Goal: Task Accomplishment & Management: Manage account settings

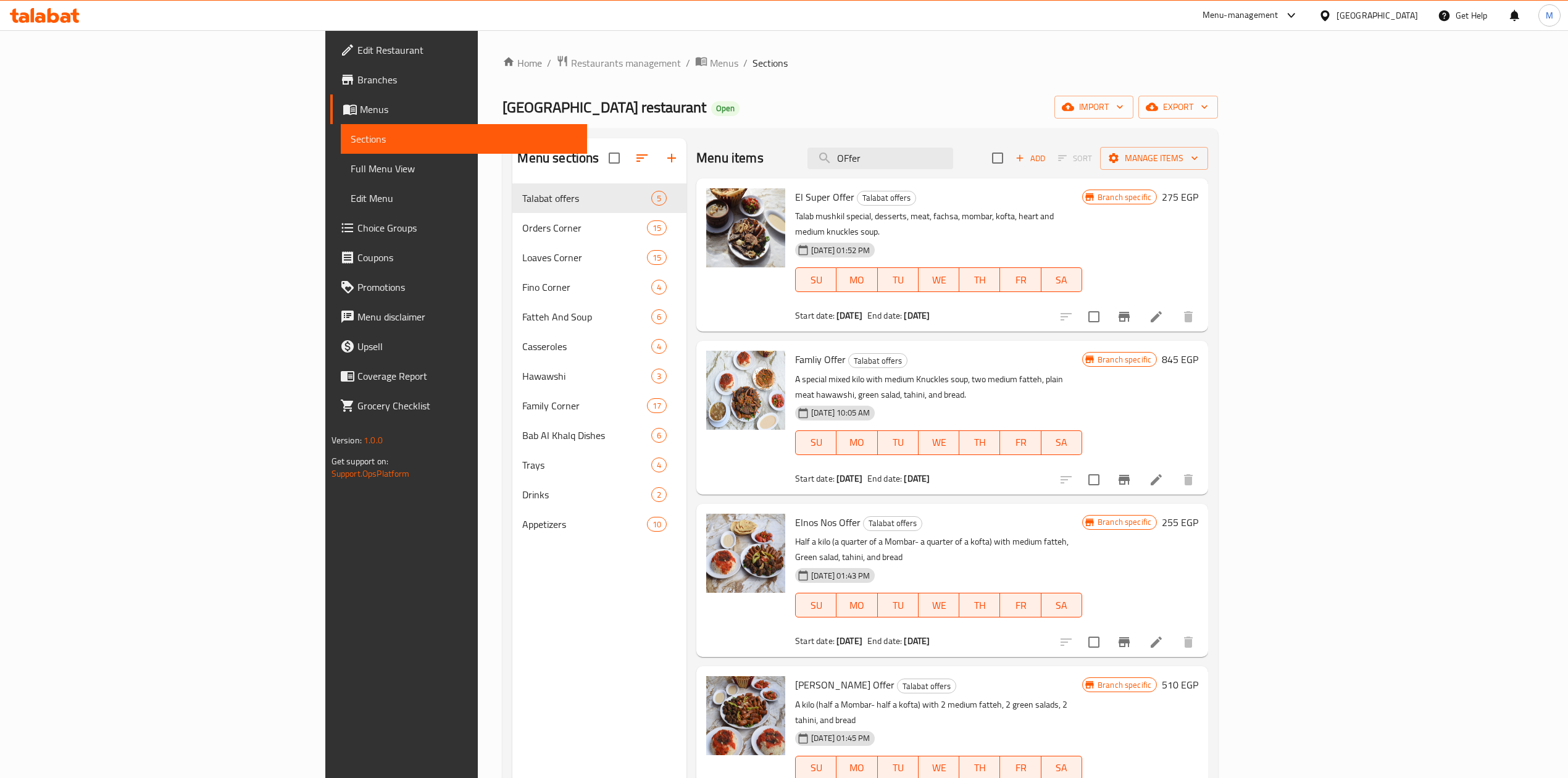
scroll to position [258, 0]
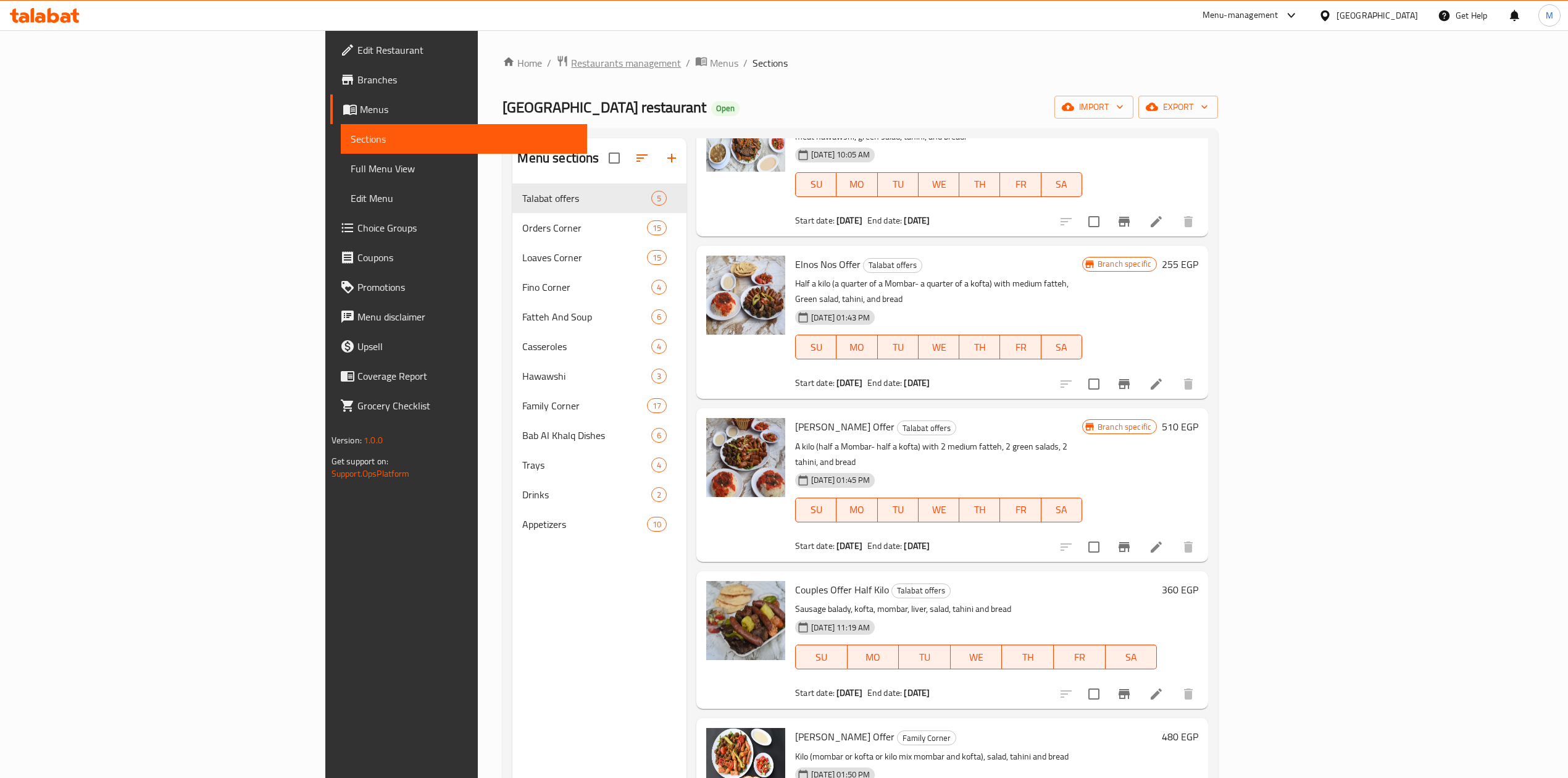
click at [571, 55] on span "Restaurants management" at bounding box center [625, 63] width 110 height 15
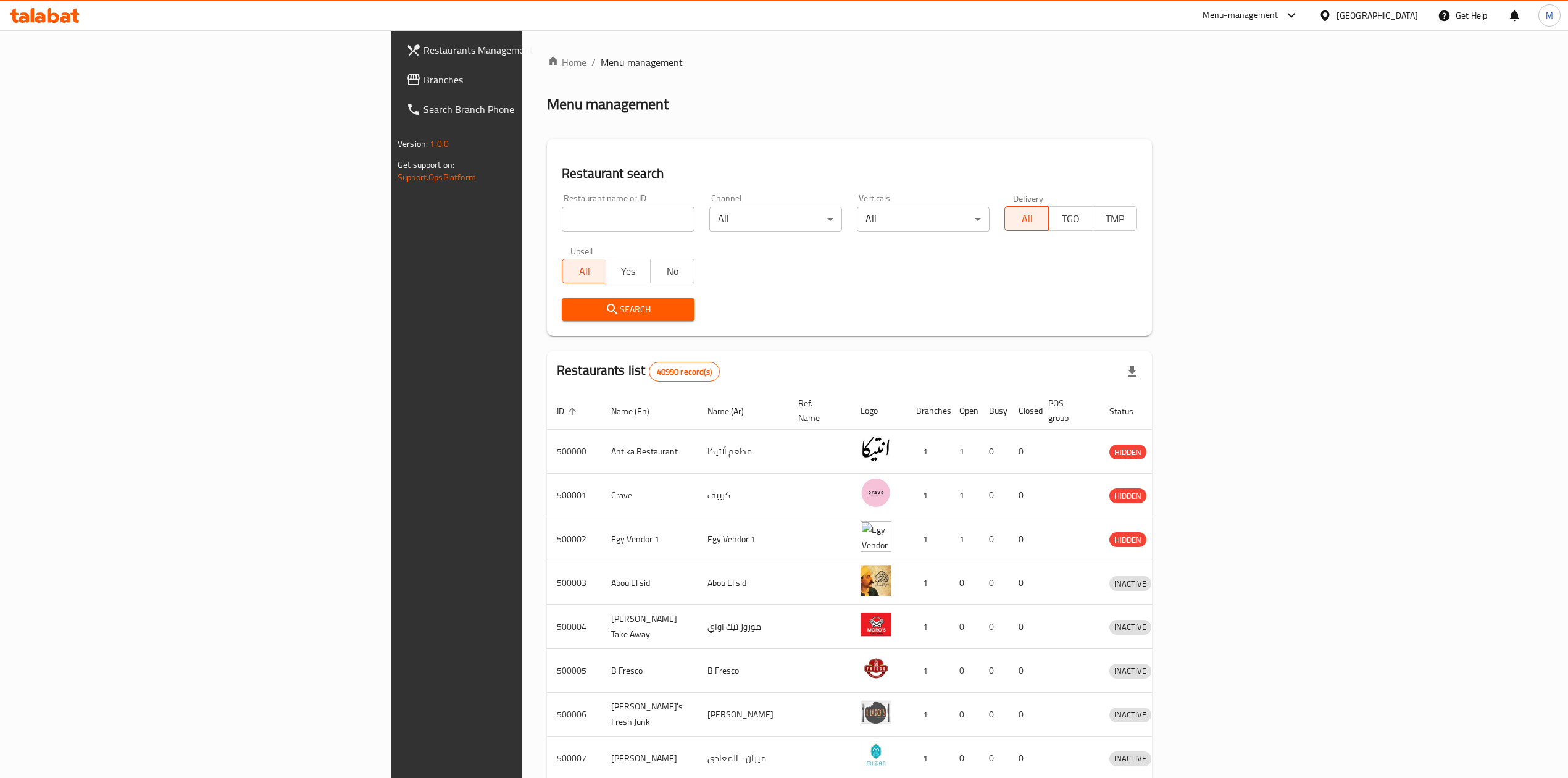
click at [1332, 13] on icon at bounding box center [1325, 15] width 13 height 13
click at [1255, 266] on div "[GEOGRAPHIC_DATA]" at bounding box center [1283, 265] width 101 height 28
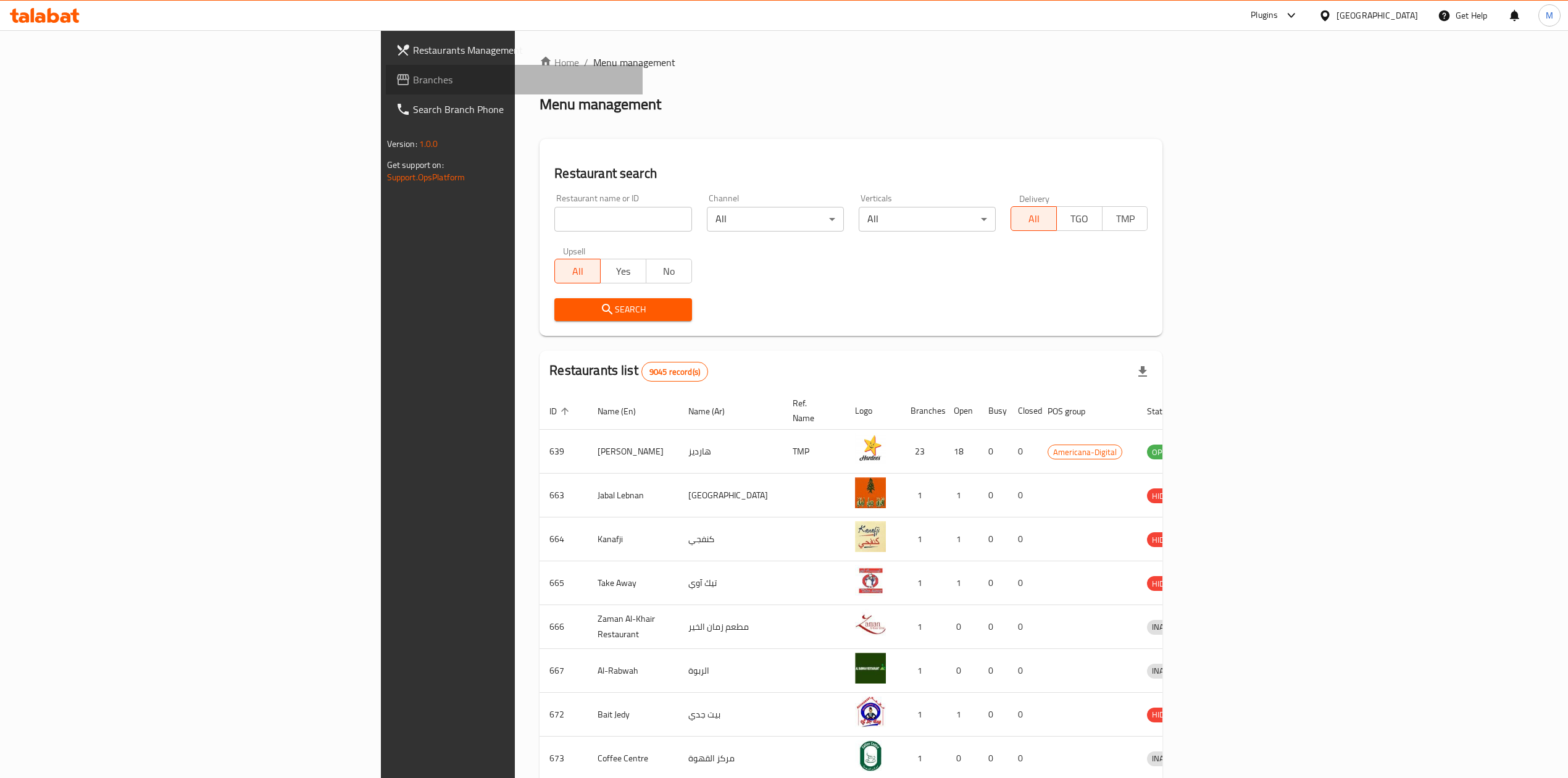
click at [413, 79] on span "Branches" at bounding box center [523, 79] width 220 height 15
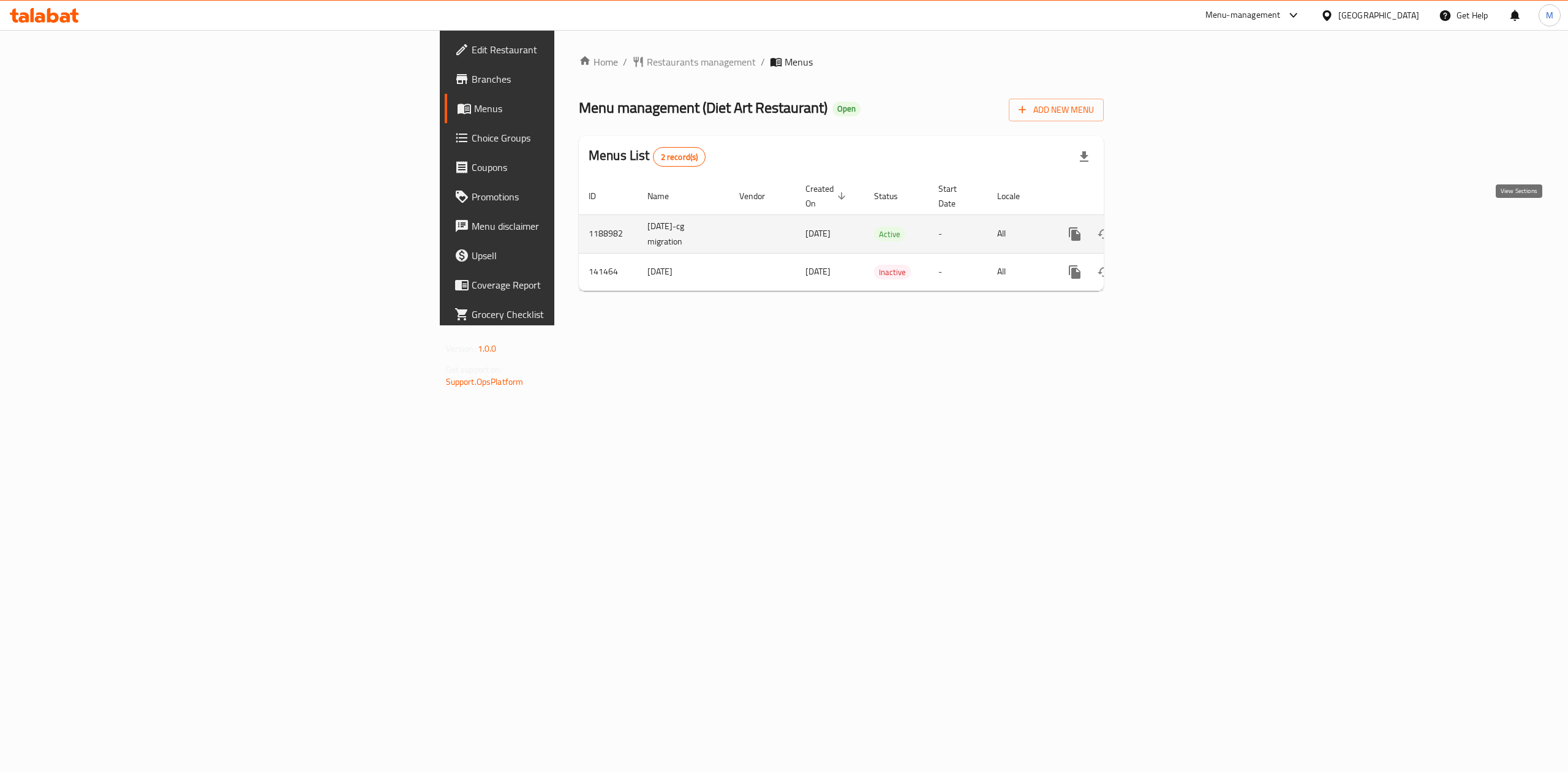
click at [1170, 226] on icon "enhanced table" at bounding box center [1162, 234] width 14 height 14
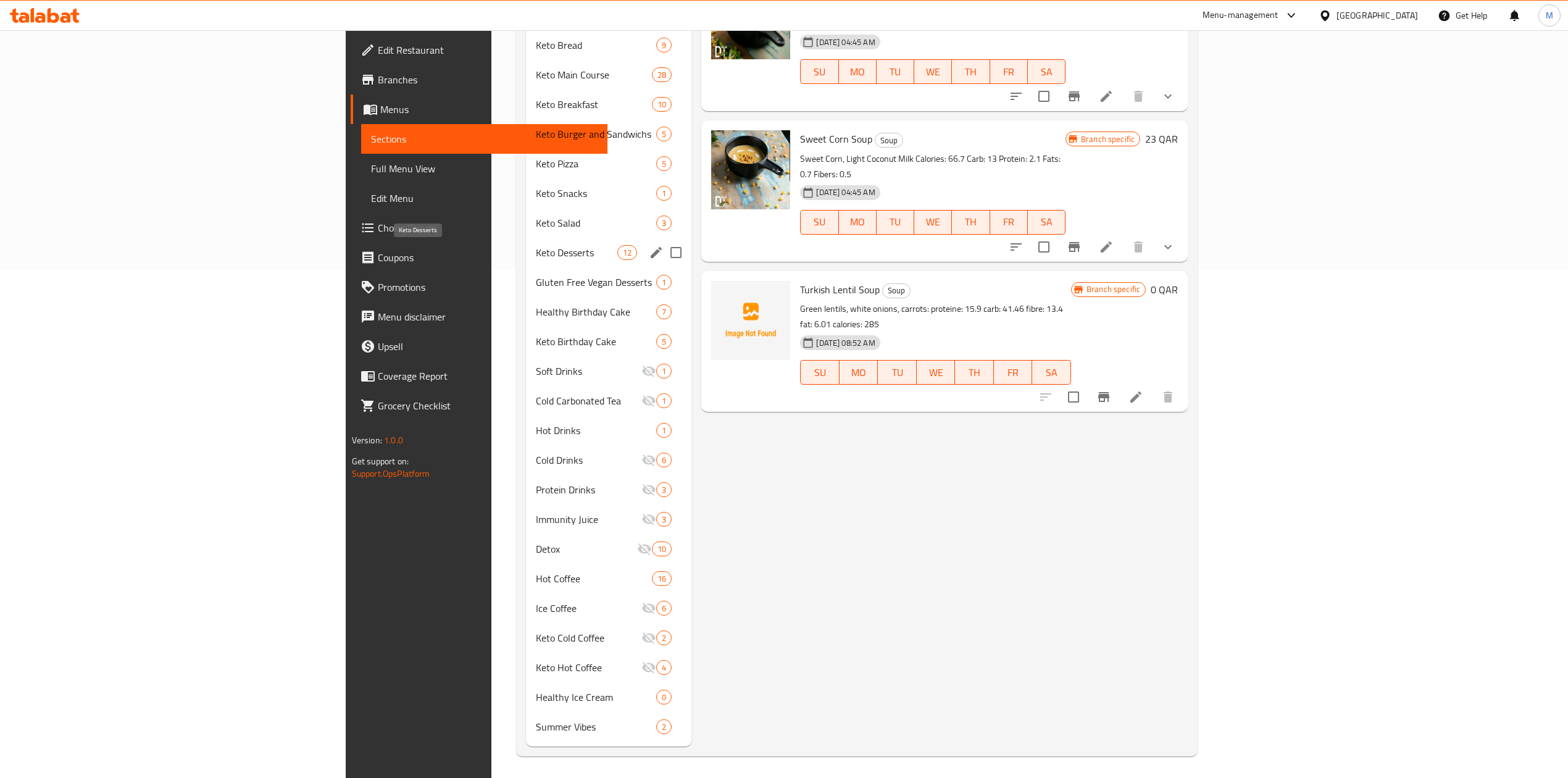
scroll to position [513, 0]
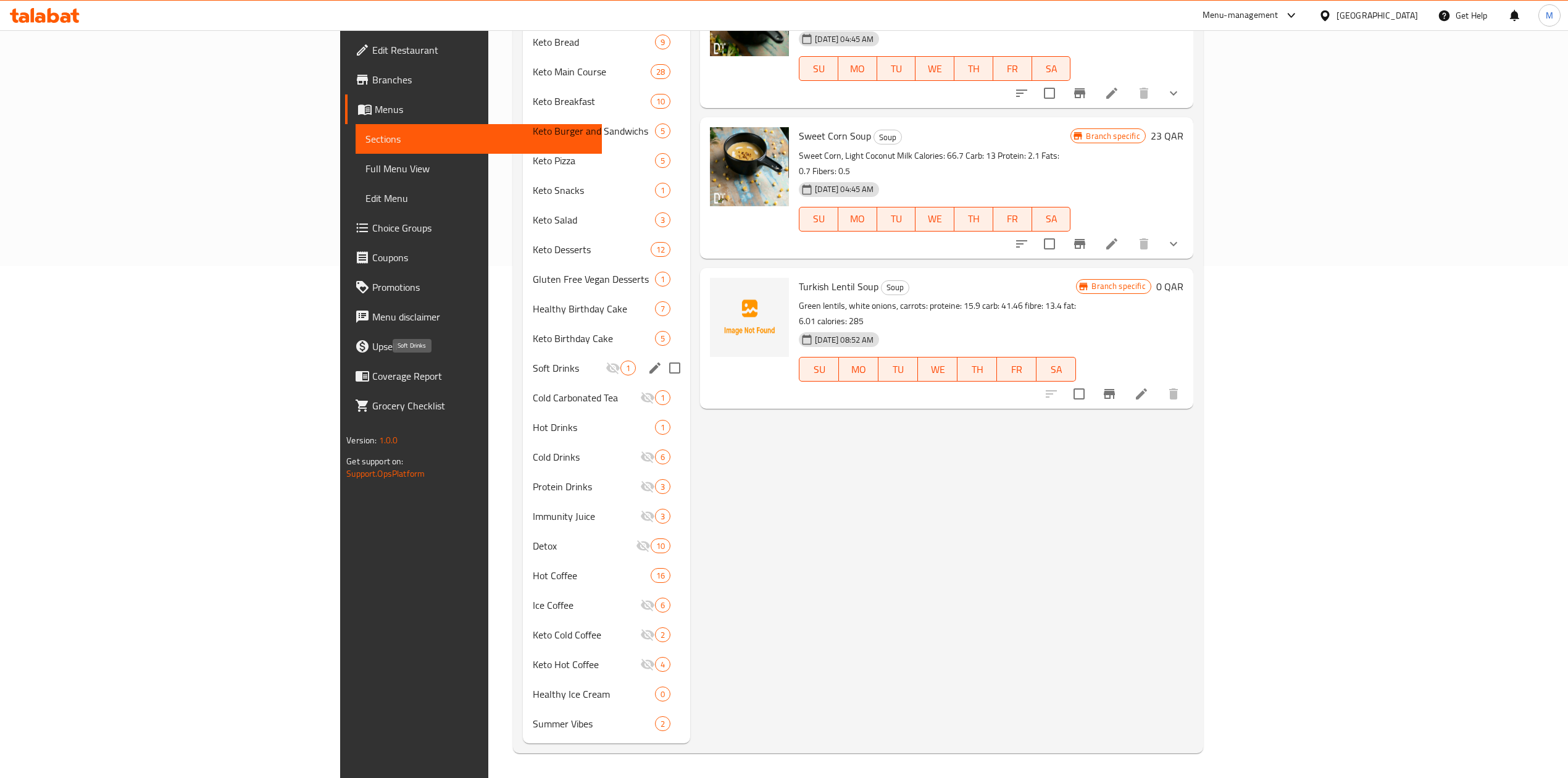
click at [533, 364] on span "Soft Drinks" at bounding box center [569, 368] width 73 height 15
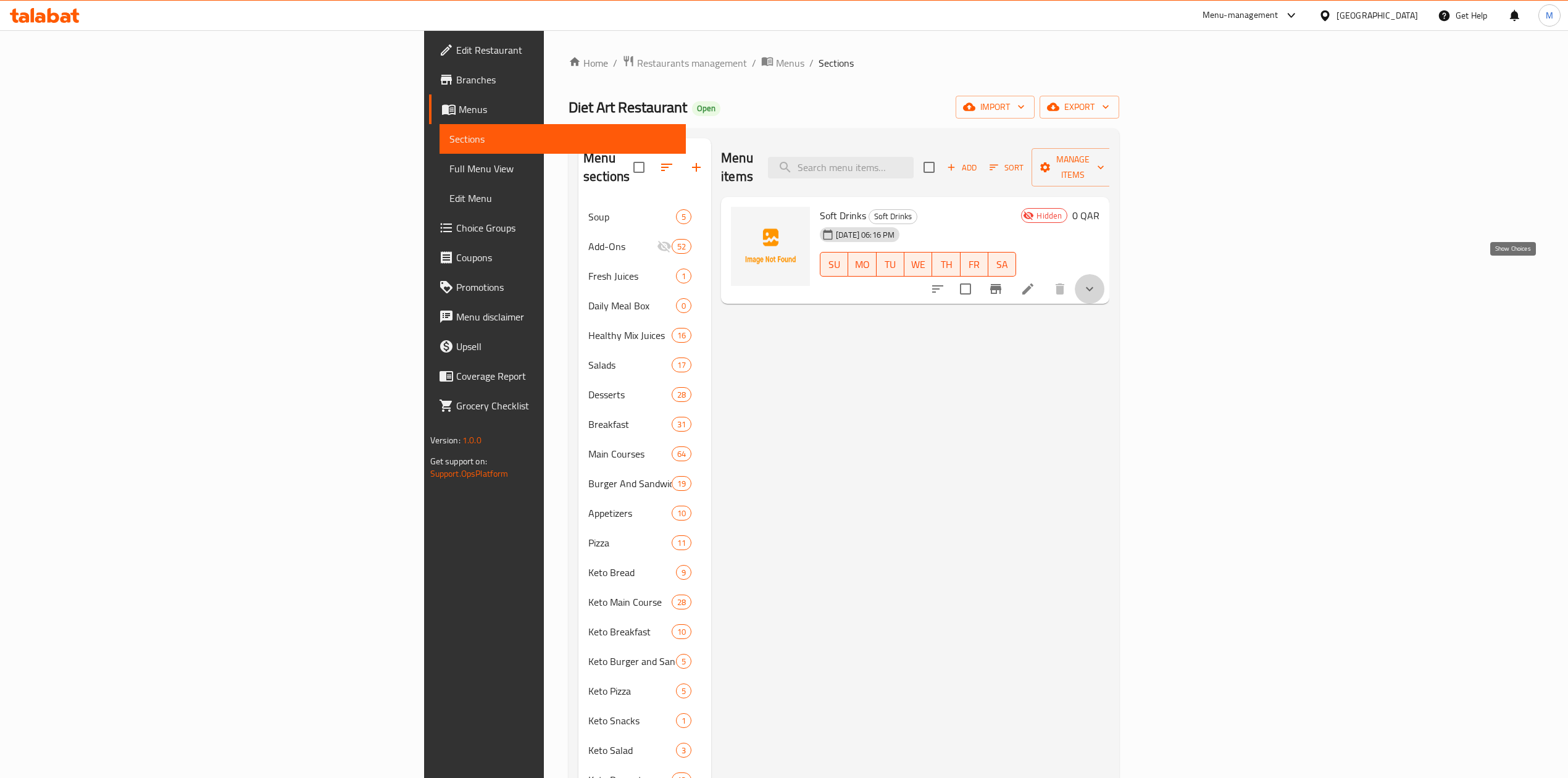
click at [1097, 282] on icon "show more" at bounding box center [1089, 289] width 15 height 15
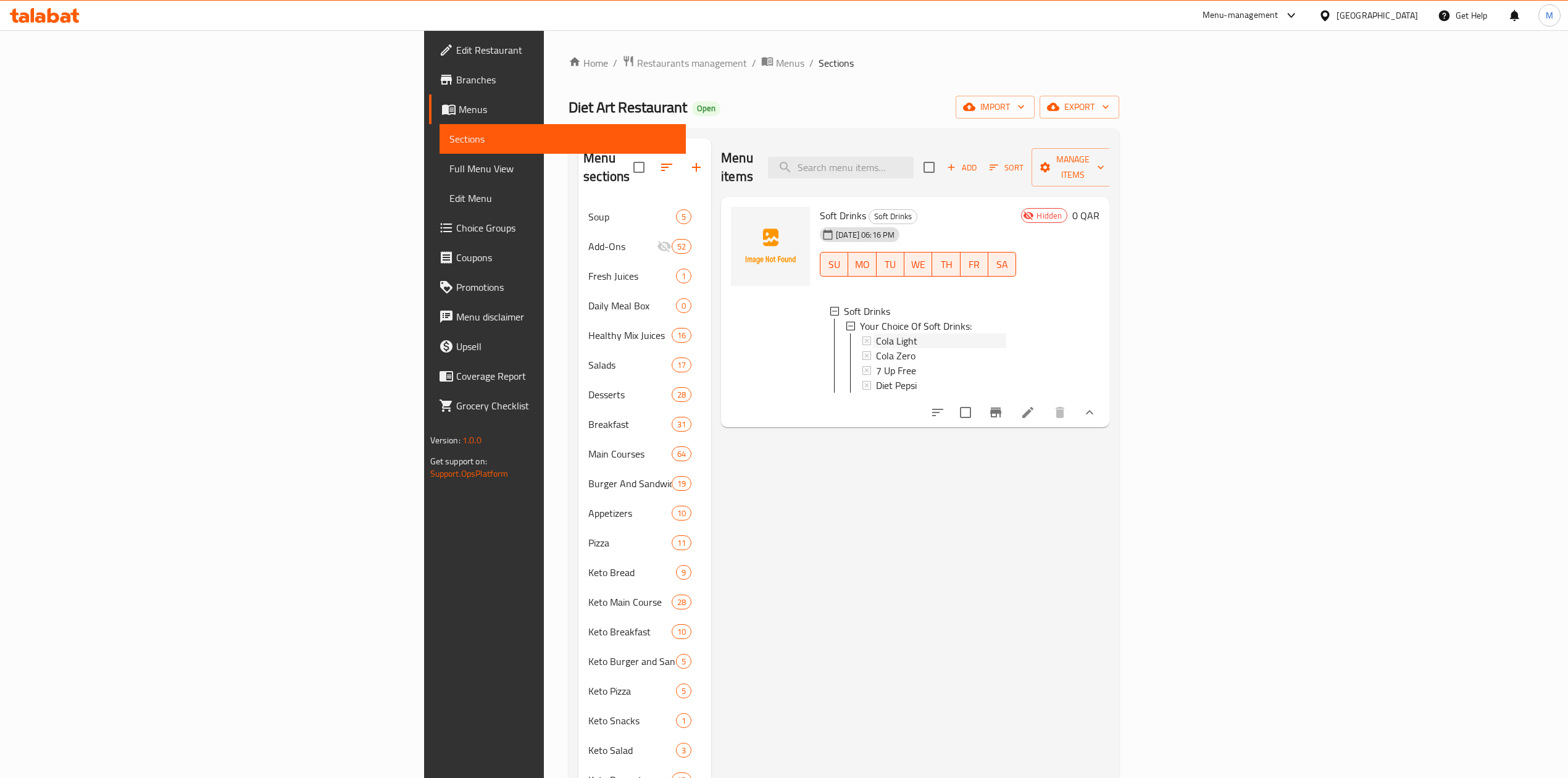
click at [876, 334] on span "Cola Light" at bounding box center [897, 341] width 42 height 15
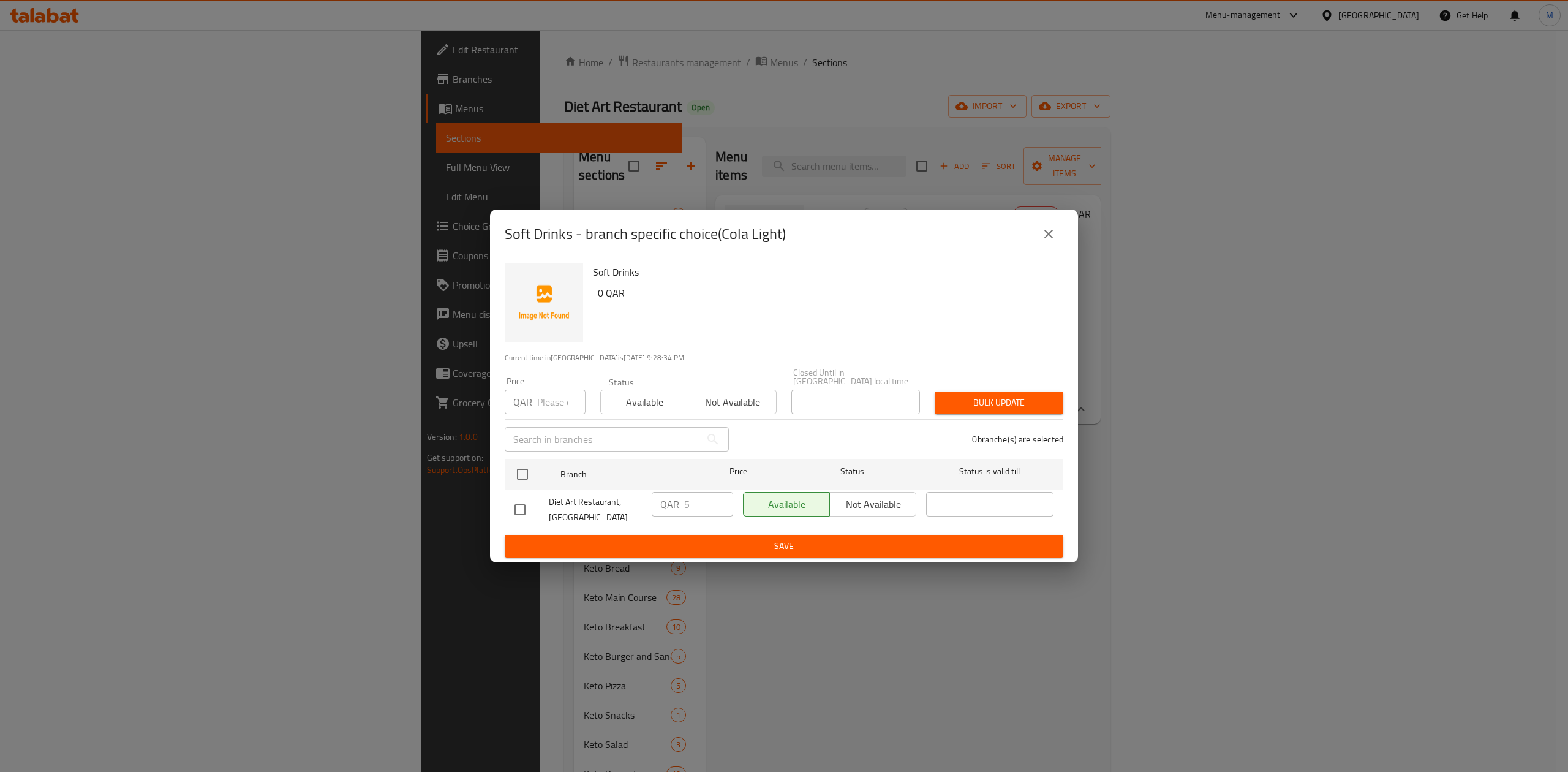
click at [1047, 241] on icon "close" at bounding box center [1048, 234] width 14 height 14
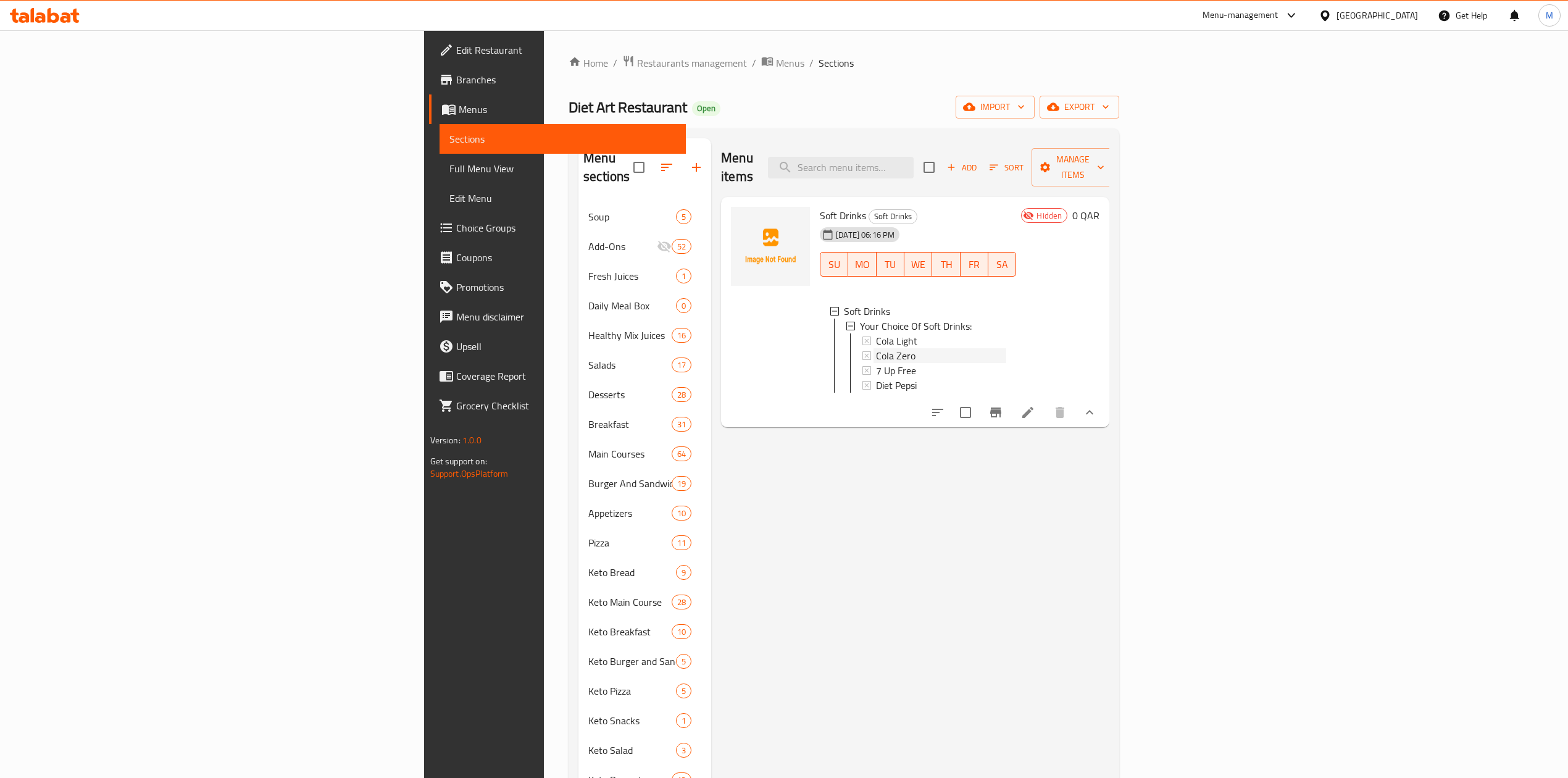
click at [876, 348] on div "Cola Zero" at bounding box center [941, 355] width 130 height 15
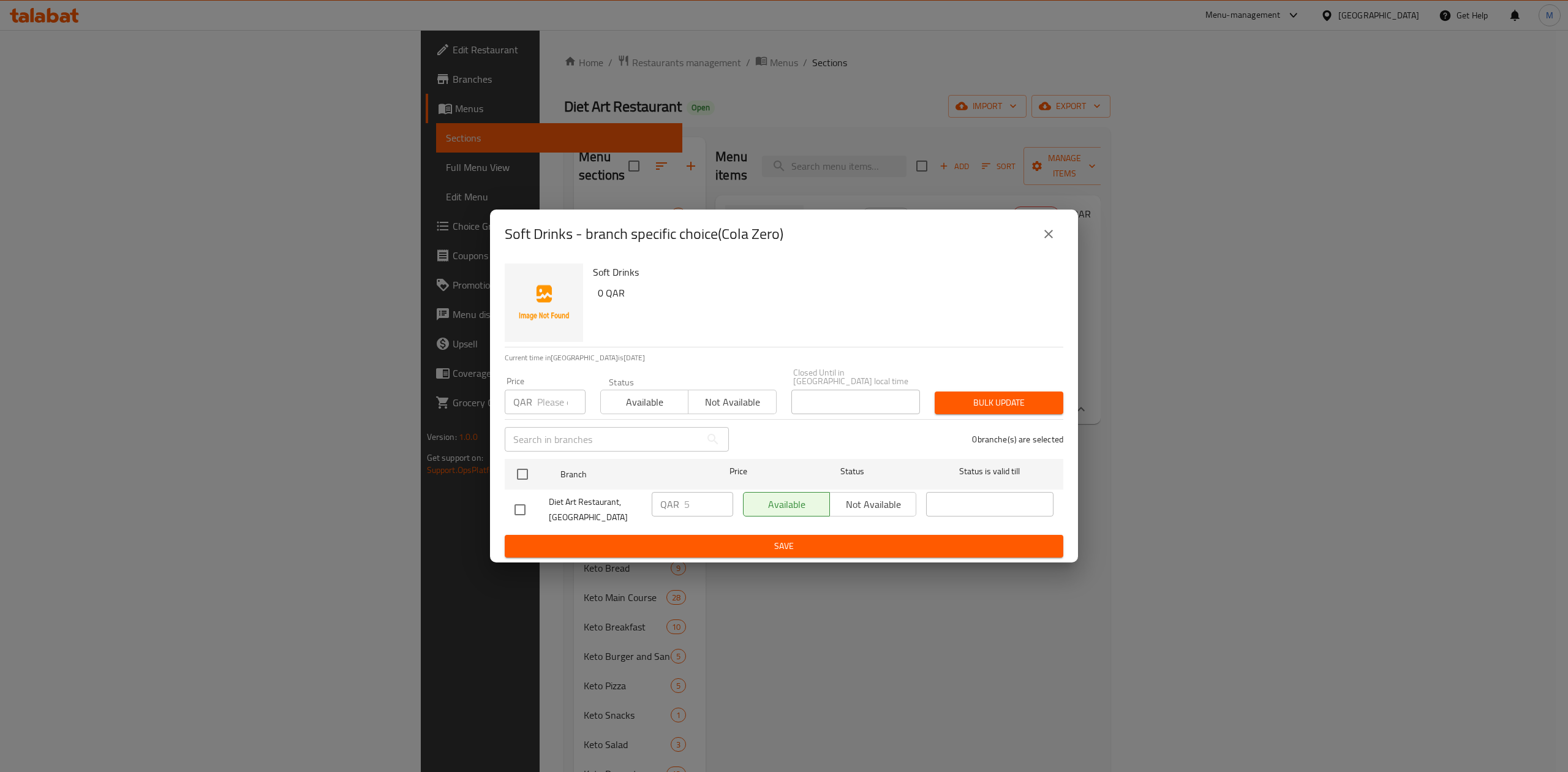
click at [1060, 229] on div "Soft Drinks - branch specific choice(Cola Zero)" at bounding box center [784, 234] width 558 height 30
click at [1057, 230] on button "close" at bounding box center [1048, 234] width 30 height 30
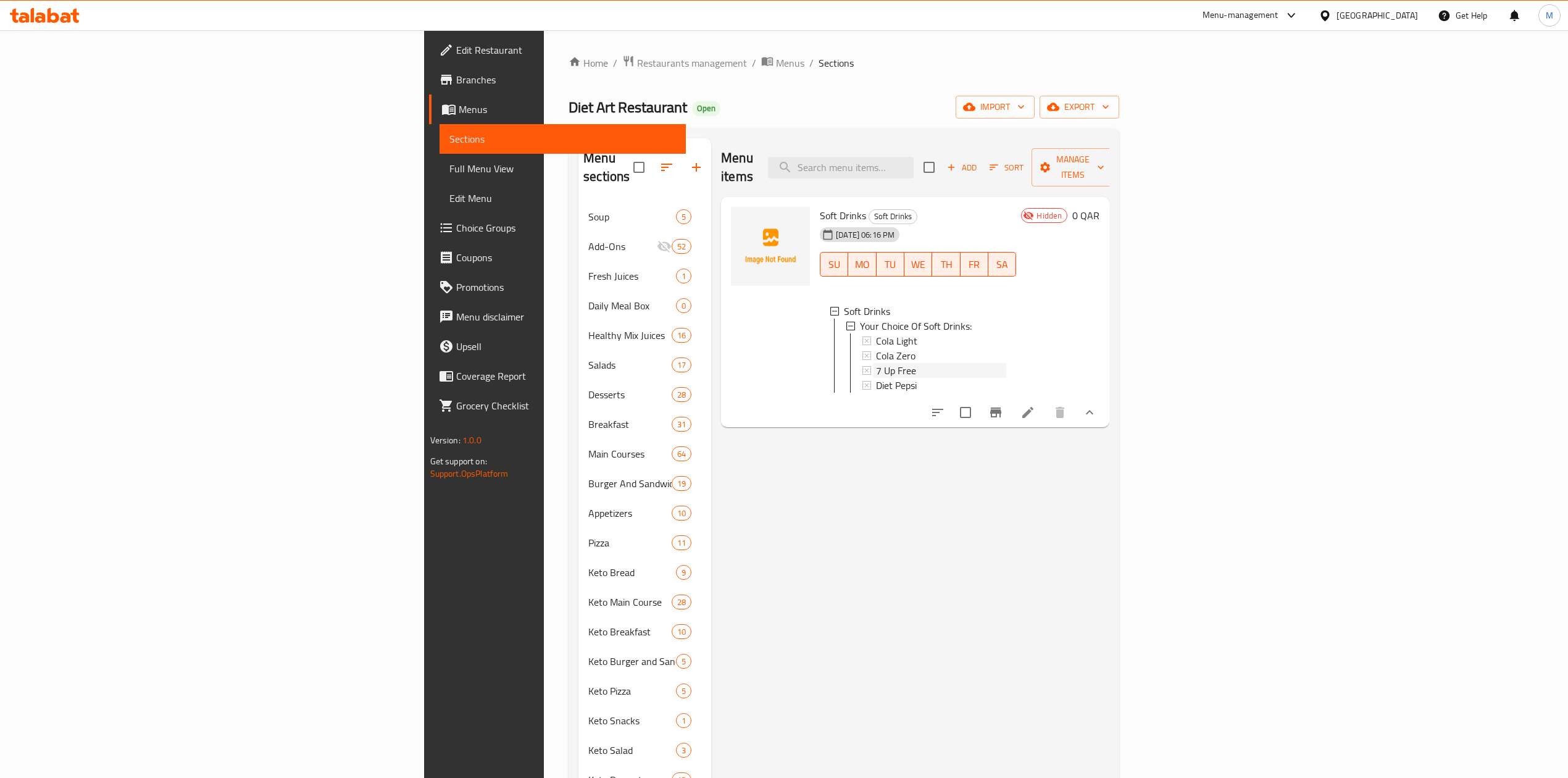
click at [876, 363] on div "7 Up Free" at bounding box center [941, 370] width 130 height 15
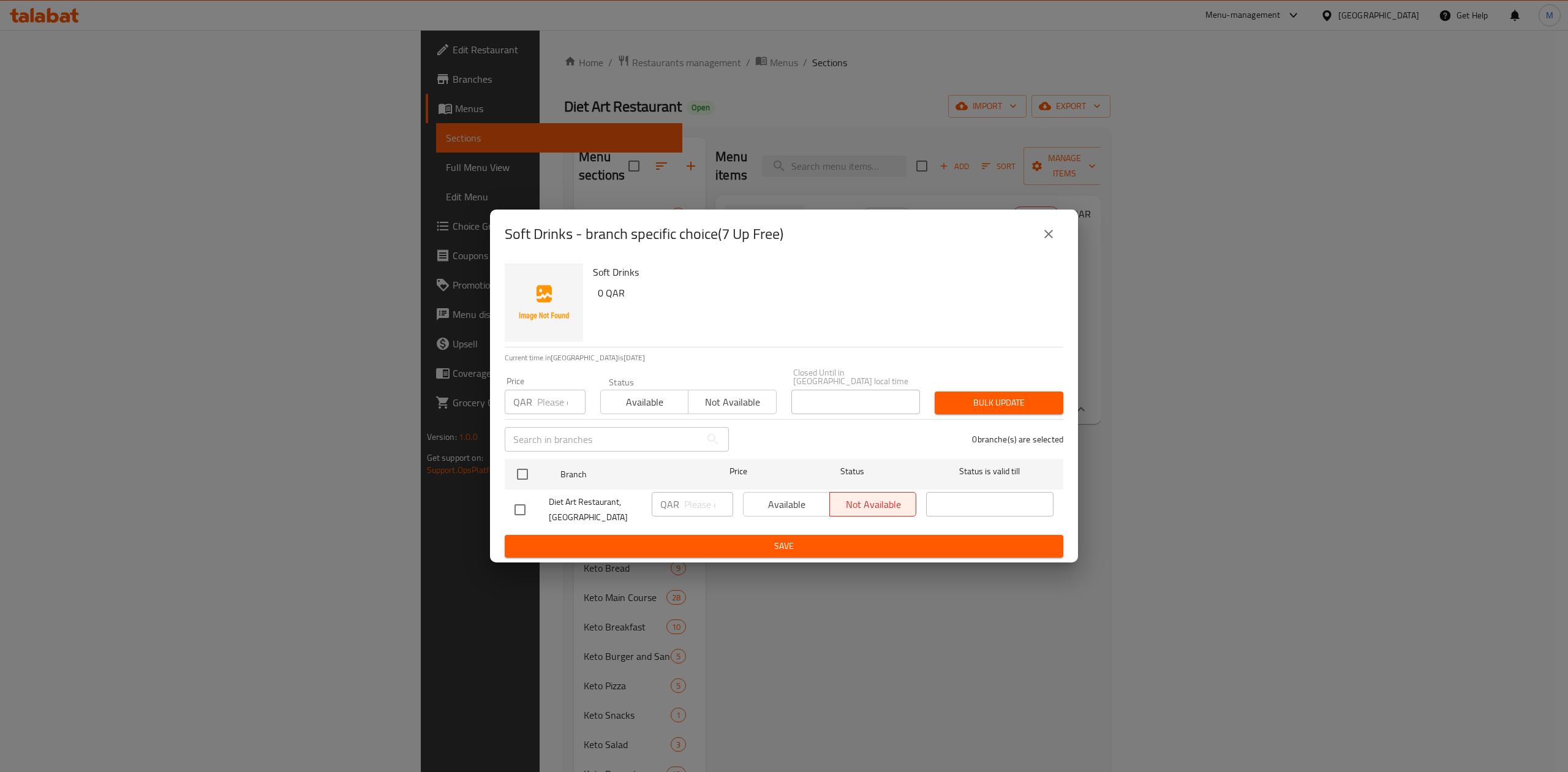
drag, startPoint x: 1035, startPoint y: 248, endPoint x: 1044, endPoint y: 247, distance: 9.1
click at [1039, 248] on div "Soft Drinks - branch specific choice(7 Up Free)" at bounding box center [784, 234] width 558 height 30
click at [1045, 247] on button "close" at bounding box center [1048, 234] width 30 height 30
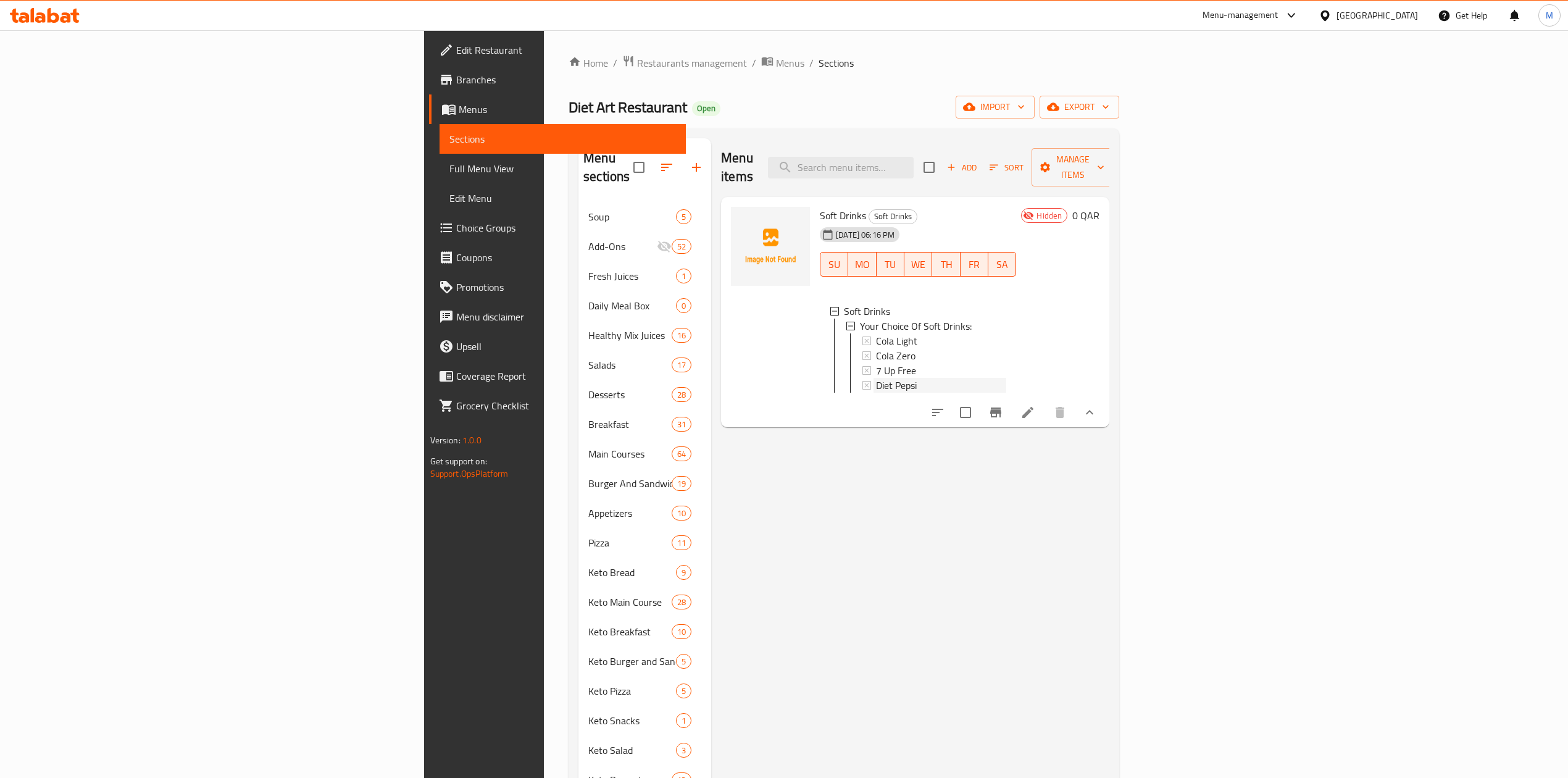
click at [876, 378] on div "Diet Pepsi" at bounding box center [941, 385] width 130 height 15
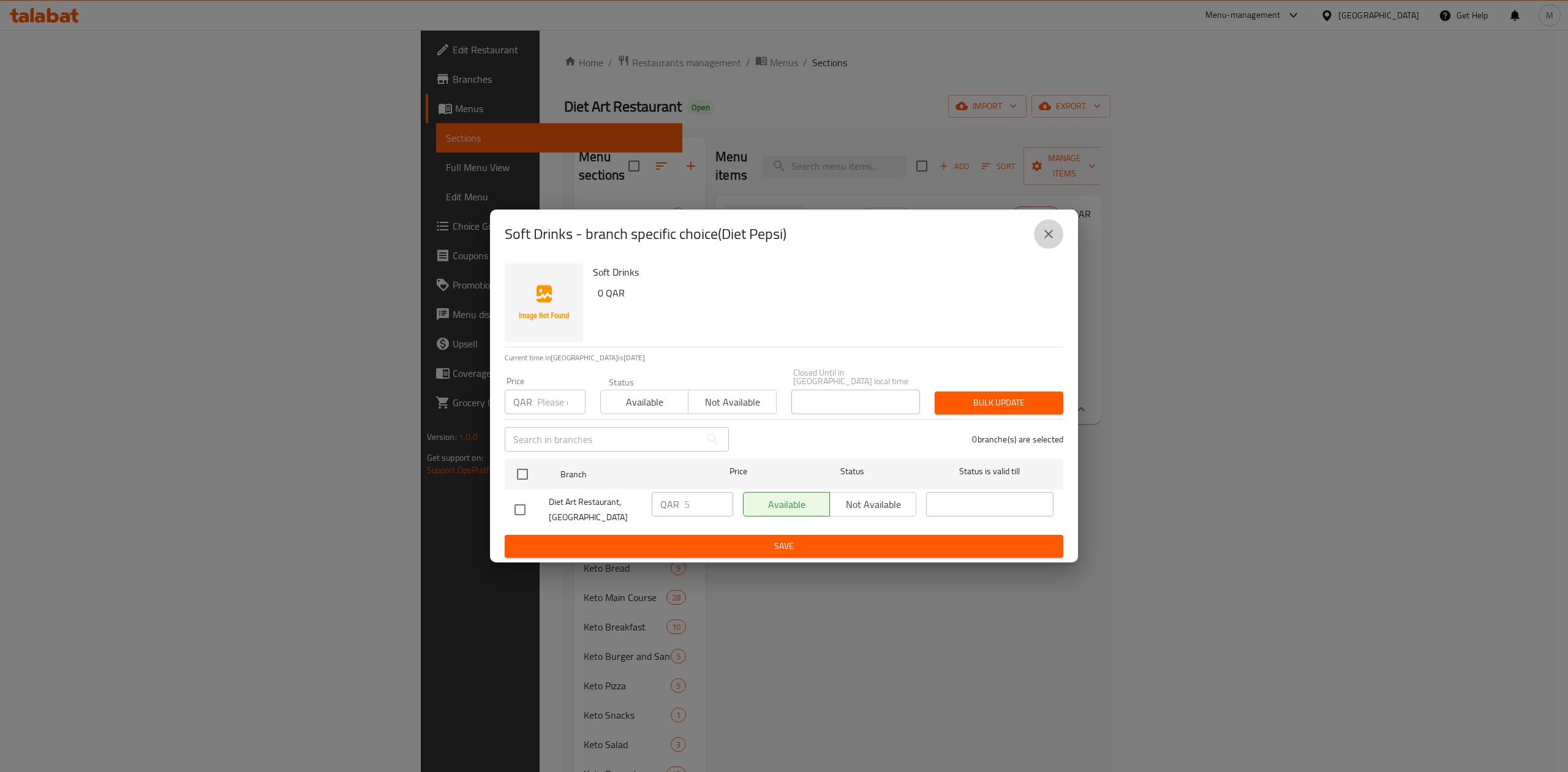
click at [1051, 238] on icon "close" at bounding box center [1049, 234] width 9 height 9
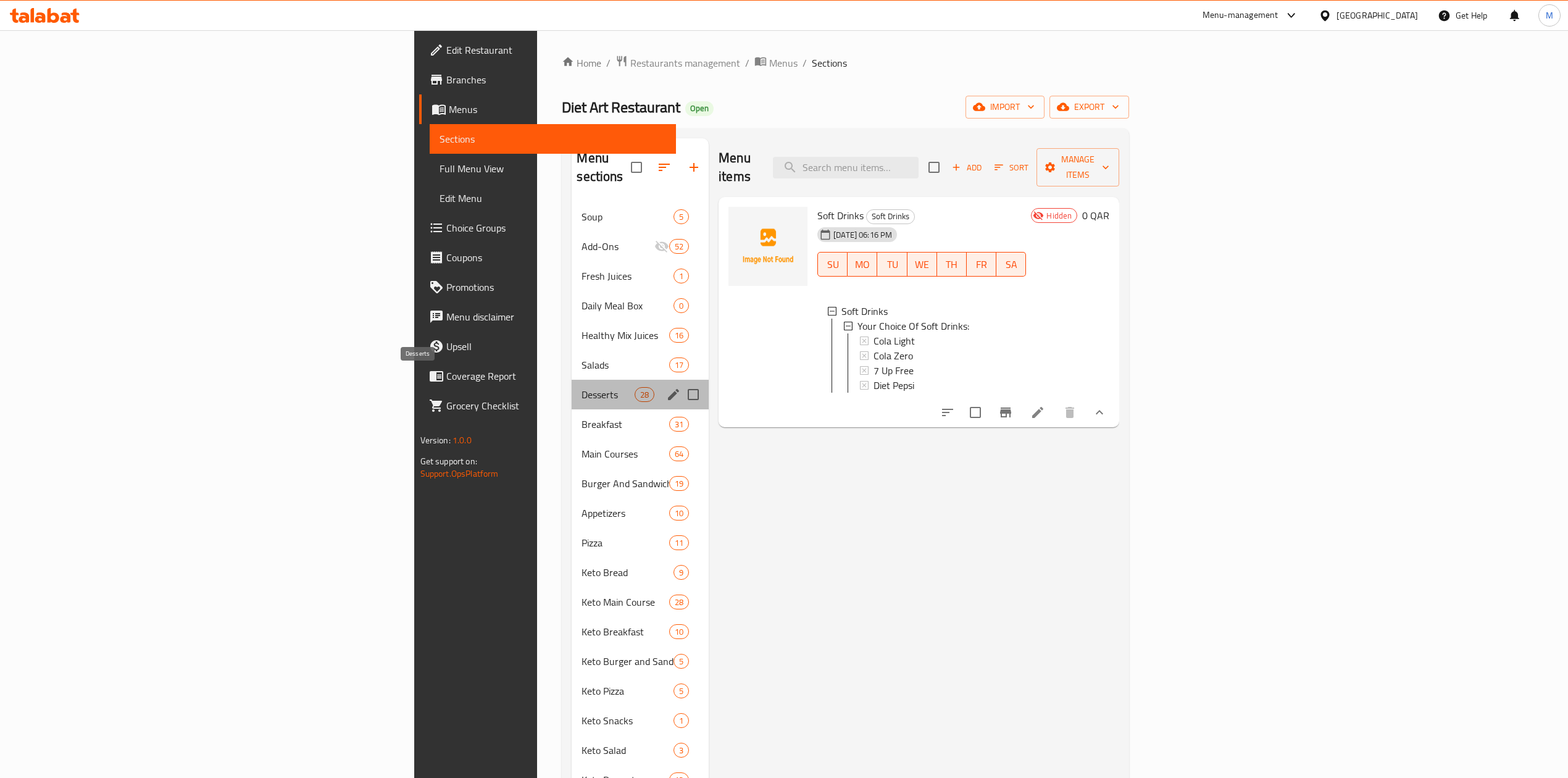
click at [582, 387] on span "Desserts" at bounding box center [608, 394] width 53 height 15
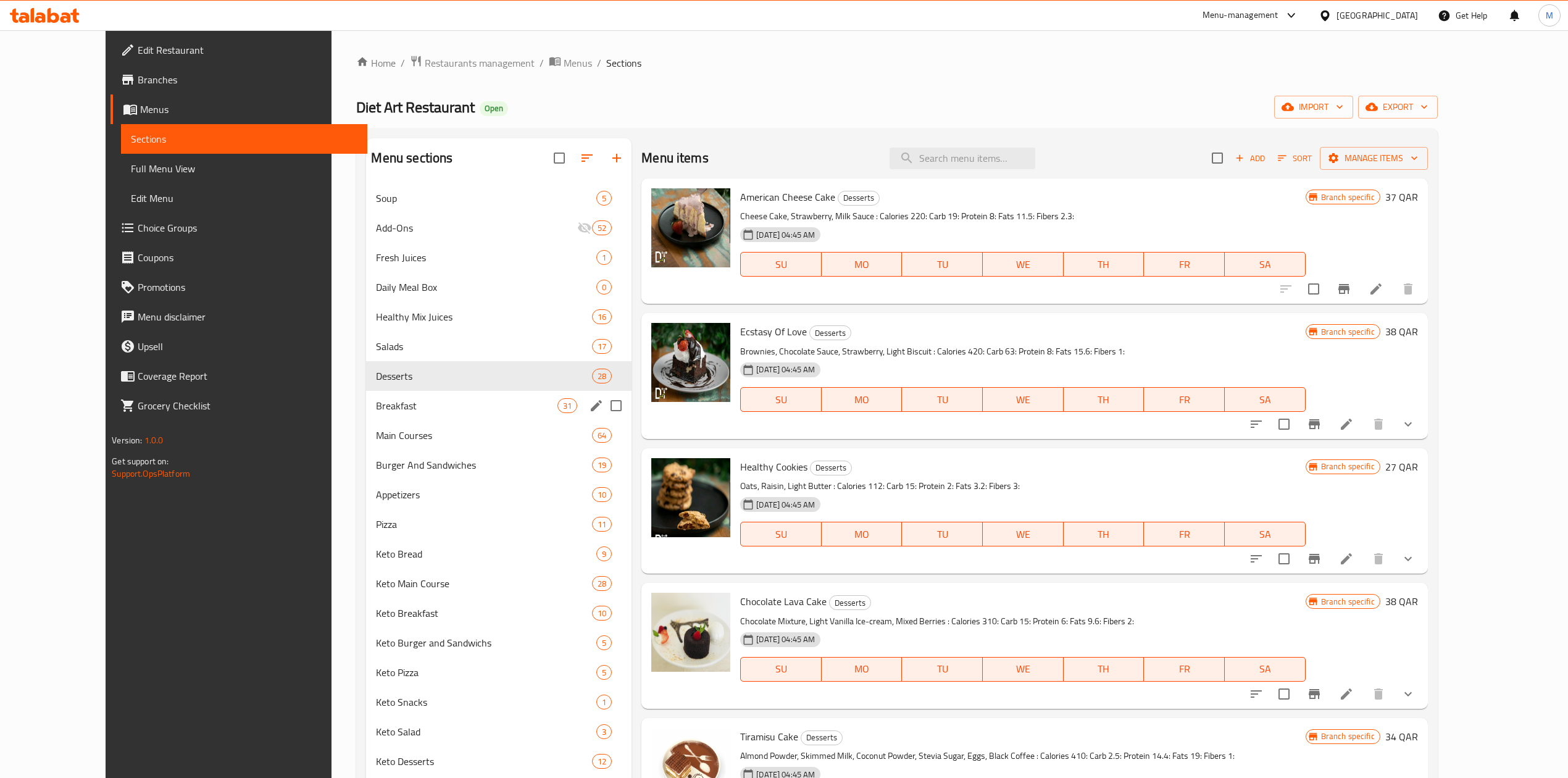
drag, startPoint x: 414, startPoint y: 415, endPoint x: 411, endPoint y: 431, distance: 16.3
click at [414, 416] on div "Breakfast 31" at bounding box center [499, 405] width 265 height 30
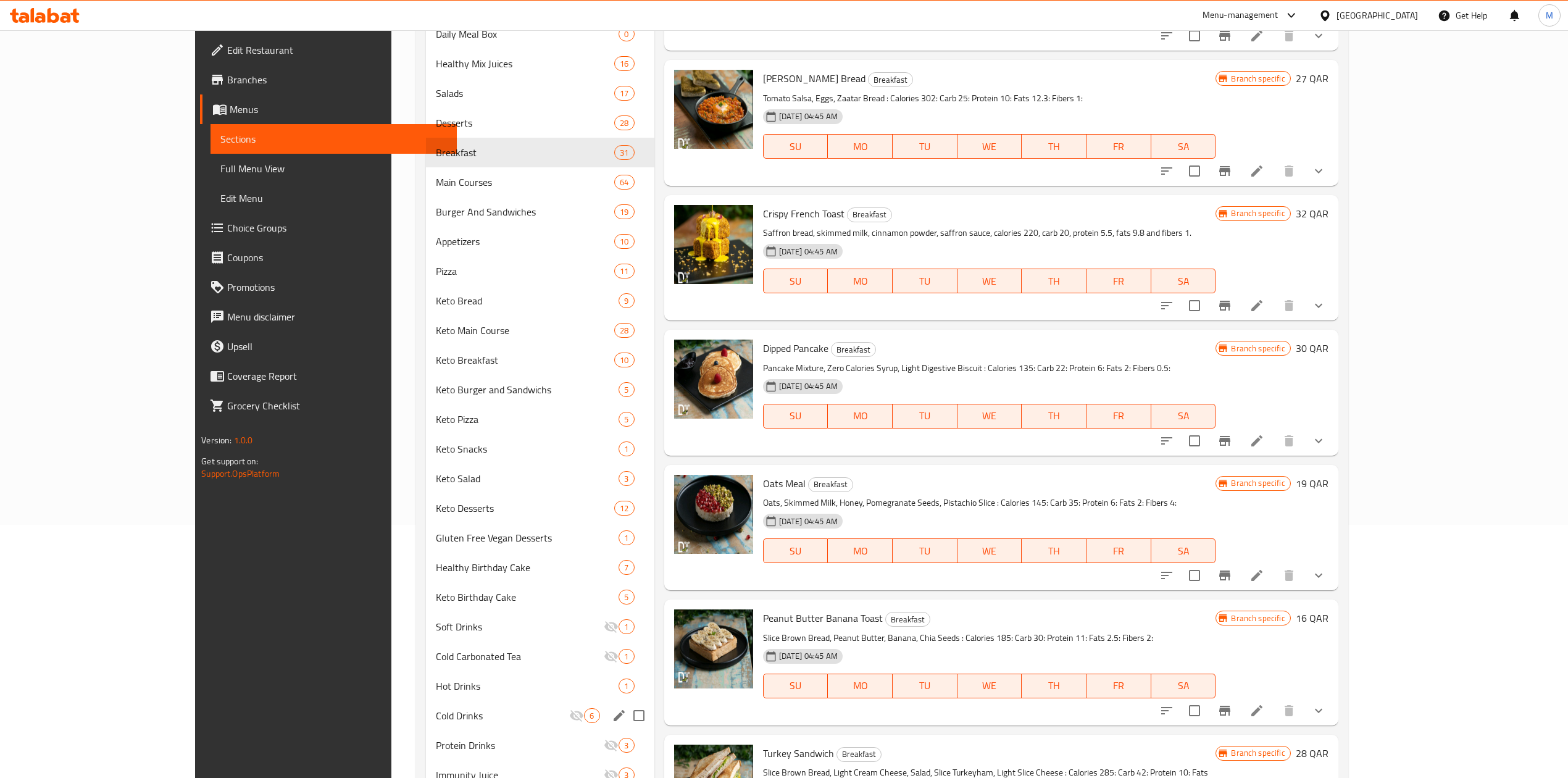
scroll to position [513, 0]
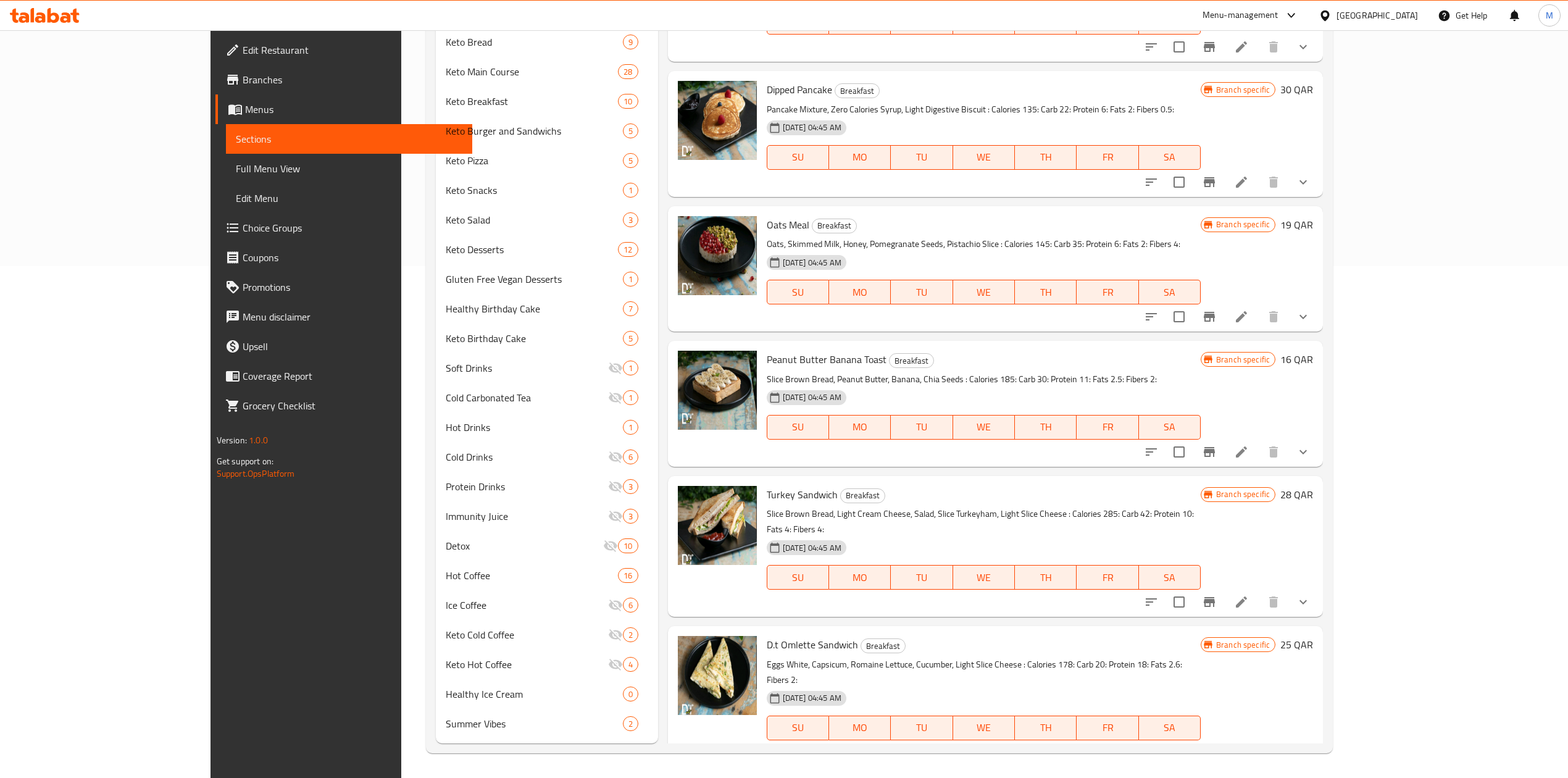
click at [426, 745] on div "Menu sections Soup 5 Add-Ons 52 Fresh Juices 1 Daily Meal Box 0 Healthy Mix Jui…" at bounding box center [880, 185] width 907 height 1136
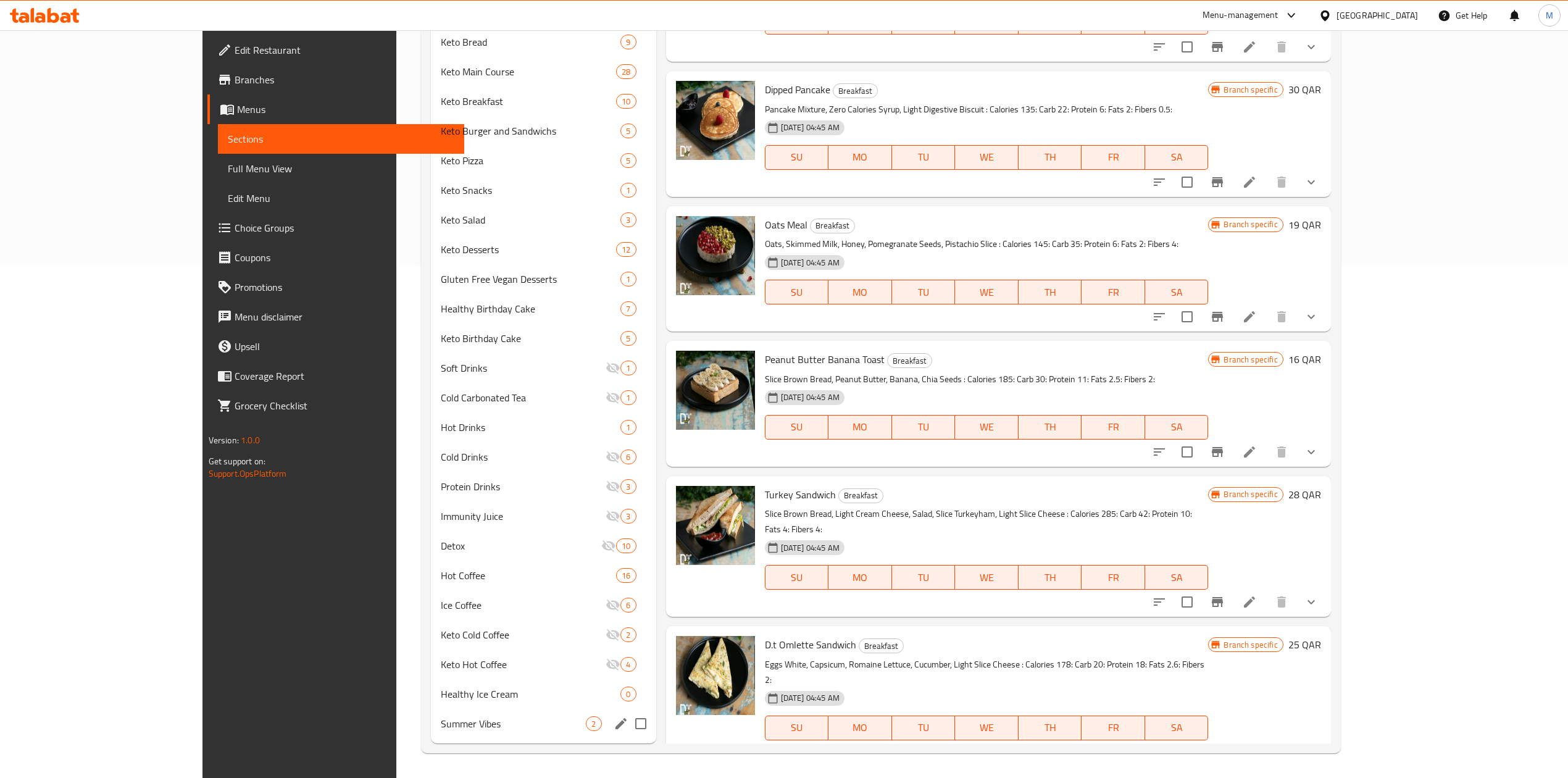
drag, startPoint x: 375, startPoint y: 726, endPoint x: 701, endPoint y: 693, distance: 327.7
click at [441, 724] on span "Summer Vibes" at bounding box center [514, 723] width 145 height 15
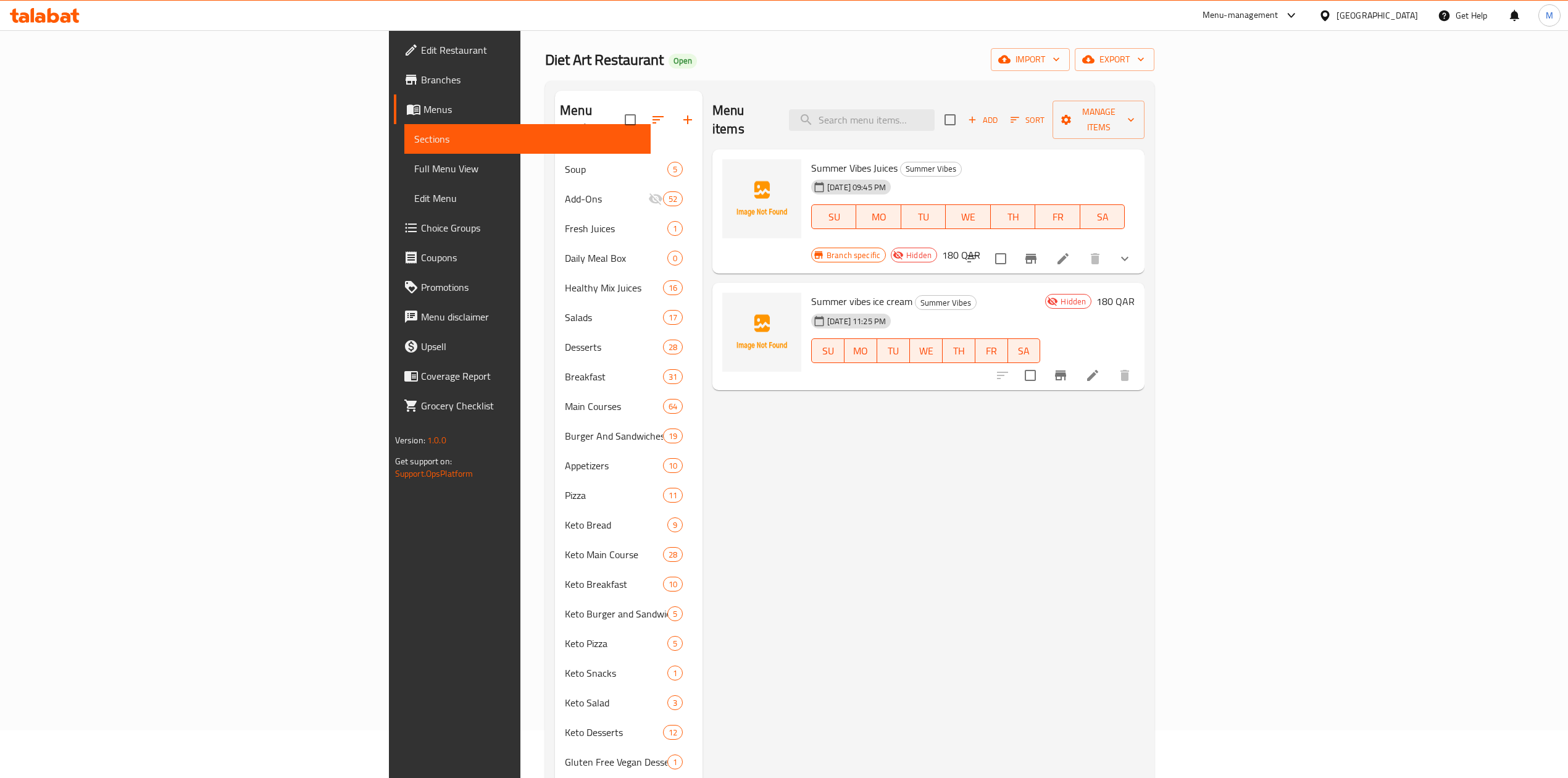
scroll to position [18, 0]
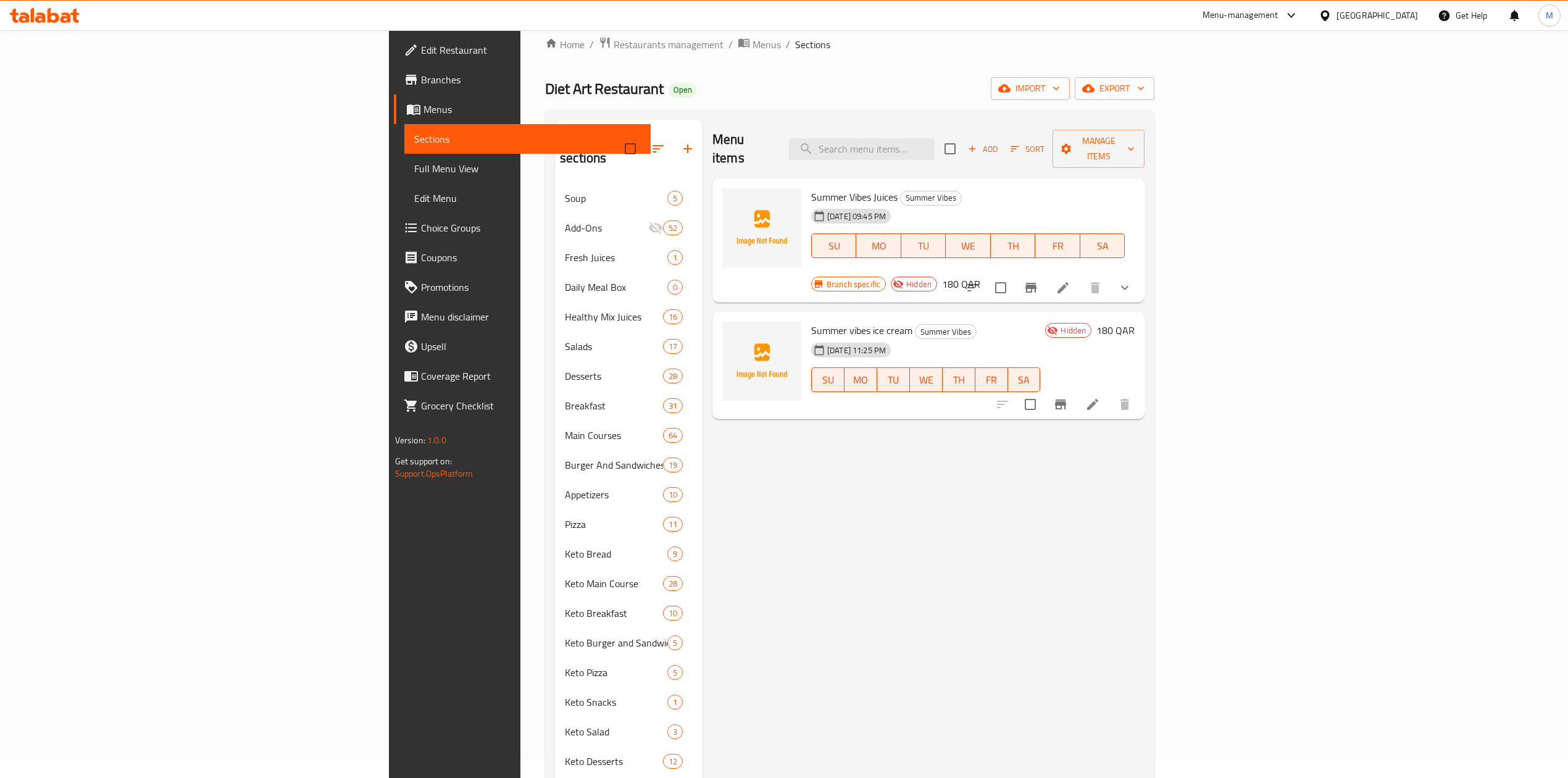
click at [1132, 280] on icon "show more" at bounding box center [1124, 287] width 15 height 15
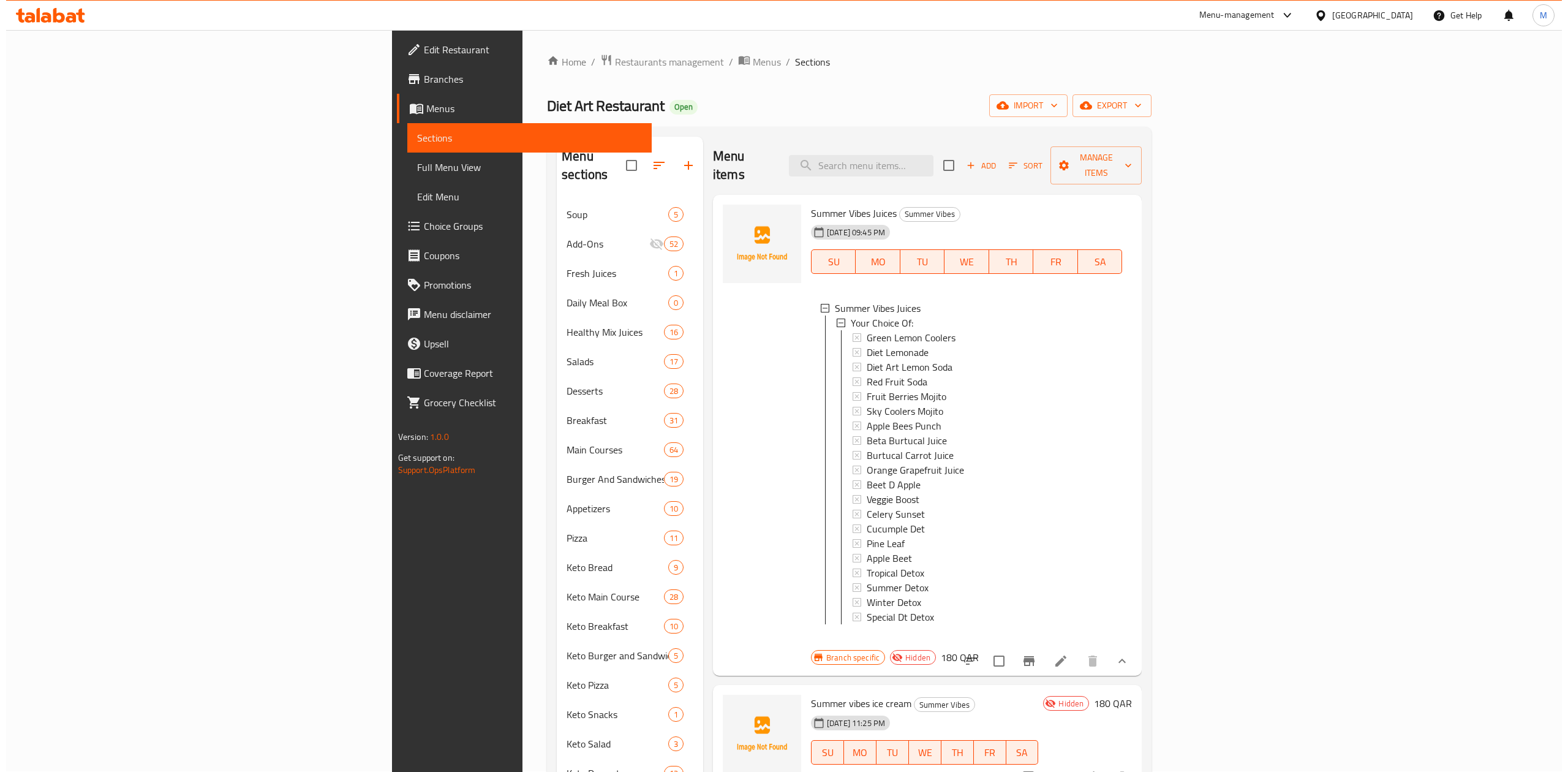
scroll to position [0, 0]
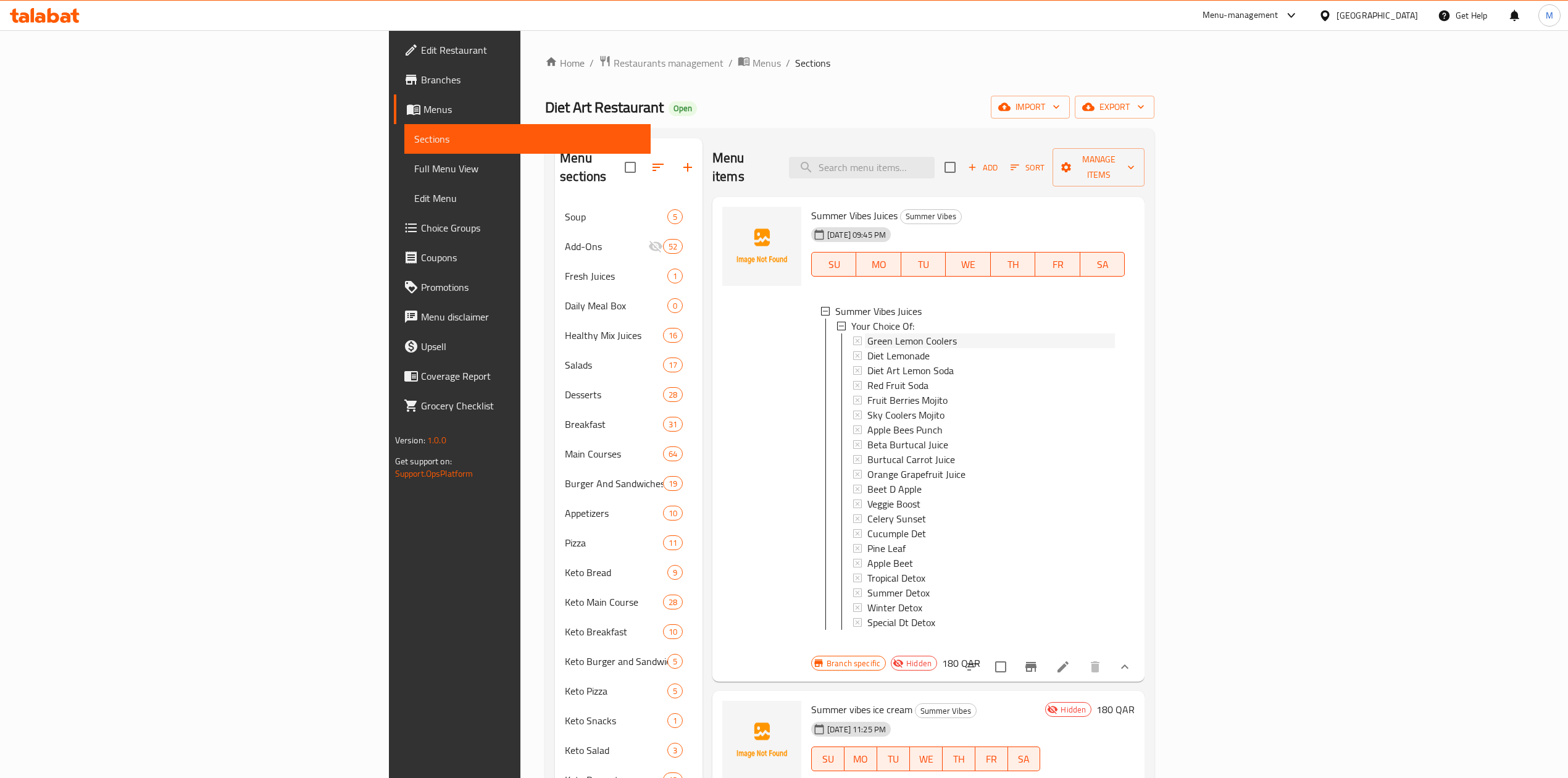
click at [867, 334] on span "Green Lemon Coolers" at bounding box center [912, 341] width 89 height 15
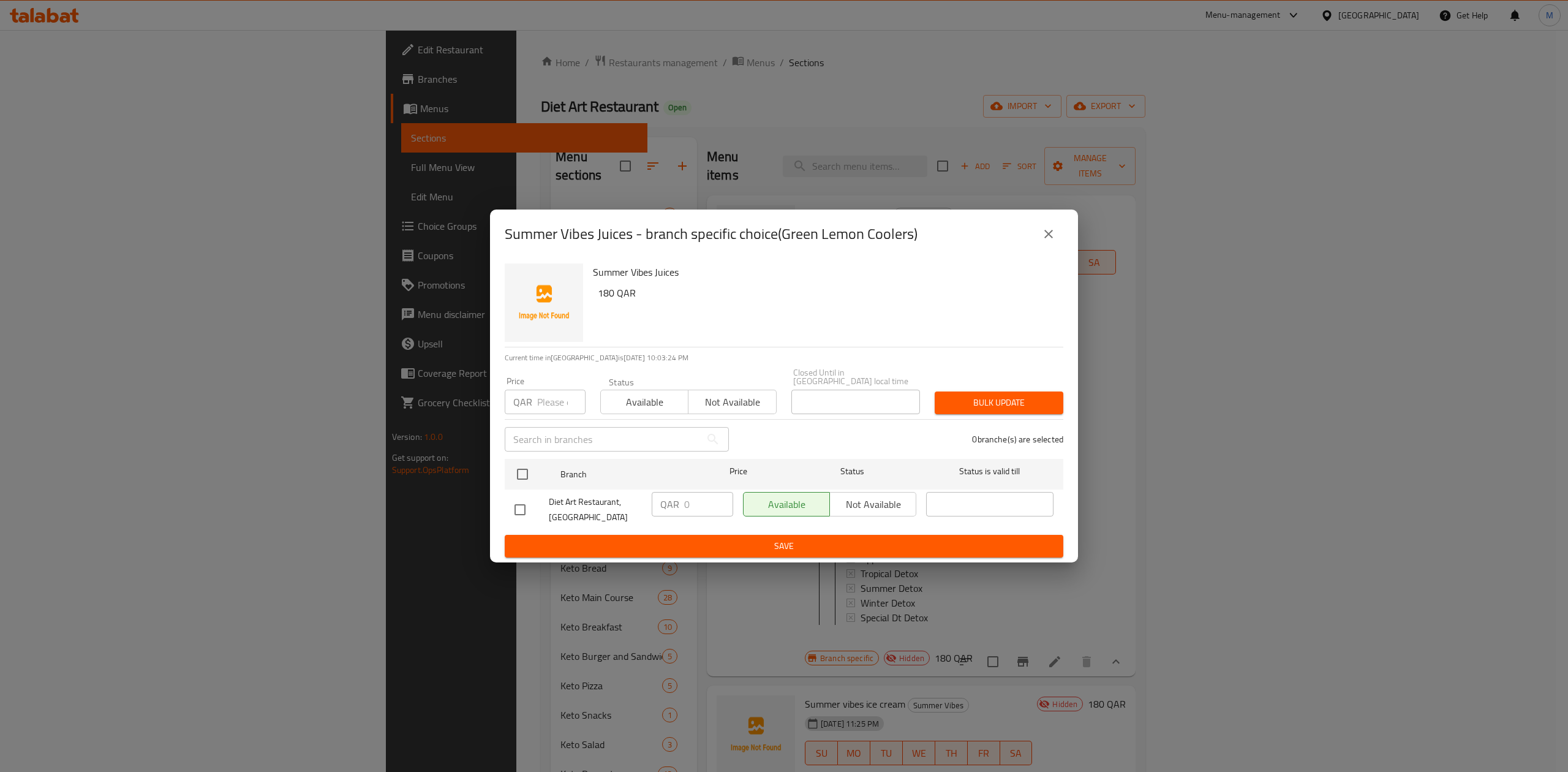
click at [1037, 235] on button "close" at bounding box center [1048, 234] width 30 height 30
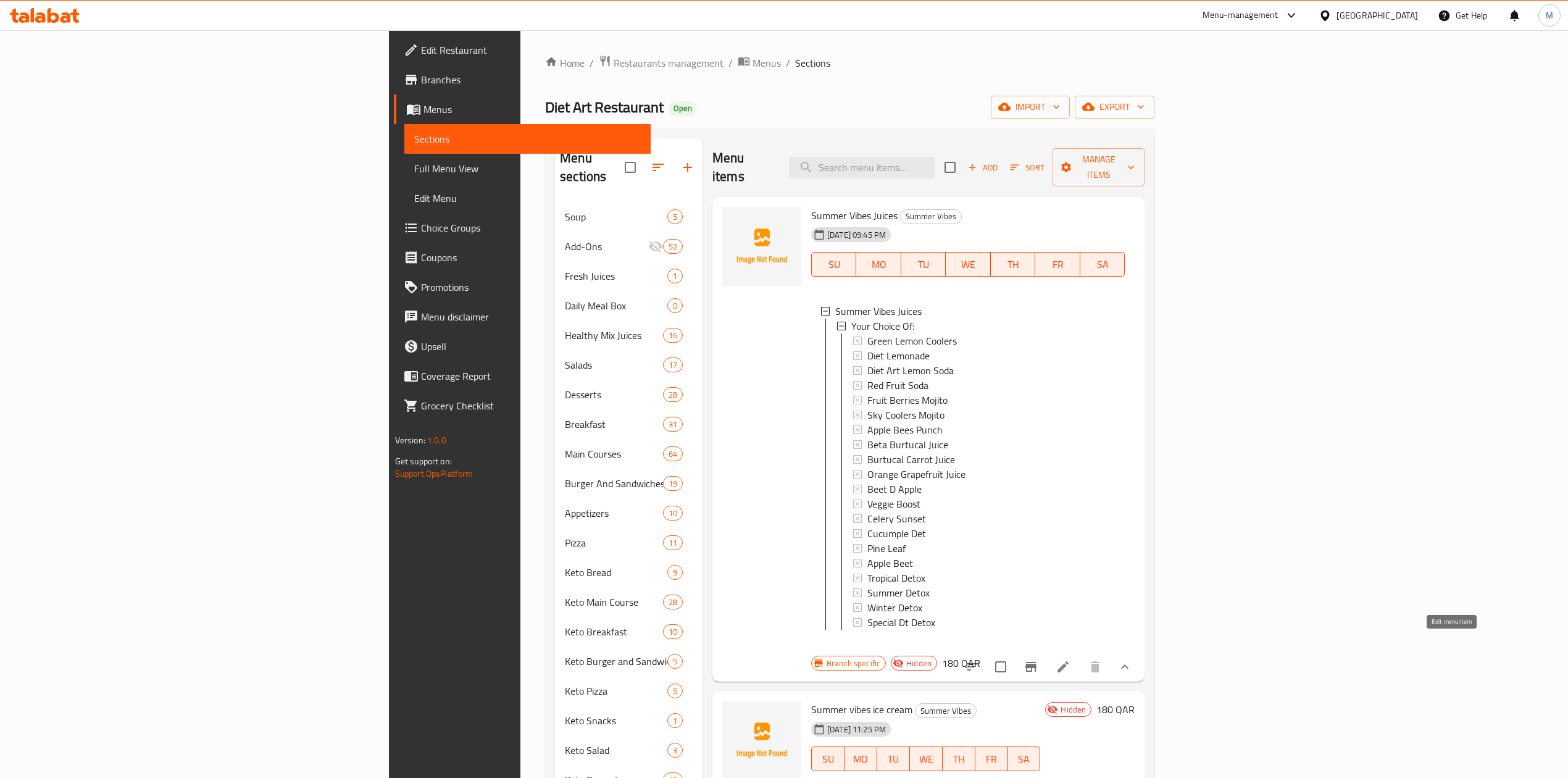
click at [1071, 659] on icon at bounding box center [1063, 666] width 15 height 15
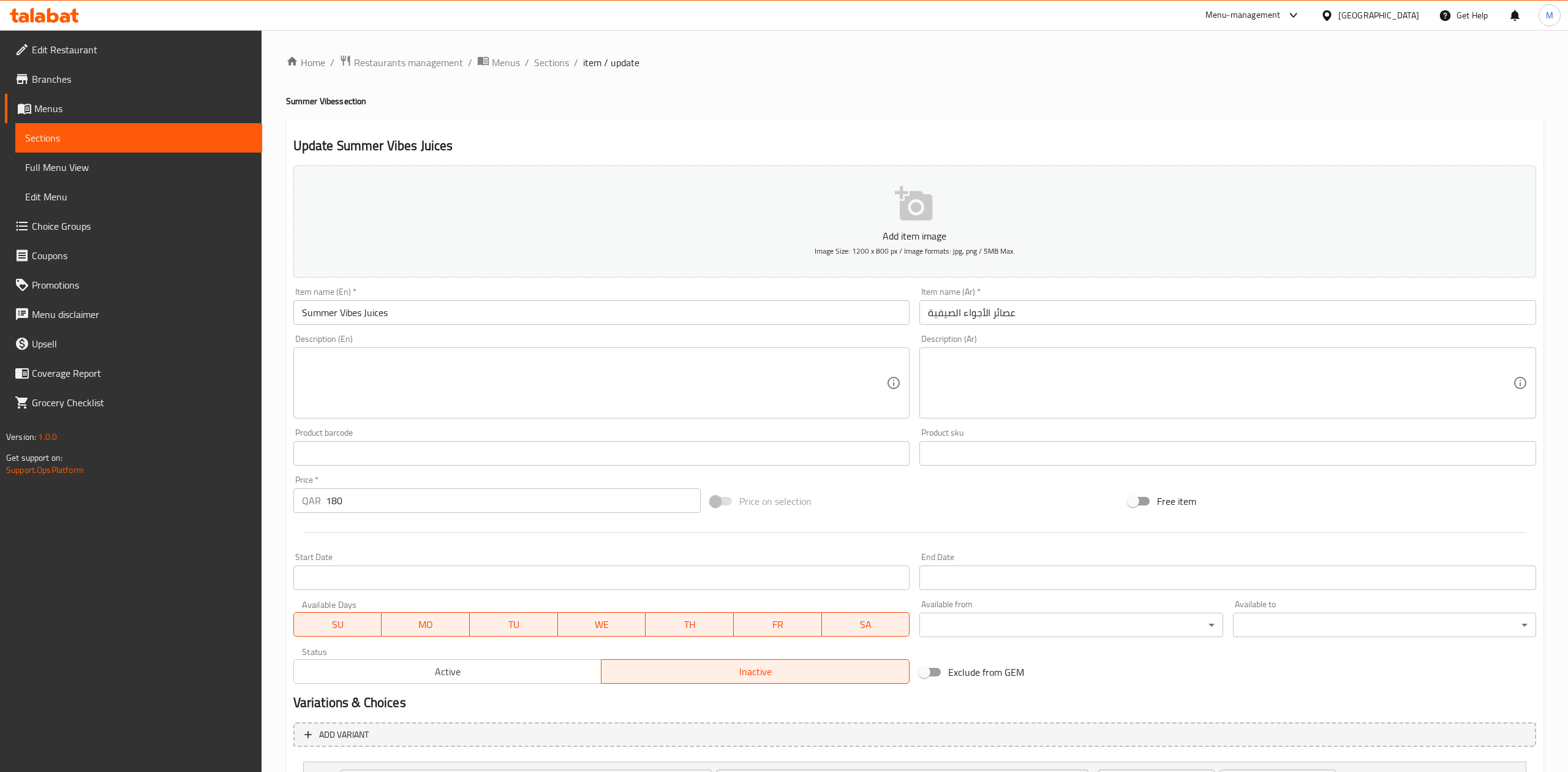
type input "اختيارك من:"
type input "1"
type input "8"
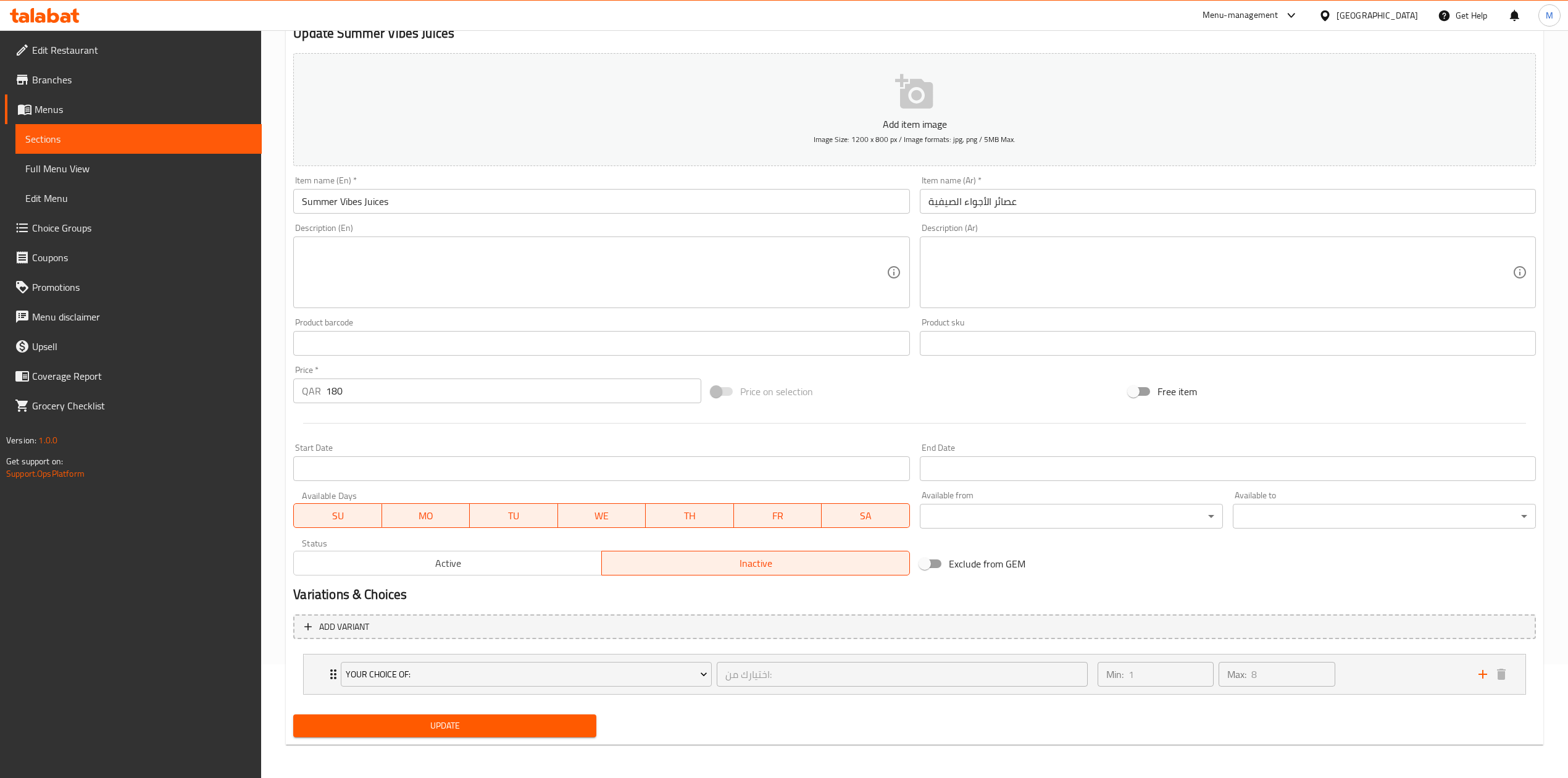
scroll to position [116, 0]
click at [1367, 669] on div "Min: 1 ​ Max: 8 ​" at bounding box center [1280, 672] width 381 height 39
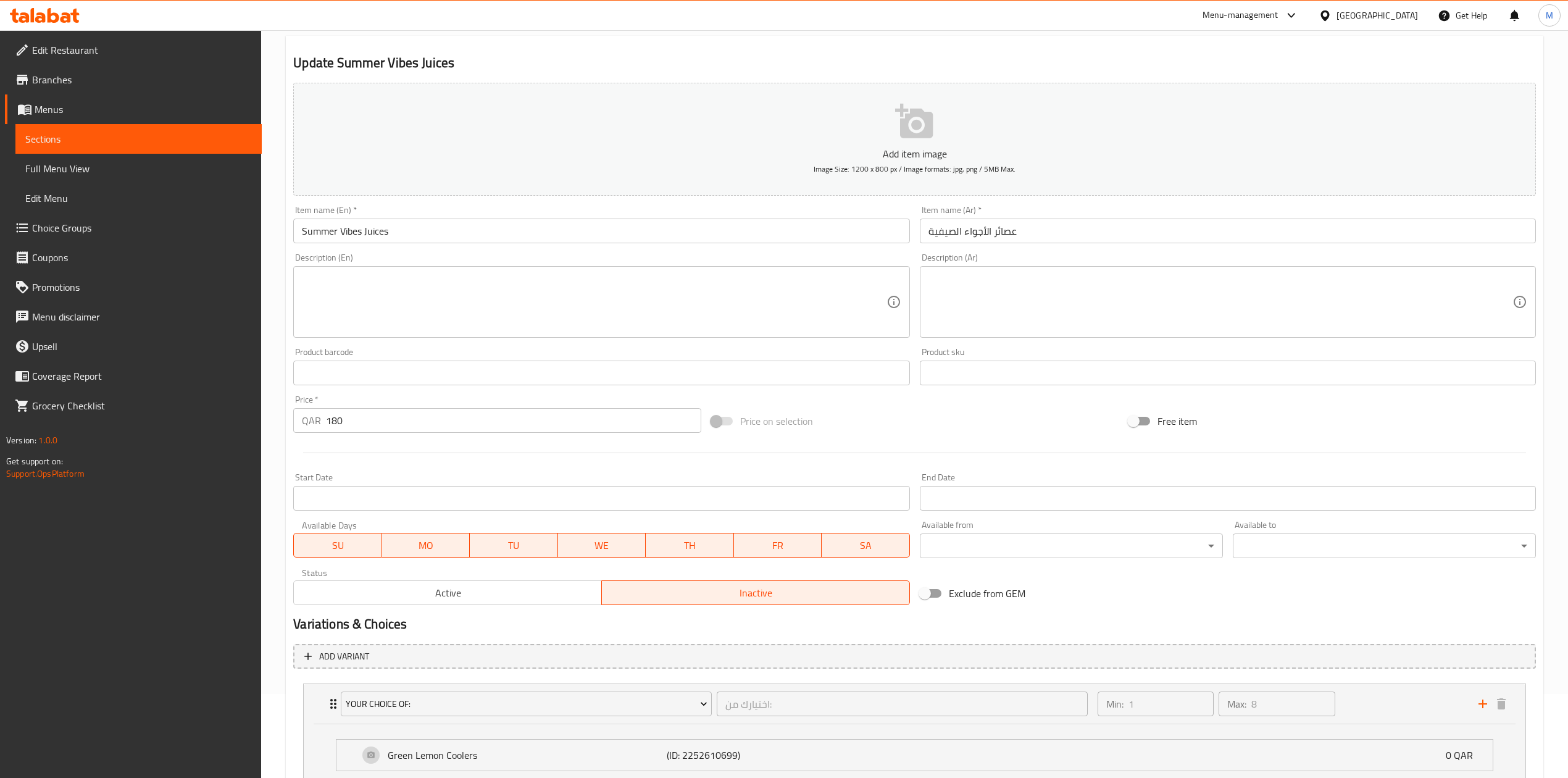
scroll to position [0, 0]
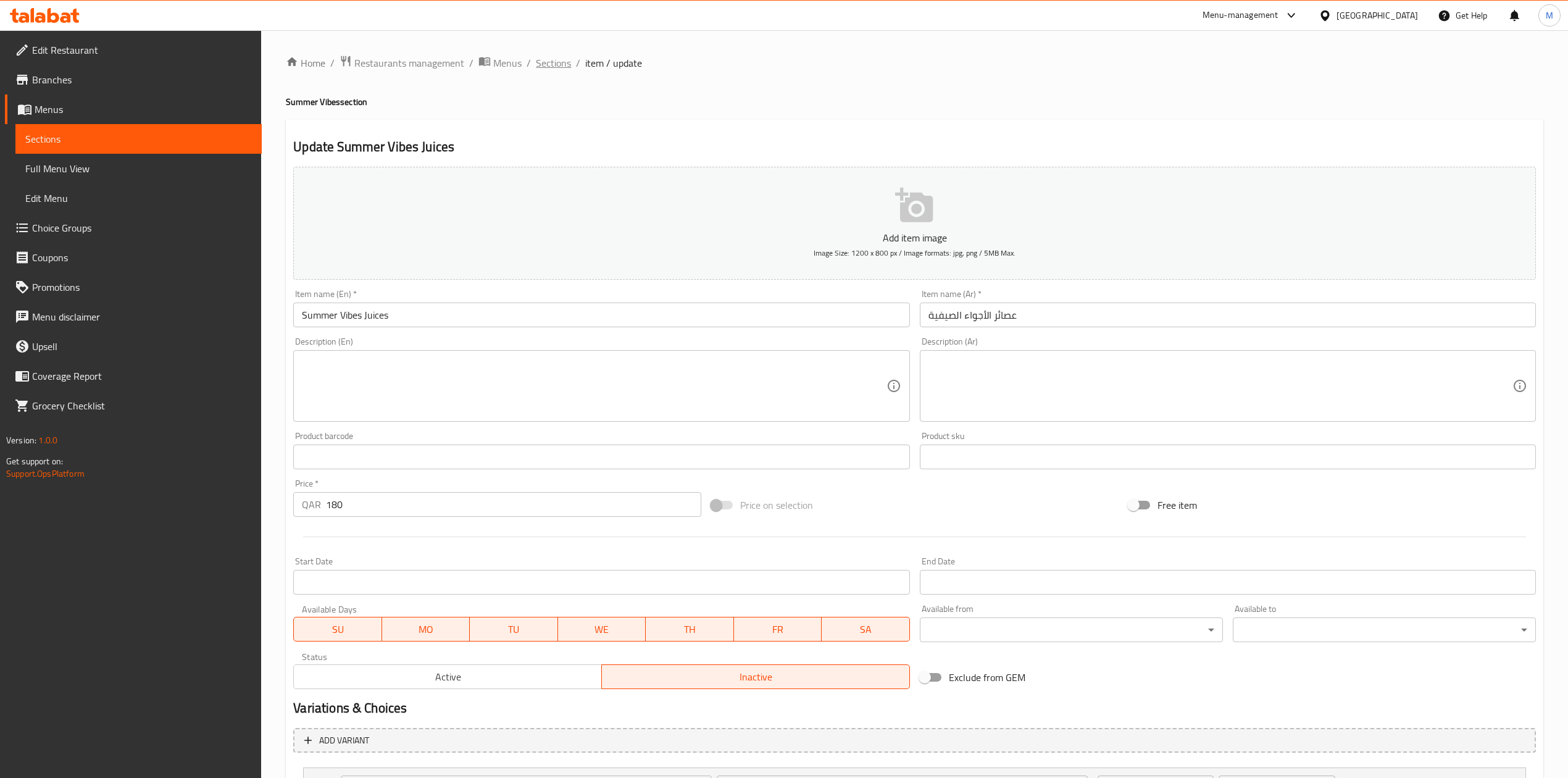
click at [549, 62] on span "Sections" at bounding box center [553, 63] width 35 height 15
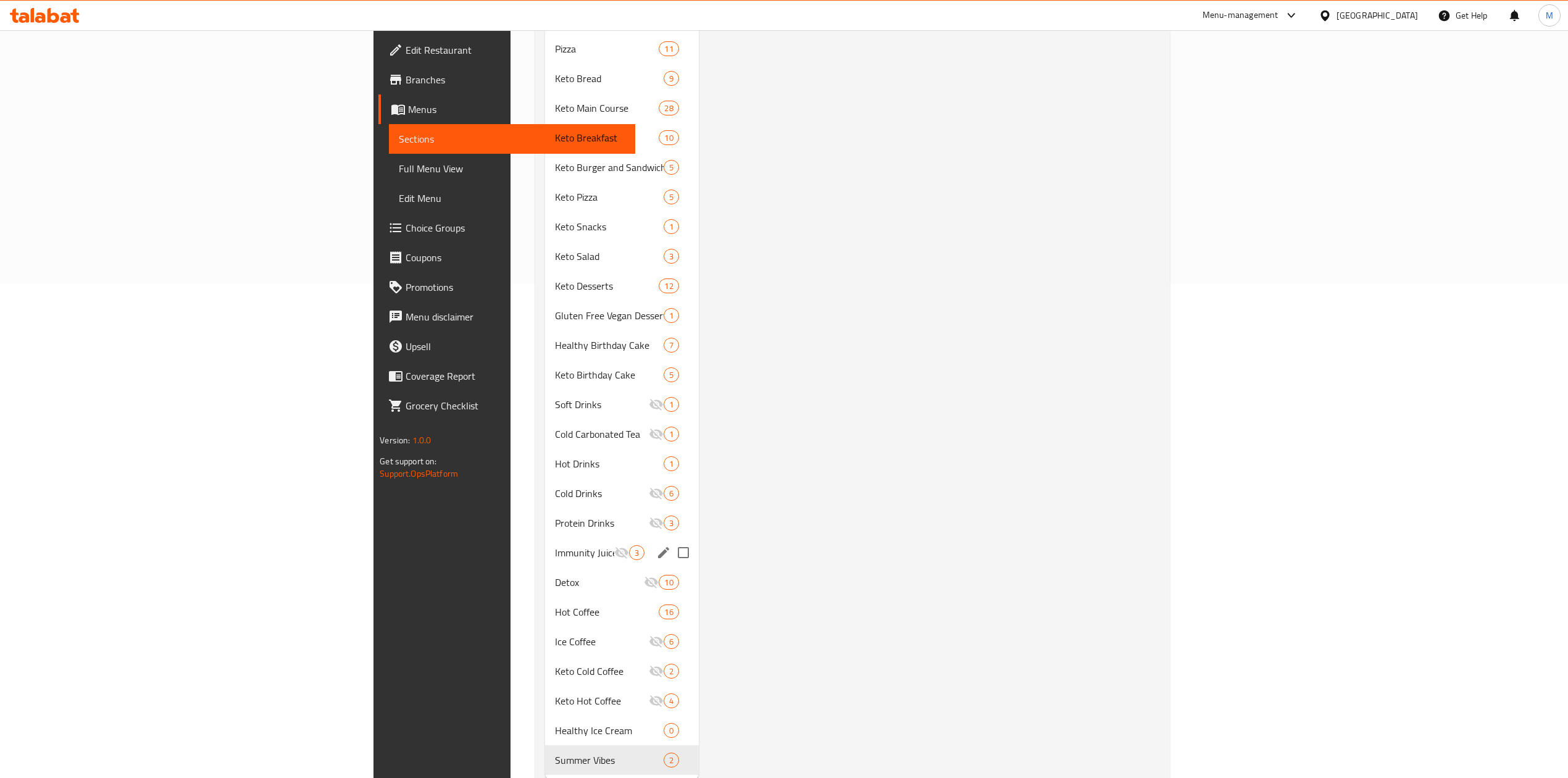
scroll to position [513, 0]
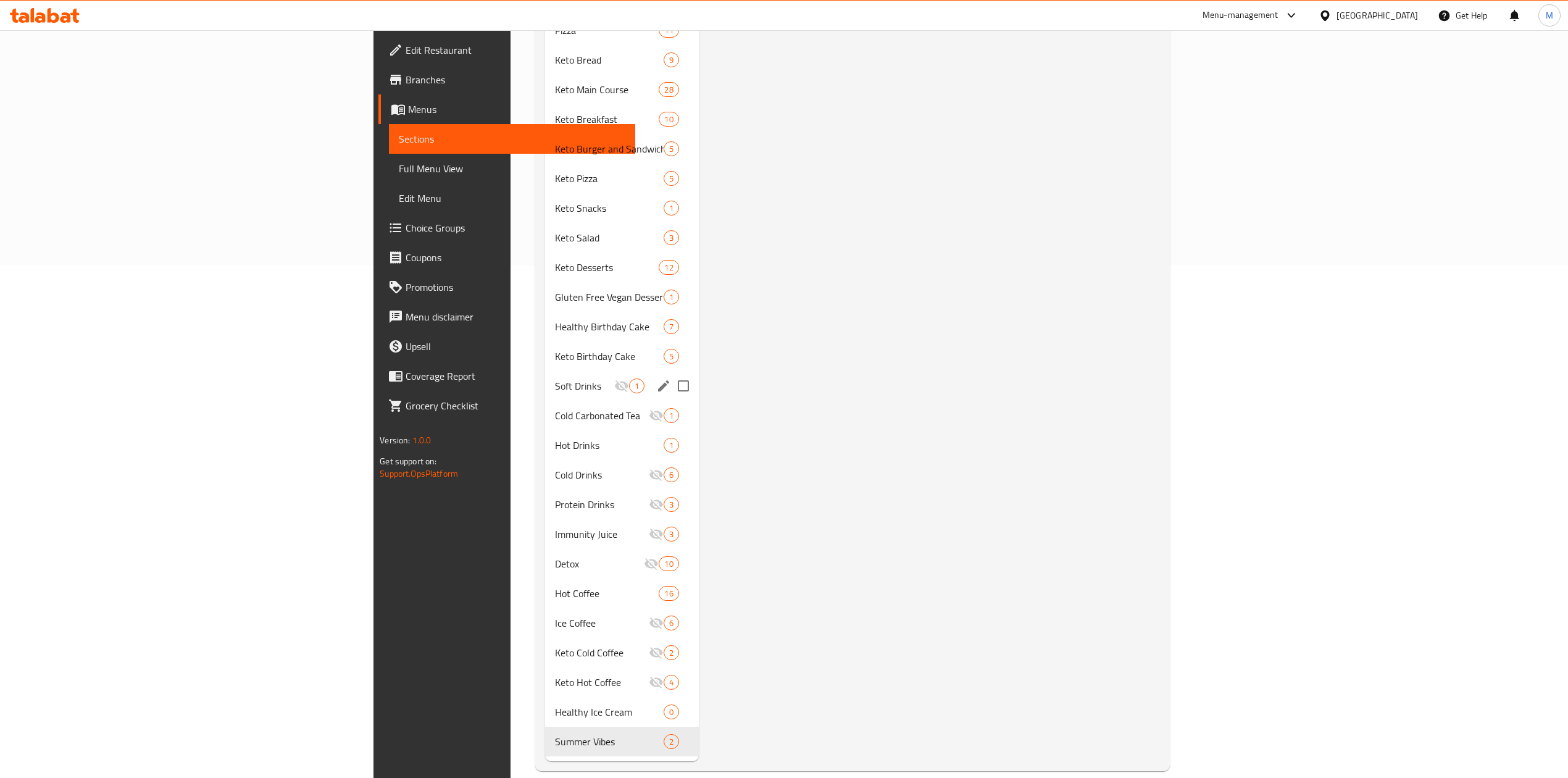
click at [555, 378] on span "Soft Drinks" at bounding box center [584, 385] width 59 height 15
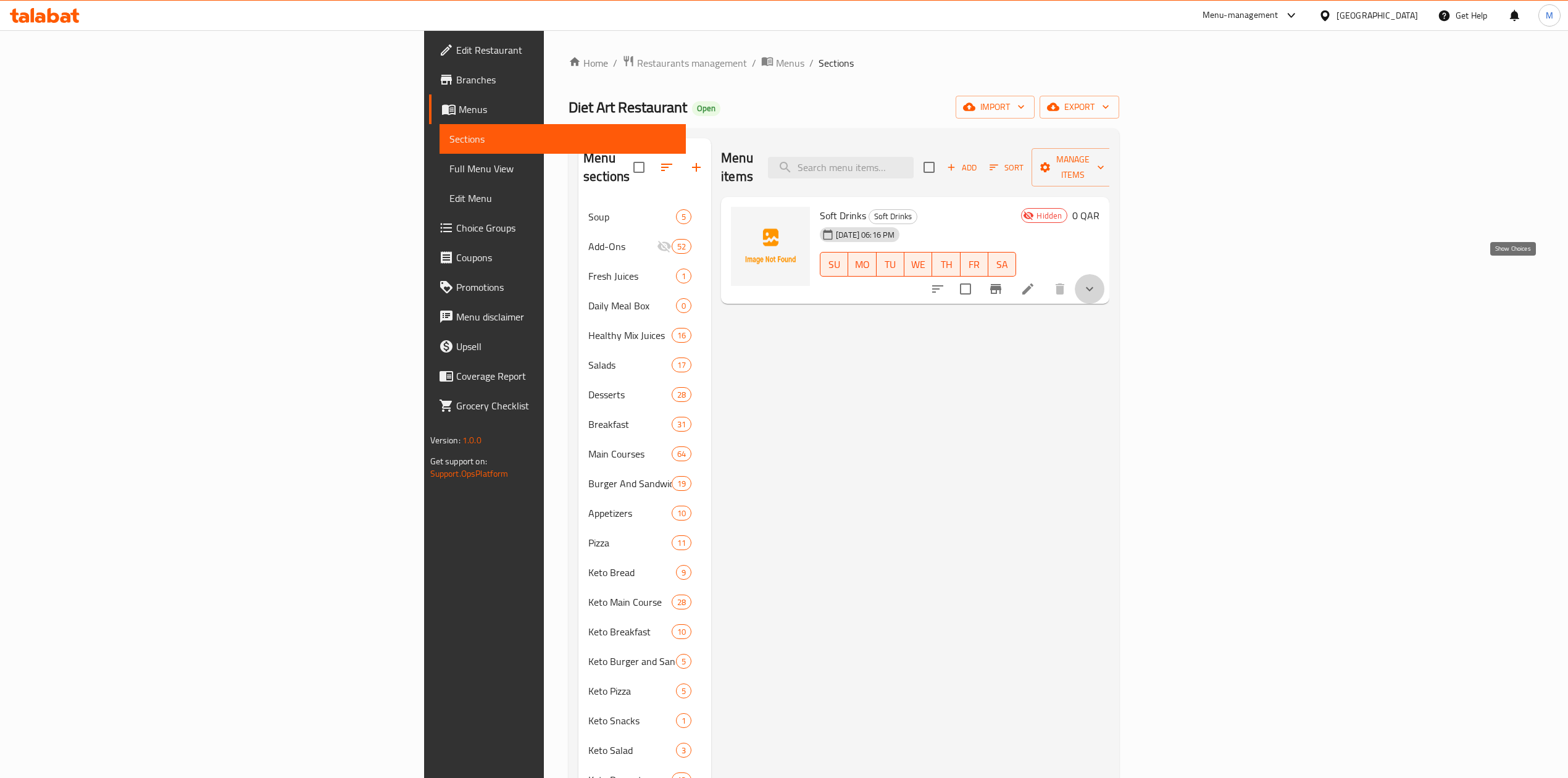
click at [1097, 282] on icon "show more" at bounding box center [1089, 289] width 15 height 15
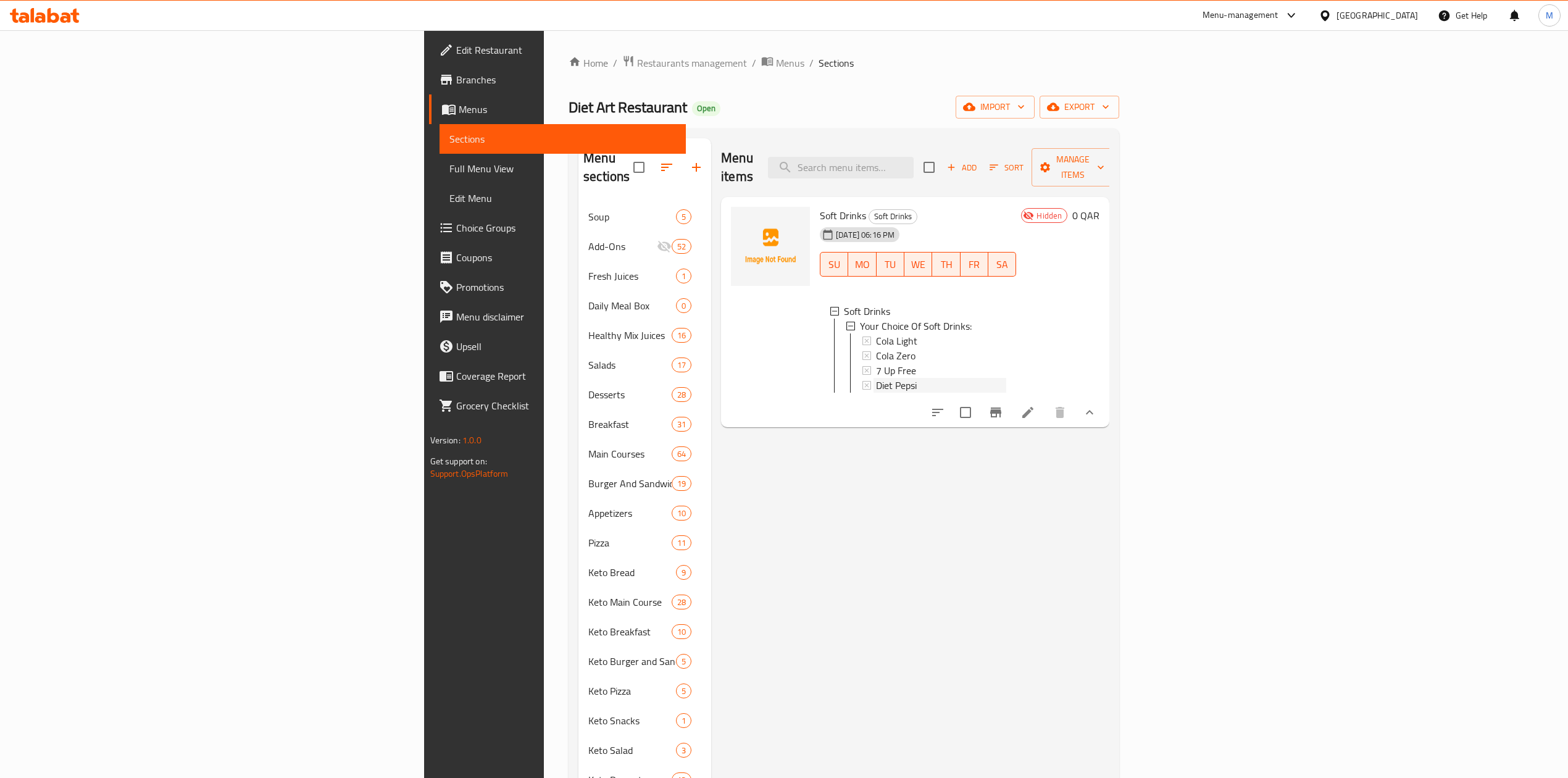
click at [876, 378] on div "Diet Pepsi" at bounding box center [941, 385] width 130 height 15
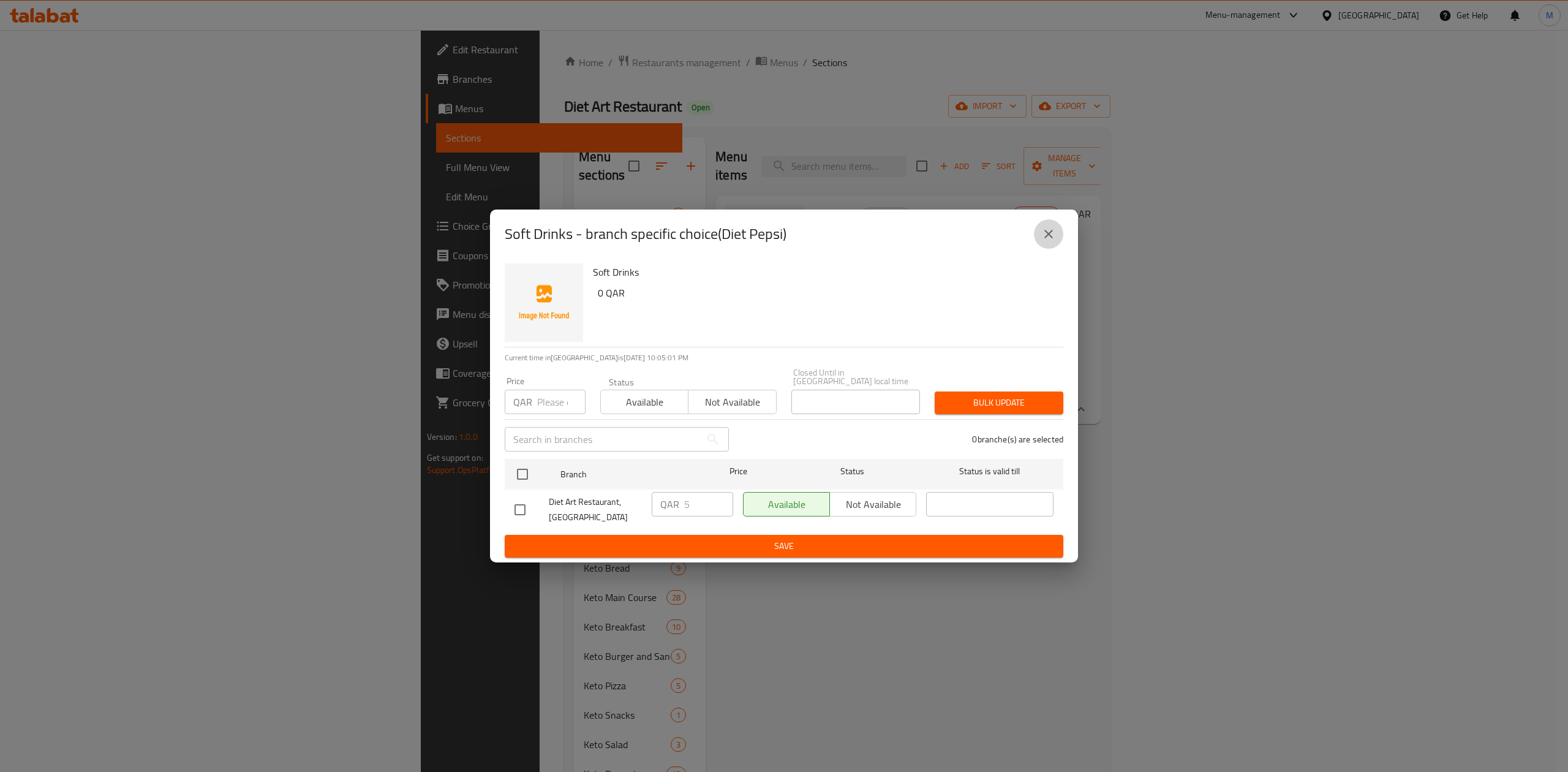
click at [1051, 242] on icon "close" at bounding box center [1048, 234] width 14 height 14
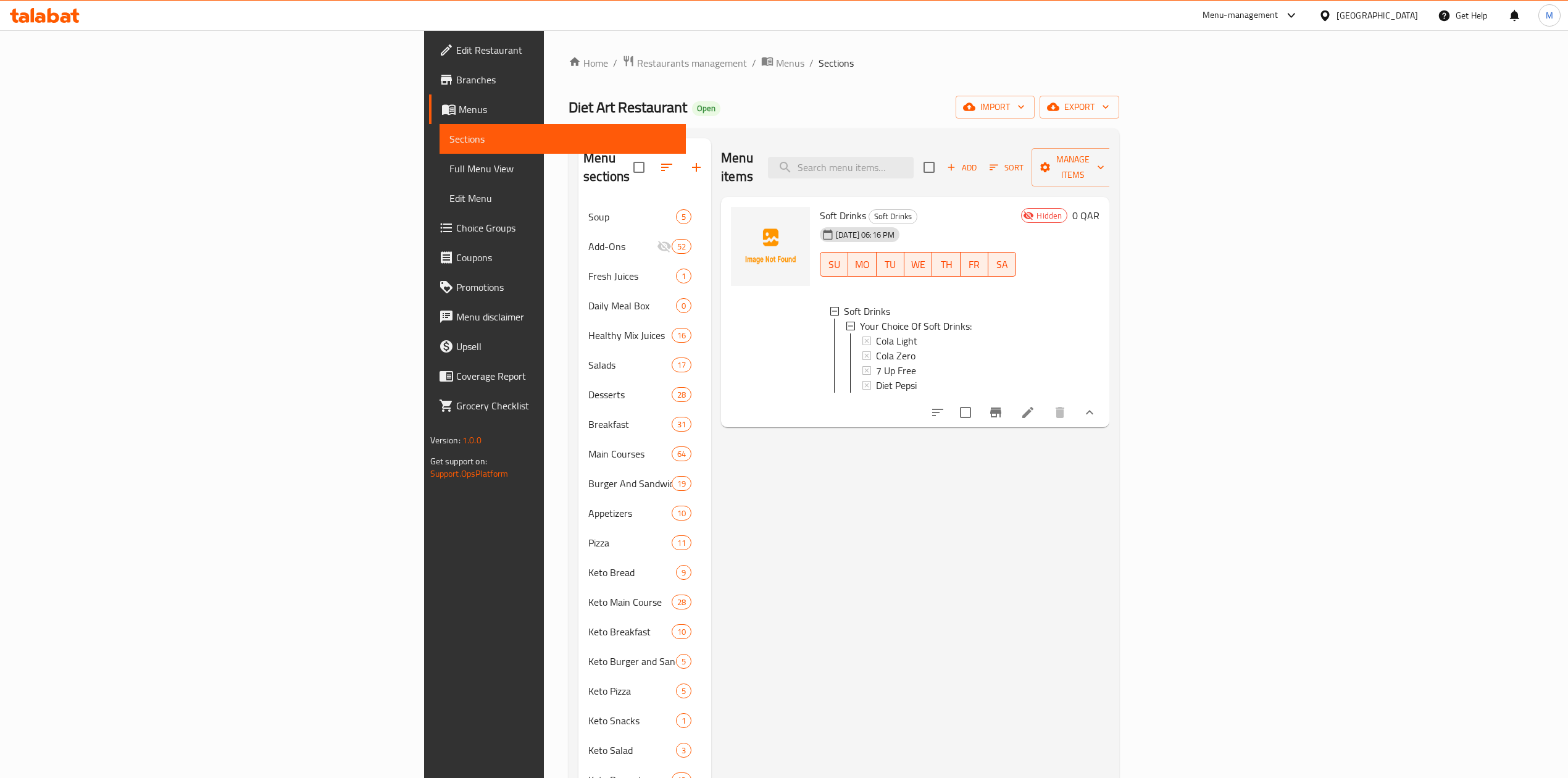
click at [1002, 410] on icon "Branch-specific-item" at bounding box center [995, 412] width 11 height 10
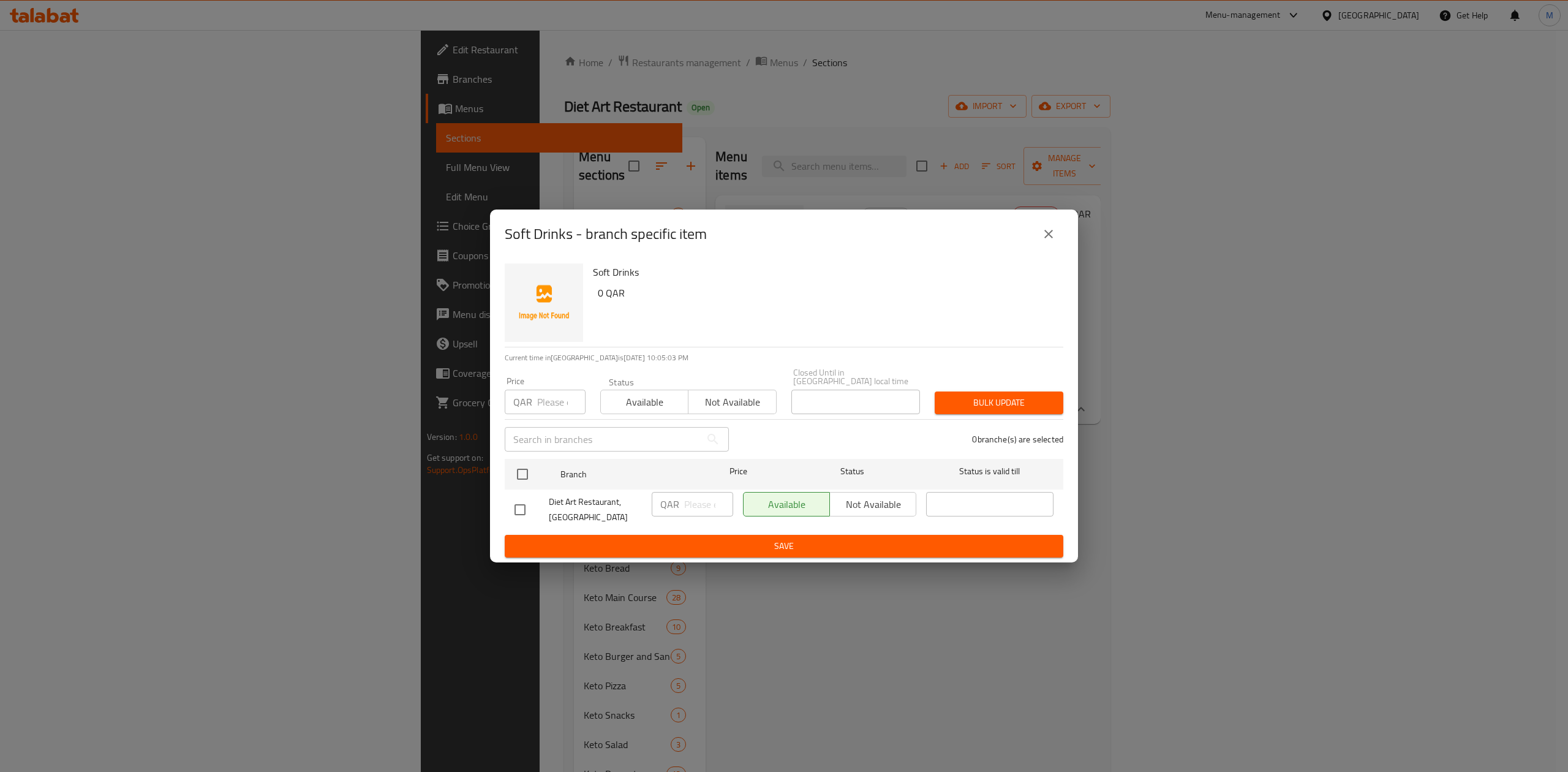
click at [1049, 242] on icon "close" at bounding box center [1048, 234] width 14 height 14
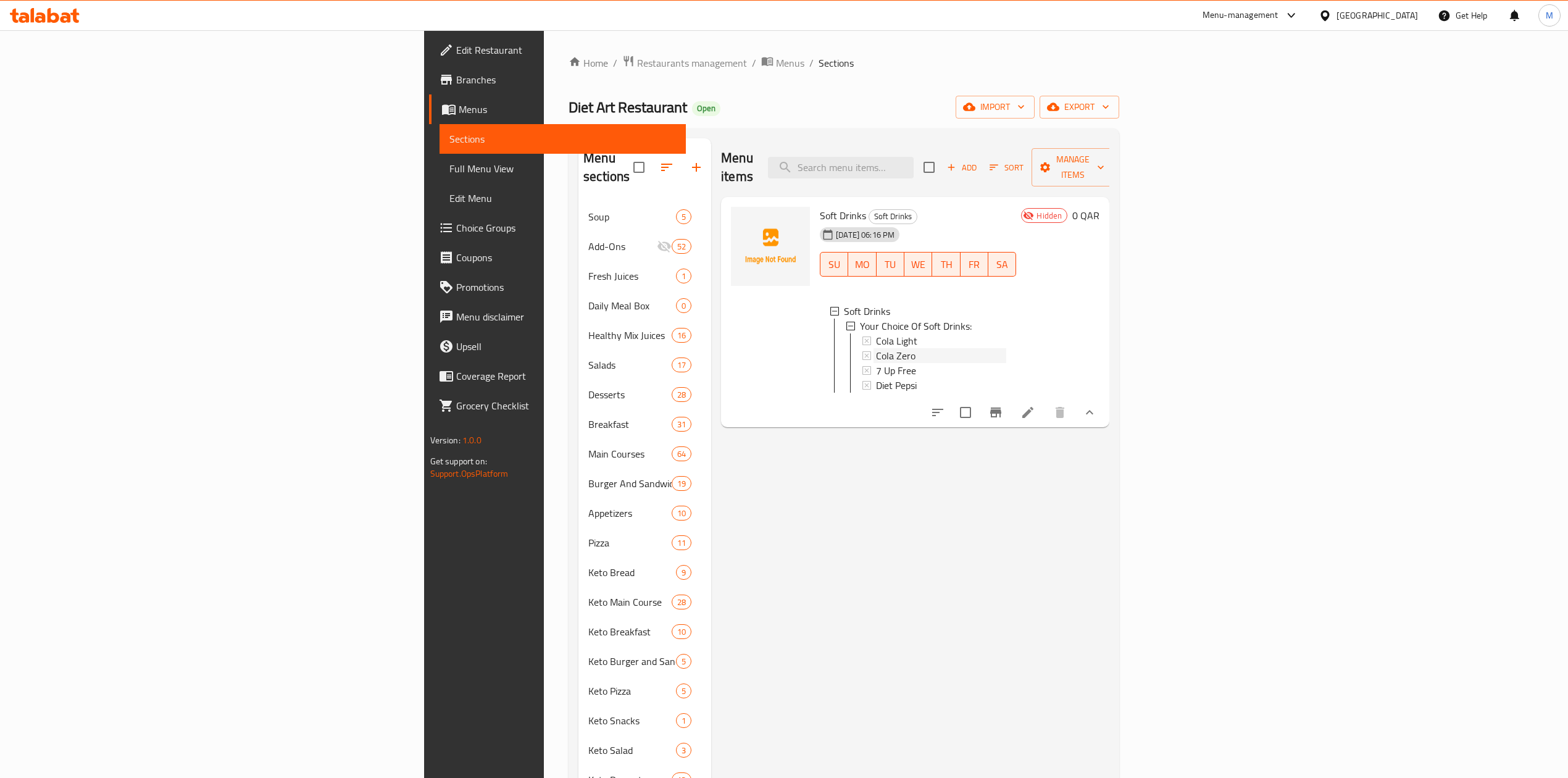
click at [876, 348] on div "Cola Zero" at bounding box center [941, 355] width 130 height 15
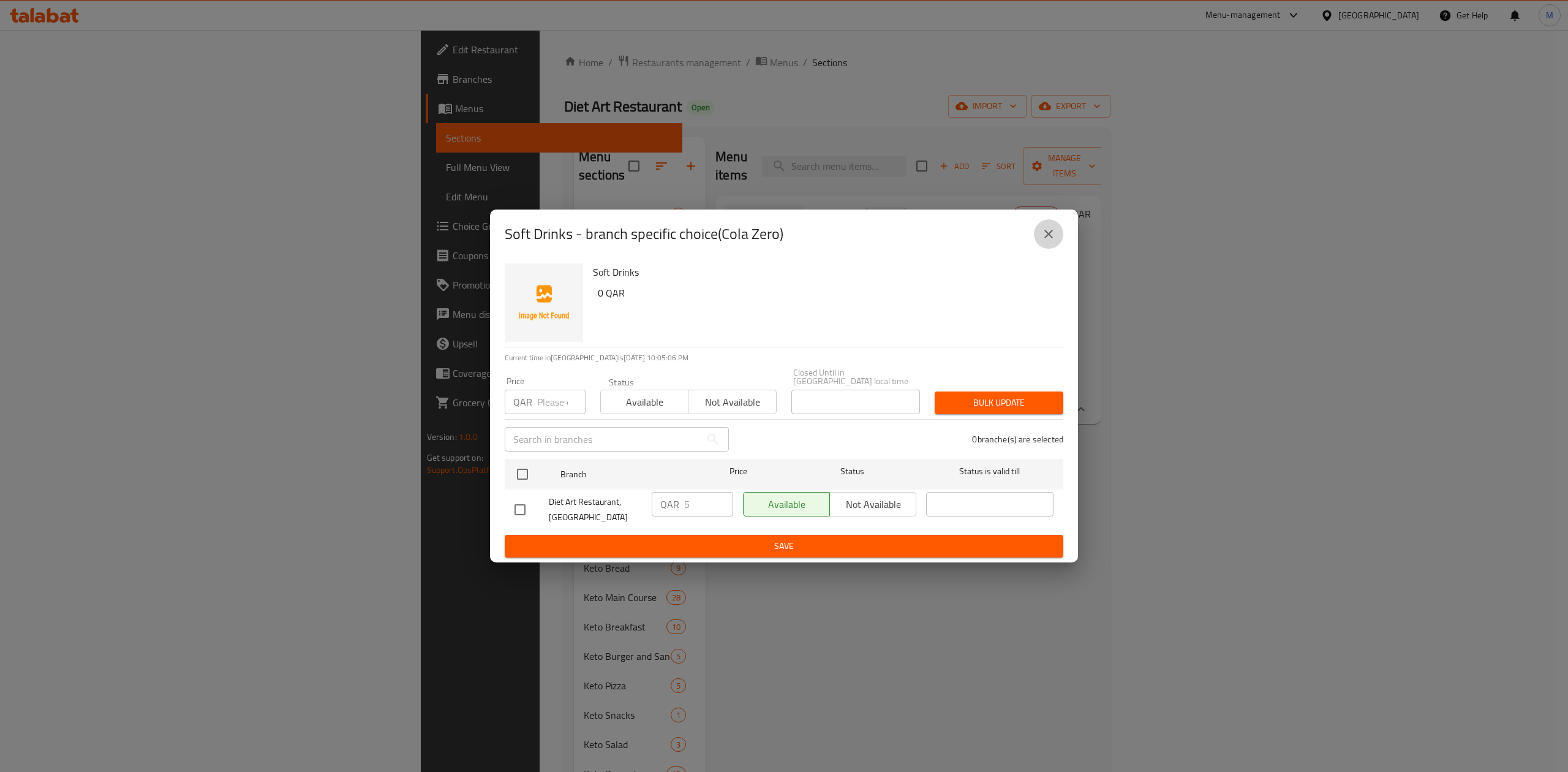
click at [1054, 242] on icon "close" at bounding box center [1048, 234] width 14 height 14
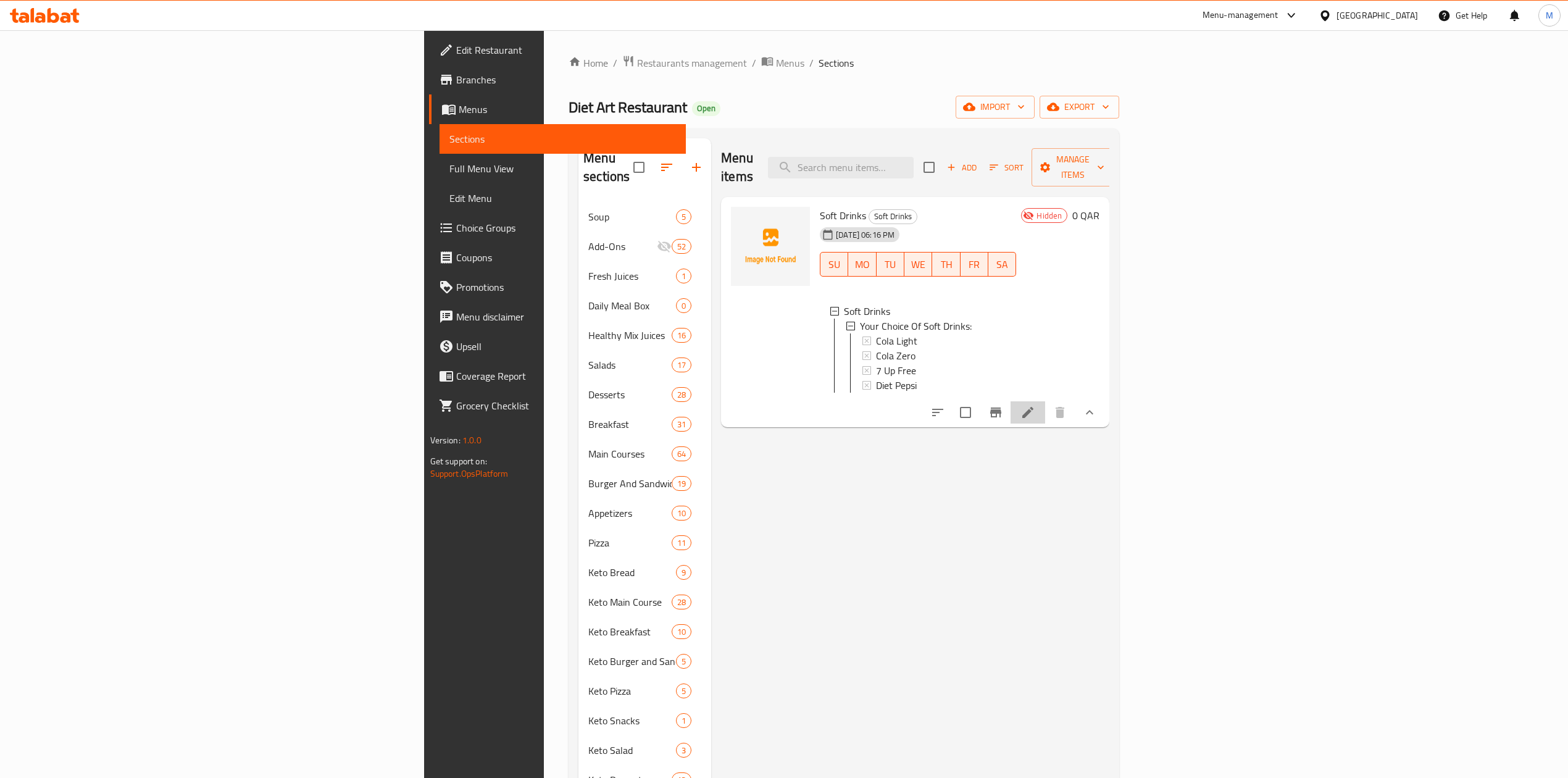
click at [1045, 404] on li at bounding box center [1028, 412] width 35 height 22
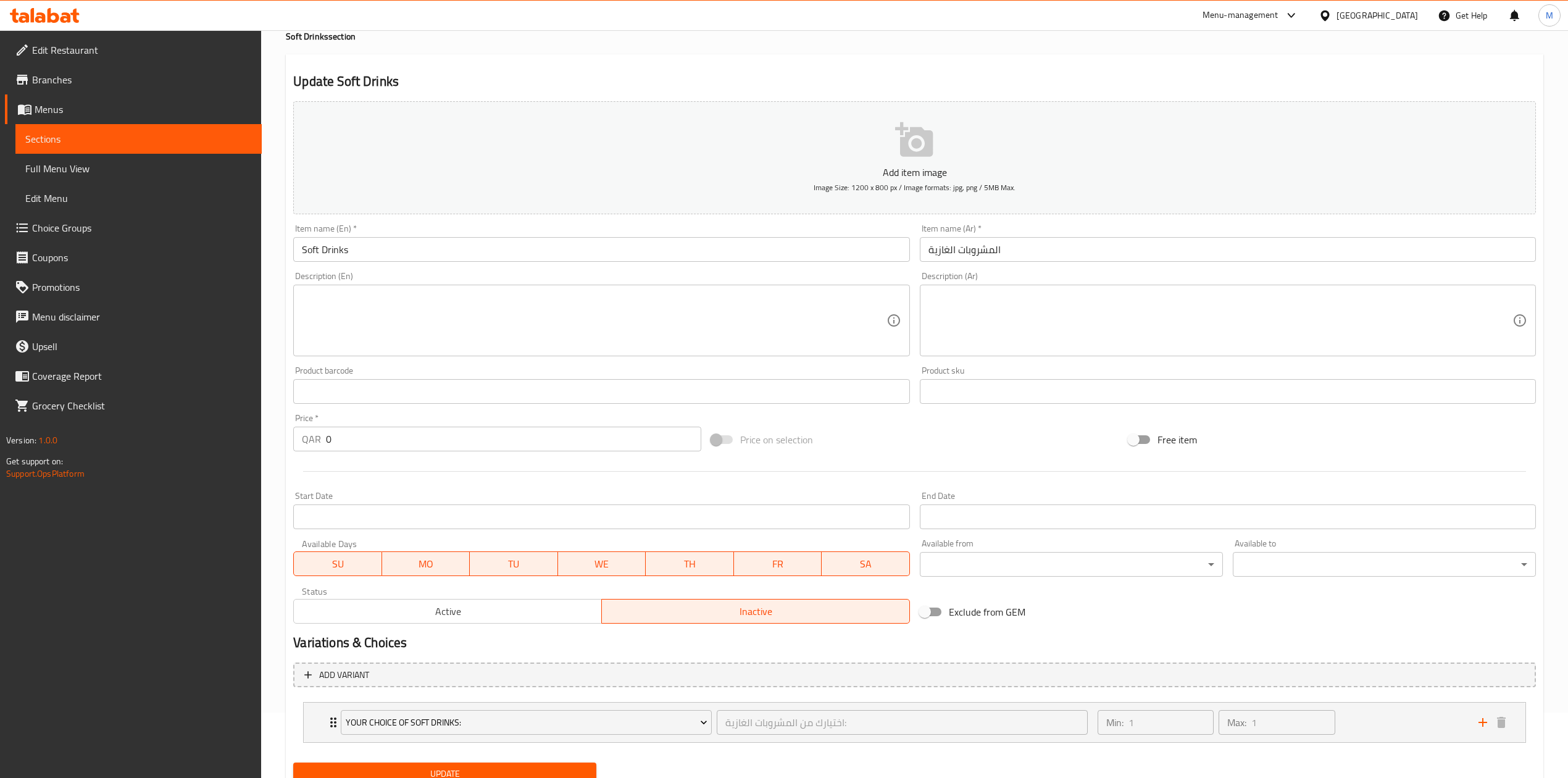
scroll to position [116, 0]
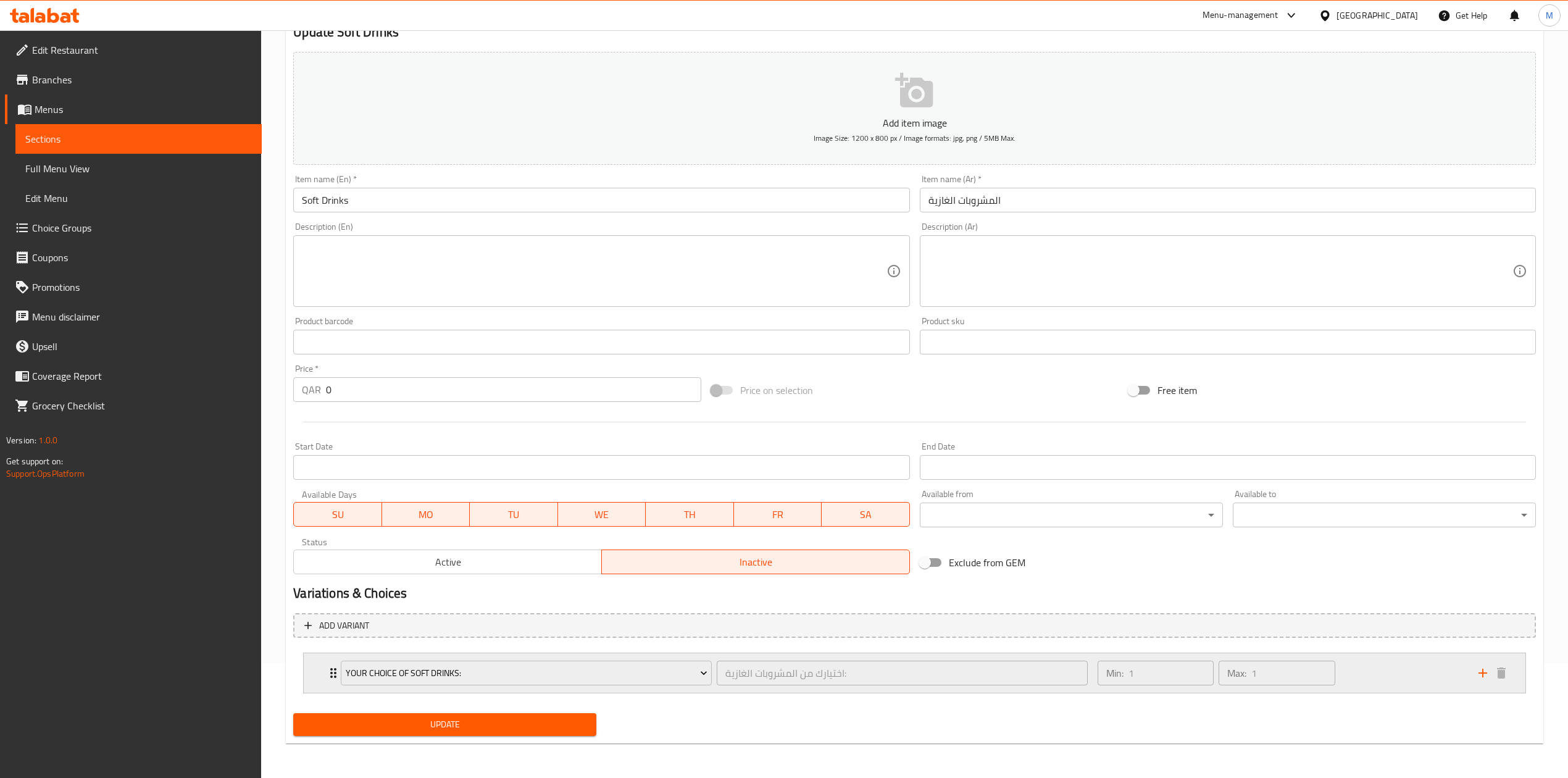
click at [1393, 682] on div "Min: 1 ​ Max: 1 ​" at bounding box center [1280, 672] width 381 height 39
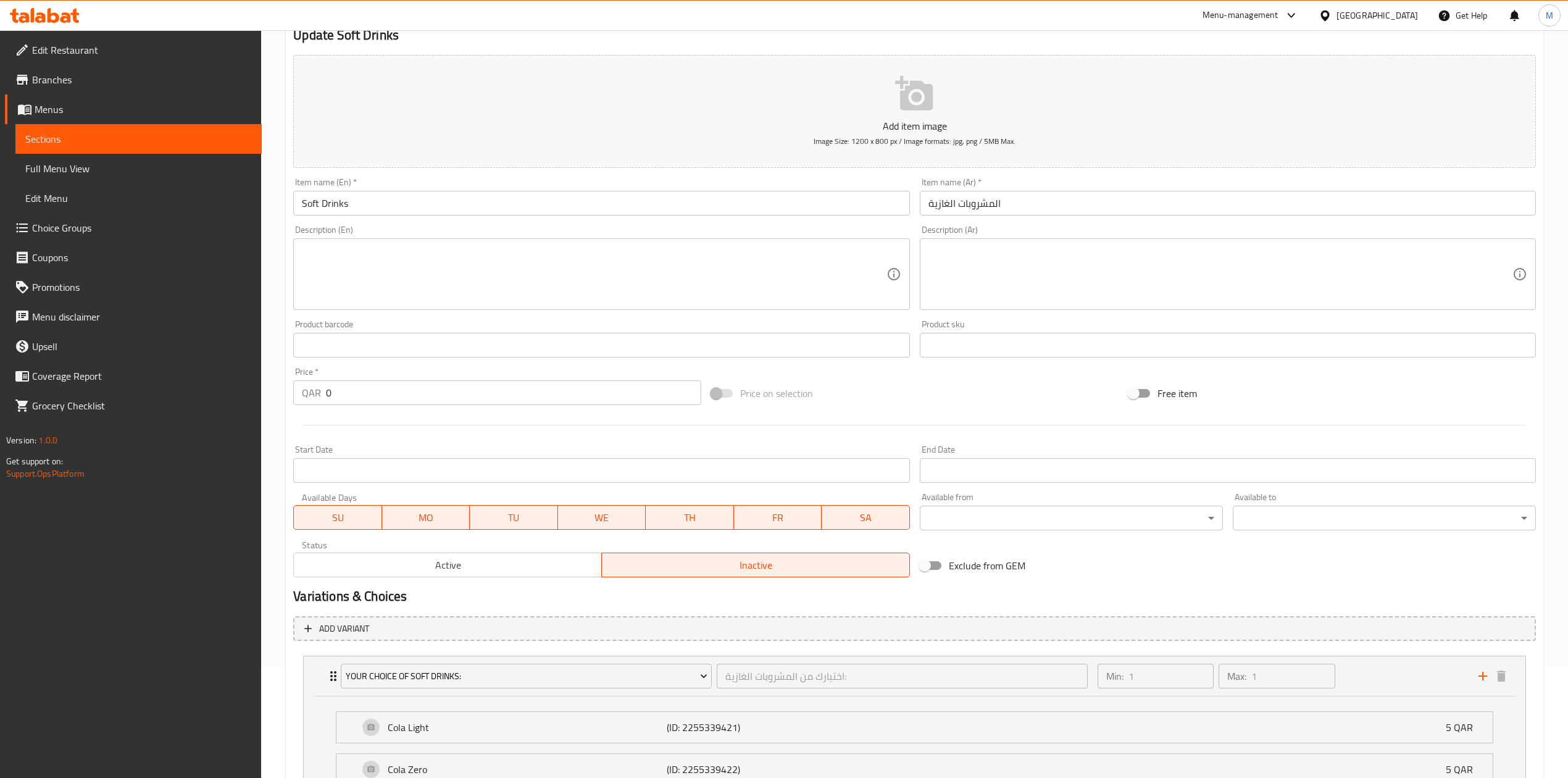
scroll to position [0, 0]
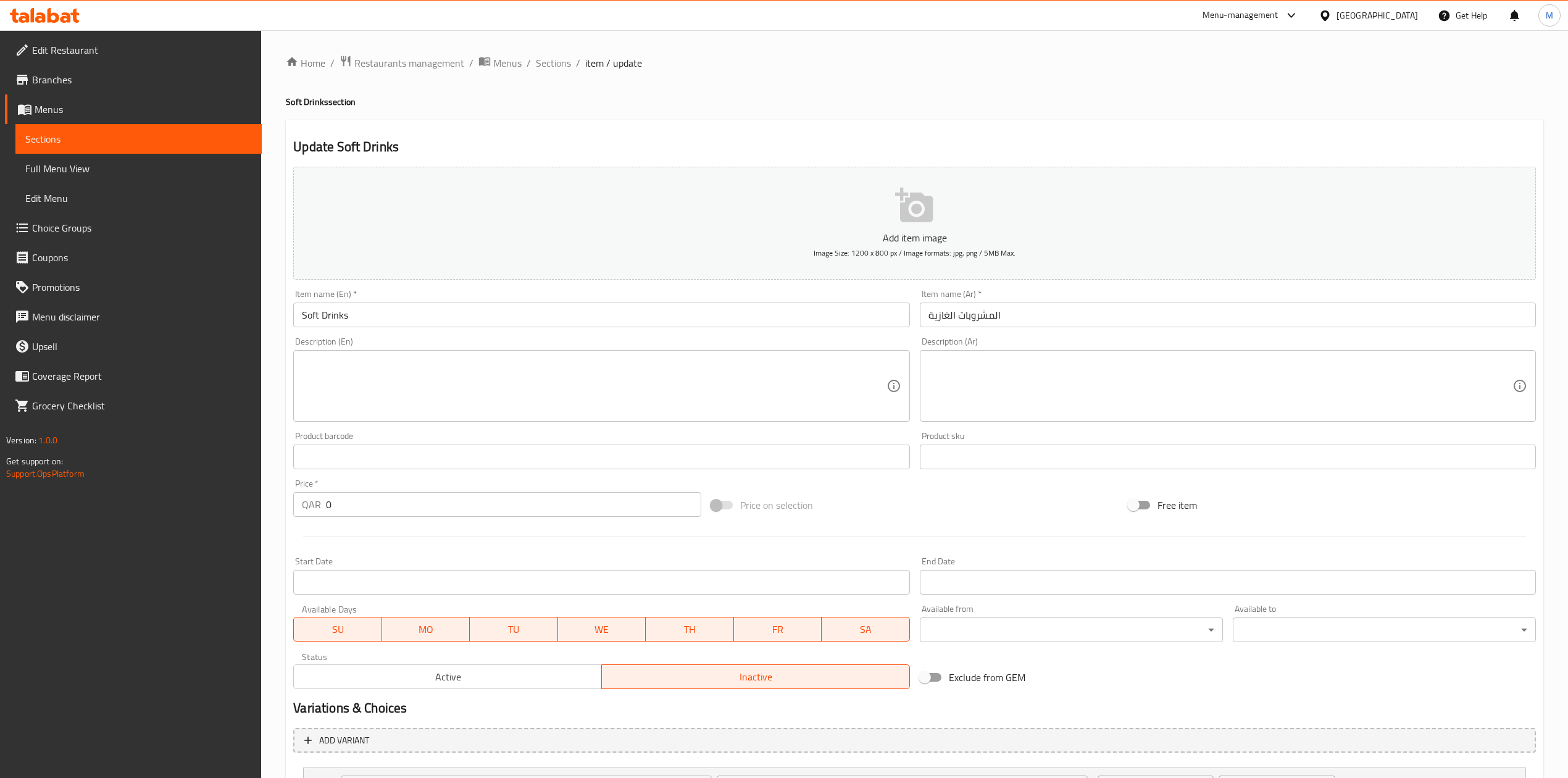
drag, startPoint x: 552, startPoint y: 63, endPoint x: 544, endPoint y: 86, distance: 24.4
click at [552, 63] on span "Sections" at bounding box center [553, 63] width 35 height 15
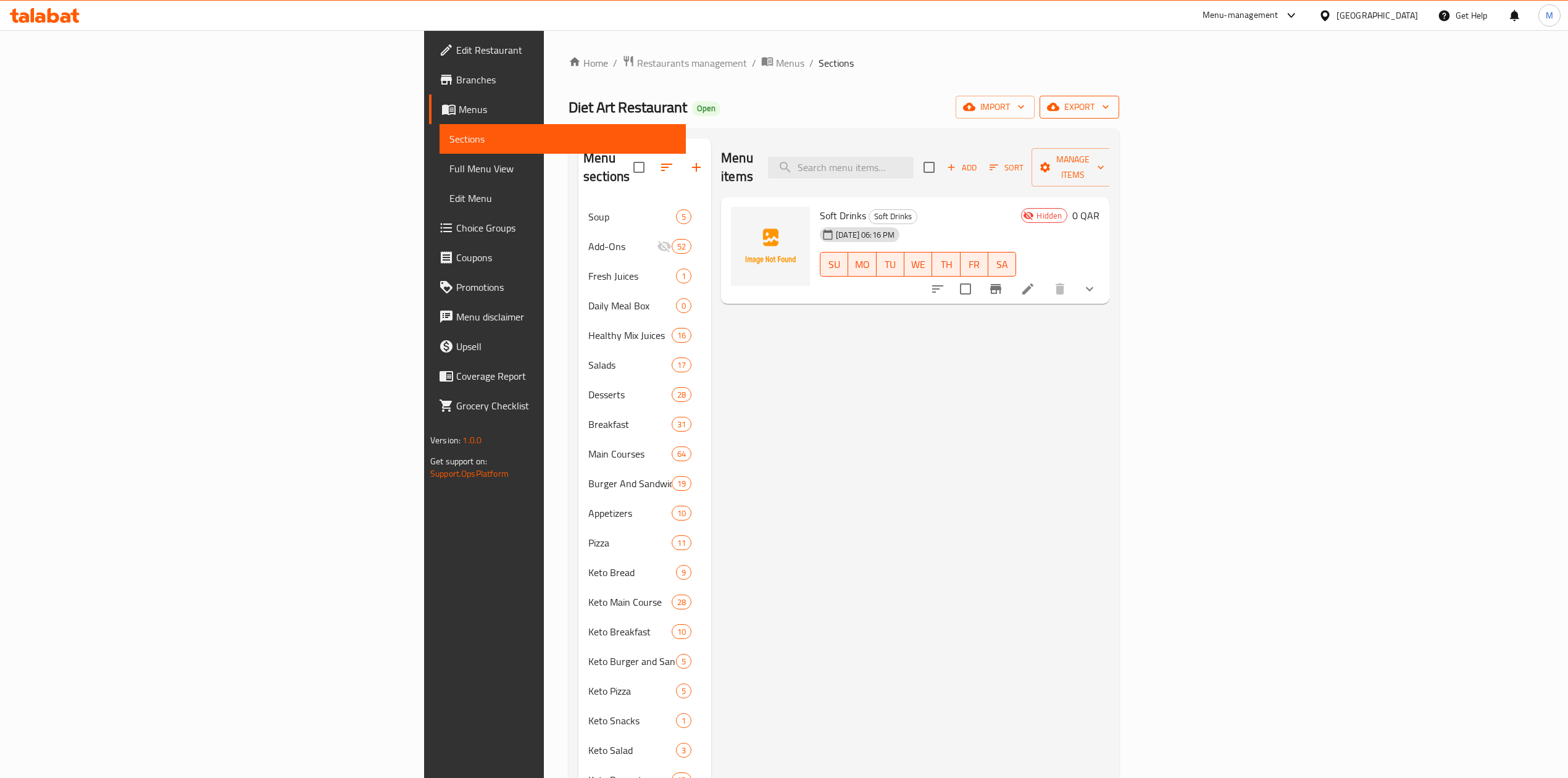
click at [1109, 104] on span "export" at bounding box center [1079, 106] width 60 height 15
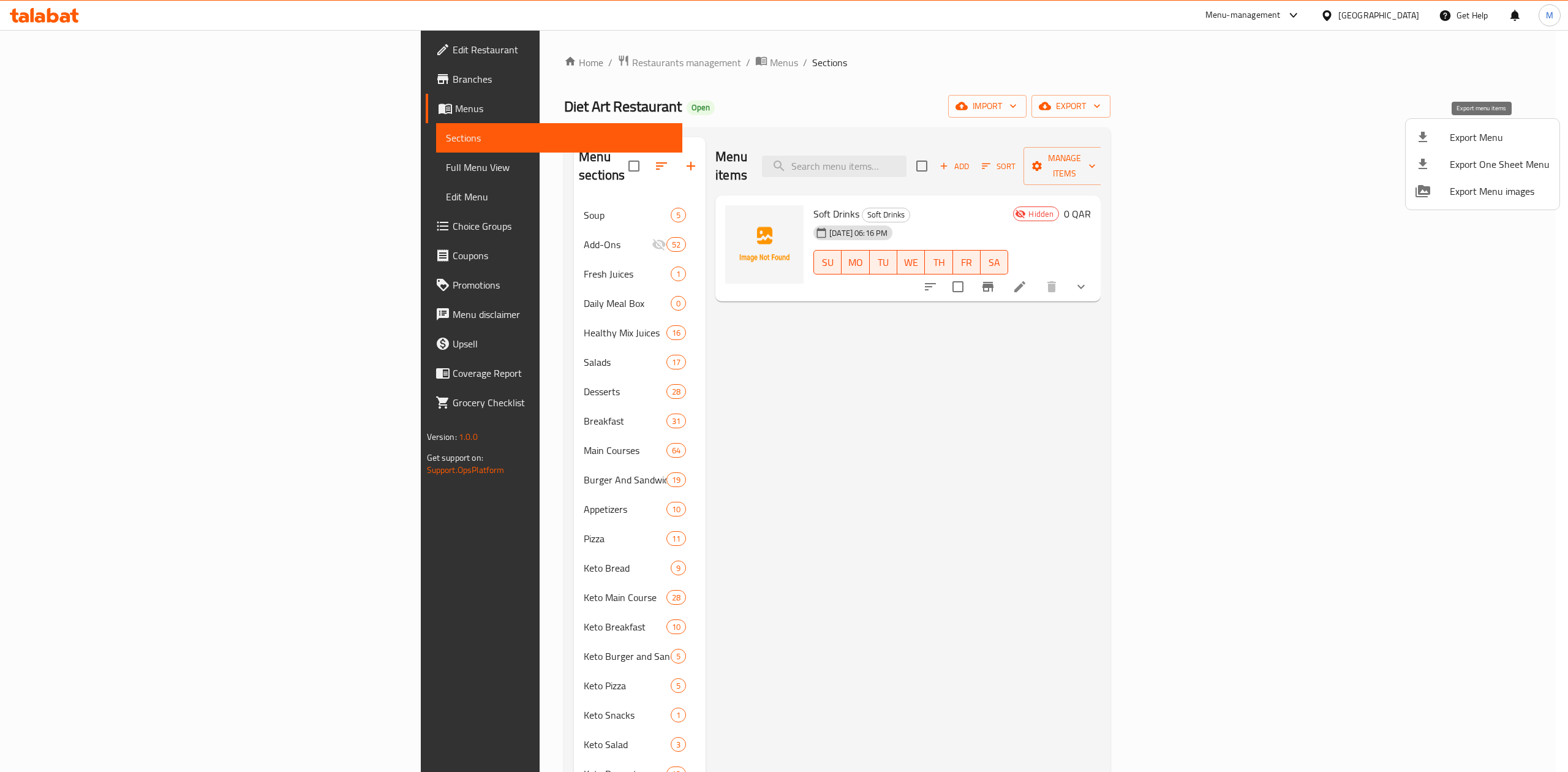
click at [1459, 143] on span "Export Menu" at bounding box center [1499, 137] width 100 height 14
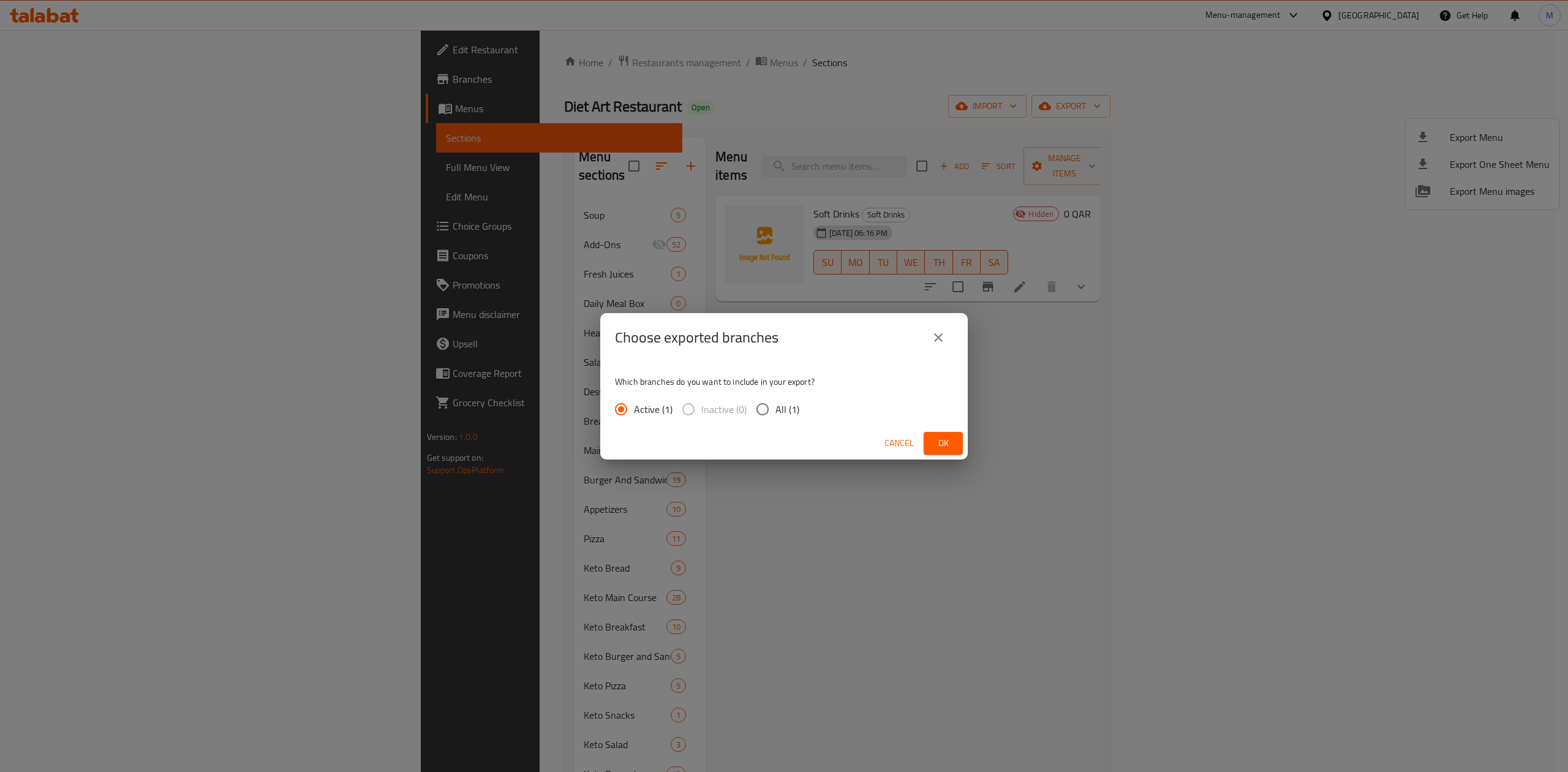
drag, startPoint x: 809, startPoint y: 398, endPoint x: 794, endPoint y: 403, distance: 15.8
click at [806, 398] on div "Which branches do you want to include in your export? Active (1) Inactive (0) A…" at bounding box center [784, 394] width 367 height 65
click at [794, 403] on span "All (1)" at bounding box center [787, 409] width 23 height 14
click at [775, 403] on input "All (1)" at bounding box center [762, 409] width 26 height 26
radio input "true"
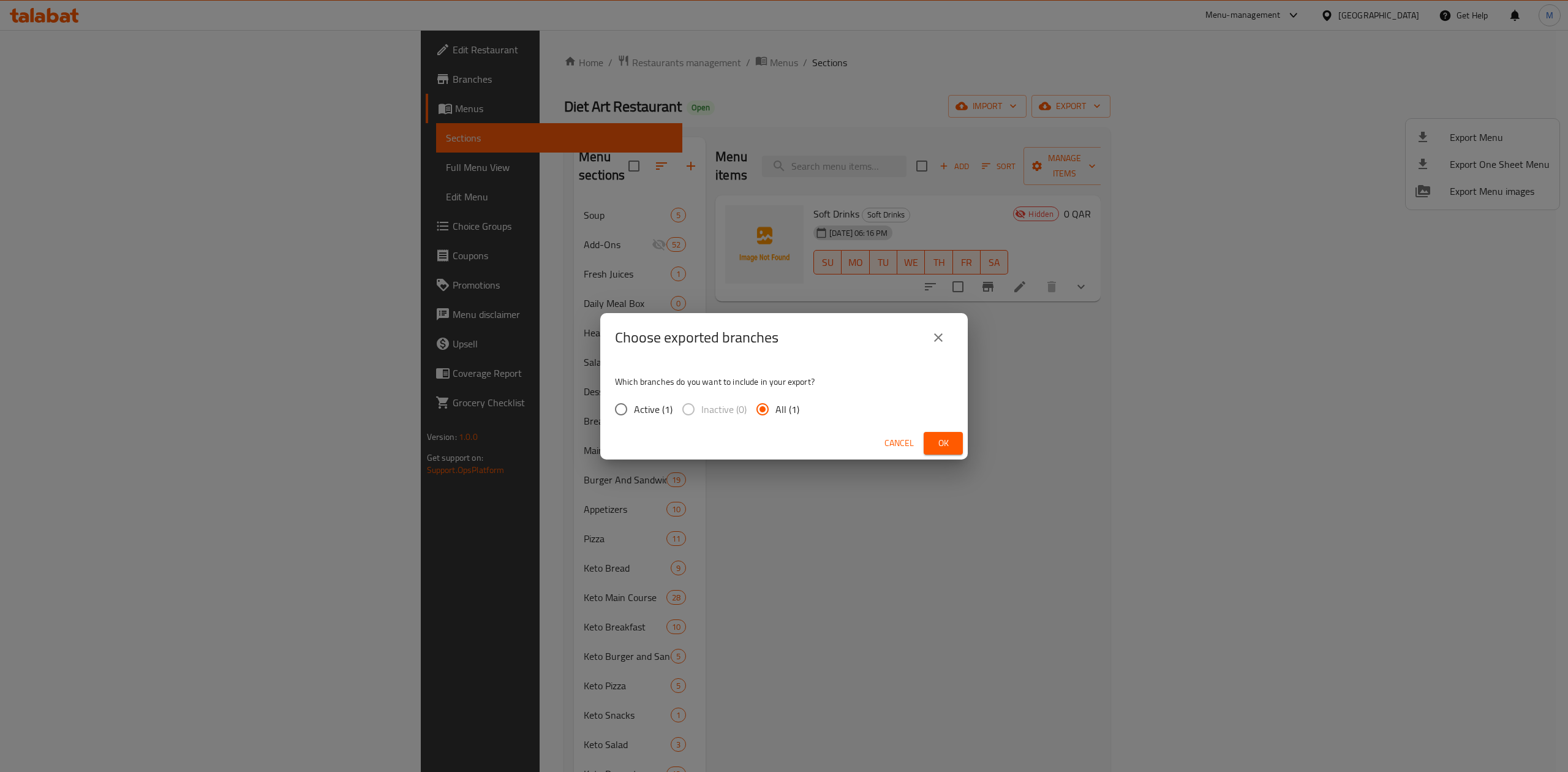
click at [924, 434] on button "Ok" at bounding box center [942, 443] width 39 height 23
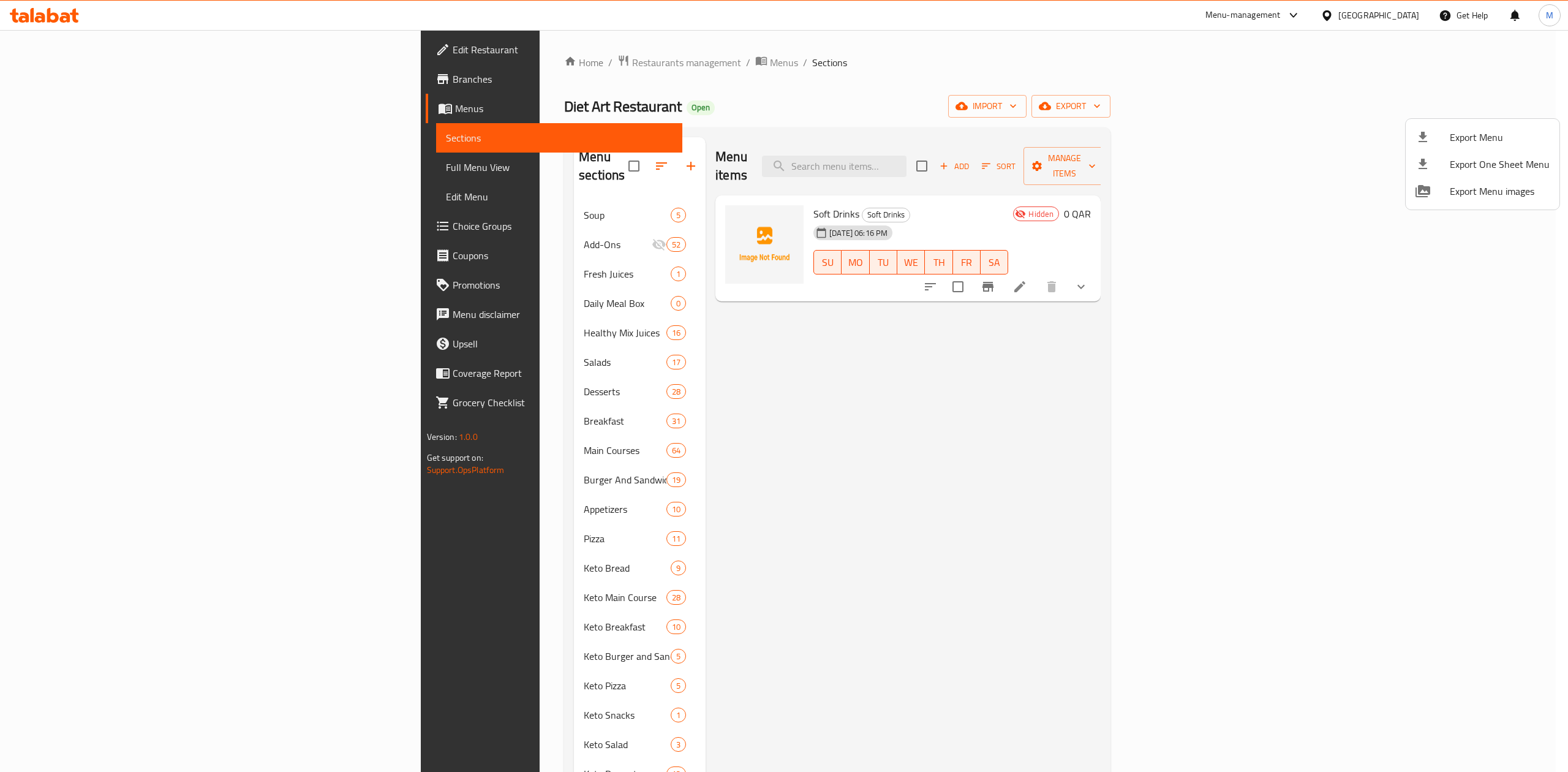
click at [1449, 322] on div at bounding box center [784, 386] width 1568 height 772
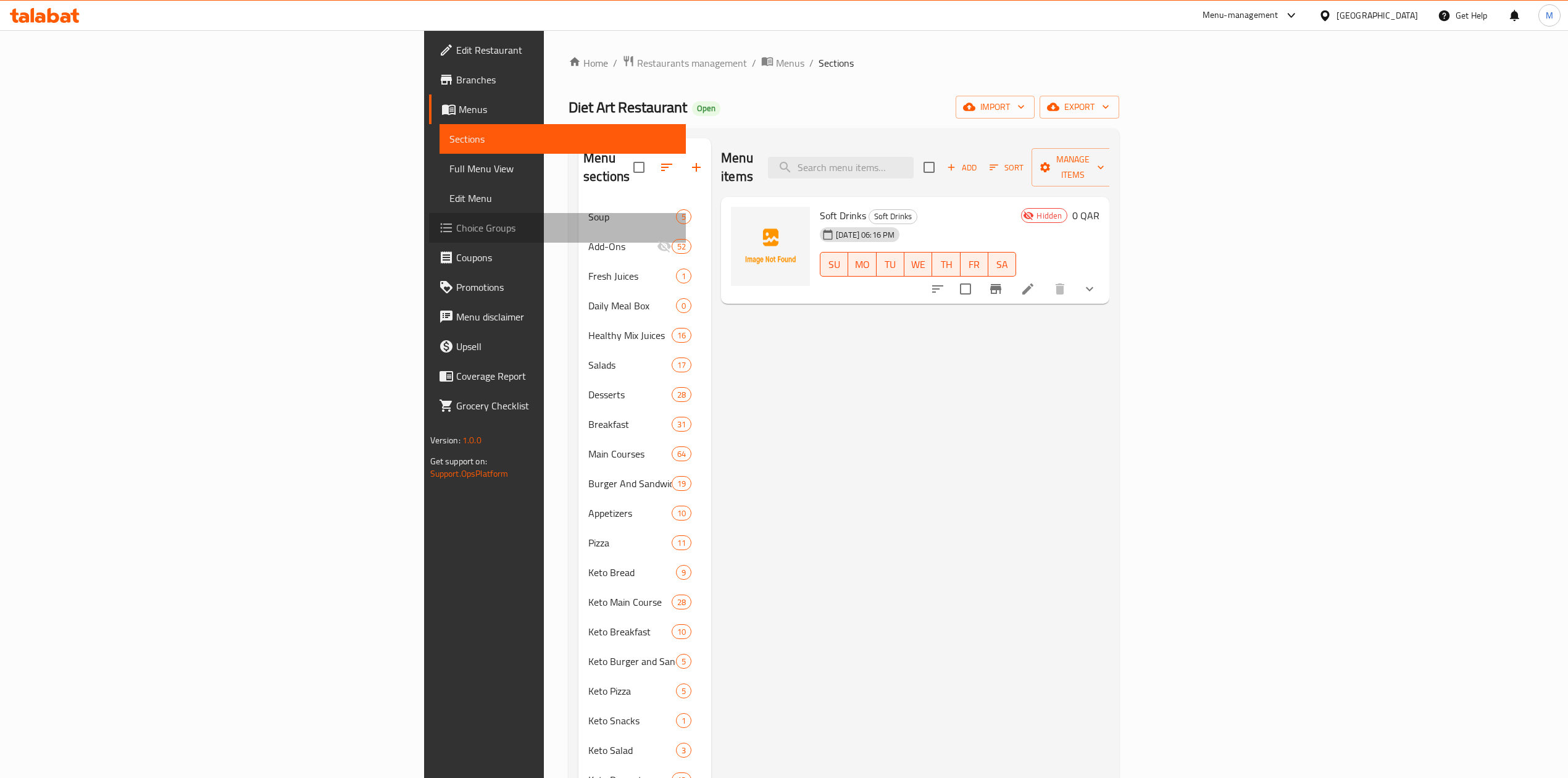
click at [456, 228] on span "Choice Groups" at bounding box center [566, 227] width 220 height 15
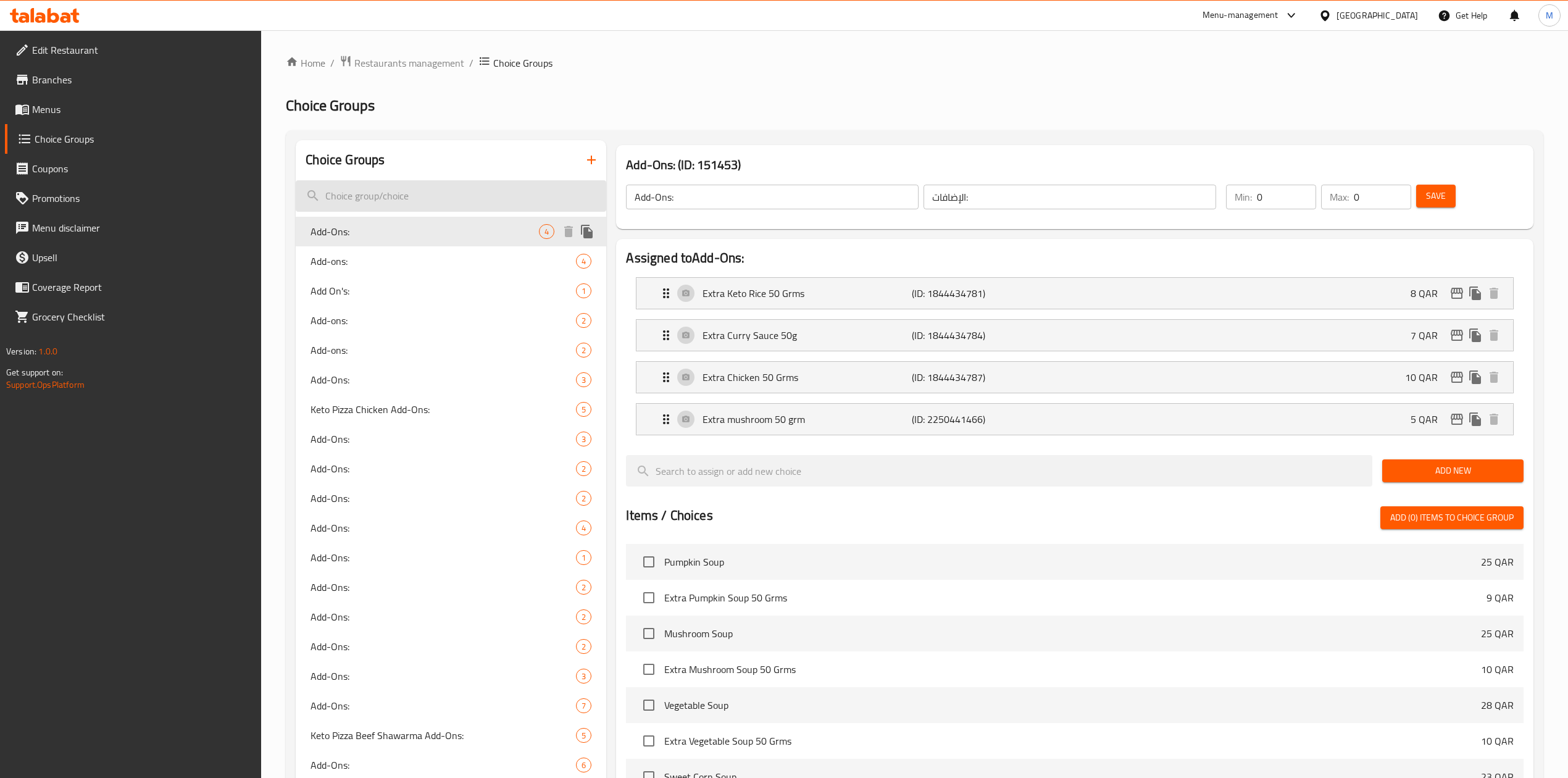
drag, startPoint x: 418, startPoint y: 218, endPoint x: 421, endPoint y: 208, distance: 10.4
click at [418, 218] on div "Add-Ons: 4" at bounding box center [451, 231] width 311 height 30
click at [421, 206] on input "search" at bounding box center [451, 195] width 311 height 32
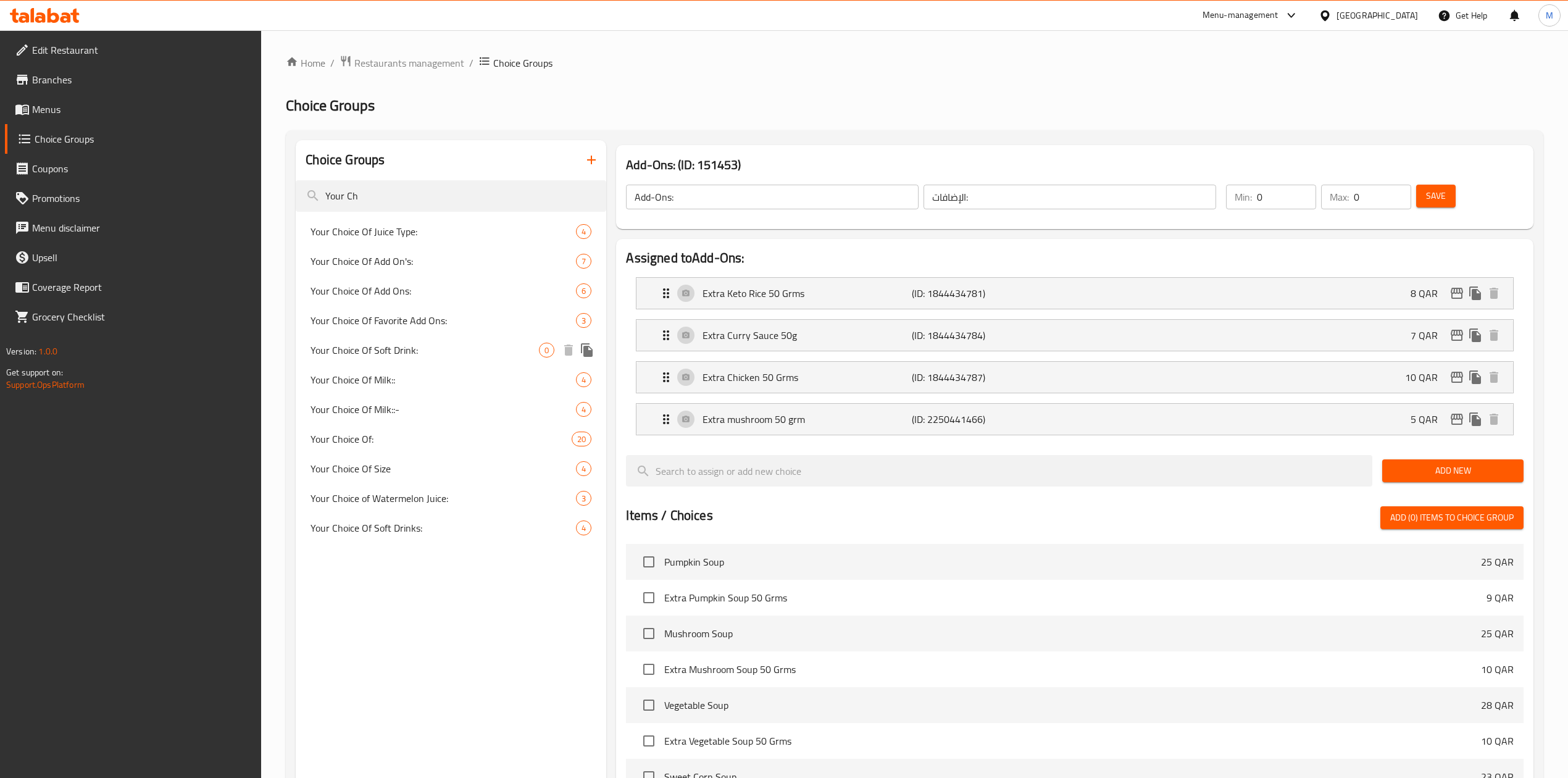
type input "Your Ch"
click at [378, 343] on span "Your Choice Of Soft Drink:" at bounding box center [424, 350] width 228 height 15
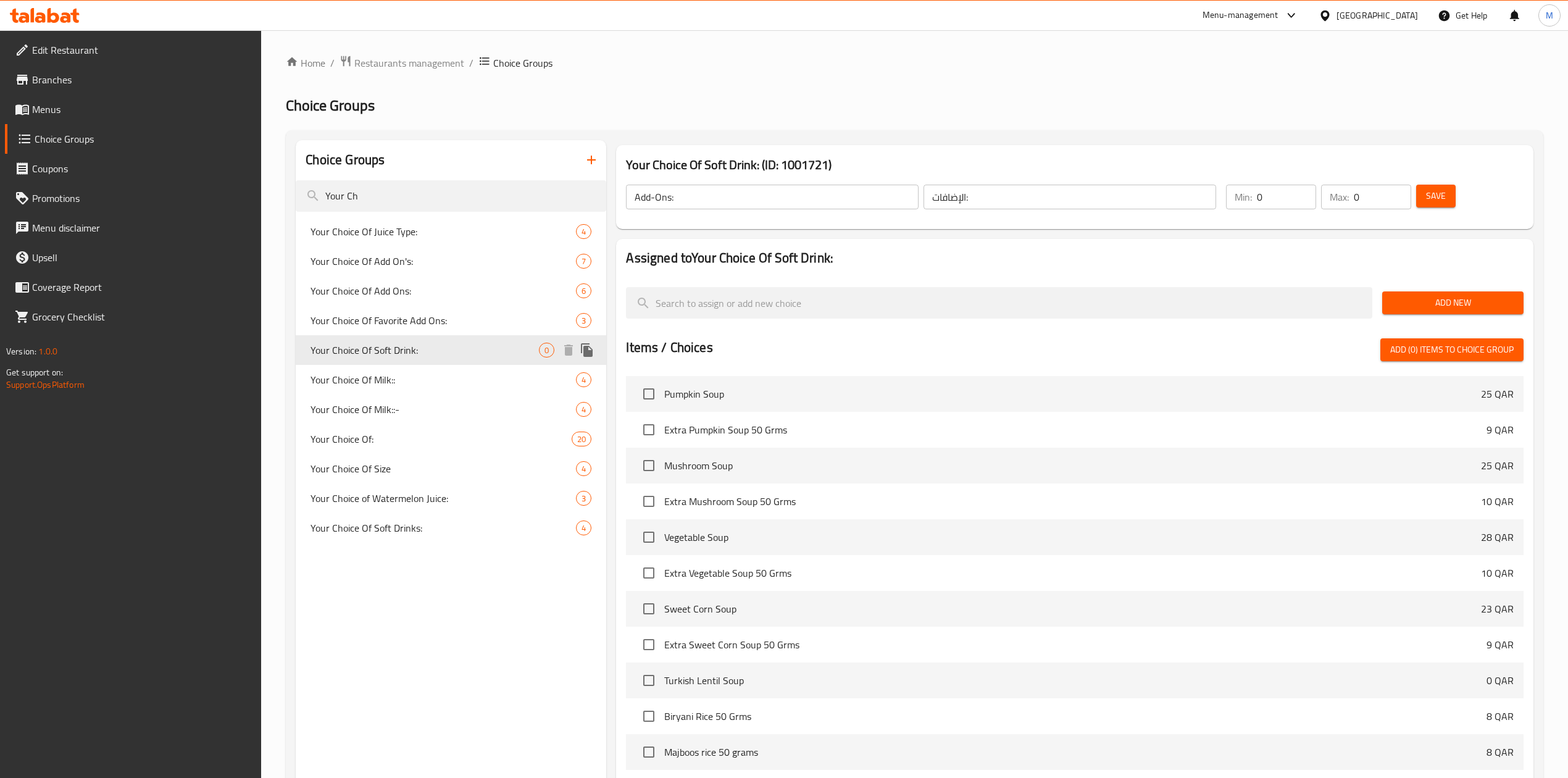
type input "Your Choice Of Soft Drink:"
type input "اختيارك من المشروب الغازي:"
type input "1"
click at [464, 203] on input "Your Ch" at bounding box center [451, 195] width 311 height 32
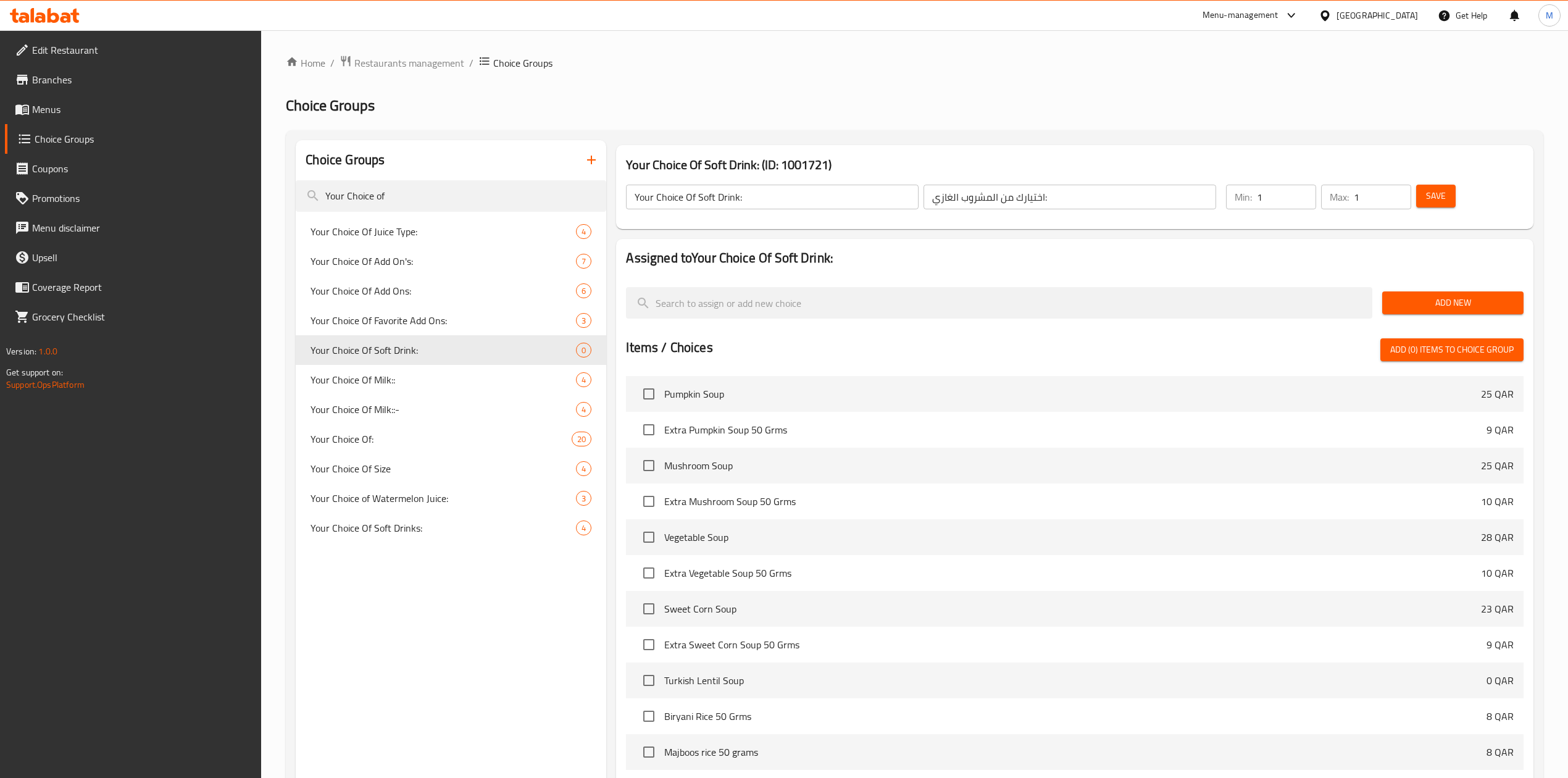
type input "Your Choice of"
click at [430, 520] on span "Your Choice Of Soft Drinks:" at bounding box center [424, 527] width 228 height 15
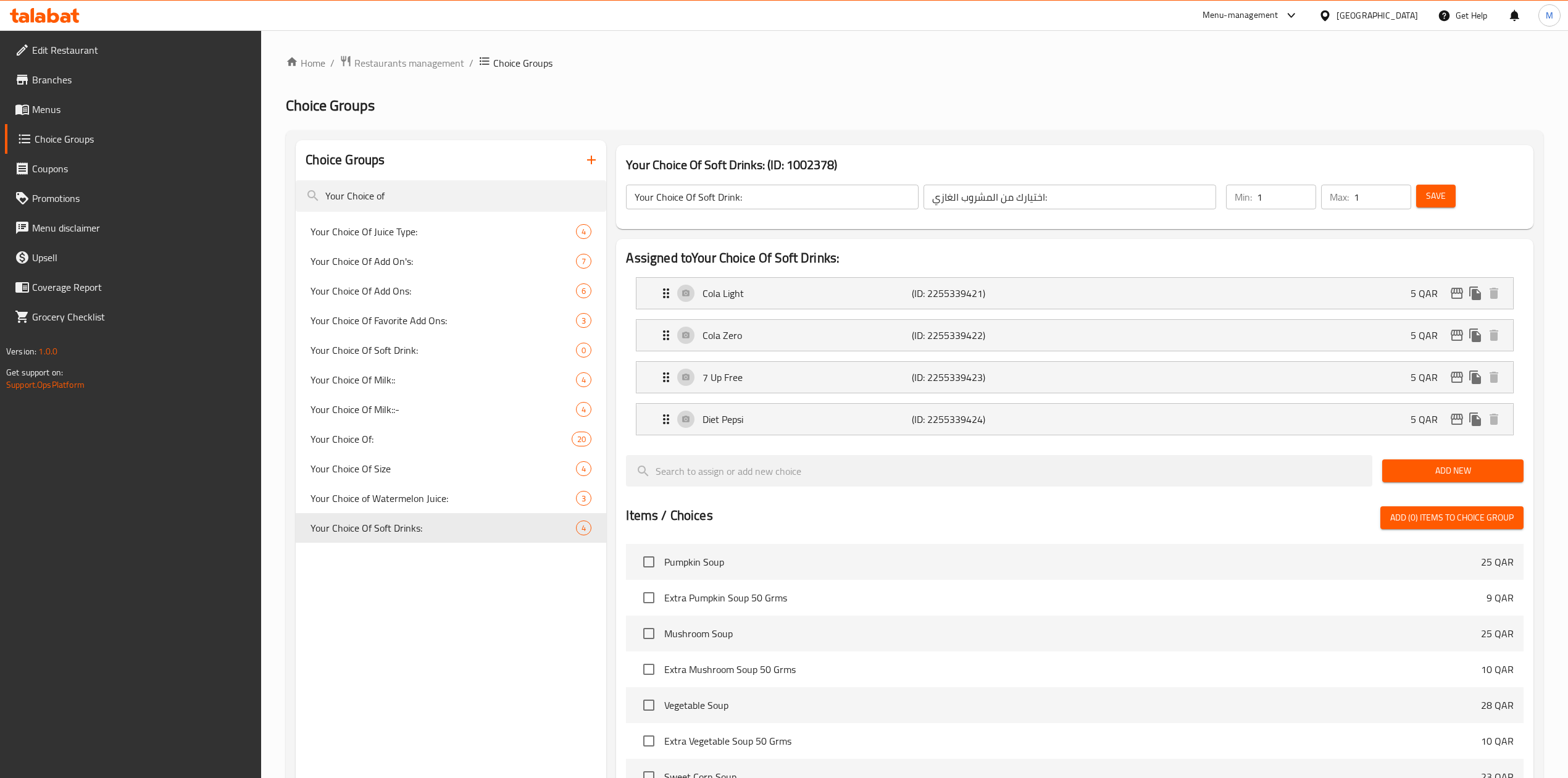
type input "Your Choice Of Soft Drinks:"
type input "اختيارك من المشروبات الغازية:"
click at [1369, 294] on div "Cola Light (ID: 2255339421) 5 QAR" at bounding box center [1078, 294] width 839 height 31
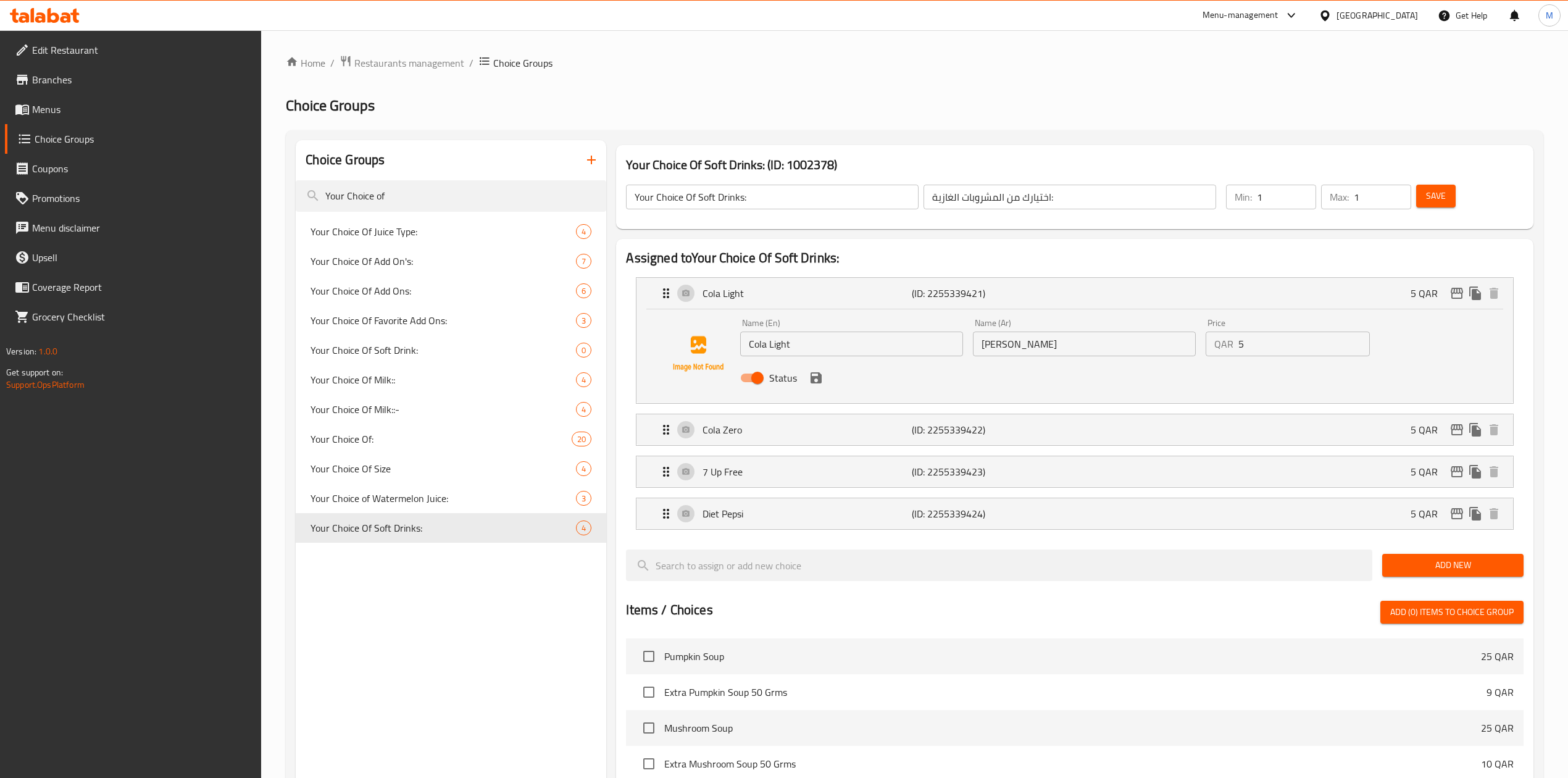
drag, startPoint x: 1283, startPoint y: 349, endPoint x: 1207, endPoint y: 346, distance: 76.1
click at [1207, 346] on div "QAR 5 Price" at bounding box center [1287, 344] width 165 height 25
click at [1270, 424] on div "Cola Zero (ID: 2255339422) 5 QAR" at bounding box center [1078, 430] width 839 height 31
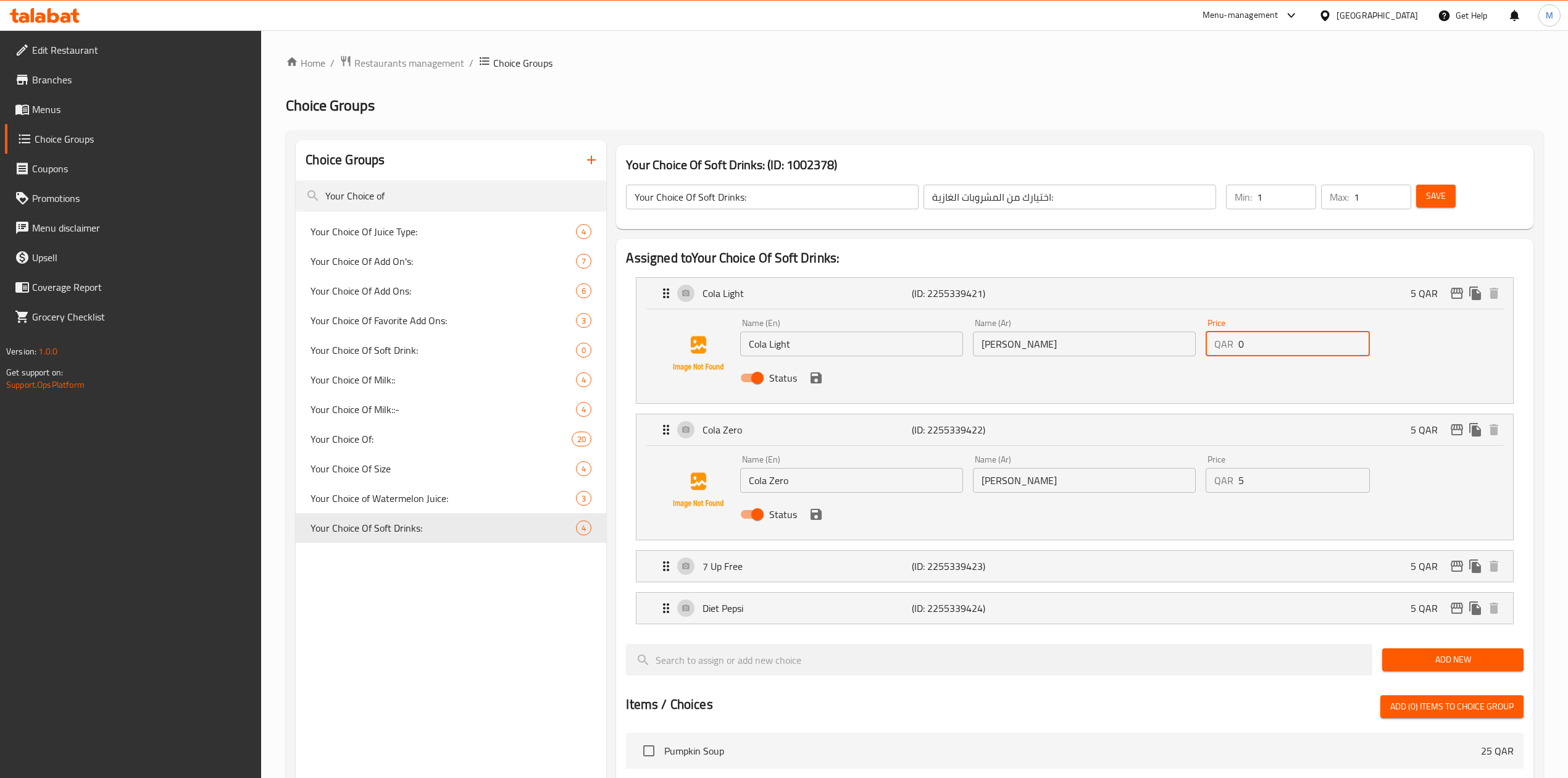
type input "0"
drag, startPoint x: 1272, startPoint y: 487, endPoint x: 1208, endPoint y: 487, distance: 64.0
click at [1211, 487] on div "QAR 5 Price" at bounding box center [1287, 480] width 165 height 25
click at [1263, 564] on div "7 Up Free (ID: 2255339423) 5 QAR" at bounding box center [1078, 566] width 839 height 31
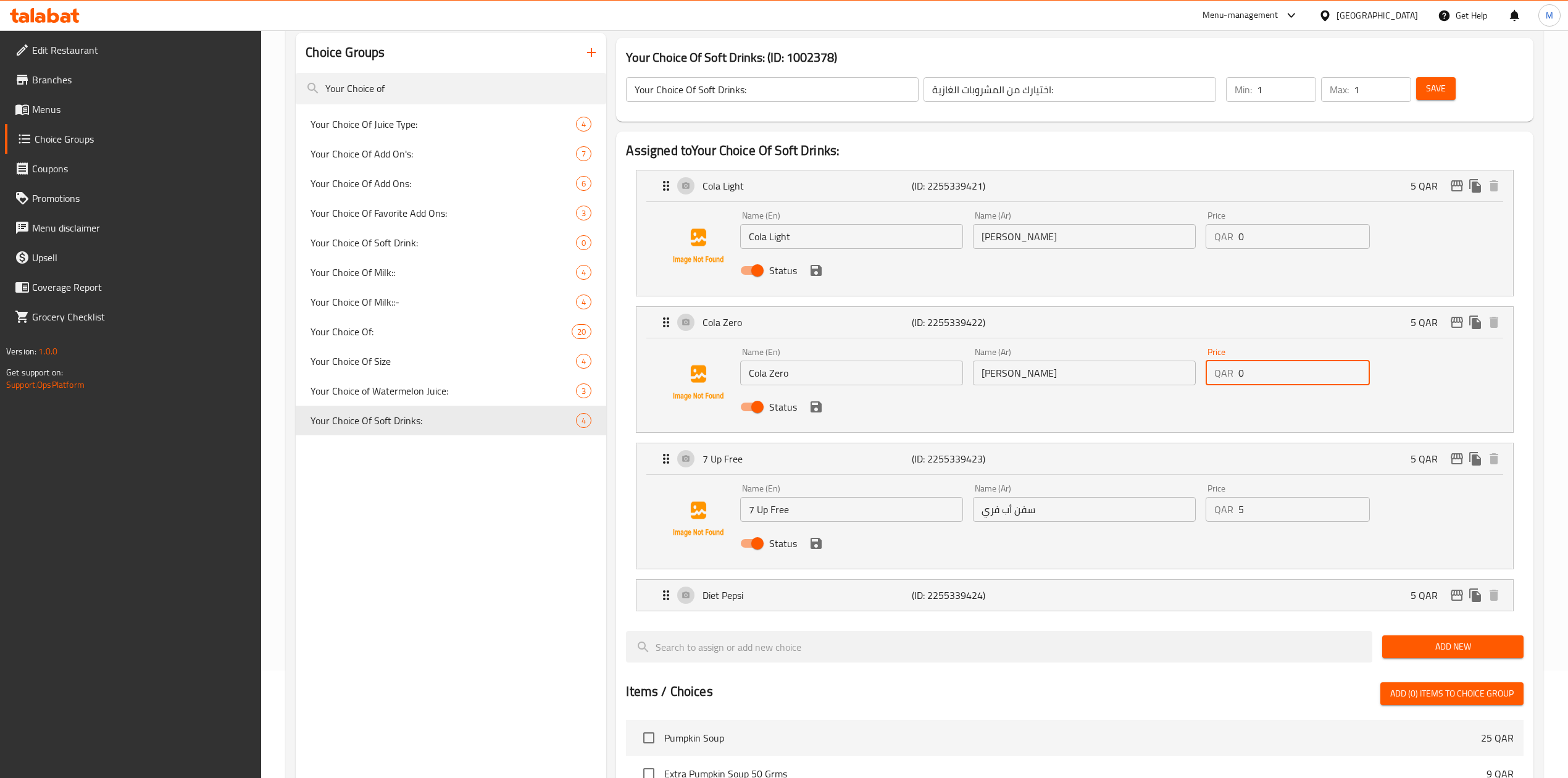
scroll to position [165, 0]
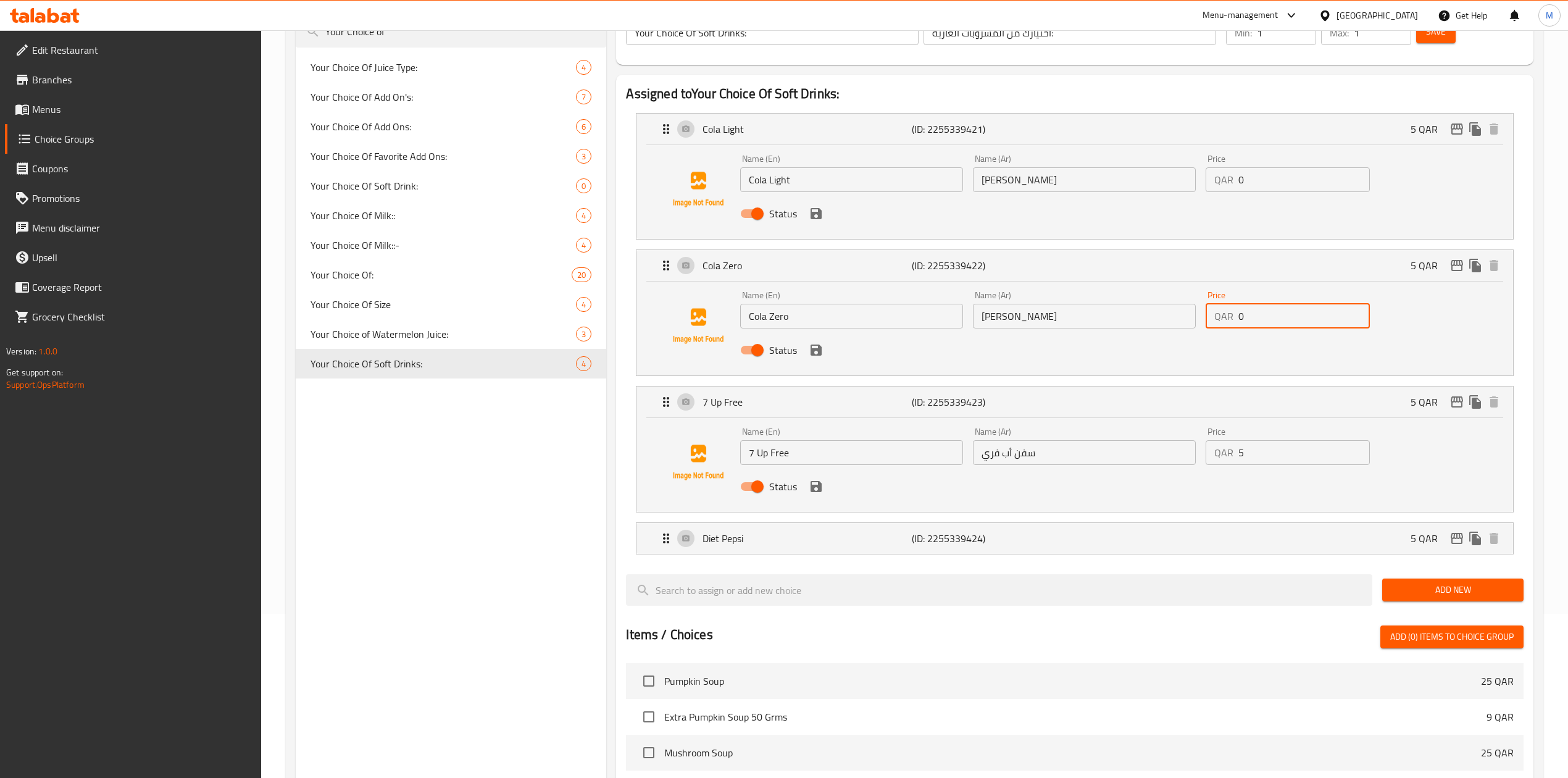
drag, startPoint x: 1274, startPoint y: 466, endPoint x: 1261, endPoint y: 458, distance: 15.3
click at [1245, 464] on nav "Cola Light (ID: 2255339421) 5 QAR Name (En) Cola Light Name (En) Name (Ar) كولا…" at bounding box center [1074, 333] width 897 height 461
type input "0"
click at [1223, 451] on div "QAR 5 Price" at bounding box center [1287, 453] width 165 height 25
drag, startPoint x: 1245, startPoint y: 457, endPoint x: 1216, endPoint y: 458, distance: 29.0
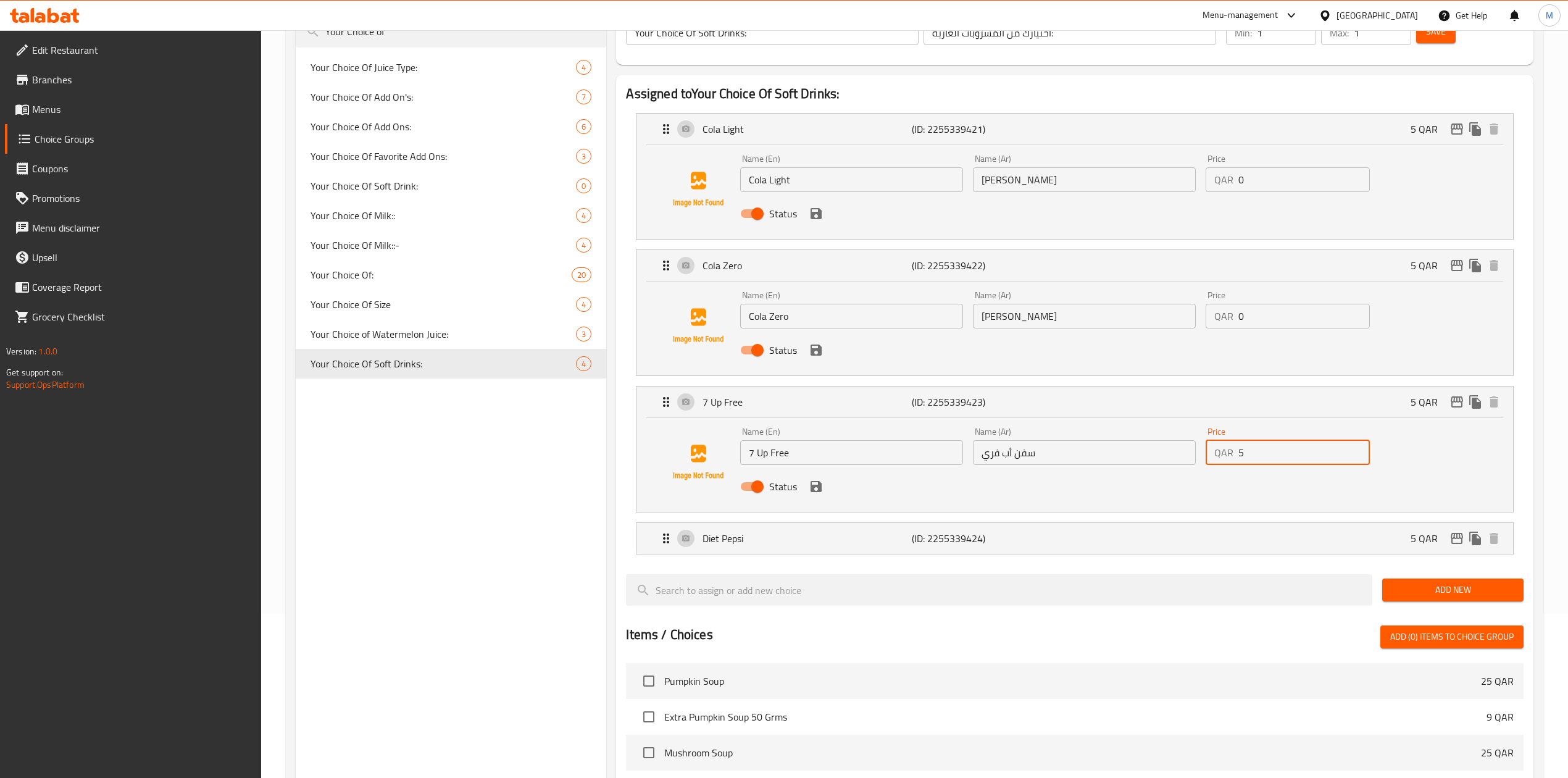
click at [1221, 457] on div "QAR 5 Price" at bounding box center [1287, 452] width 165 height 25
click at [1287, 545] on div "Diet Pepsi (ID: 2255339424) 5 QAR" at bounding box center [1078, 538] width 839 height 31
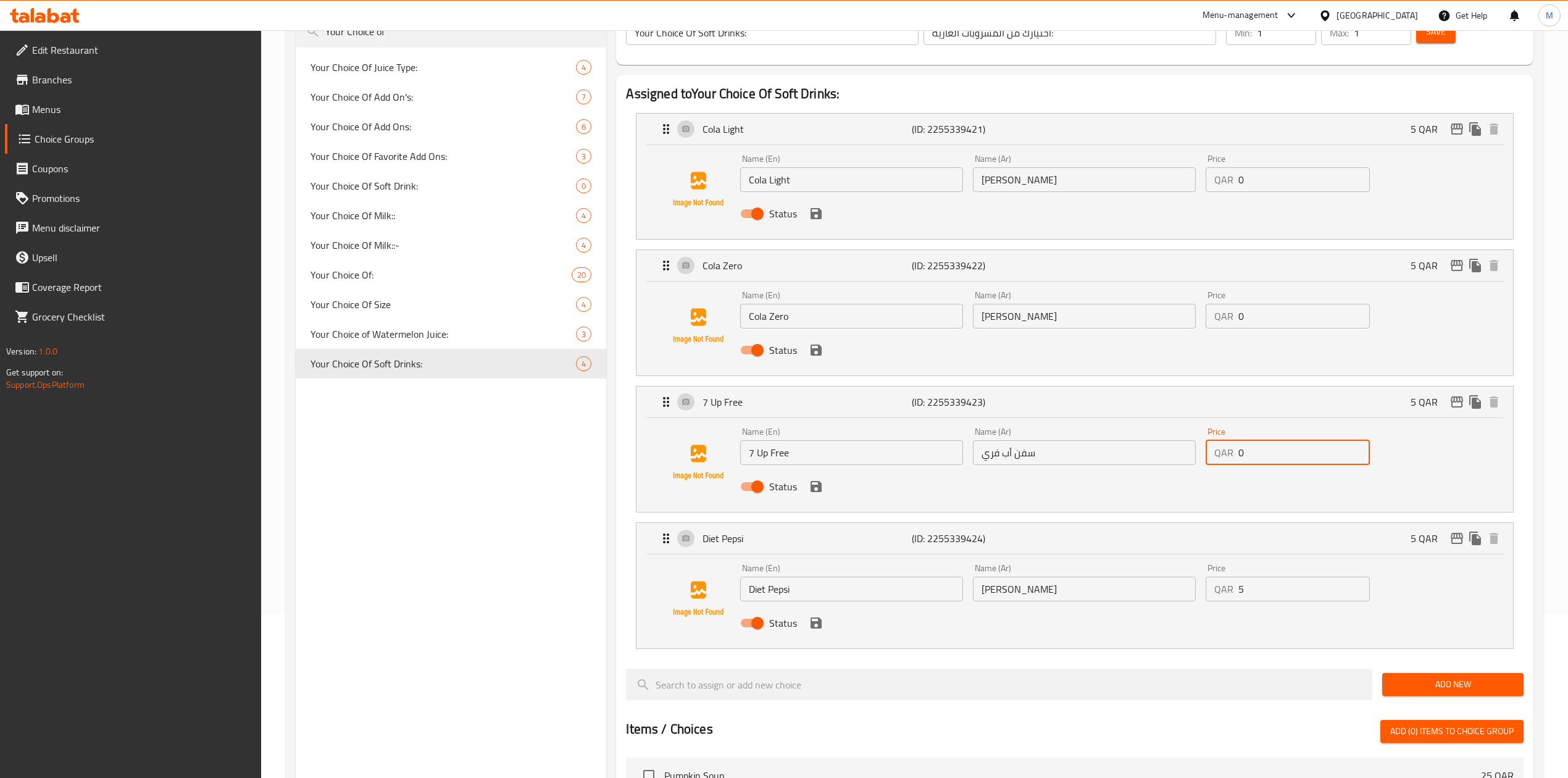
type input "0"
drag, startPoint x: 1247, startPoint y: 595, endPoint x: 1217, endPoint y: 596, distance: 30.0
click at [1217, 595] on div "QAR 5 Price" at bounding box center [1287, 588] width 165 height 25
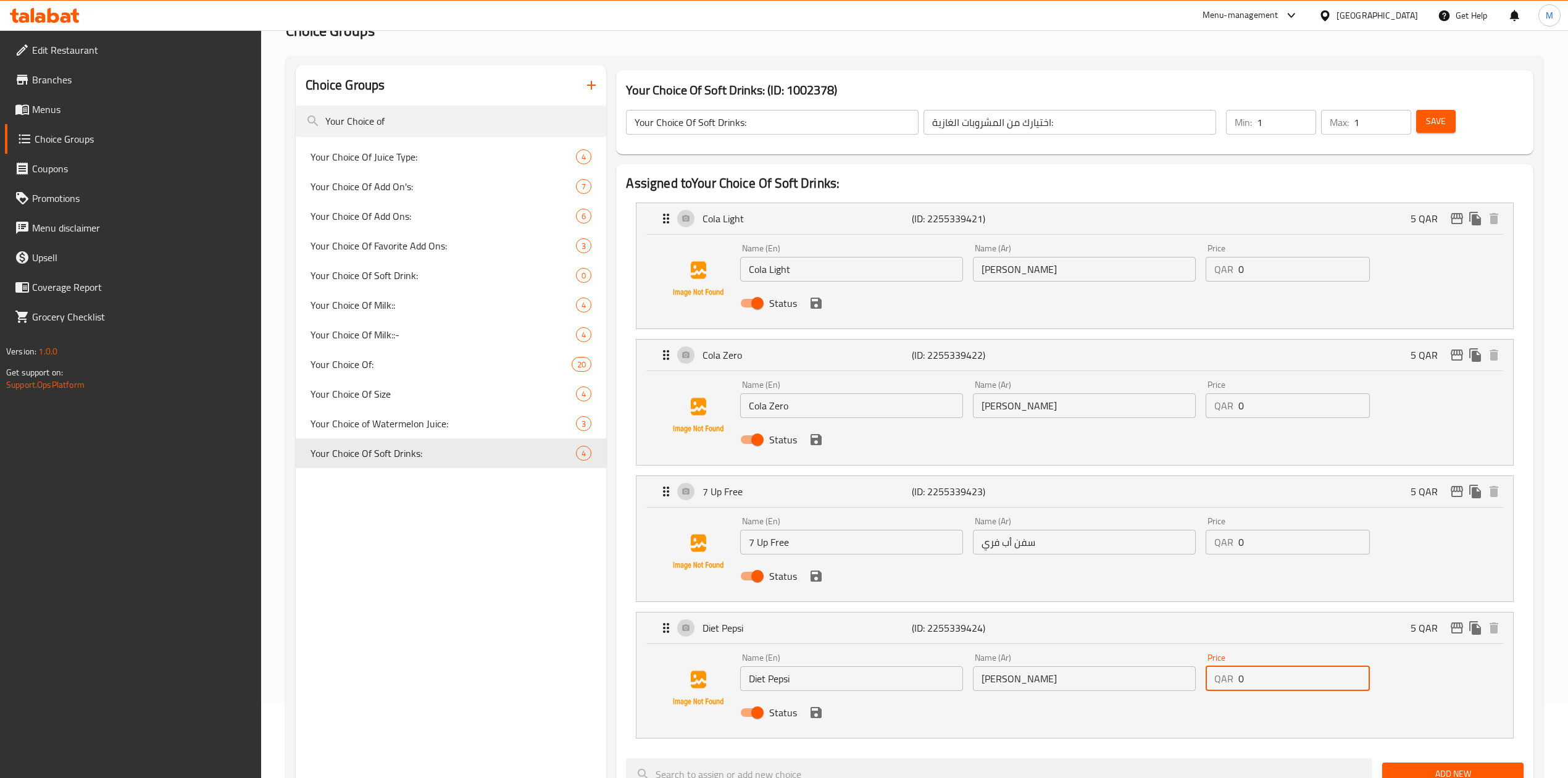
scroll to position [0, 0]
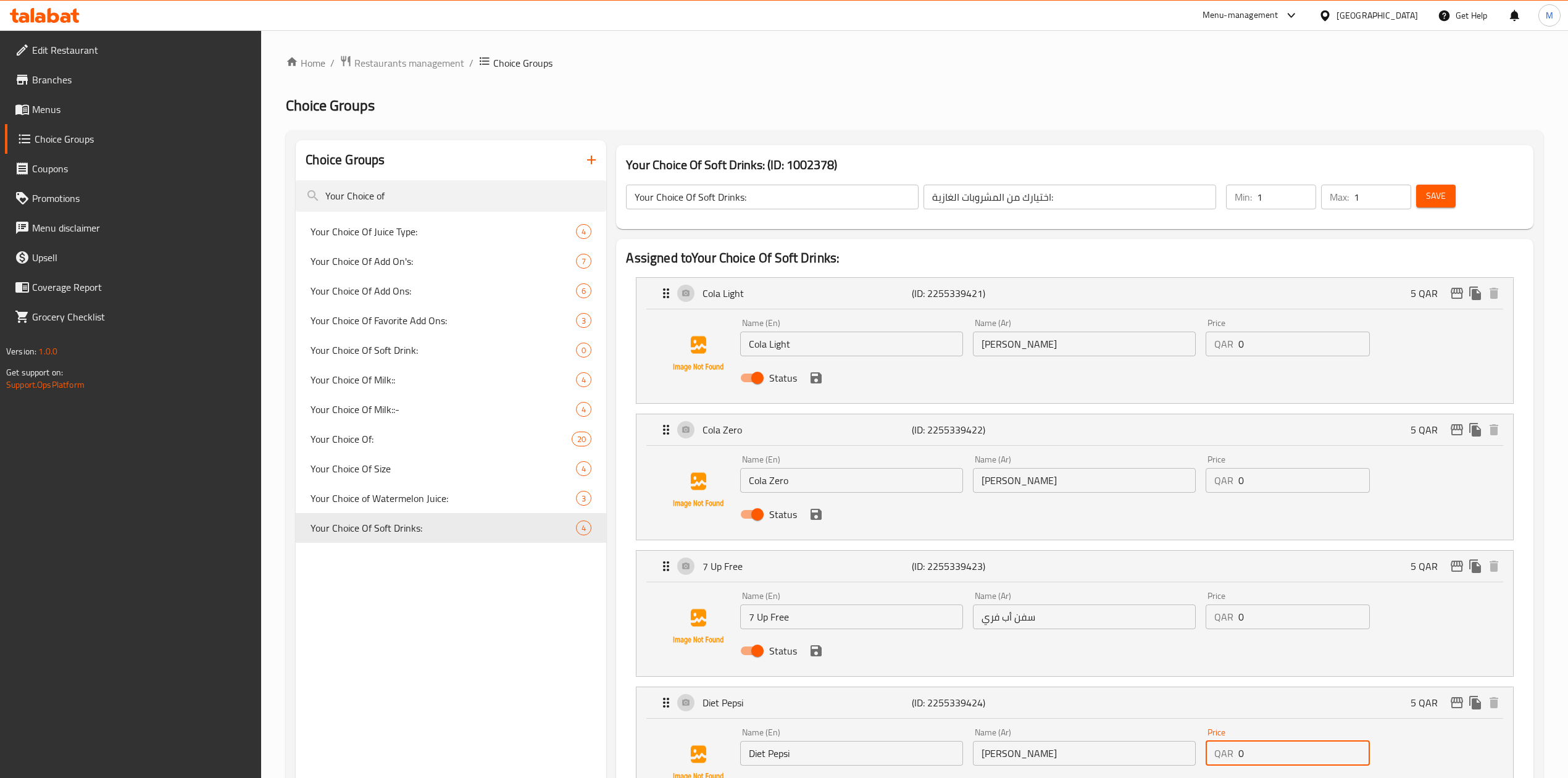
type input "0"
click at [1445, 200] on button "Save" at bounding box center [1435, 195] width 39 height 23
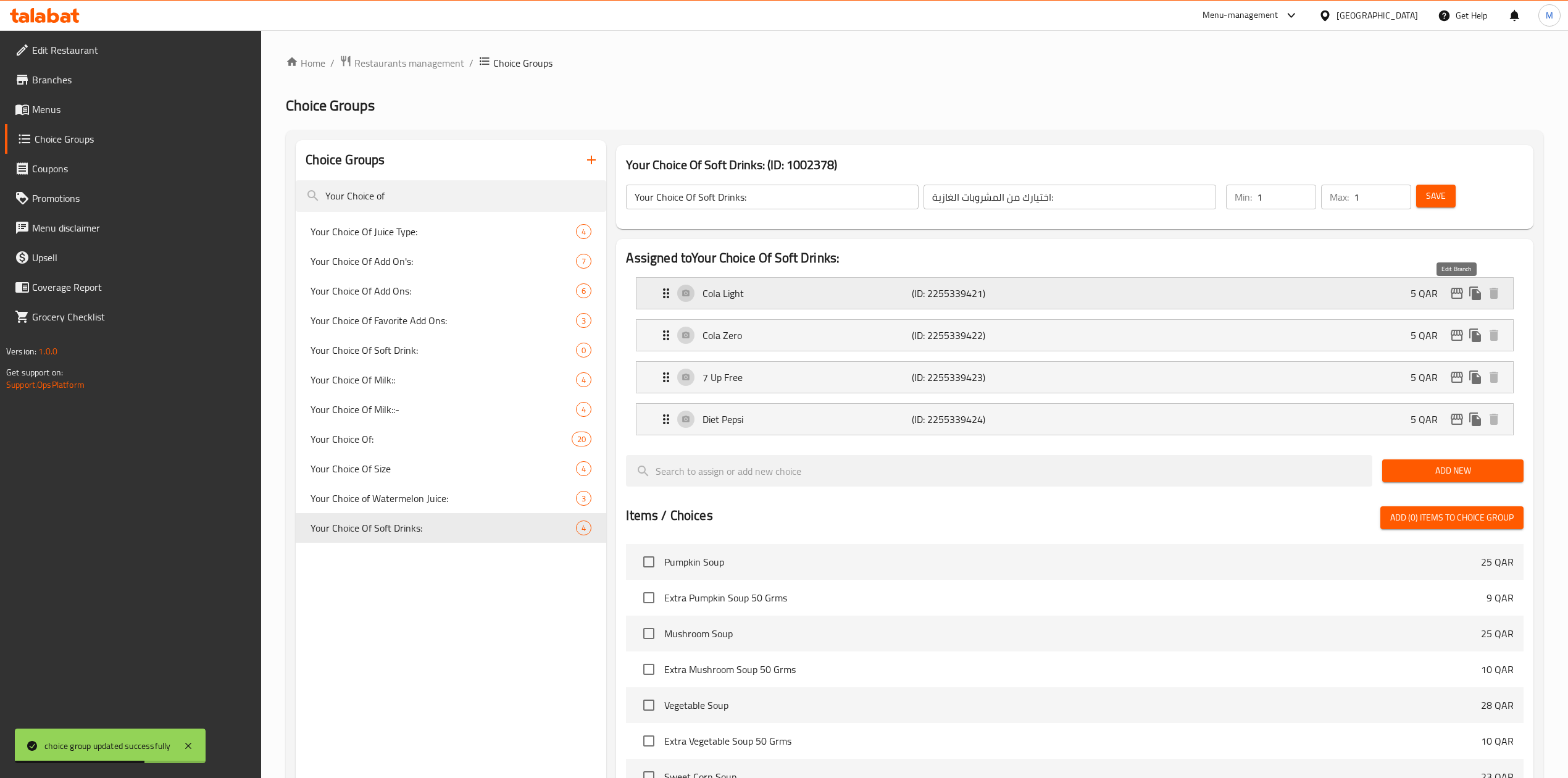
click at [1450, 285] on div "5 QAR" at bounding box center [1457, 293] width 93 height 18
click at [1453, 297] on icon "edit" at bounding box center [1457, 293] width 15 height 15
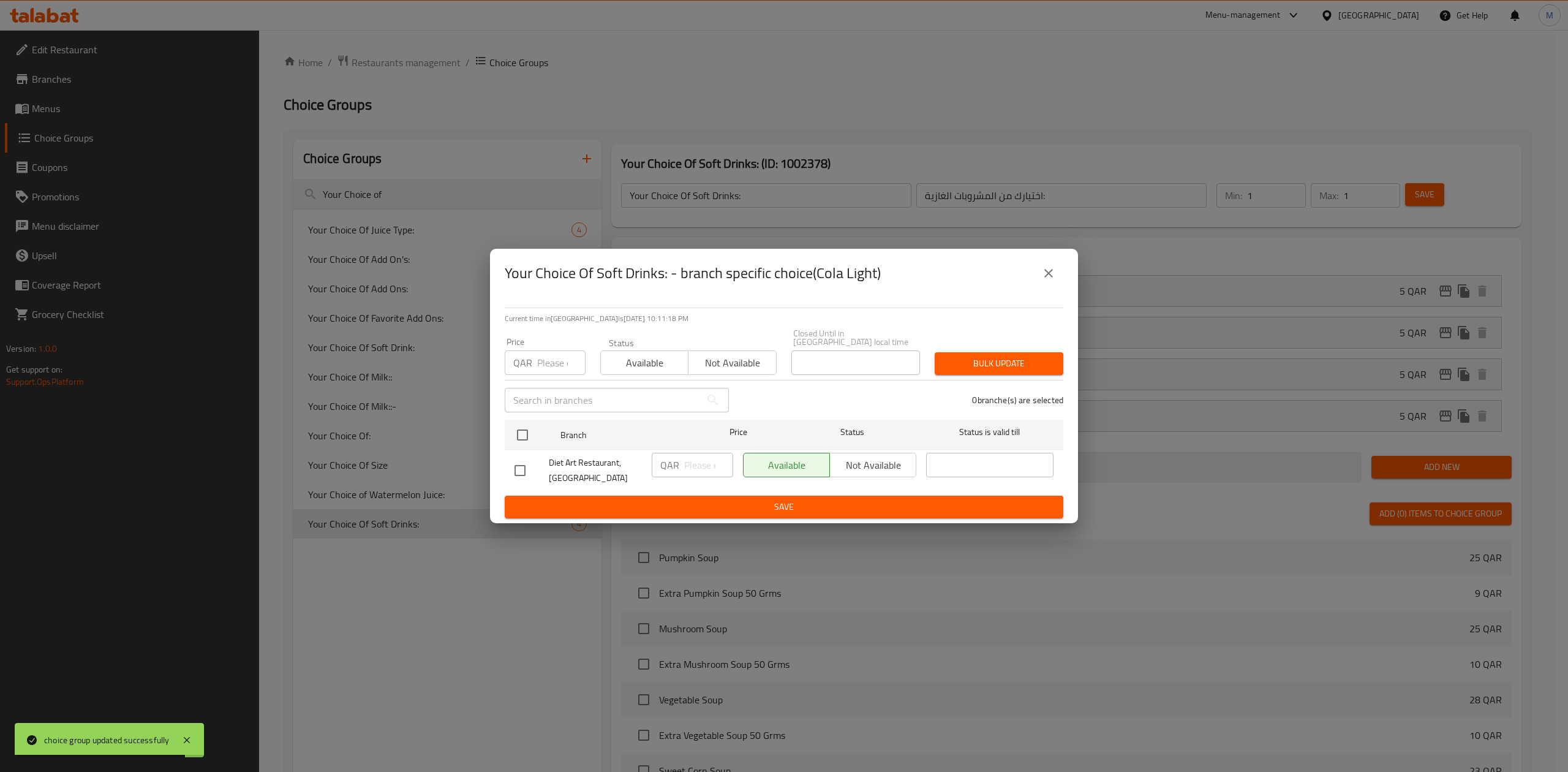
click at [552, 356] on input "number" at bounding box center [562, 362] width 49 height 24
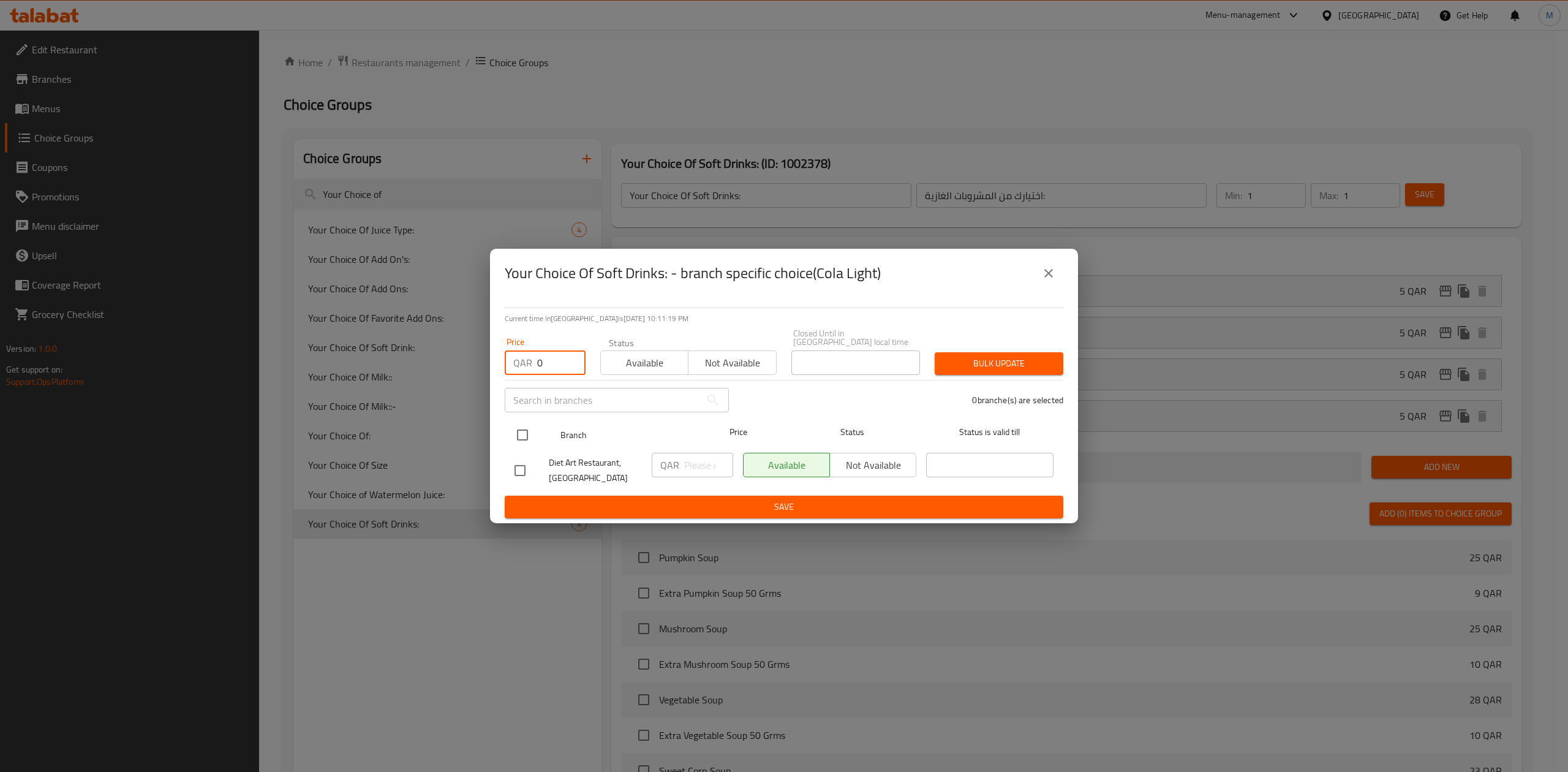
type input "0"
click at [510, 437] on input "checkbox" at bounding box center [522, 435] width 26 height 26
checkbox input "true"
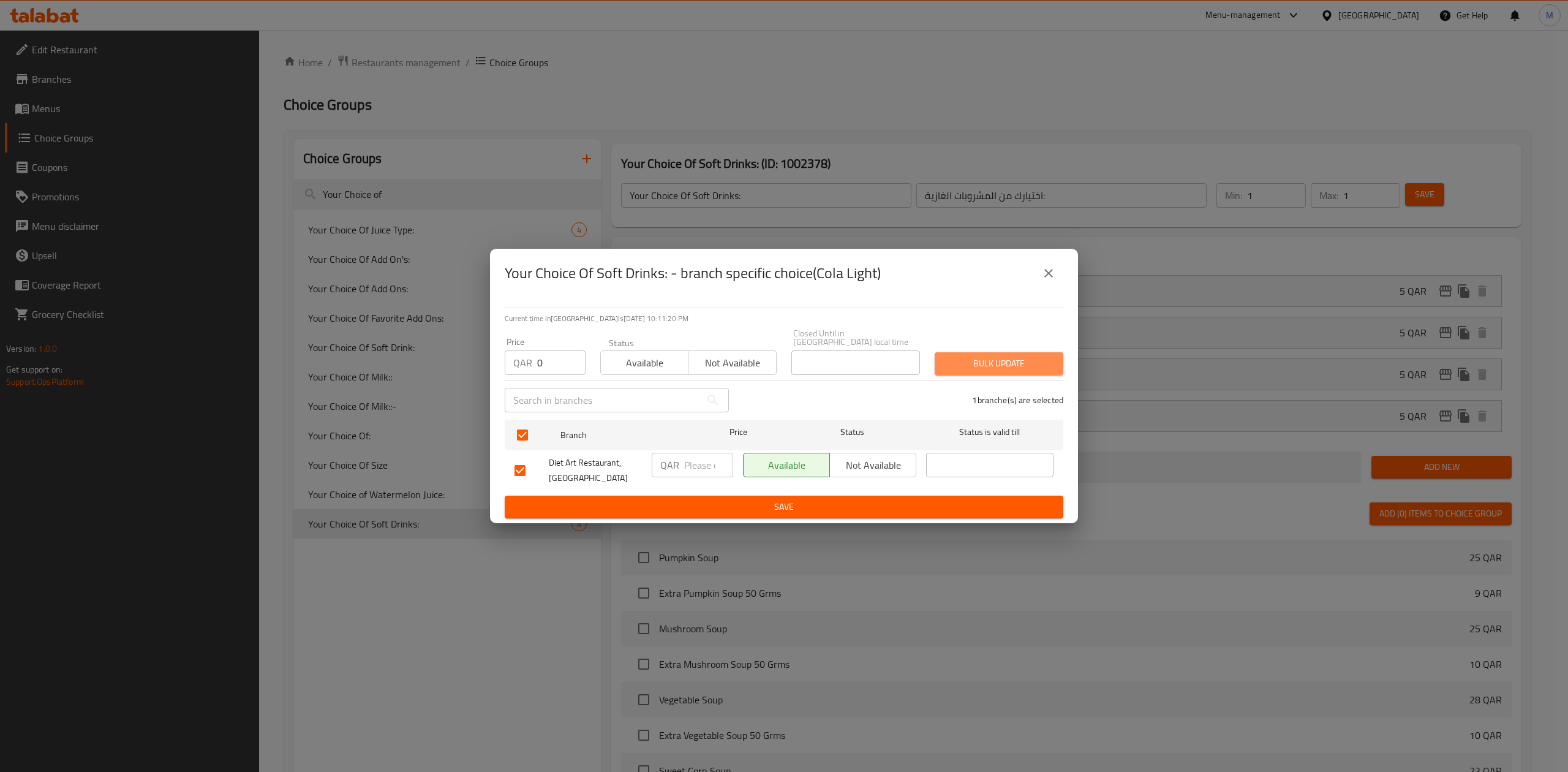
click at [958, 361] on span "Bulk update" at bounding box center [998, 363] width 109 height 15
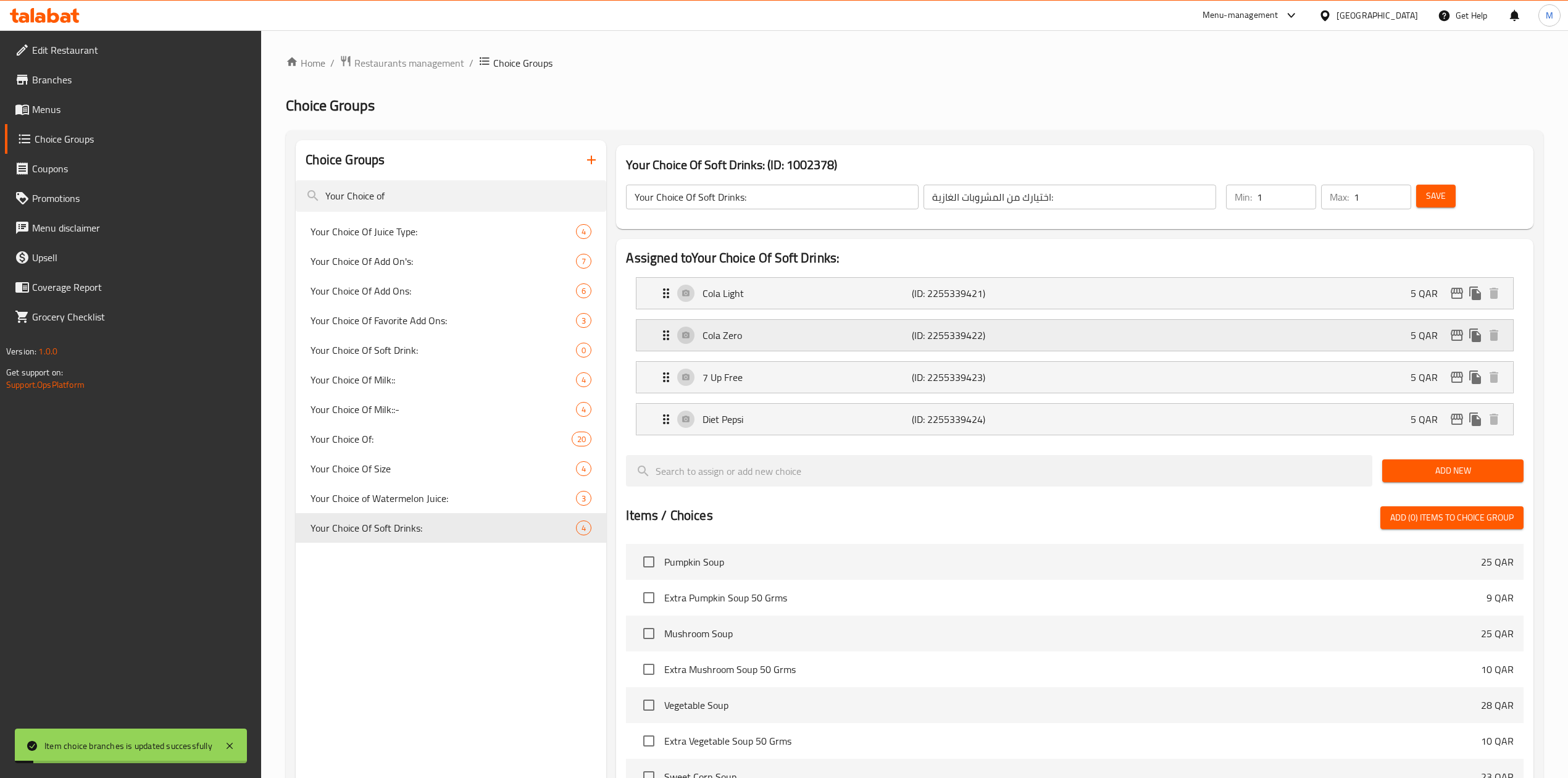
click at [1454, 340] on icon "edit" at bounding box center [1457, 335] width 15 height 15
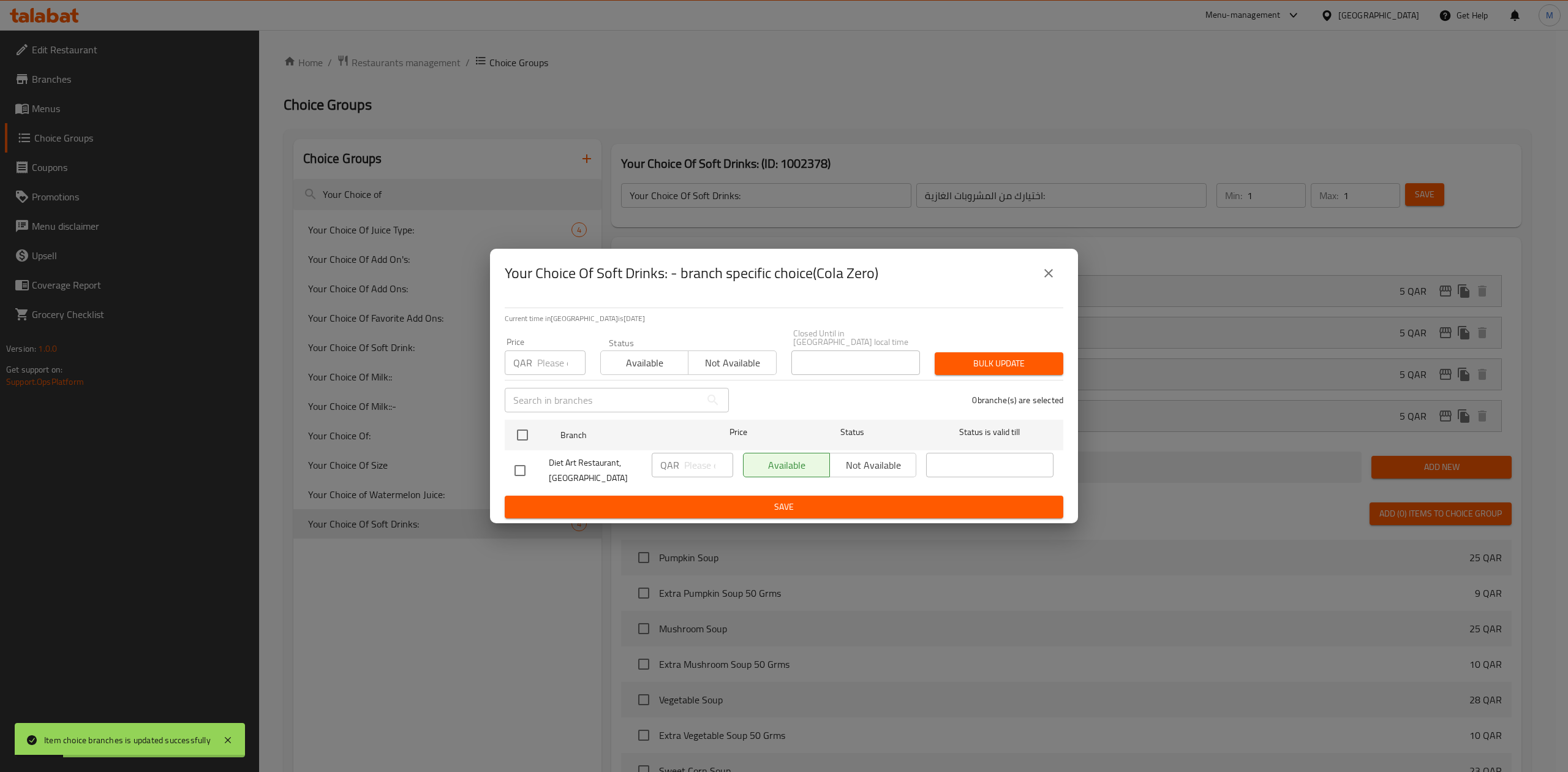
click at [548, 355] on input "number" at bounding box center [562, 362] width 49 height 24
type input "0"
click at [520, 422] on input "checkbox" at bounding box center [522, 435] width 26 height 26
checkbox input "true"
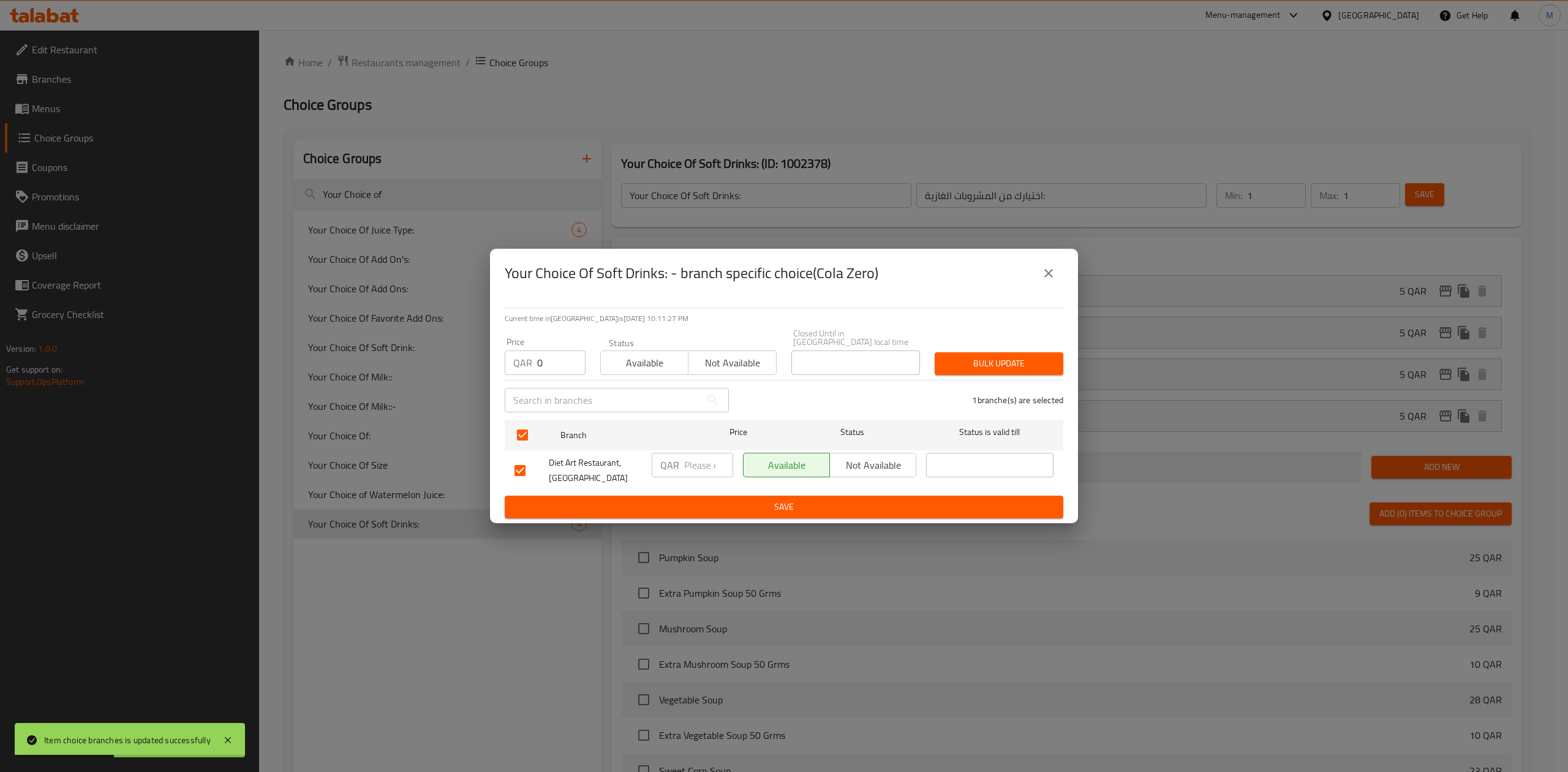
click at [1006, 362] on span "Bulk update" at bounding box center [998, 363] width 109 height 15
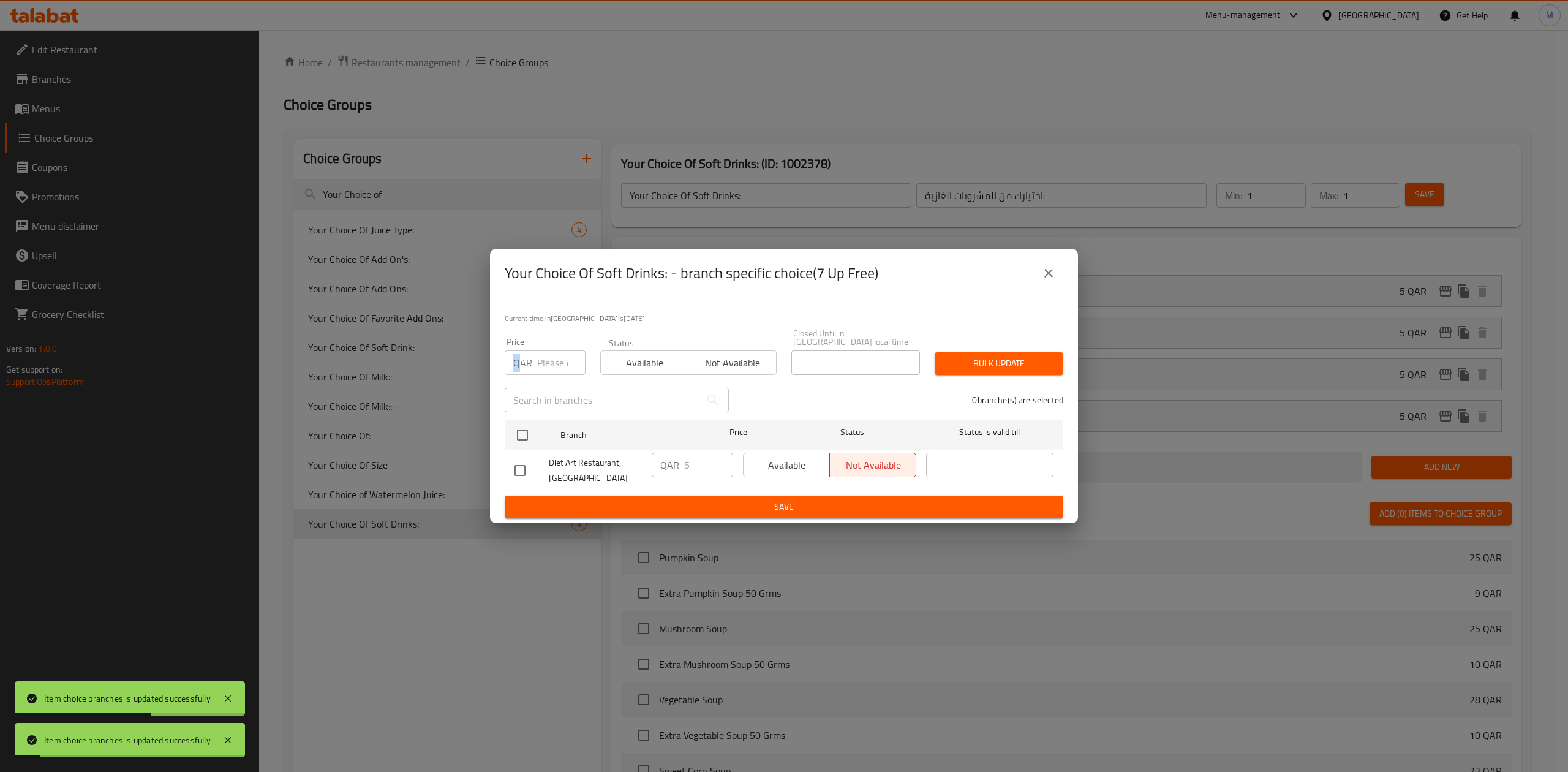
drag, startPoint x: 518, startPoint y: 356, endPoint x: 527, endPoint y: 356, distance: 9.0
click at [525, 356] on p "QAR" at bounding box center [522, 363] width 19 height 14
click at [545, 361] on input "number" at bounding box center [562, 362] width 49 height 24
type input "0"
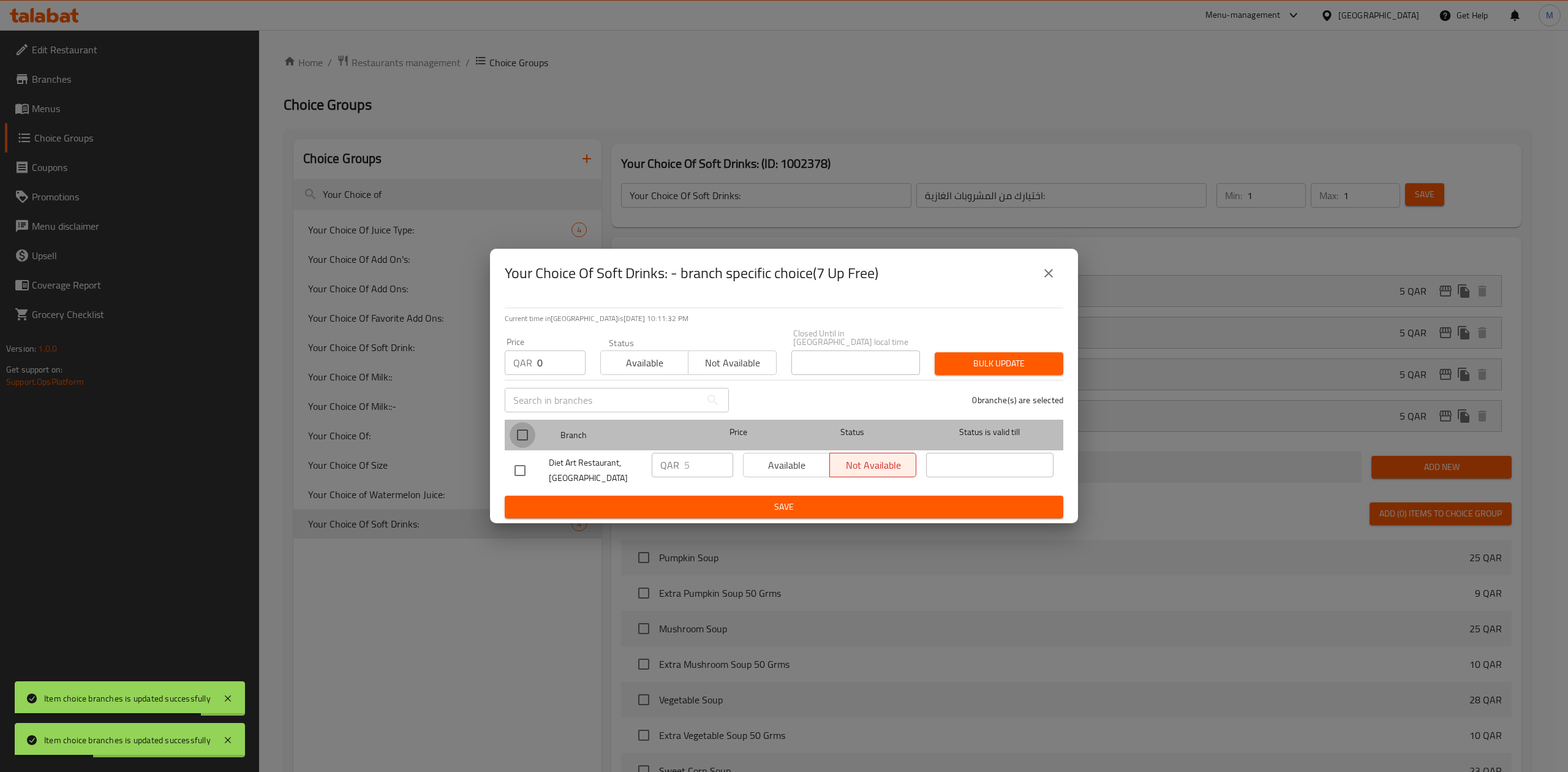
click at [527, 424] on input "checkbox" at bounding box center [522, 435] width 26 height 26
checkbox input "true"
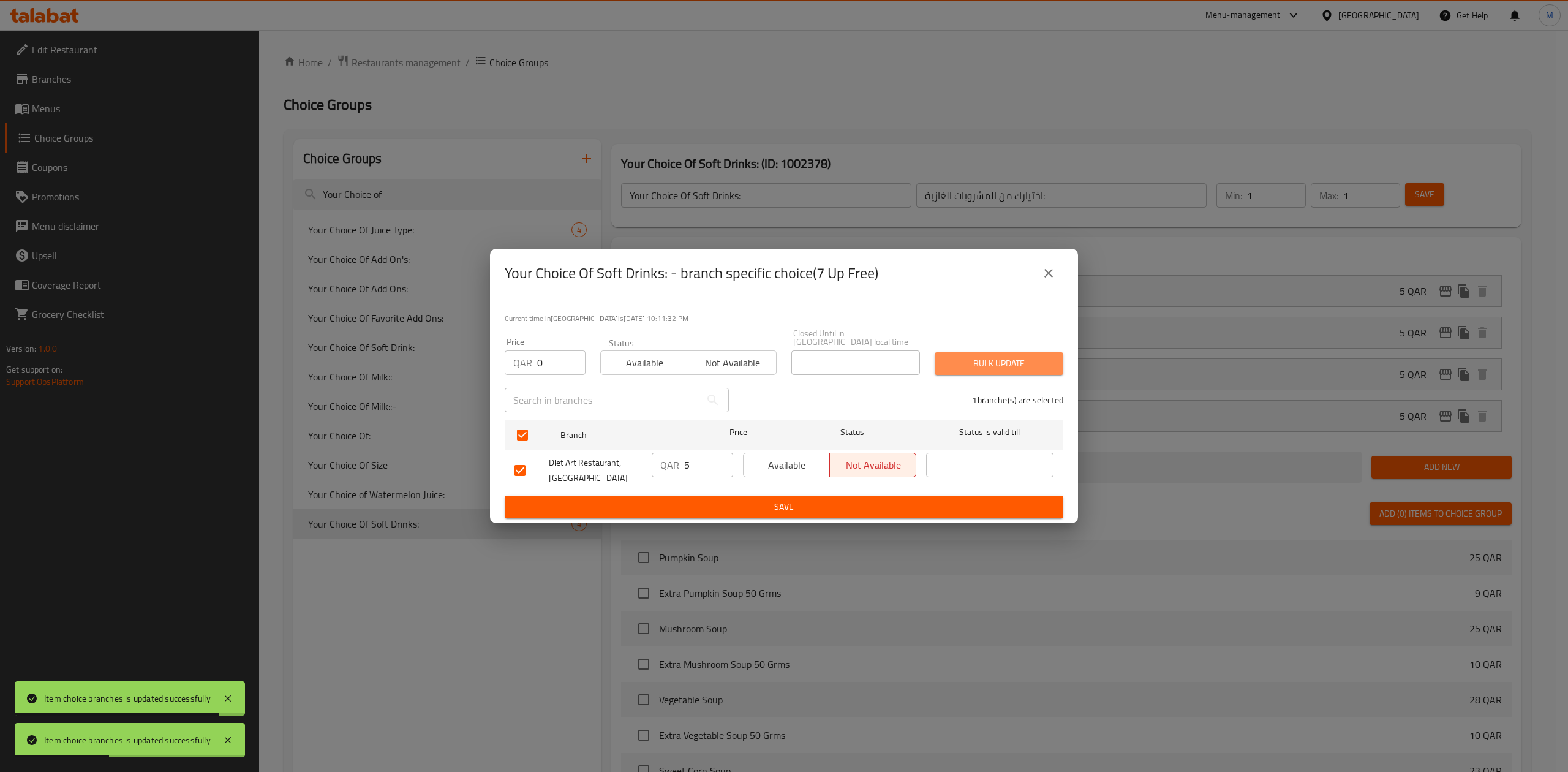
click at [1046, 368] on button "Bulk update" at bounding box center [998, 363] width 129 height 23
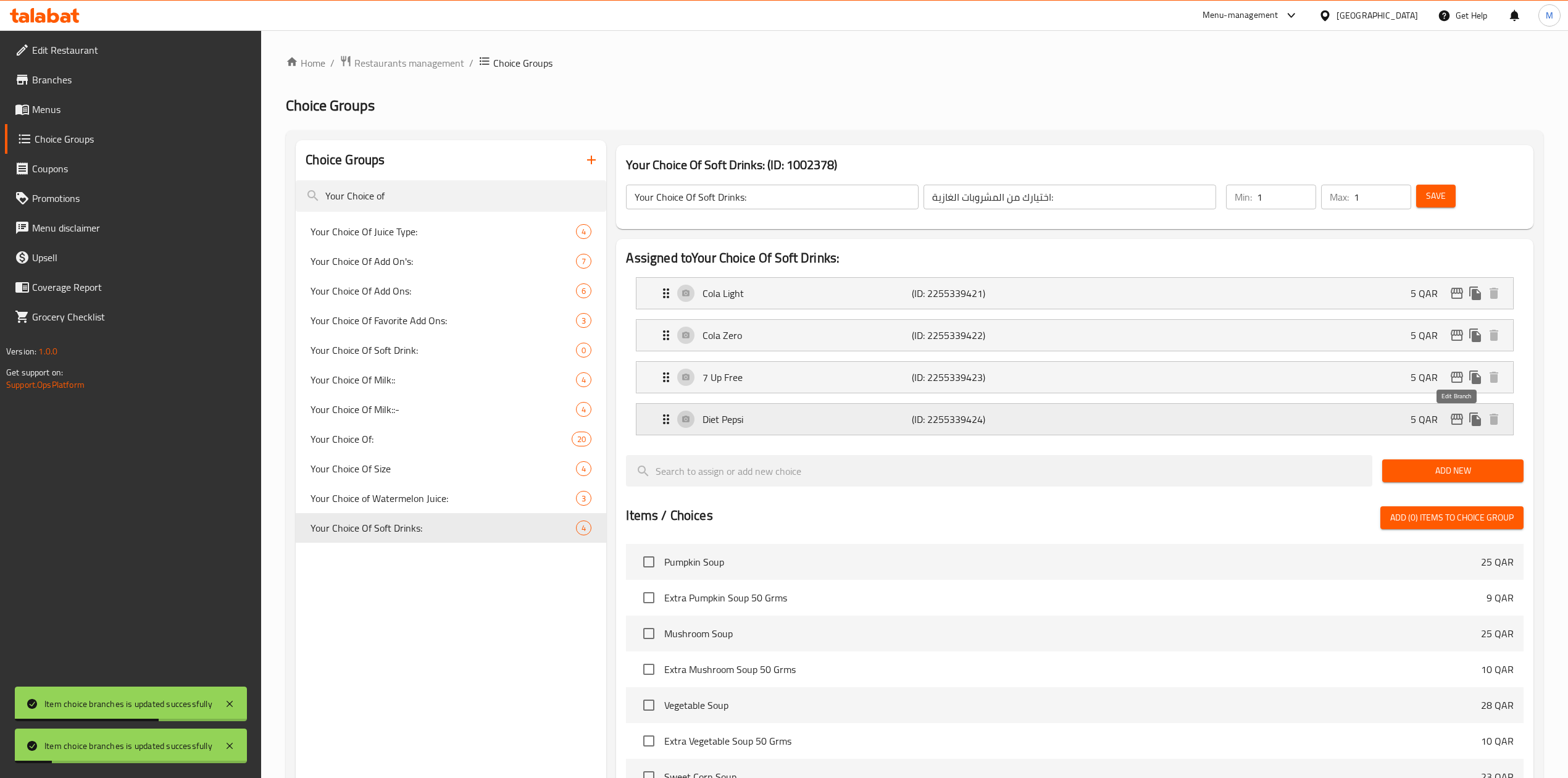
click at [1454, 418] on icon "edit" at bounding box center [1457, 419] width 13 height 11
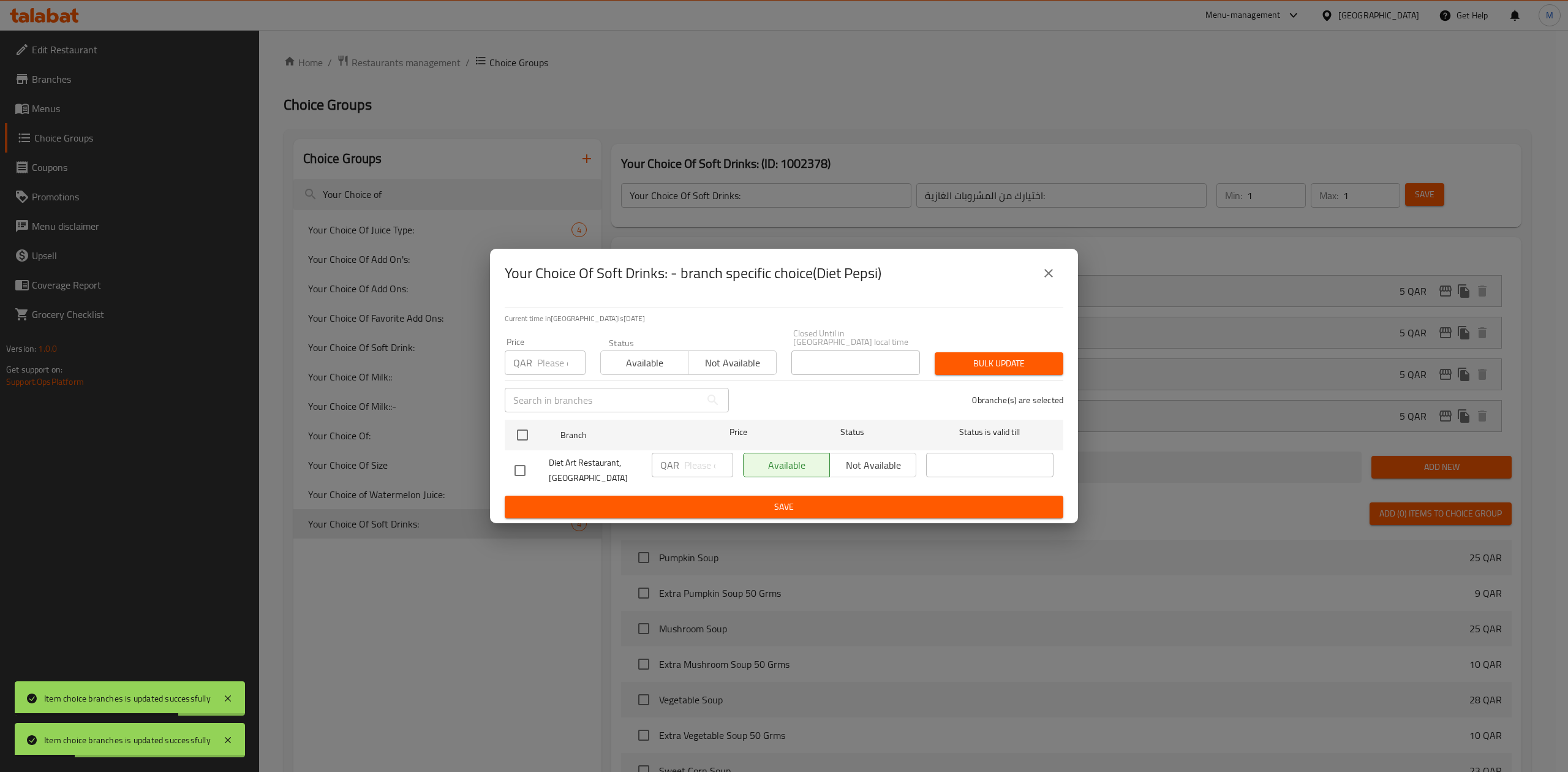
click at [540, 358] on input "number" at bounding box center [562, 362] width 49 height 24
type input "0"
click at [527, 427] on input "checkbox" at bounding box center [522, 435] width 26 height 26
checkbox input "true"
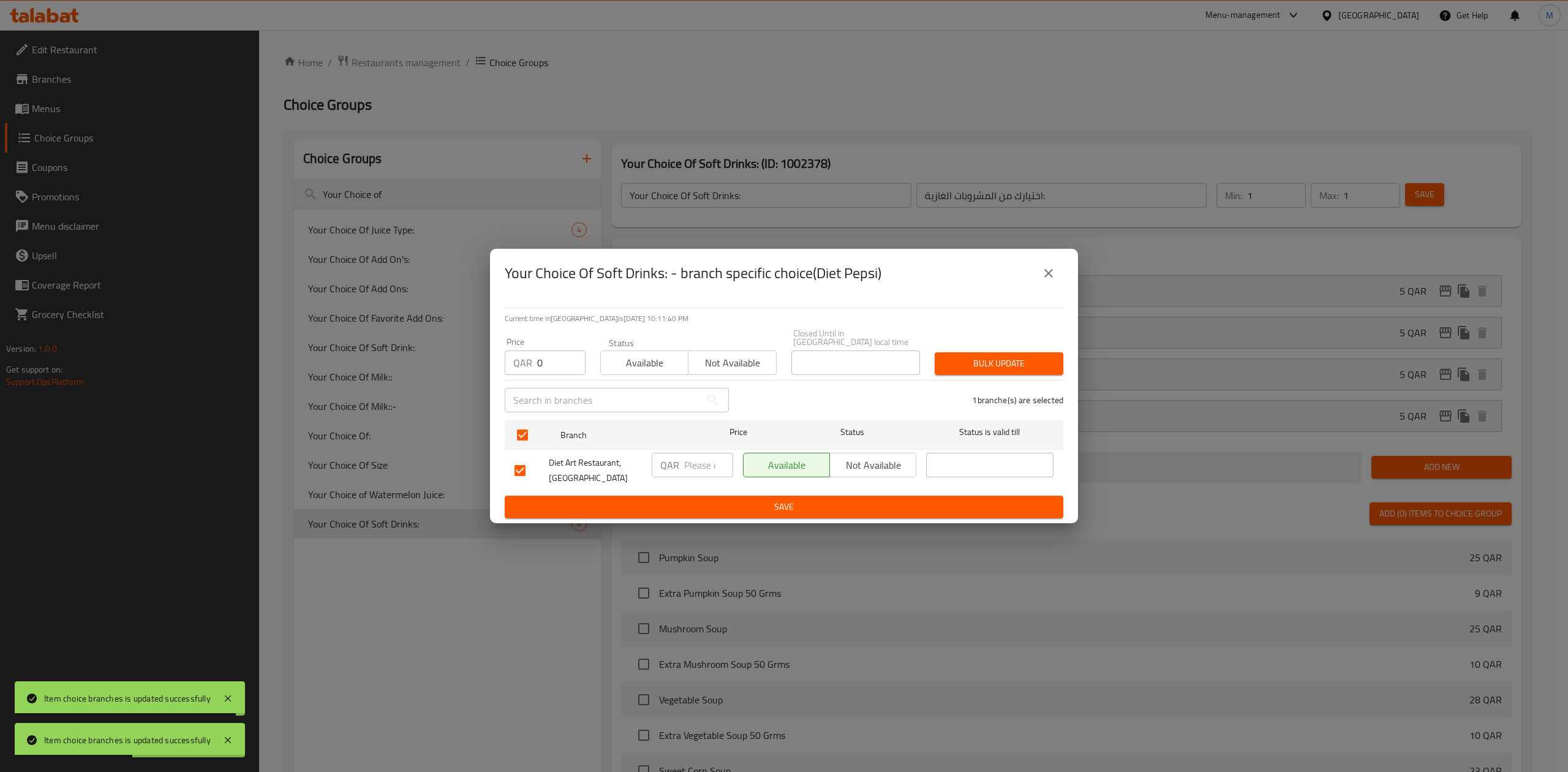
click at [1023, 363] on span "Bulk update" at bounding box center [998, 363] width 109 height 15
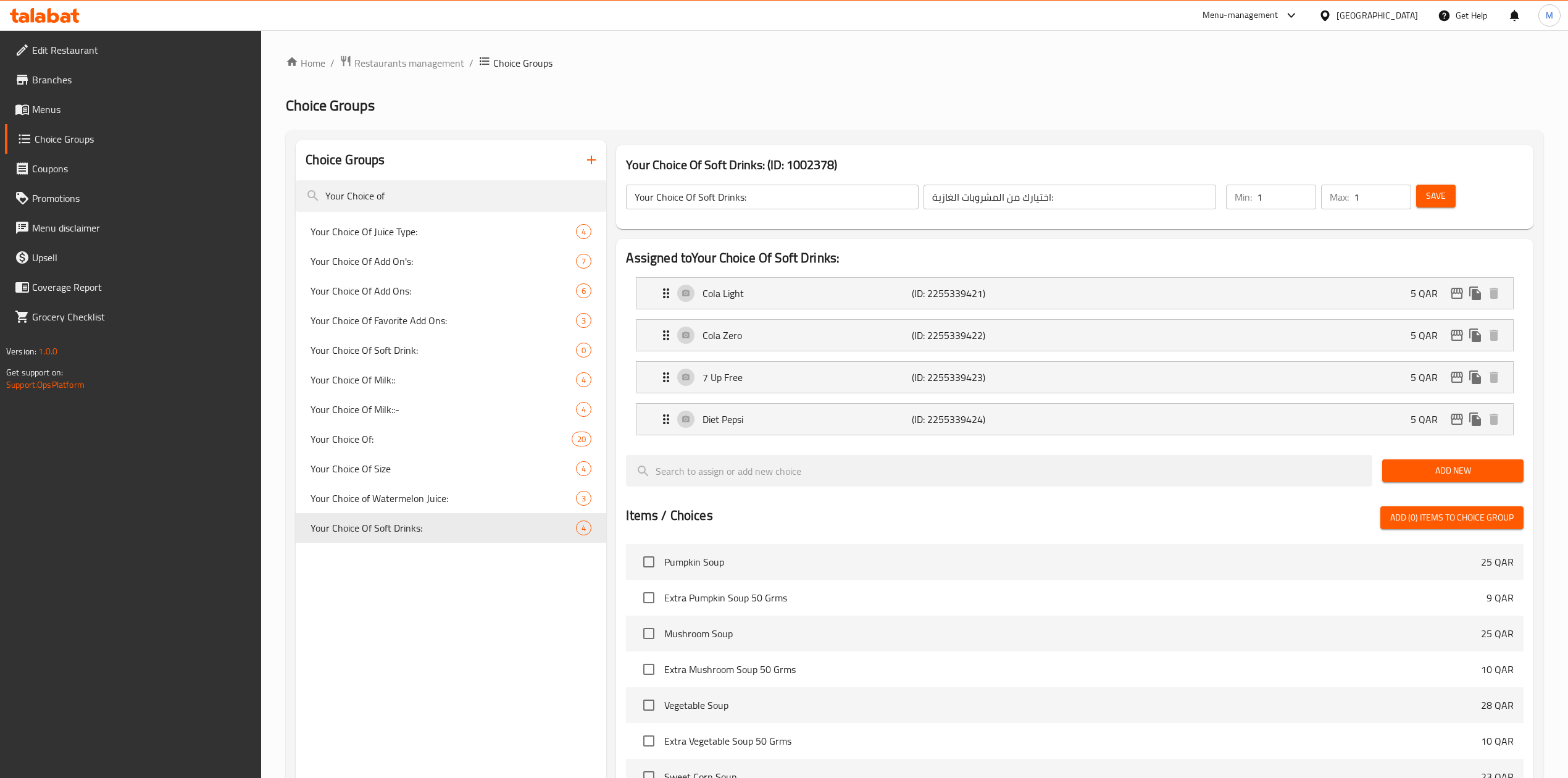
click at [1254, 309] on div "Cola Light (ID: 2255339421) 5 QAR Name (En) Cola Light Name (En) Name (Ar) كولا…" at bounding box center [1074, 293] width 877 height 32
click at [1257, 283] on div "Cola Light (ID: 2255339421) 5 QAR" at bounding box center [1078, 294] width 839 height 31
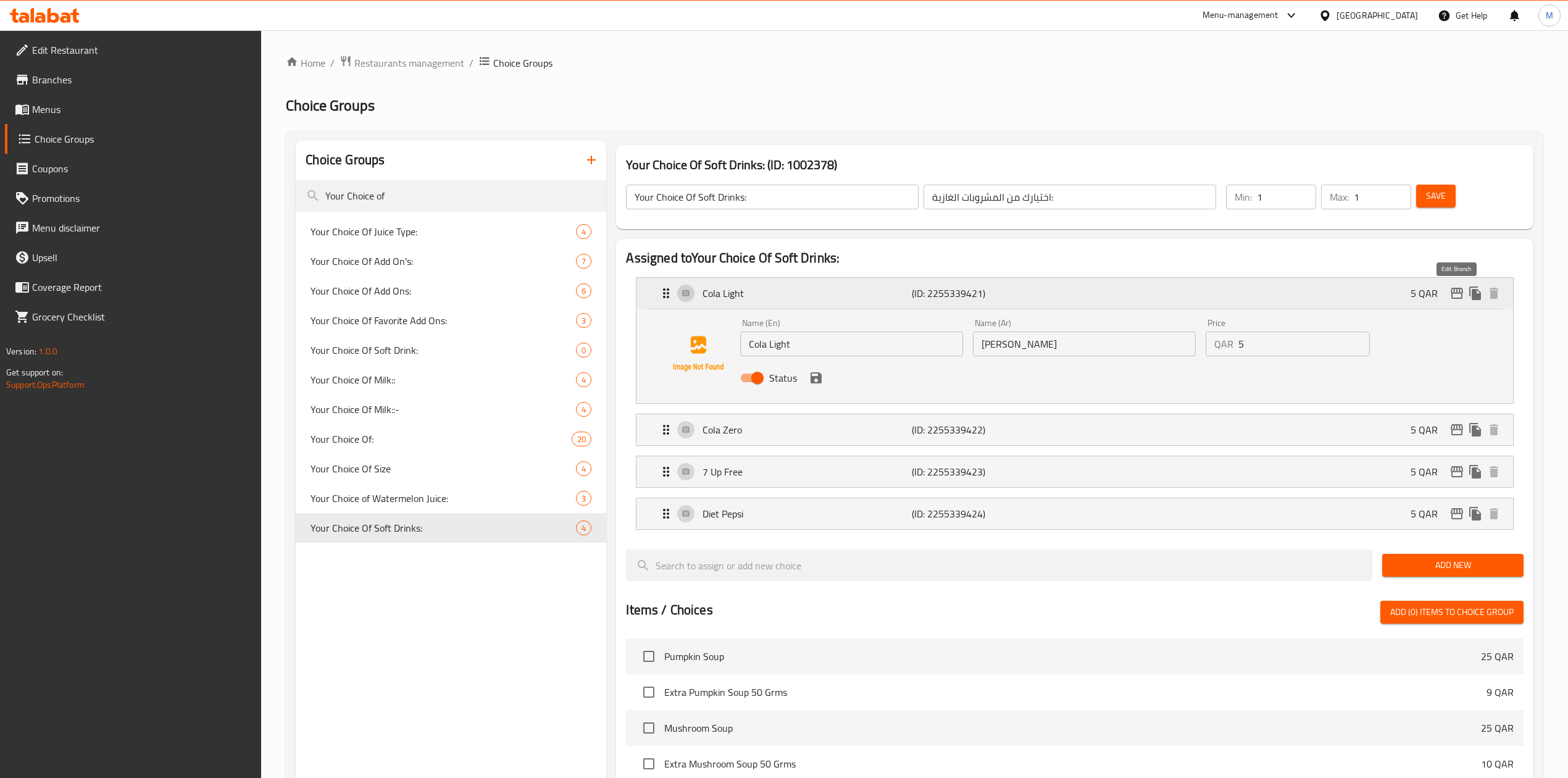
click at [1463, 294] on icon "edit" at bounding box center [1457, 293] width 15 height 15
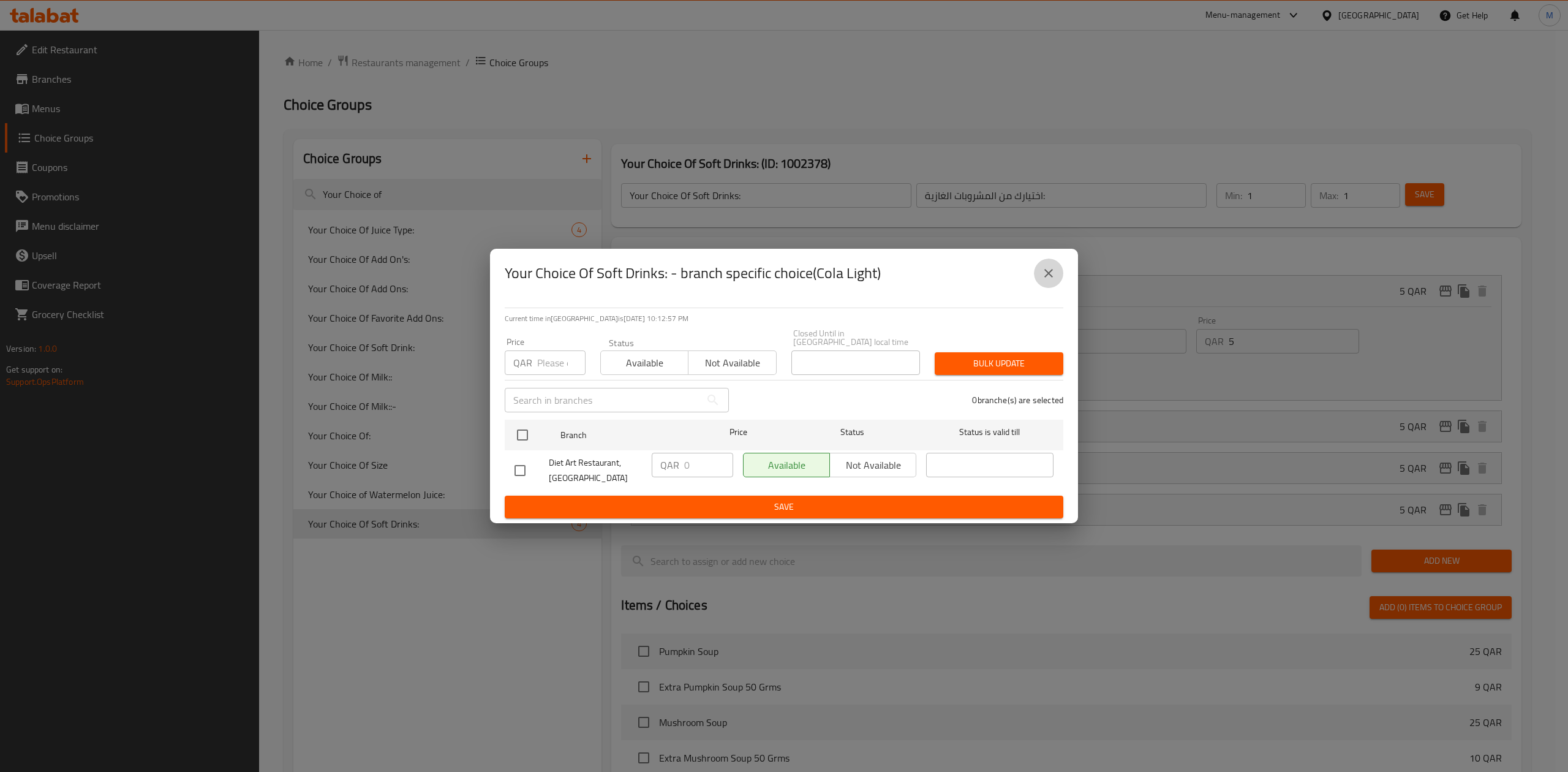
click at [1041, 280] on icon "close" at bounding box center [1048, 273] width 14 height 14
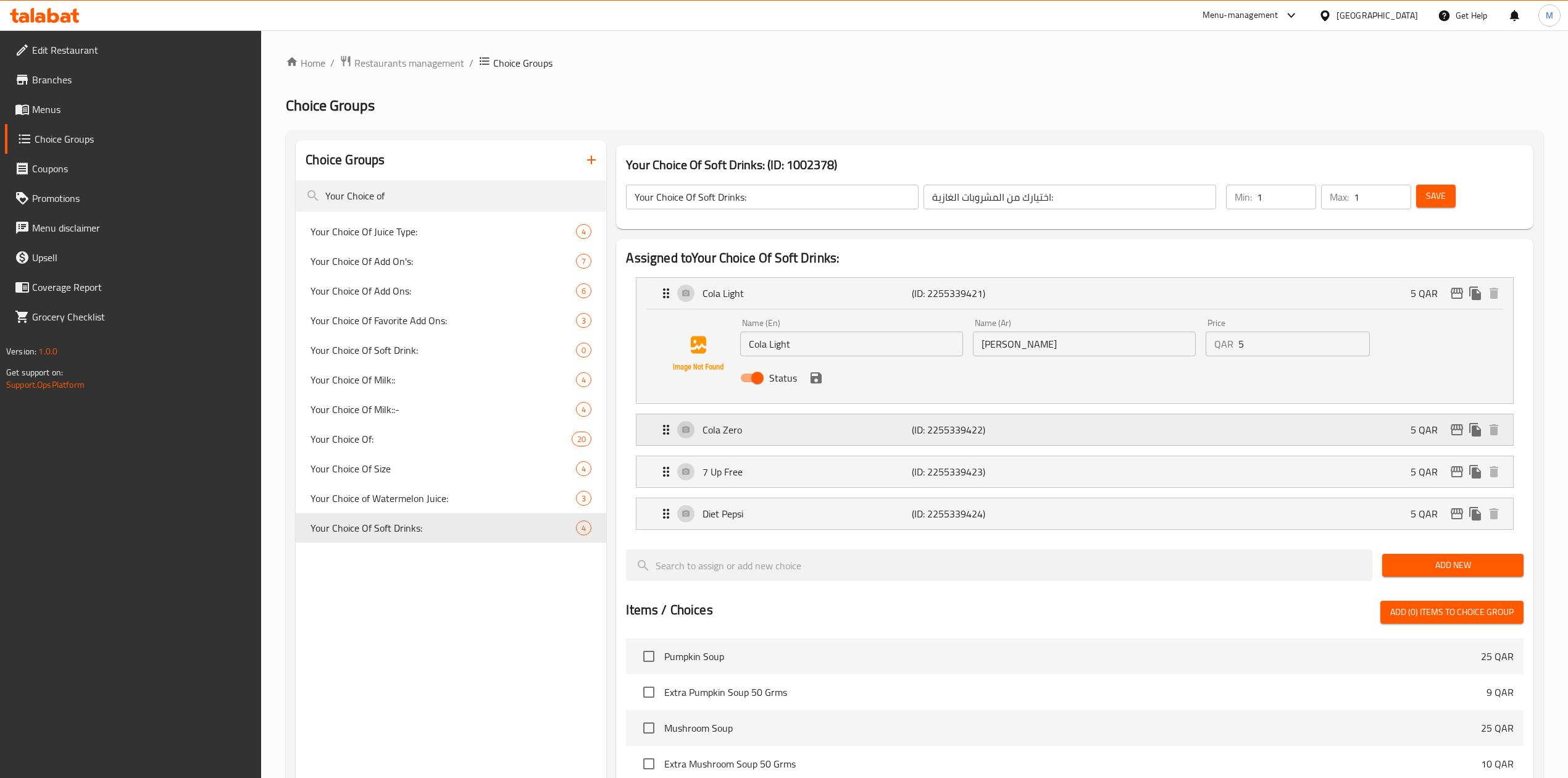
click at [1453, 430] on icon "edit" at bounding box center [1457, 430] width 13 height 11
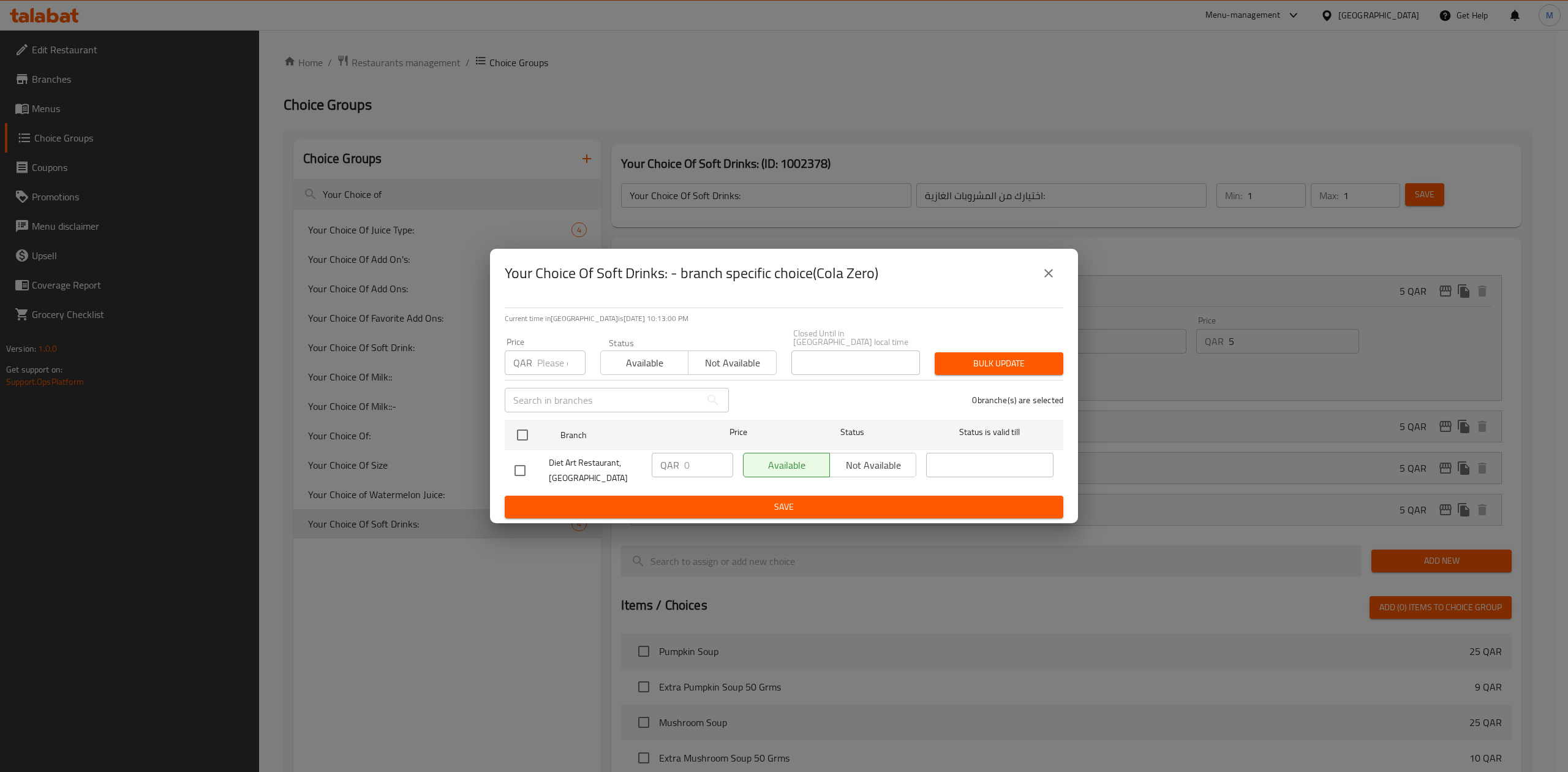
click at [1050, 272] on icon "close" at bounding box center [1048, 273] width 14 height 14
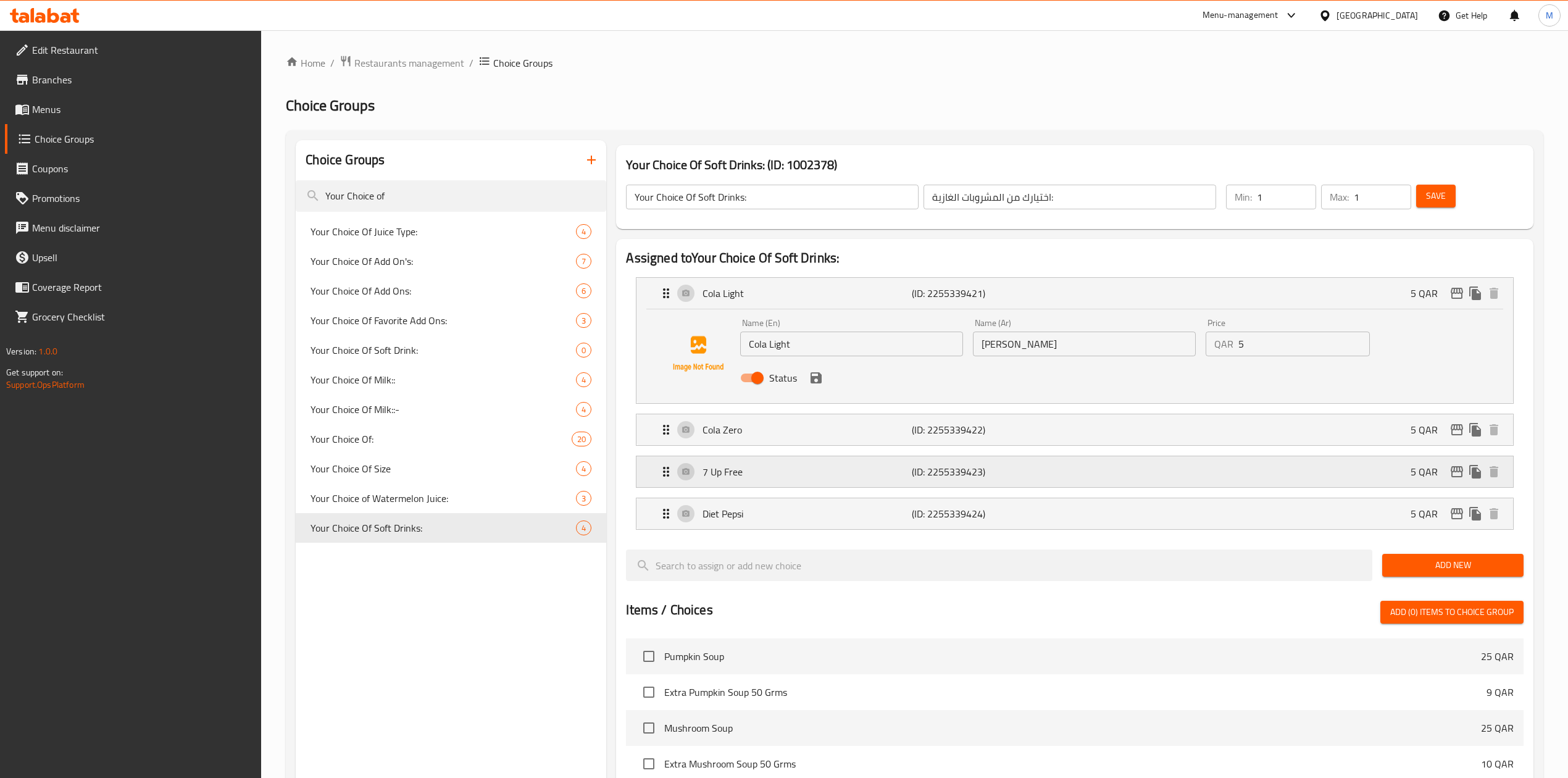
click at [1453, 470] on icon "edit" at bounding box center [1457, 472] width 15 height 15
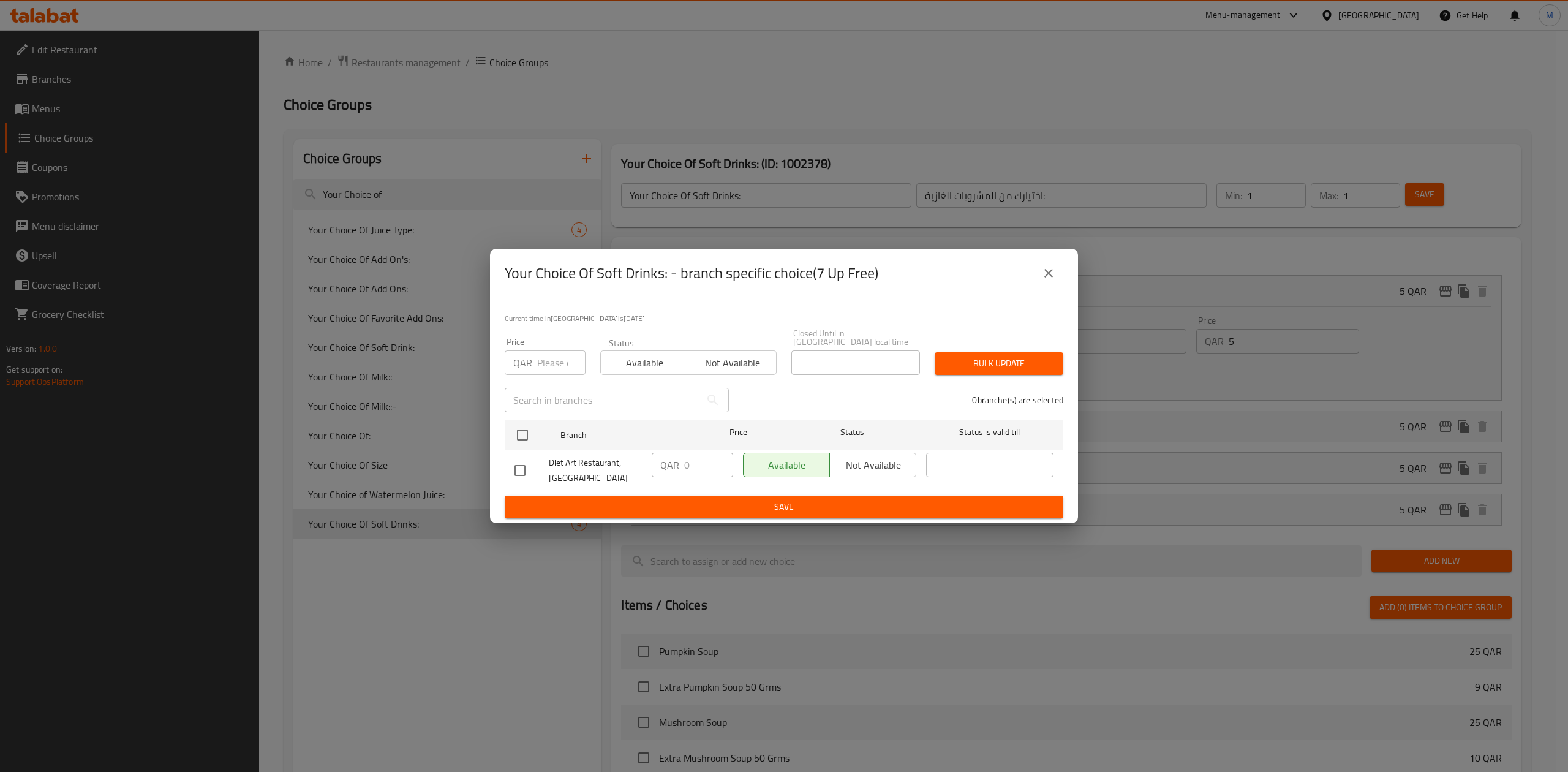
drag, startPoint x: 1051, startPoint y: 280, endPoint x: 1356, endPoint y: 461, distance: 354.7
click at [1051, 278] on icon "close" at bounding box center [1048, 273] width 14 height 14
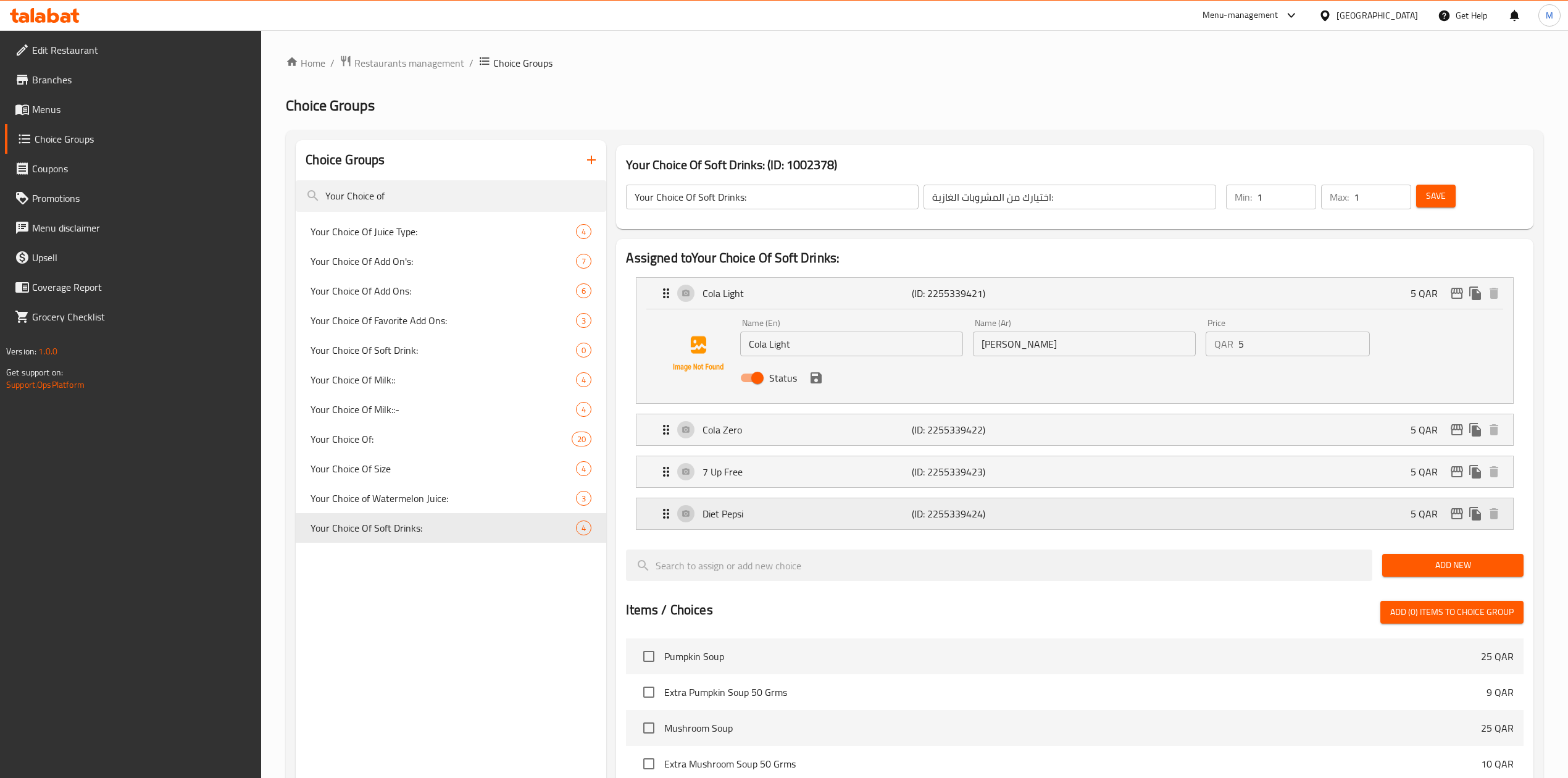
click at [1457, 519] on icon "edit" at bounding box center [1457, 514] width 15 height 15
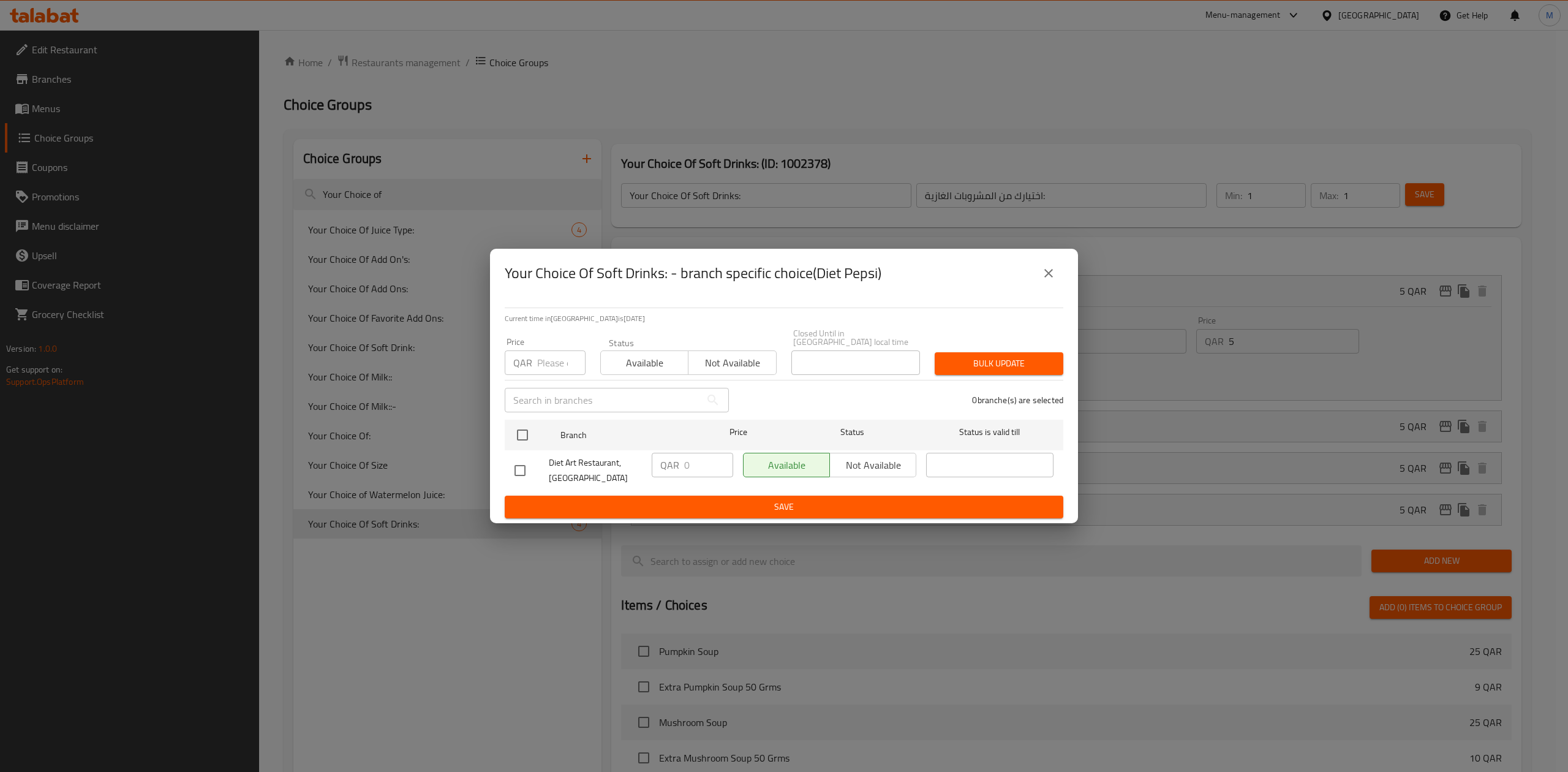
click at [1049, 280] on icon "close" at bounding box center [1048, 273] width 14 height 14
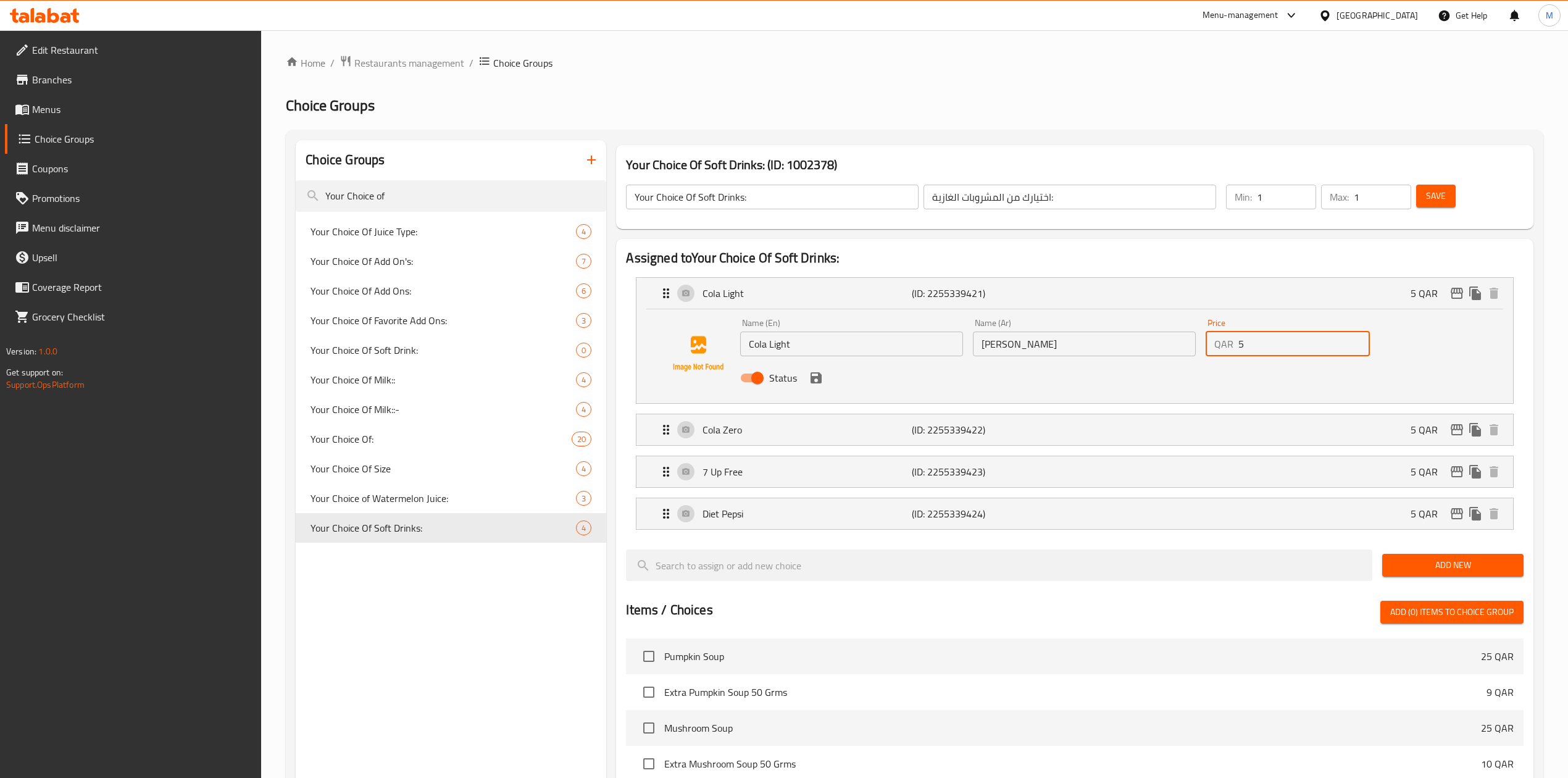
drag, startPoint x: 1230, startPoint y: 351, endPoint x: 1181, endPoint y: 351, distance: 49.0
click at [1190, 351] on div "Name (En) Cola Light Name (En) Name (Ar) كولا لايت Name (Ar) Price QAR 5 Price …" at bounding box center [1084, 354] width 697 height 81
click at [813, 384] on icon "save" at bounding box center [816, 377] width 15 height 15
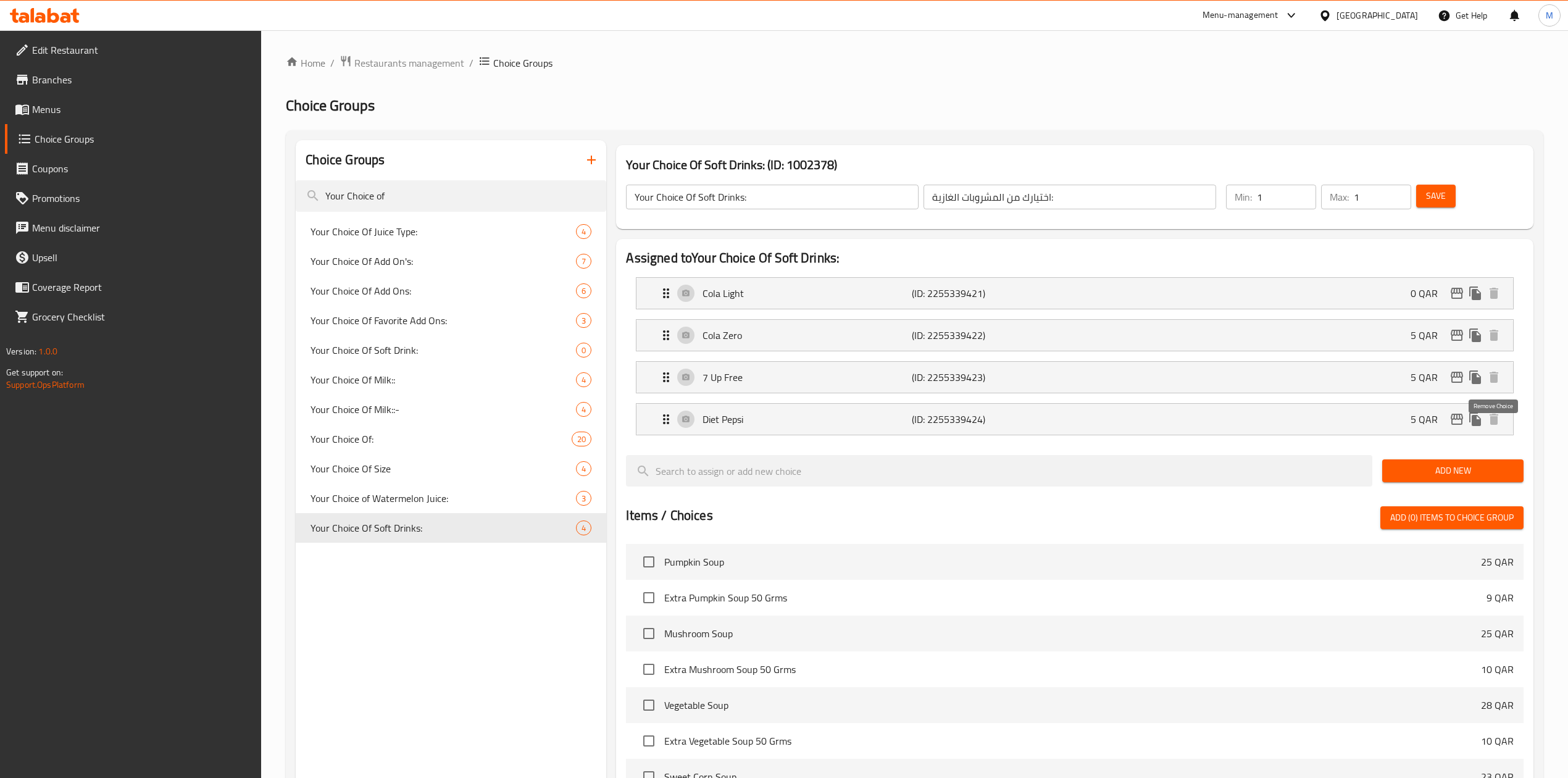
type input "0"
click at [1314, 342] on div "Cola Zero (ID: 2255339422) 5 QAR" at bounding box center [1078, 335] width 839 height 31
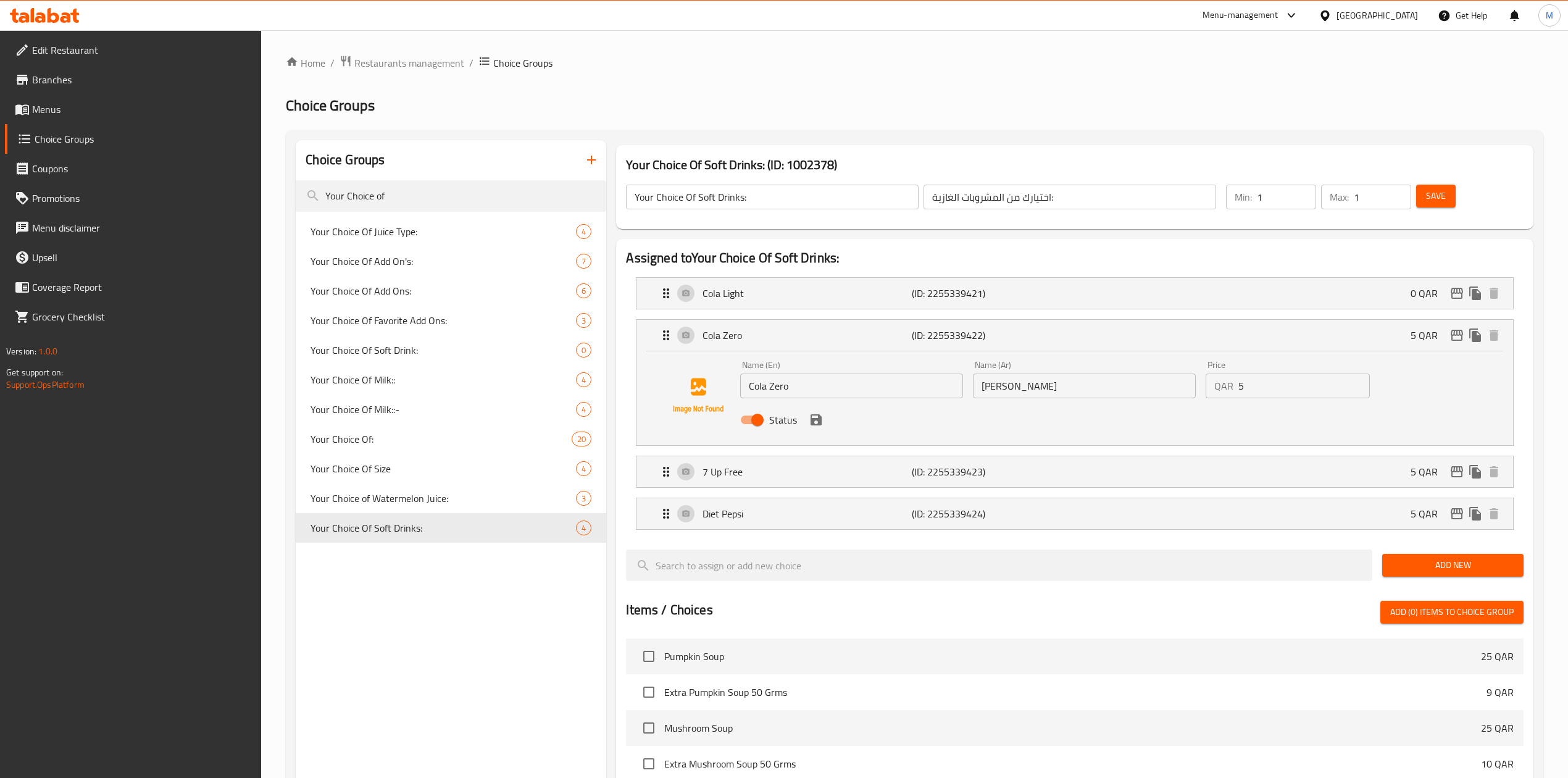
drag, startPoint x: 1276, startPoint y: 389, endPoint x: 1188, endPoint y: 389, distance: 88.0
click at [1193, 391] on div "Name (En) Cola Zero Name (En) Name (Ar) كولا زيرو Name (Ar) Price QAR 5 Price S…" at bounding box center [1084, 395] width 697 height 81
click at [818, 425] on icon "save" at bounding box center [816, 420] width 11 height 11
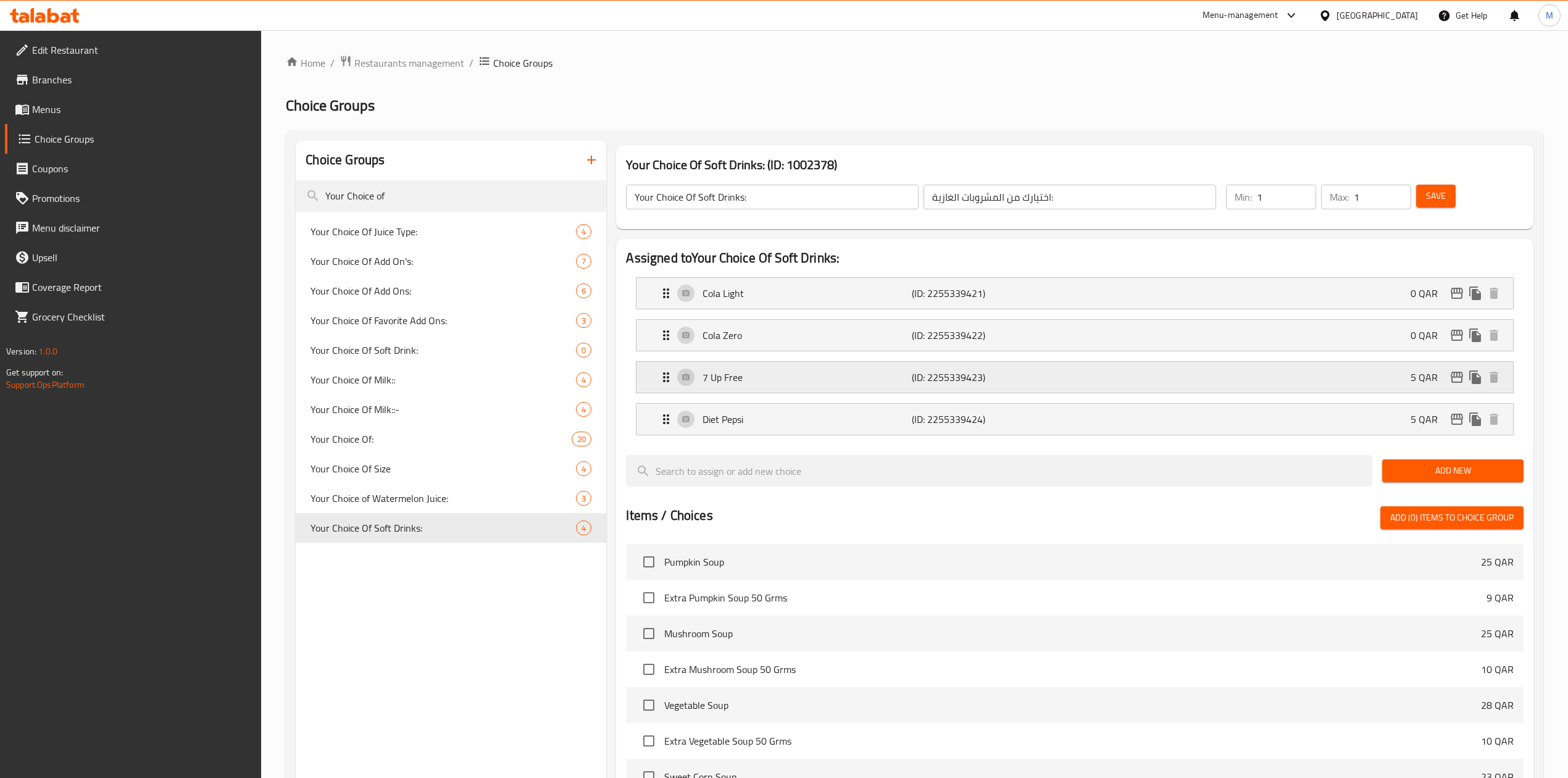
type input "0"
click at [1342, 384] on div "7 Up Free (ID: 2255339423) 5 QAR" at bounding box center [1078, 377] width 839 height 31
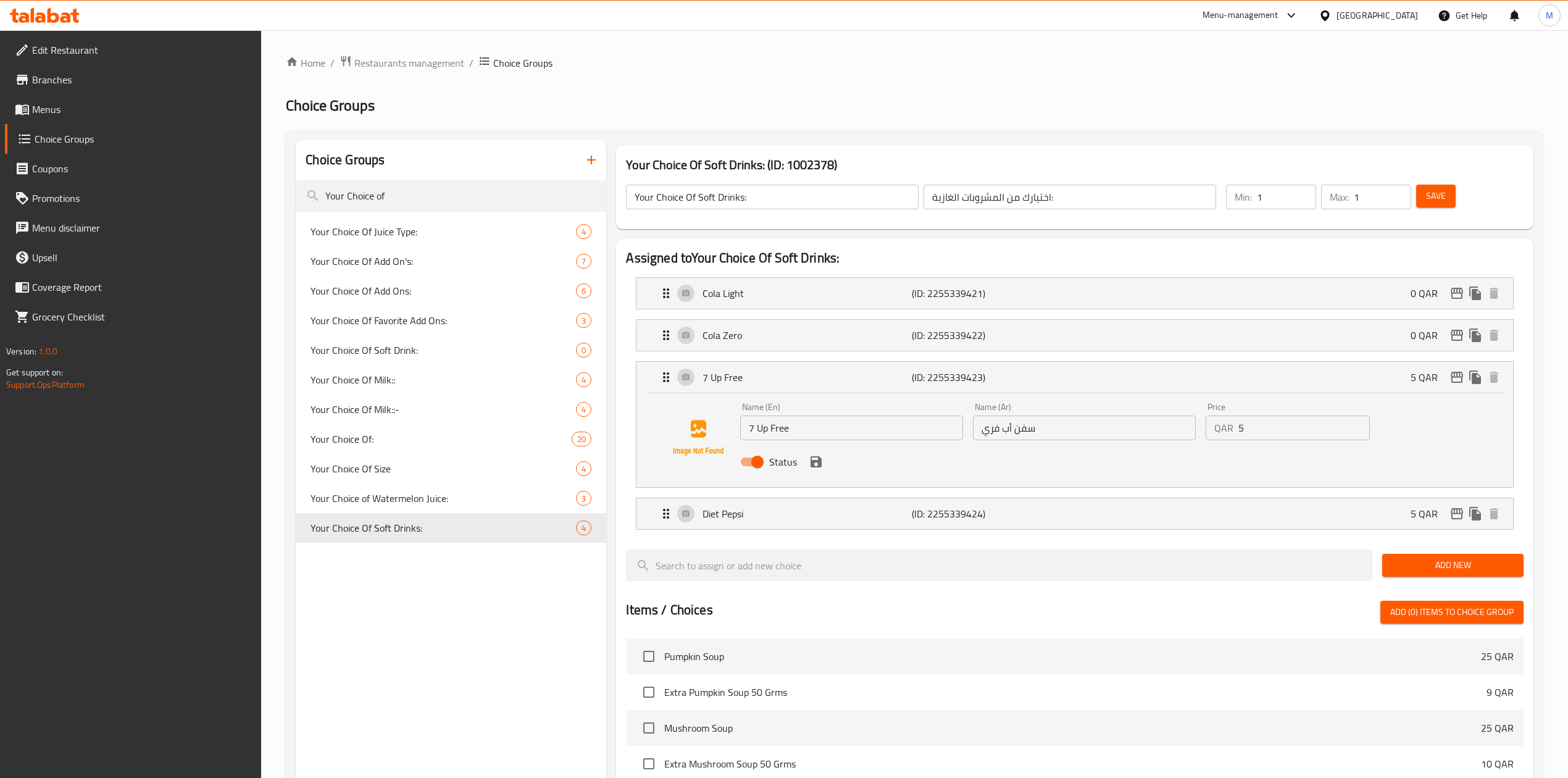
drag, startPoint x: 1271, startPoint y: 433, endPoint x: 1152, endPoint y: 437, distance: 119.1
click at [1159, 437] on div "Name (En) 7 Up Free Name (En) Name (Ar) سفن أب فري Name (Ar) Price QAR 5 Price …" at bounding box center [1084, 437] width 697 height 81
click at [818, 463] on icon "save" at bounding box center [816, 462] width 11 height 11
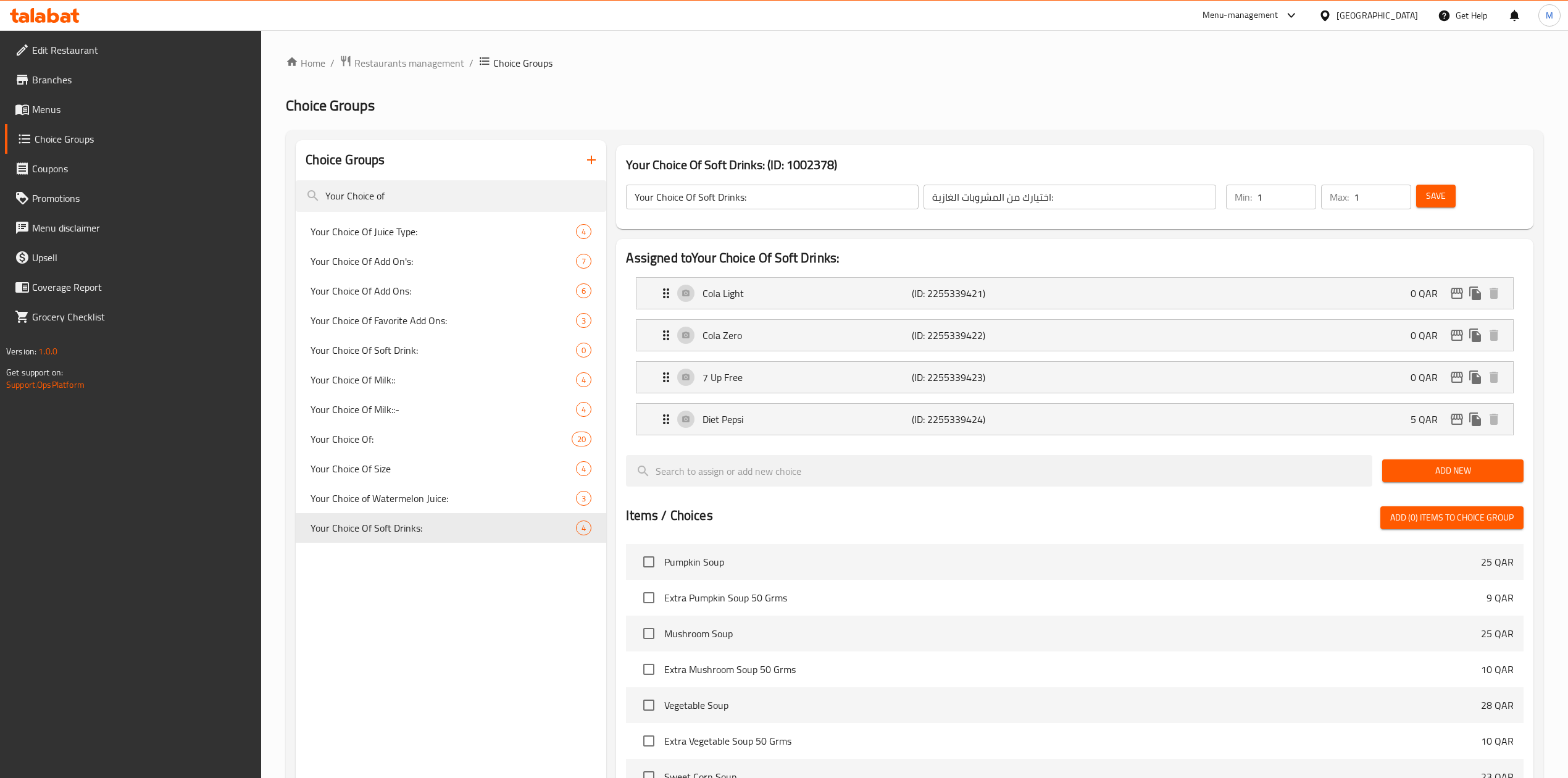
type input "0"
click at [1299, 427] on div "Diet Pepsi (ID: 2255339424) 5 QAR" at bounding box center [1078, 419] width 839 height 31
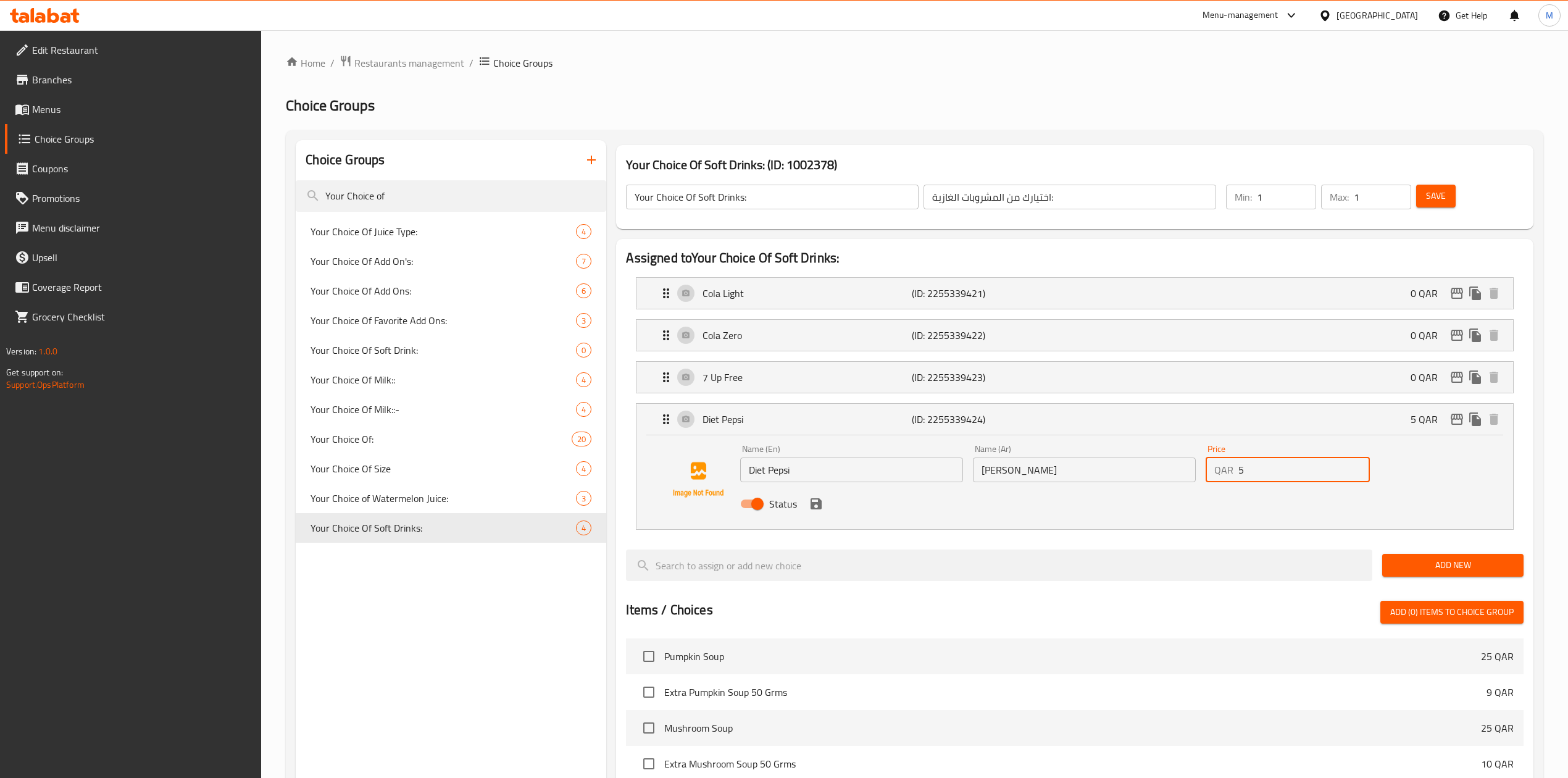
drag, startPoint x: 1255, startPoint y: 473, endPoint x: 1199, endPoint y: 473, distance: 56.0
click at [1199, 473] on div "Name (En) Diet Pepsi Name (En) Name (Ar) دايت بيبسي Name (Ar) Price QAR 5 Price…" at bounding box center [1084, 480] width 697 height 81
click at [818, 511] on icon "save" at bounding box center [816, 504] width 15 height 15
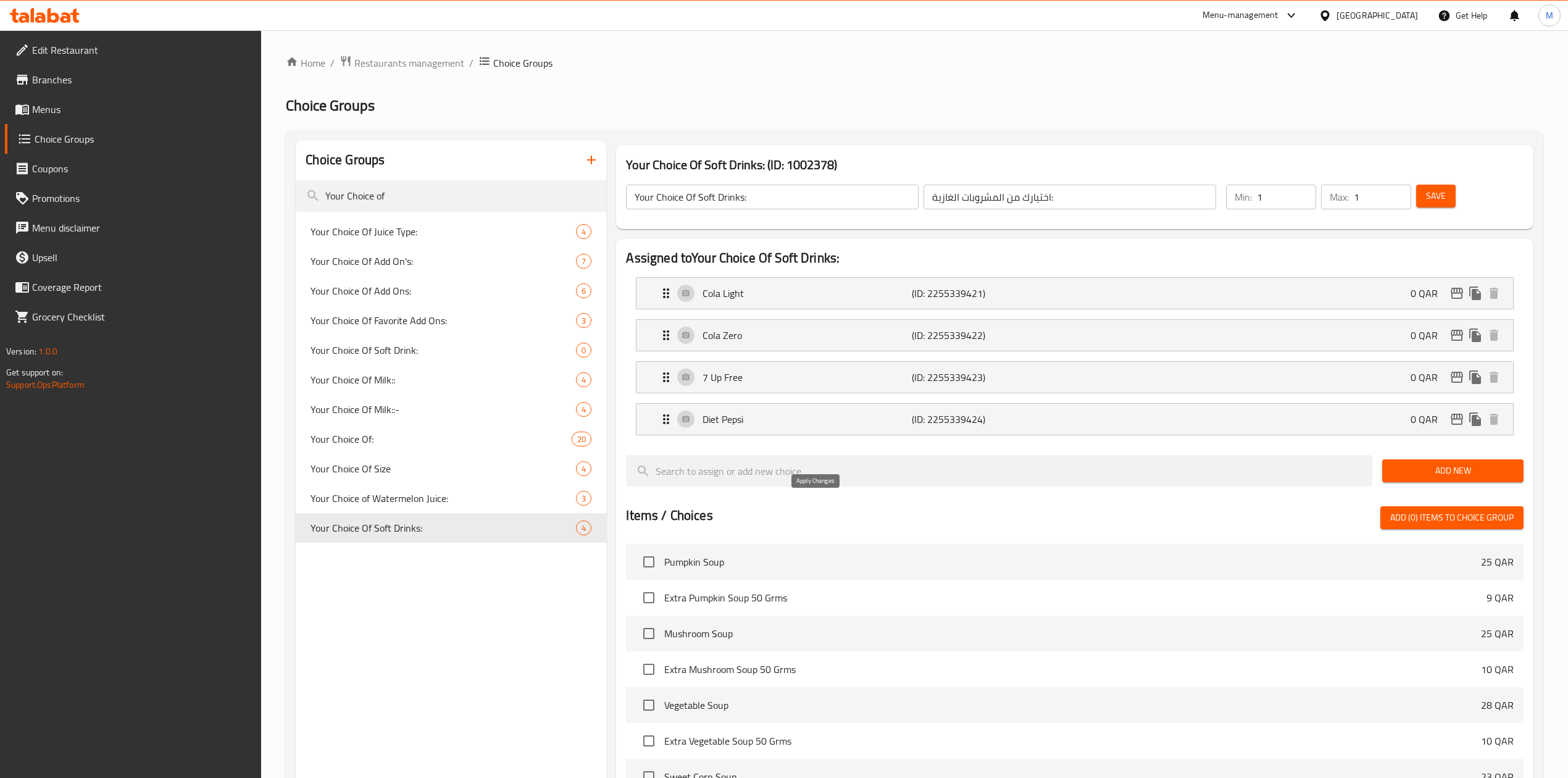
type input "0"
click at [1448, 199] on button "Save" at bounding box center [1435, 195] width 39 height 23
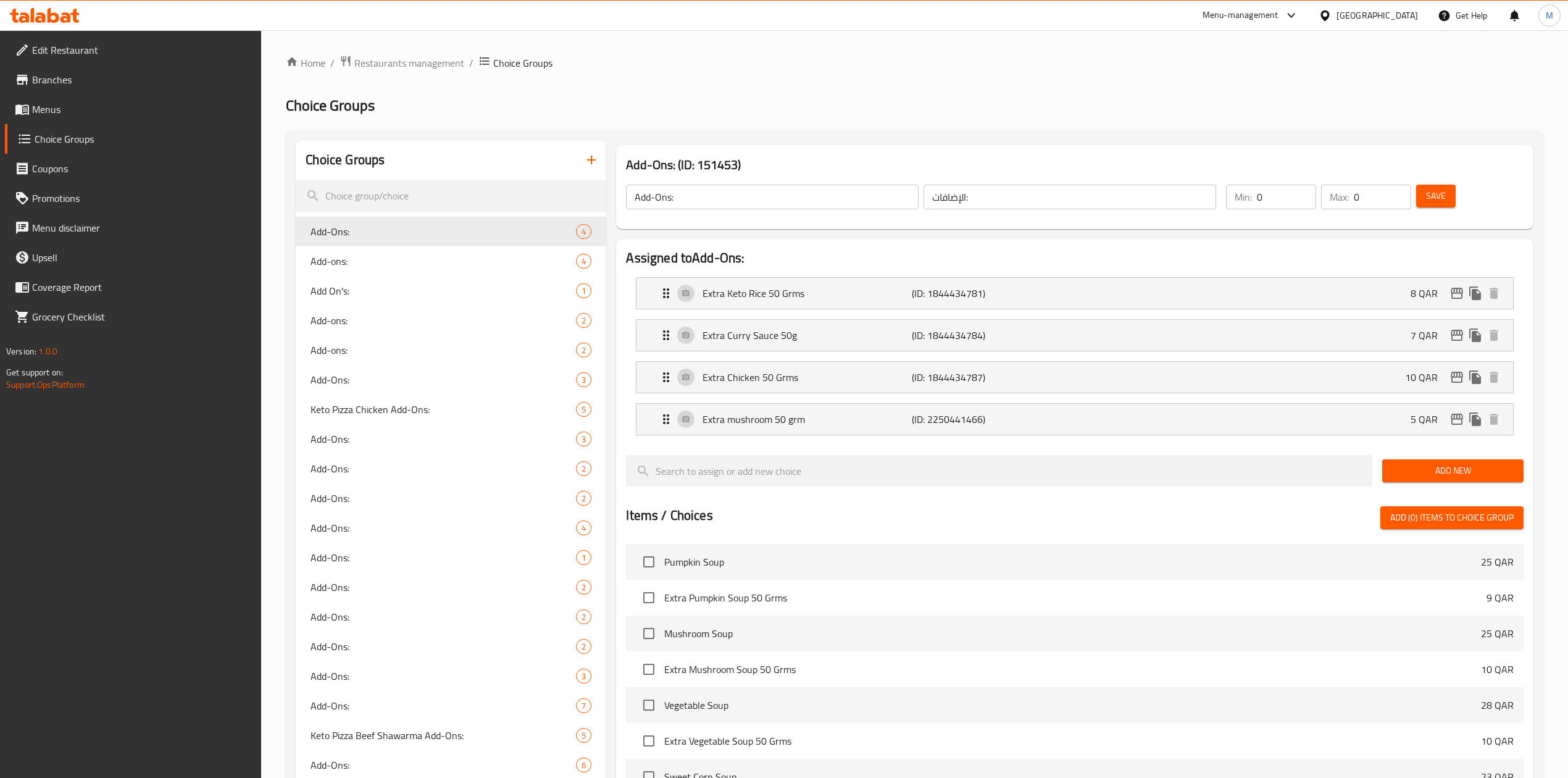
click at [58, 102] on span "Menus" at bounding box center [142, 109] width 220 height 15
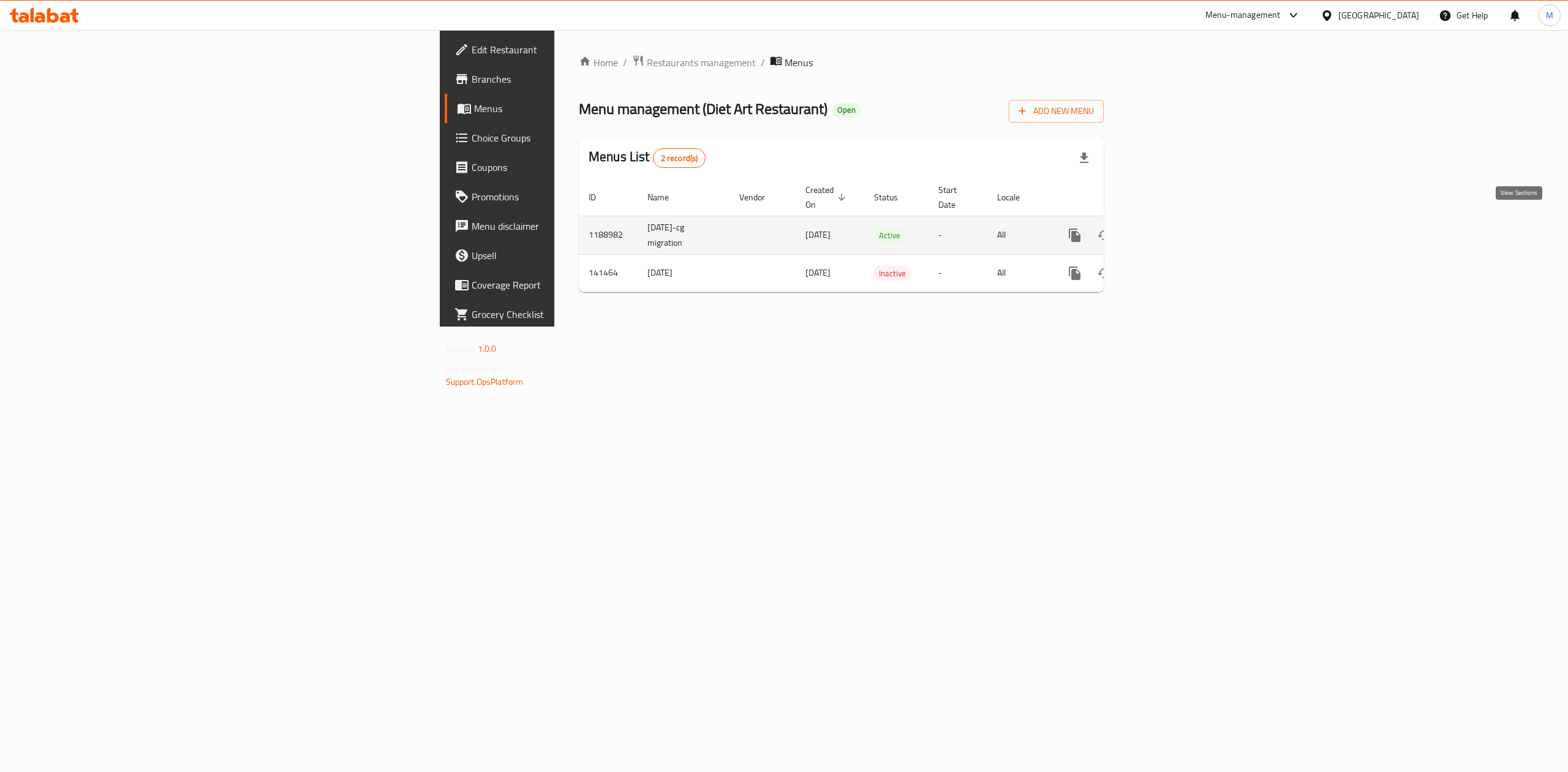
click at [1178, 225] on link "enhanced table" at bounding box center [1162, 234] width 30 height 30
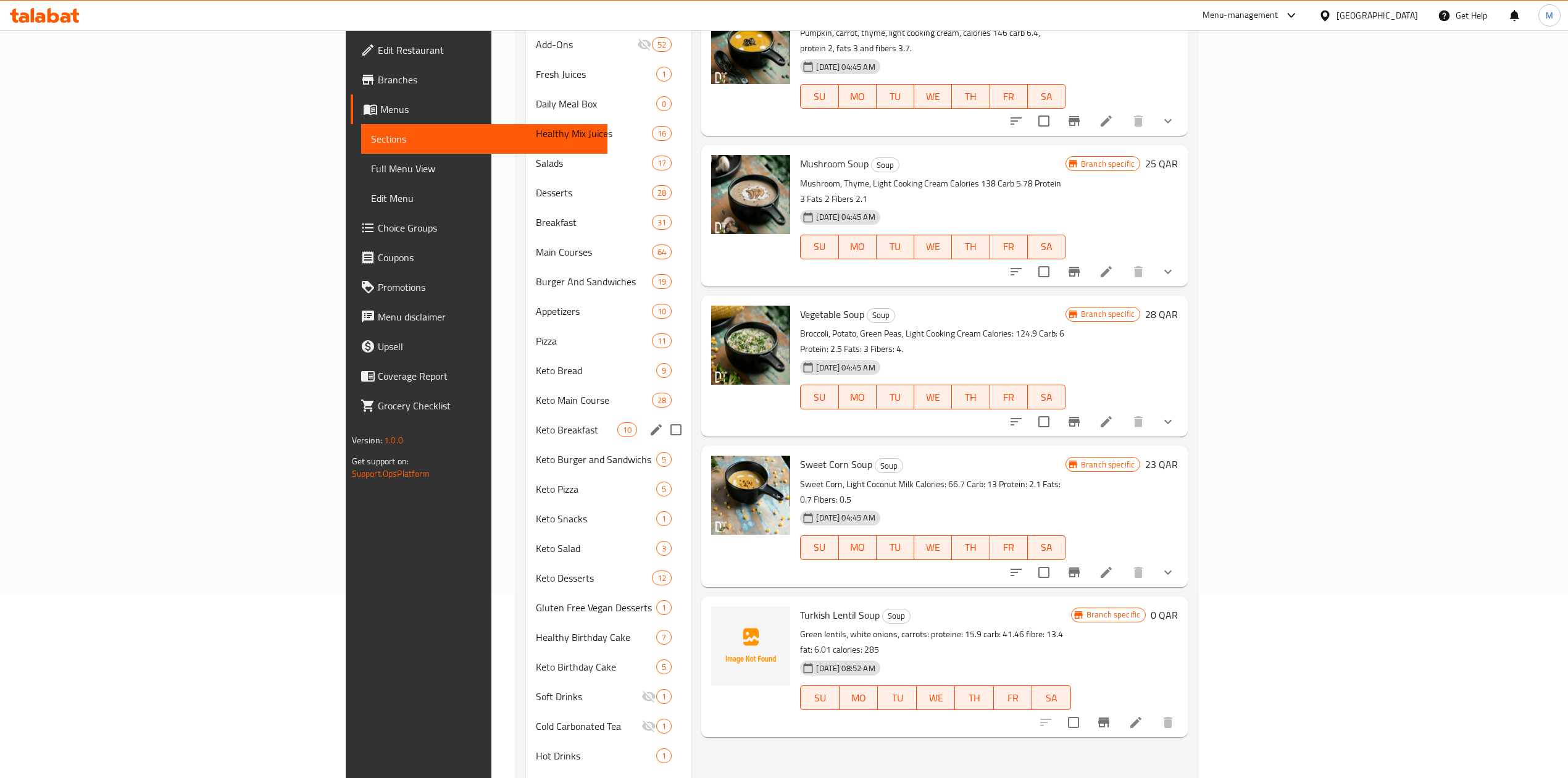
scroll to position [513, 0]
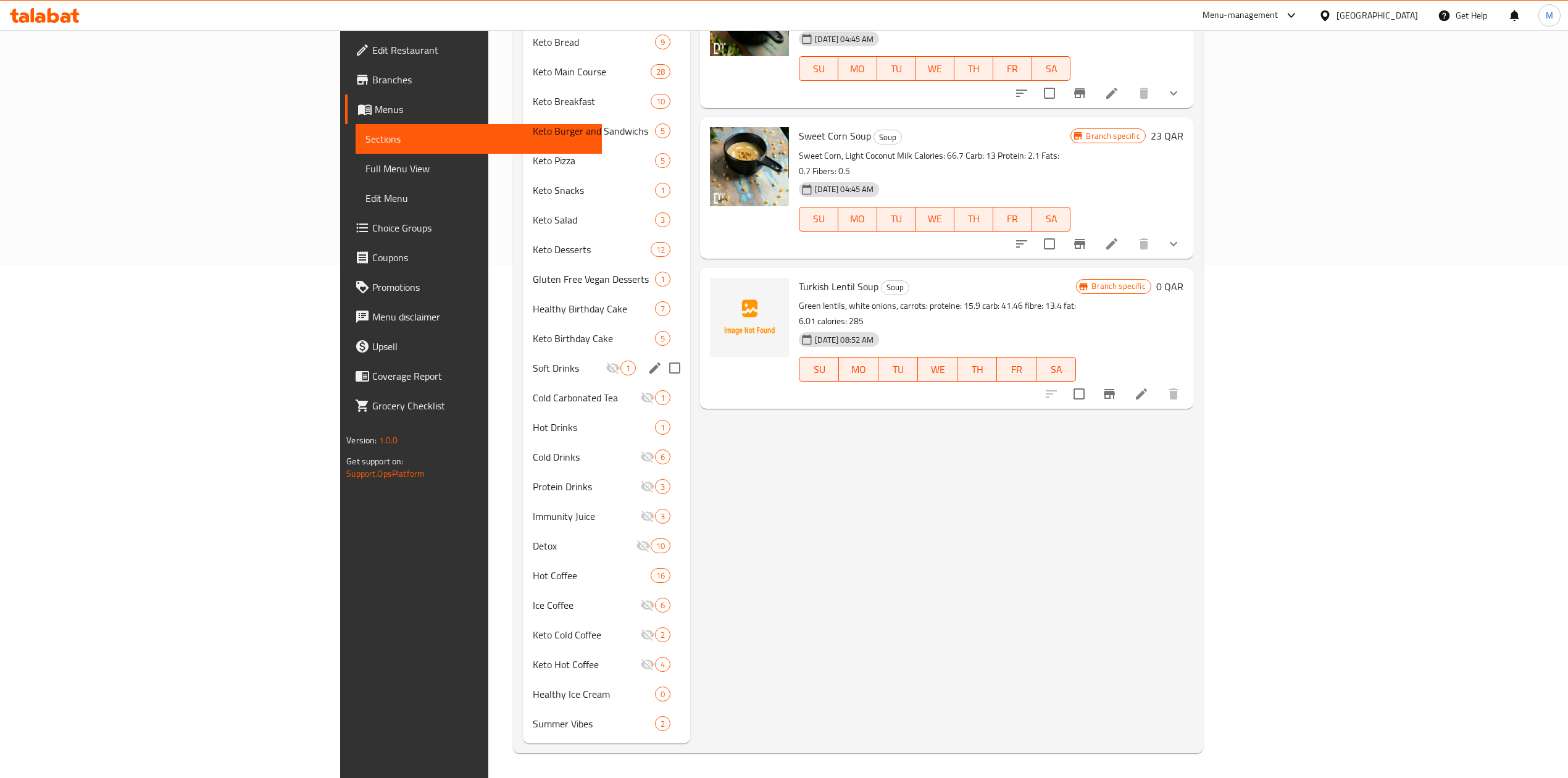
click at [523, 353] on div "Soft Drinks 1" at bounding box center [606, 367] width 167 height 30
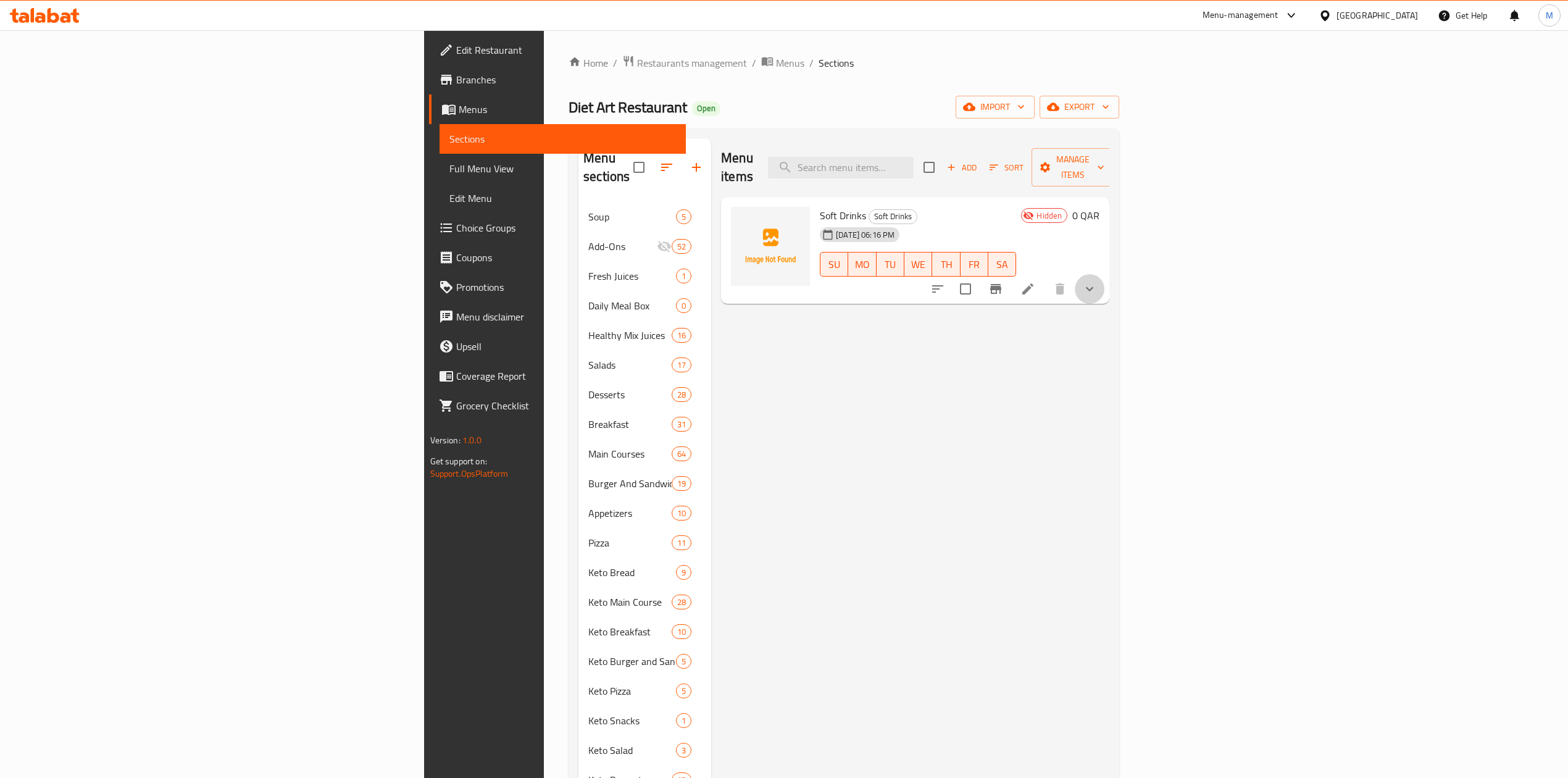
click at [1104, 274] on button "show more" at bounding box center [1089, 289] width 30 height 30
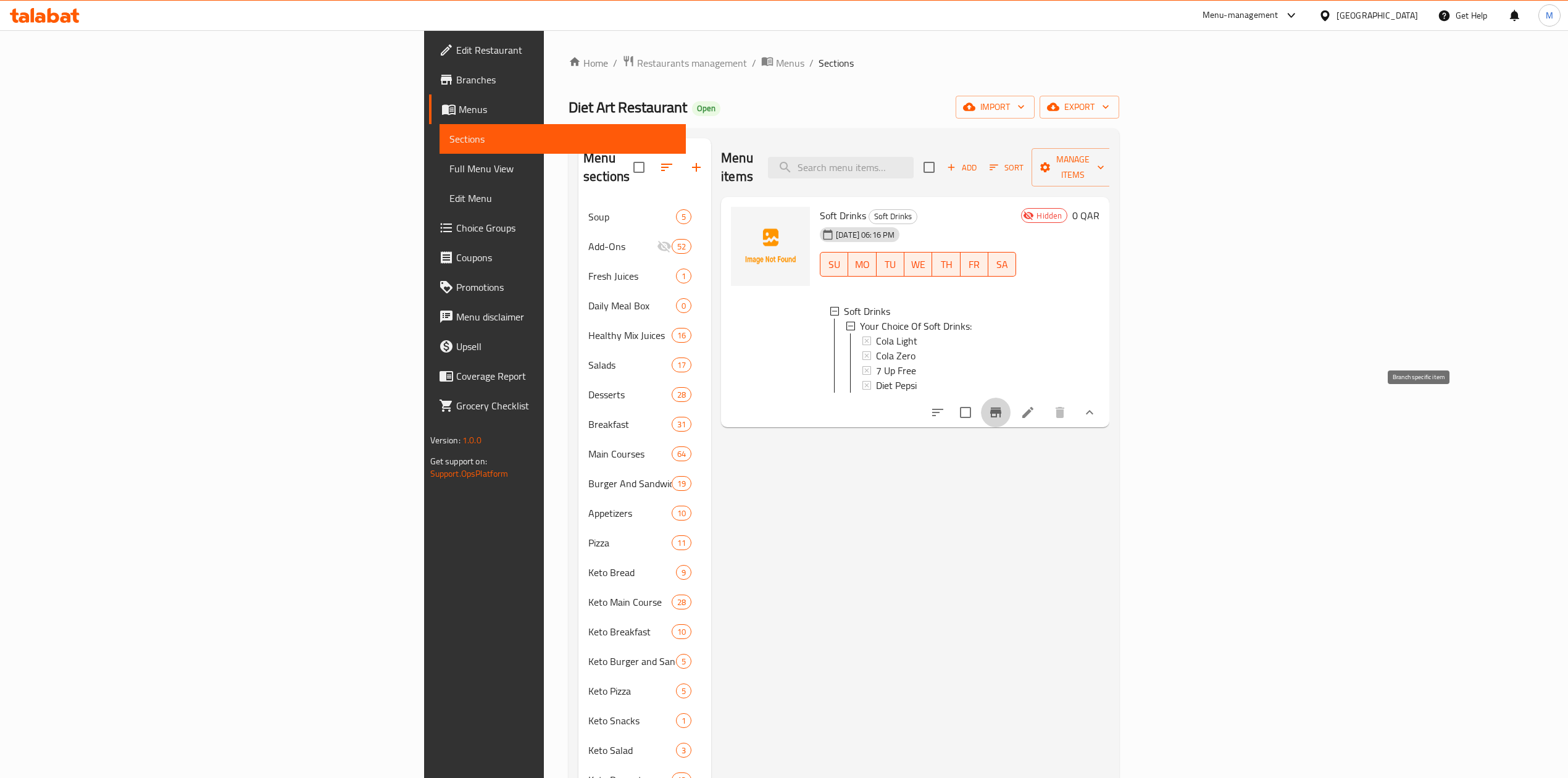
click at [1002, 409] on icon "Branch-specific-item" at bounding box center [995, 412] width 11 height 10
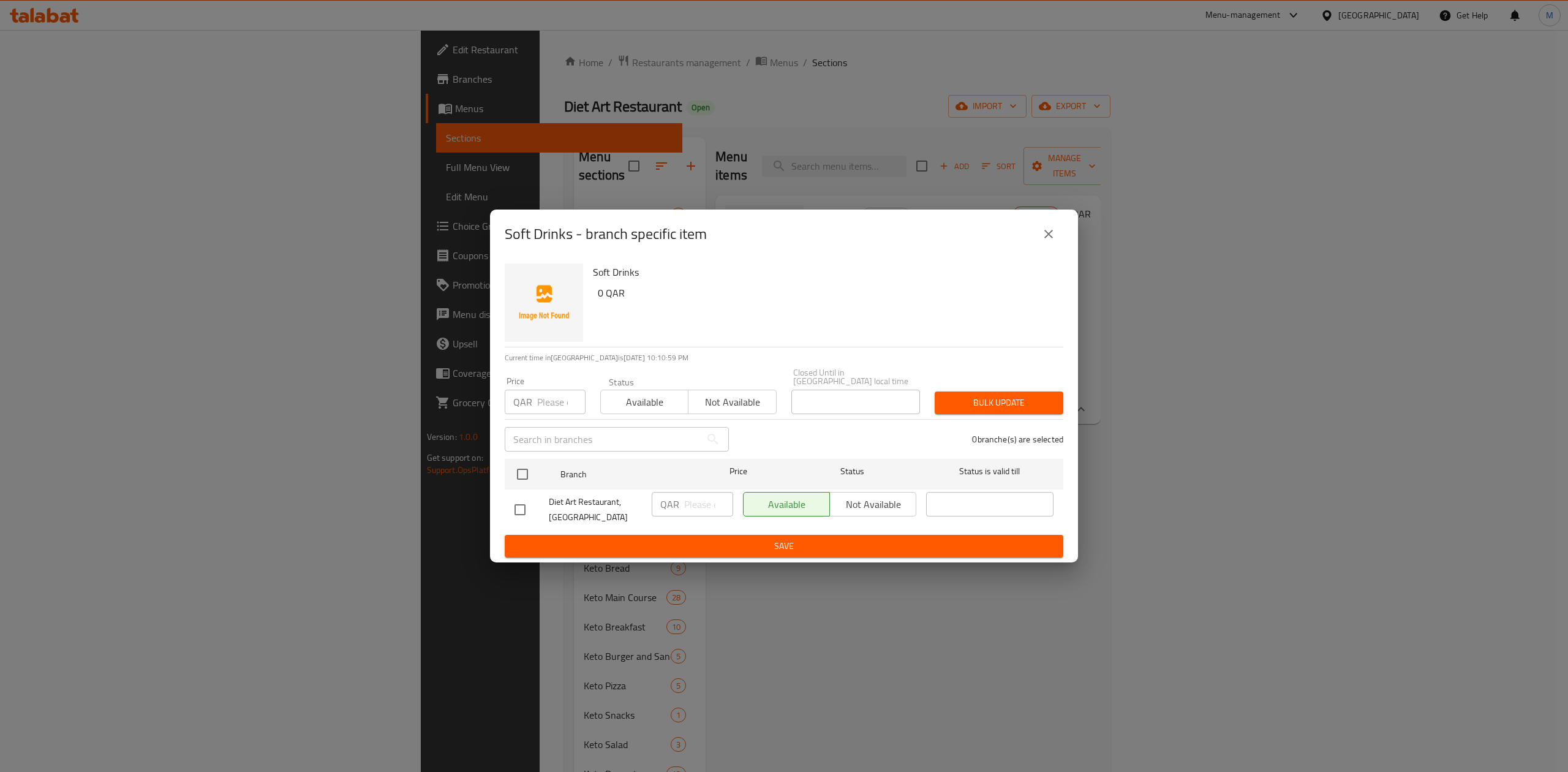
click at [548, 390] on input "number" at bounding box center [562, 401] width 49 height 24
type input "4"
type input "5"
click at [527, 476] on input "checkbox" at bounding box center [522, 473] width 26 height 26
checkbox input "true"
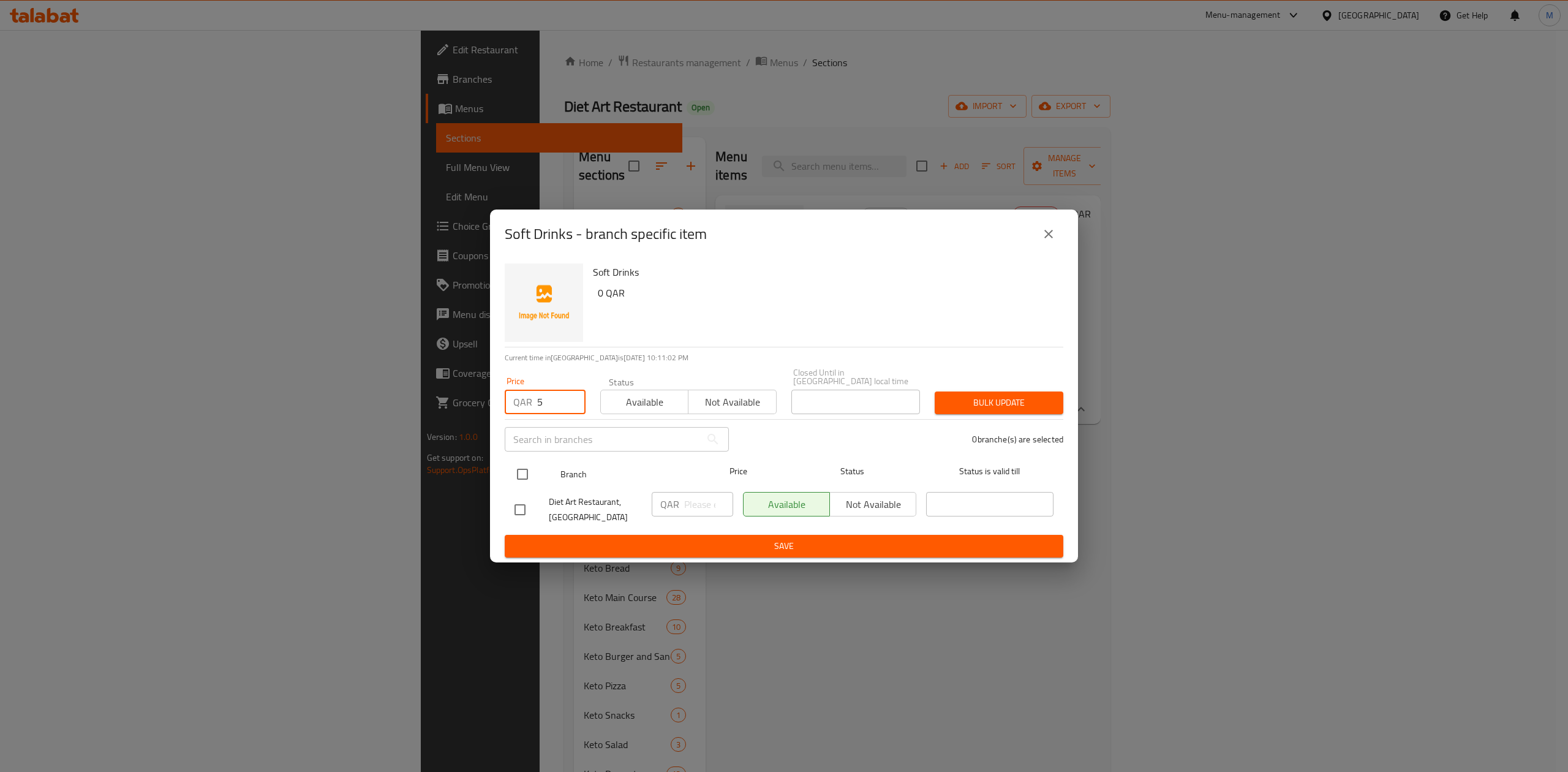
checkbox input "true"
click at [995, 384] on div "Bulk update" at bounding box center [998, 402] width 143 height 37
click at [995, 385] on div "Bulk update" at bounding box center [998, 402] width 143 height 37
click at [995, 386] on div "Bulk update" at bounding box center [998, 402] width 143 height 37
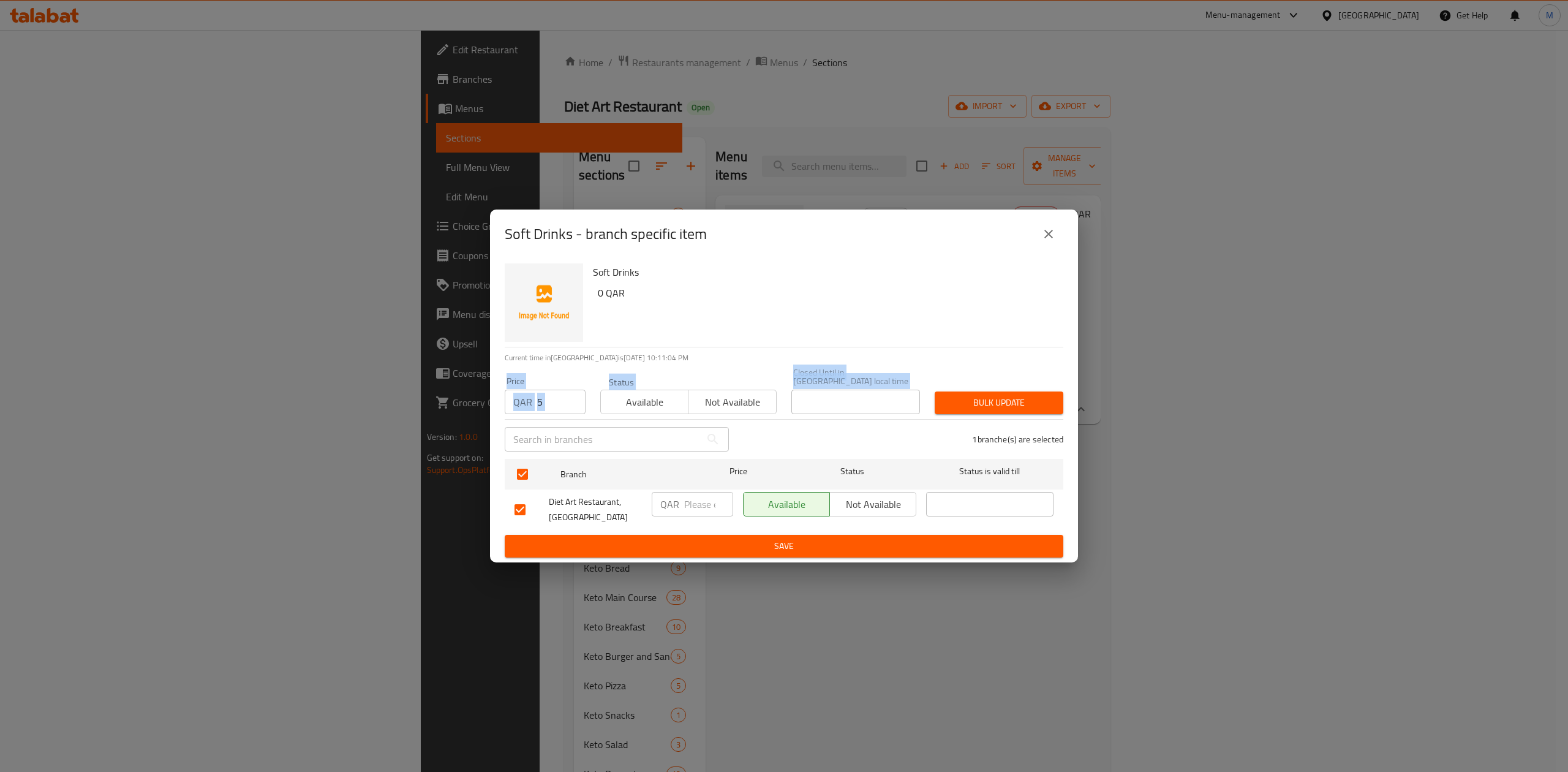
click at [995, 391] on button "Bulk update" at bounding box center [998, 402] width 129 height 23
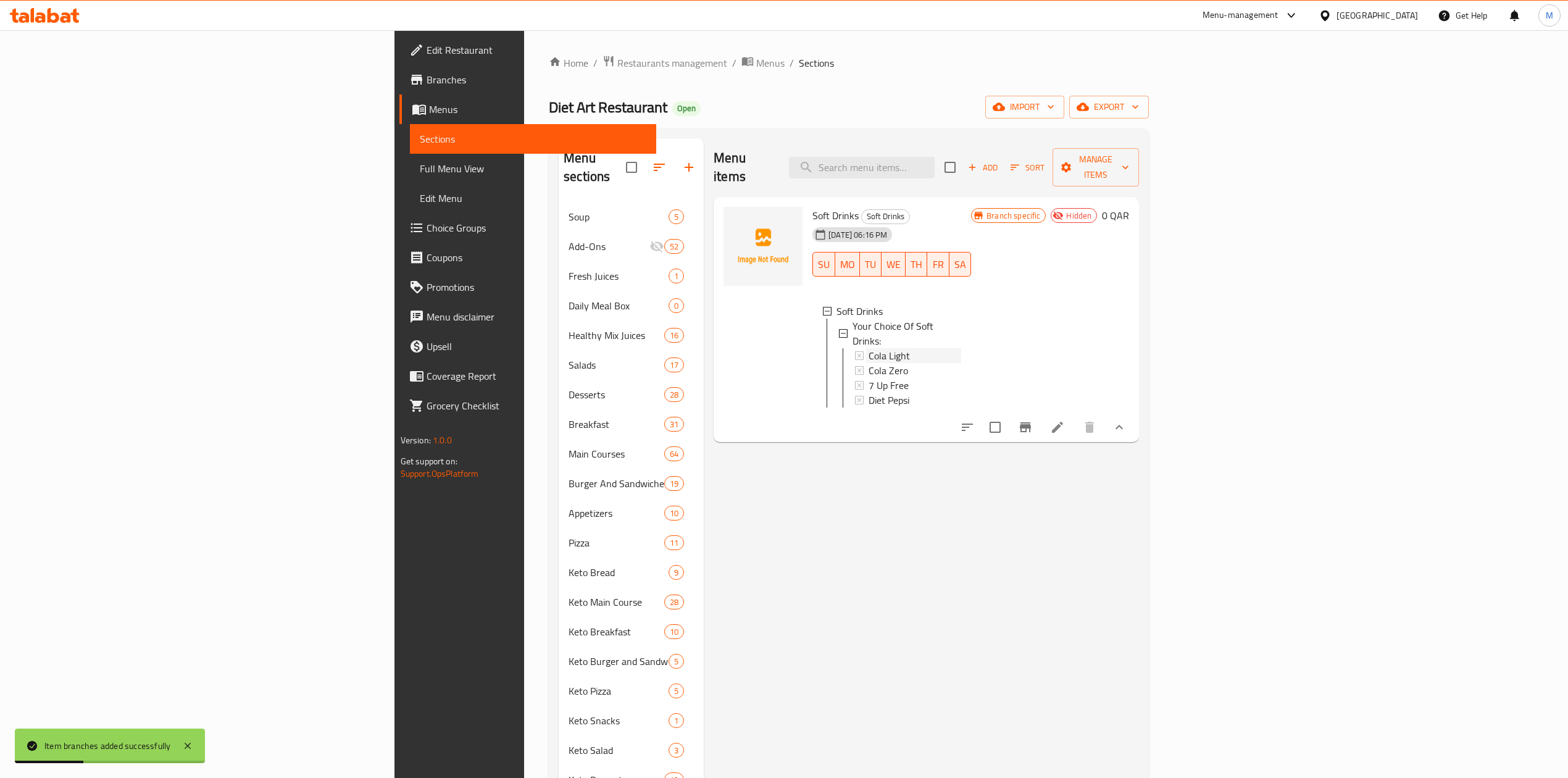
click at [869, 348] on div "Cola Light" at bounding box center [915, 355] width 93 height 15
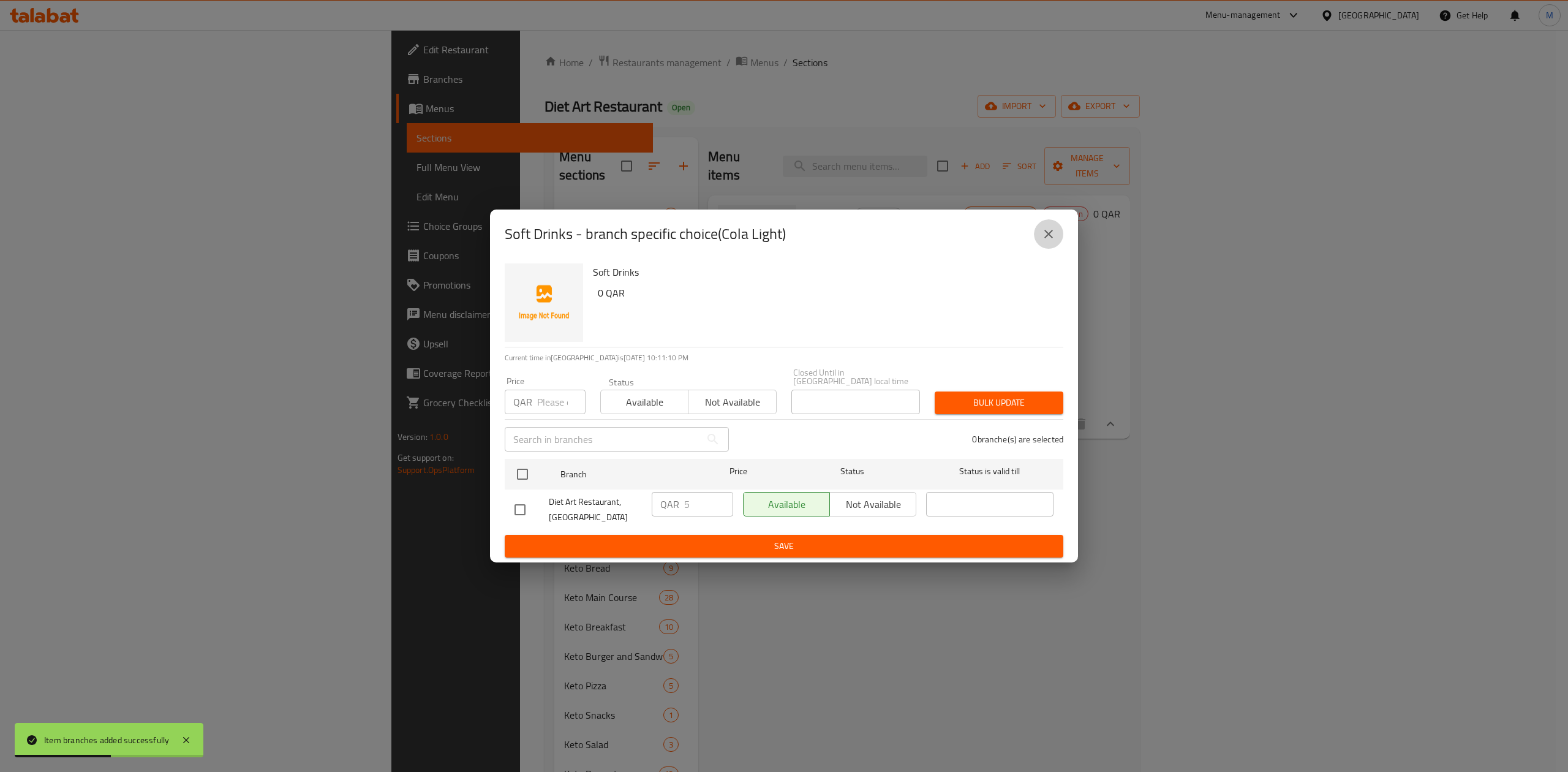
click at [1059, 244] on button "close" at bounding box center [1048, 234] width 30 height 30
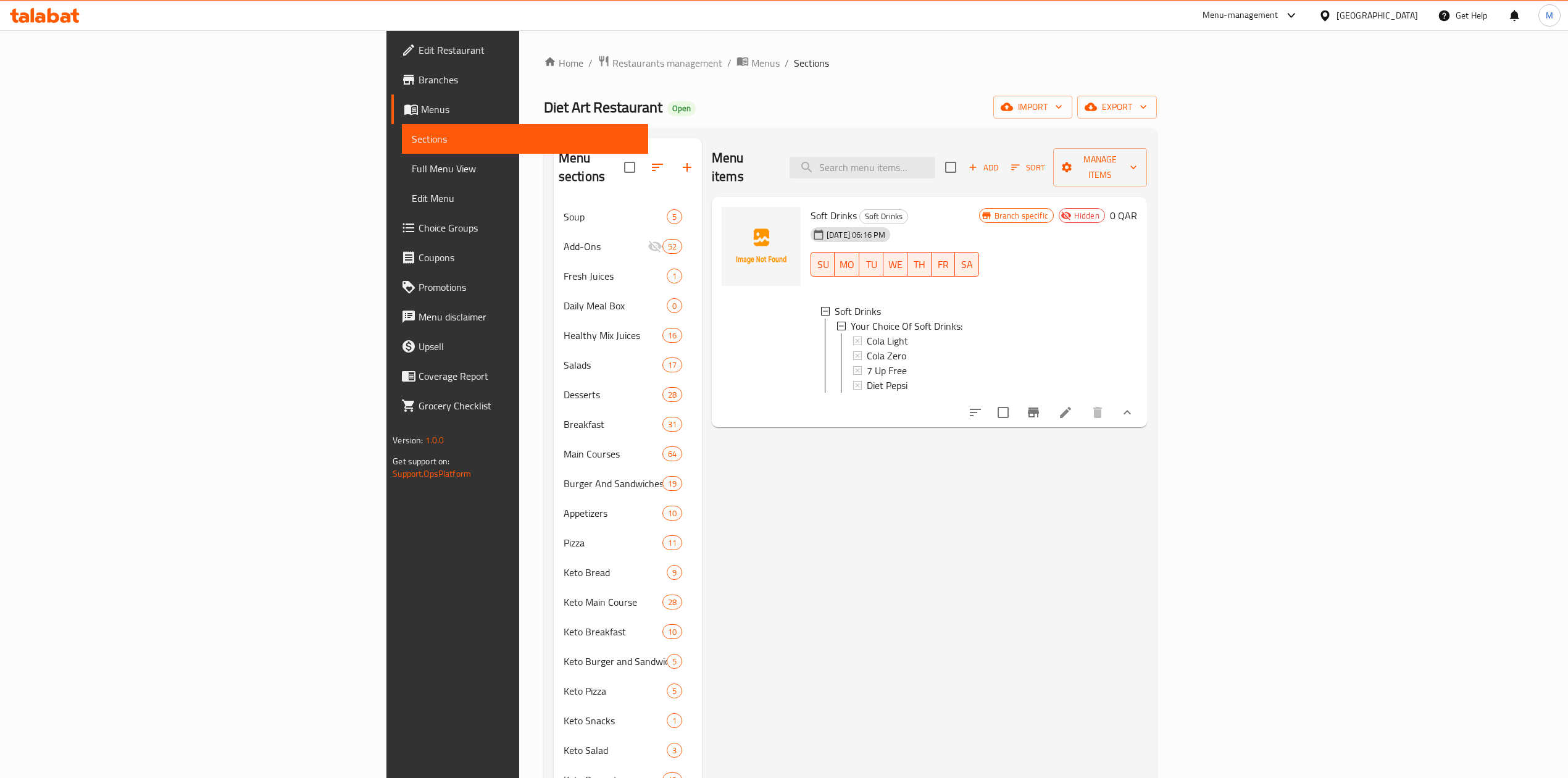
scroll to position [513, 0]
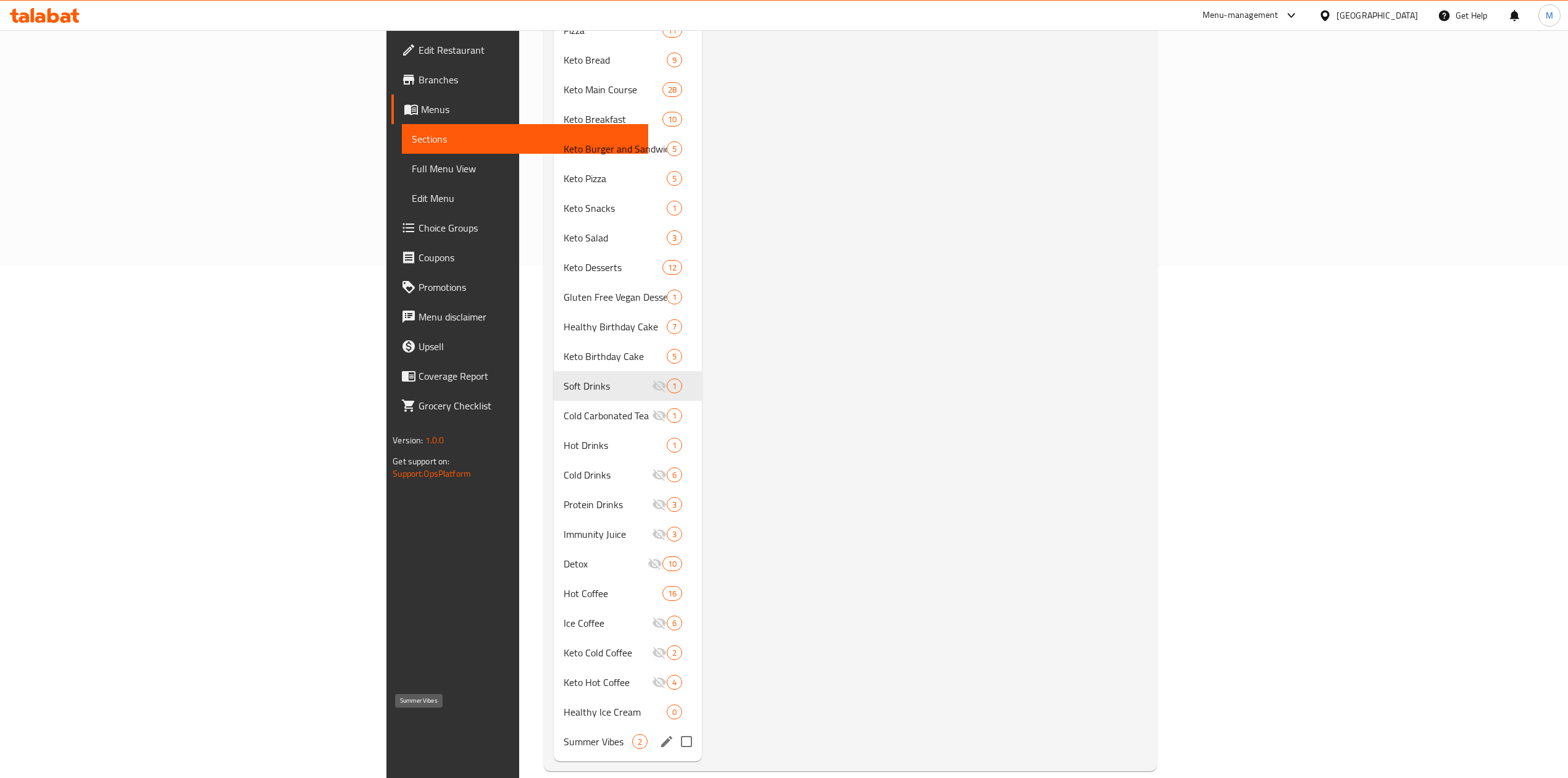
click at [564, 733] on span "Summer Vibes" at bounding box center [597, 741] width 68 height 15
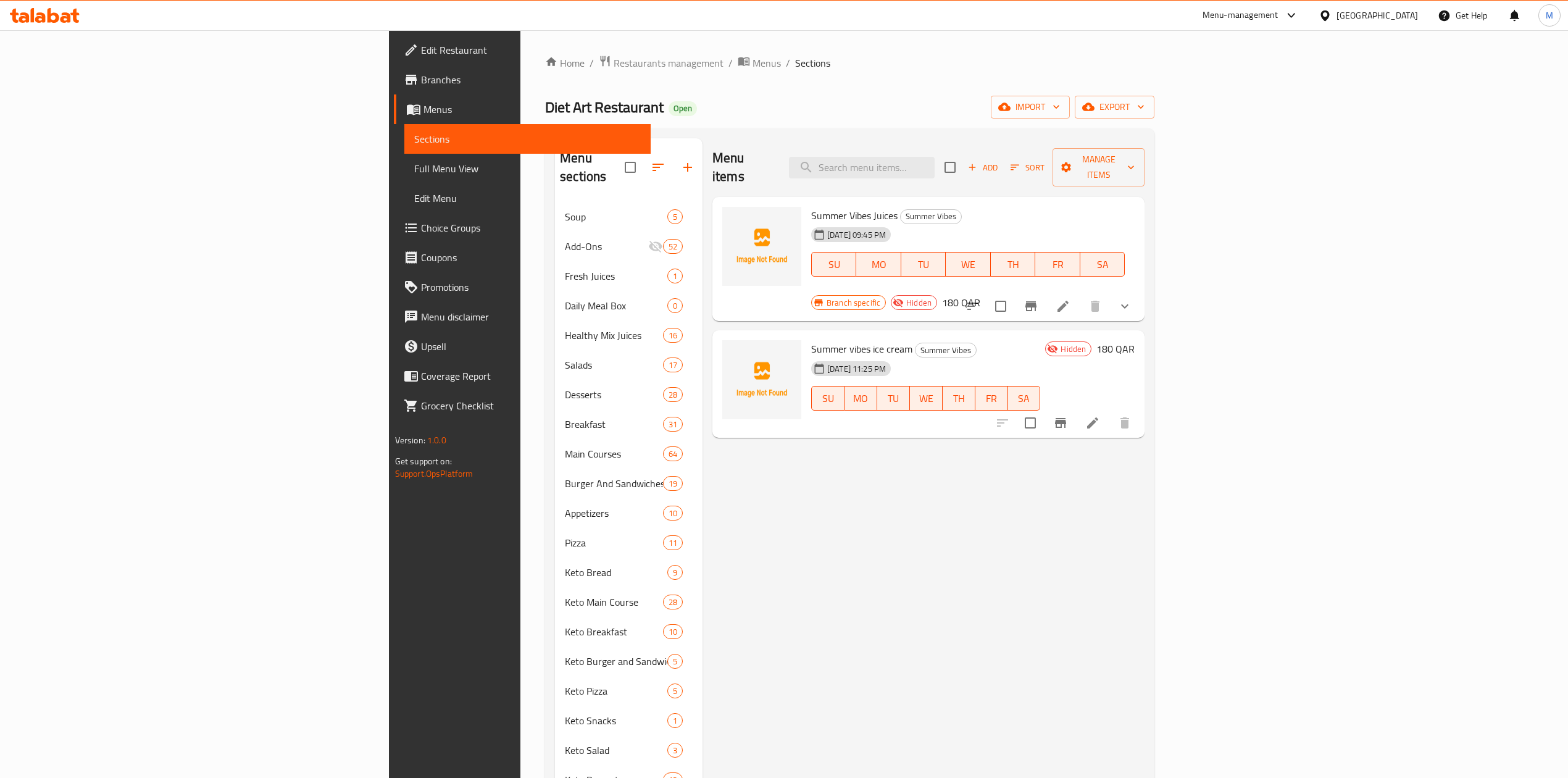
click at [1140, 292] on button "show more" at bounding box center [1124, 306] width 30 height 30
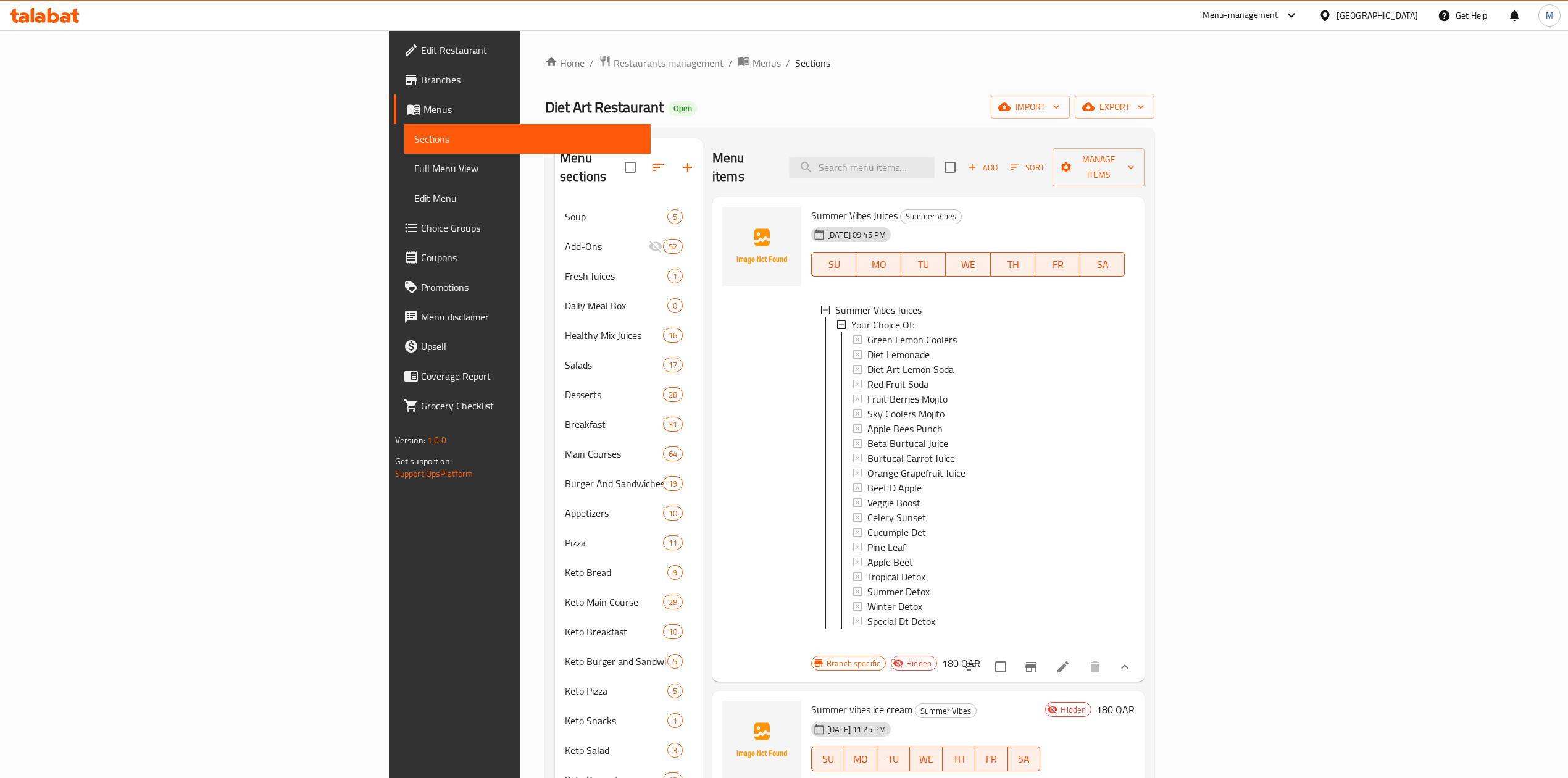
click at [811, 206] on span "Summer Vibes Juices" at bounding box center [854, 215] width 86 height 18
copy h6 "Summer Vibes Juices"
click at [1144, 106] on span "export" at bounding box center [1114, 106] width 60 height 15
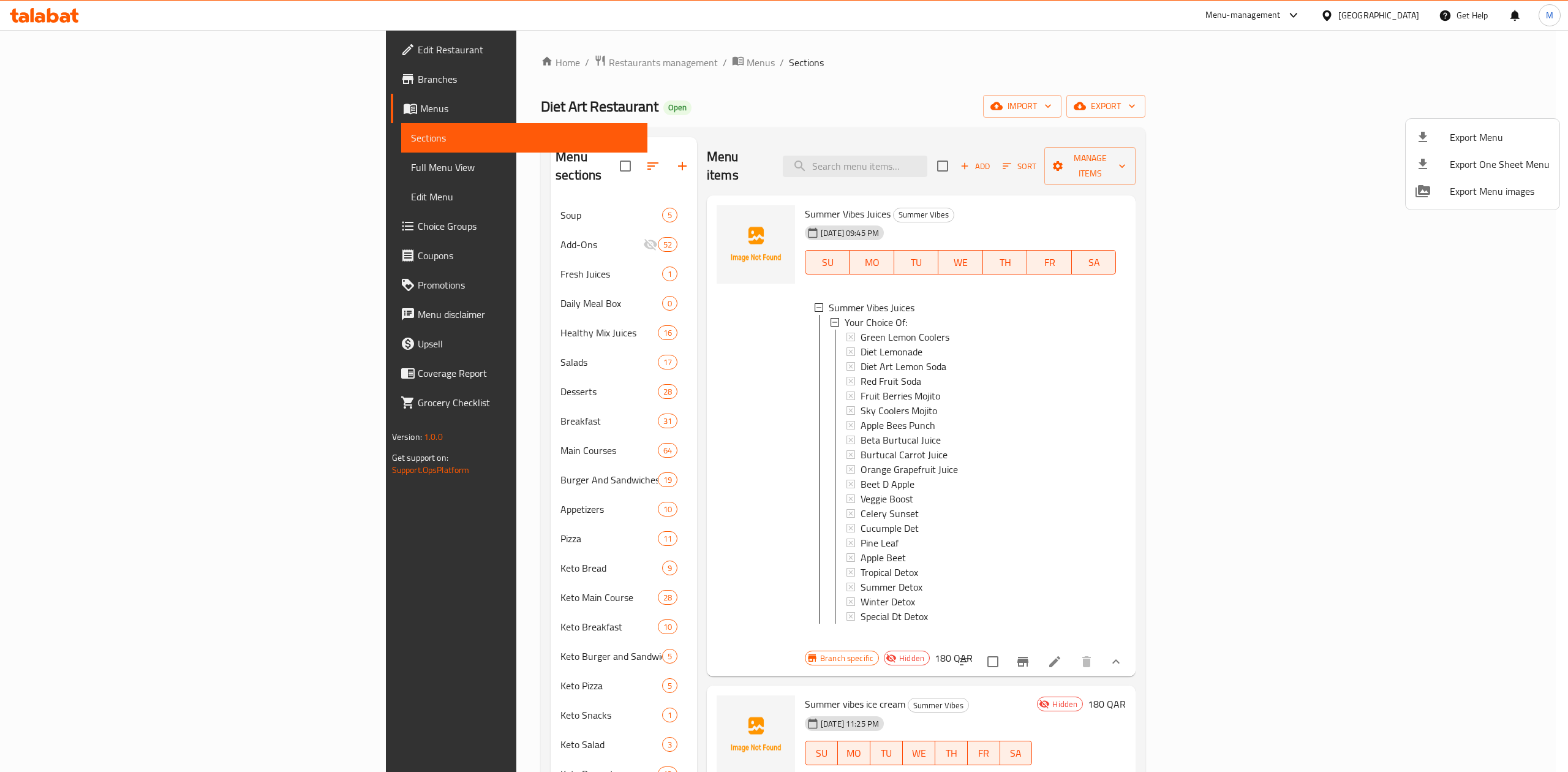
click at [1436, 352] on div at bounding box center [784, 386] width 1568 height 772
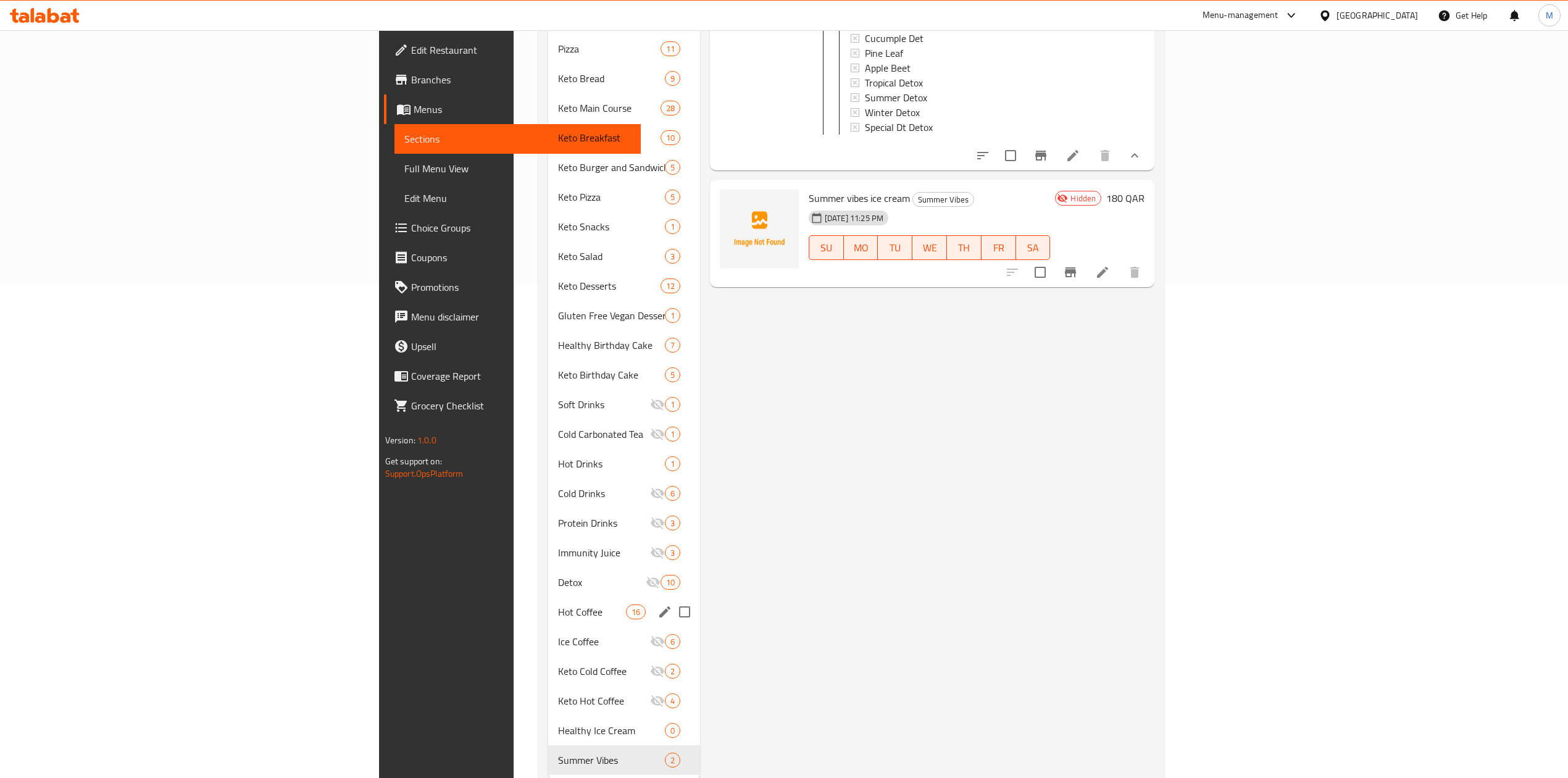
scroll to position [513, 0]
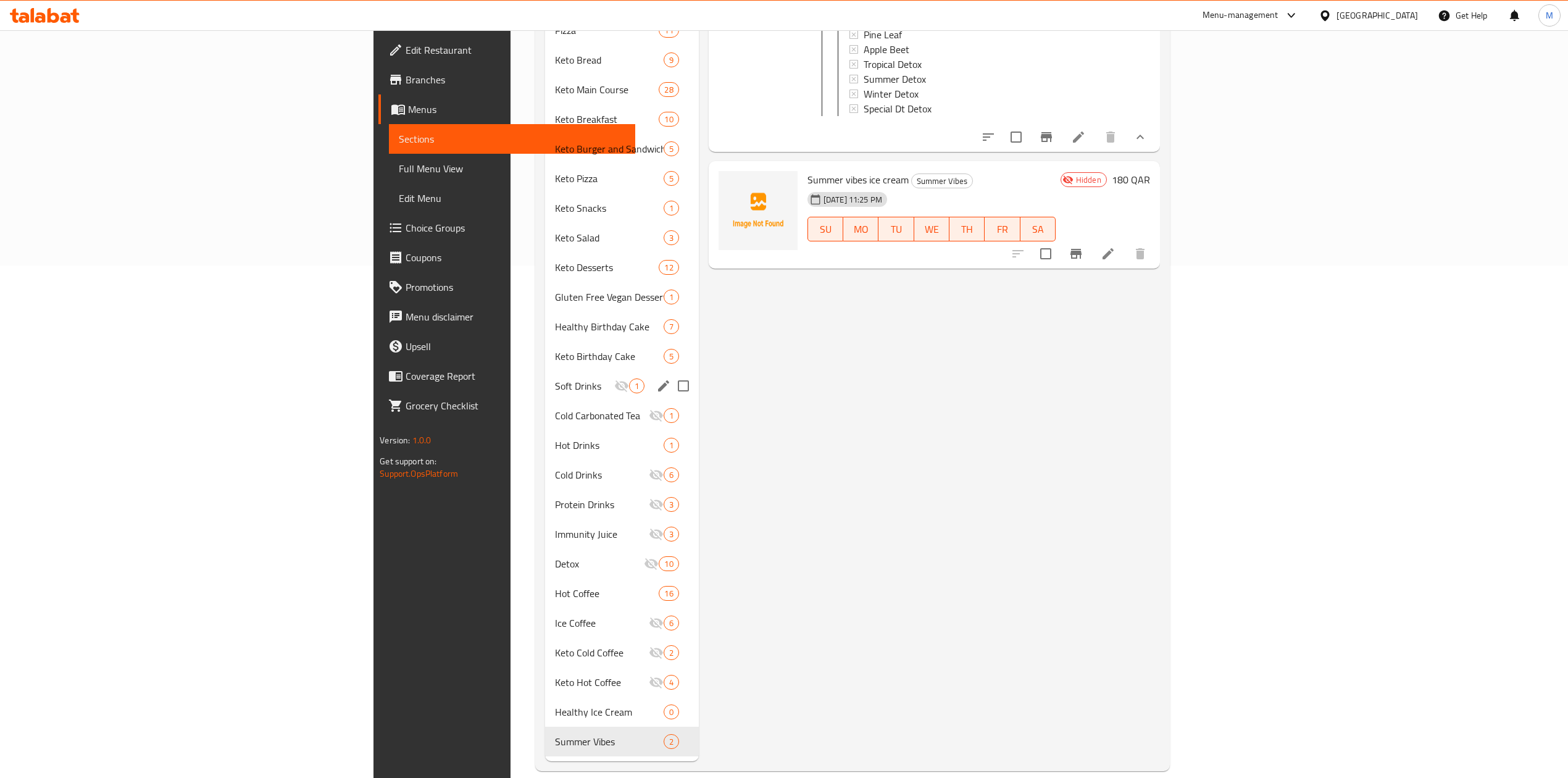
click at [545, 376] on div "Soft Drinks 1" at bounding box center [622, 385] width 154 height 30
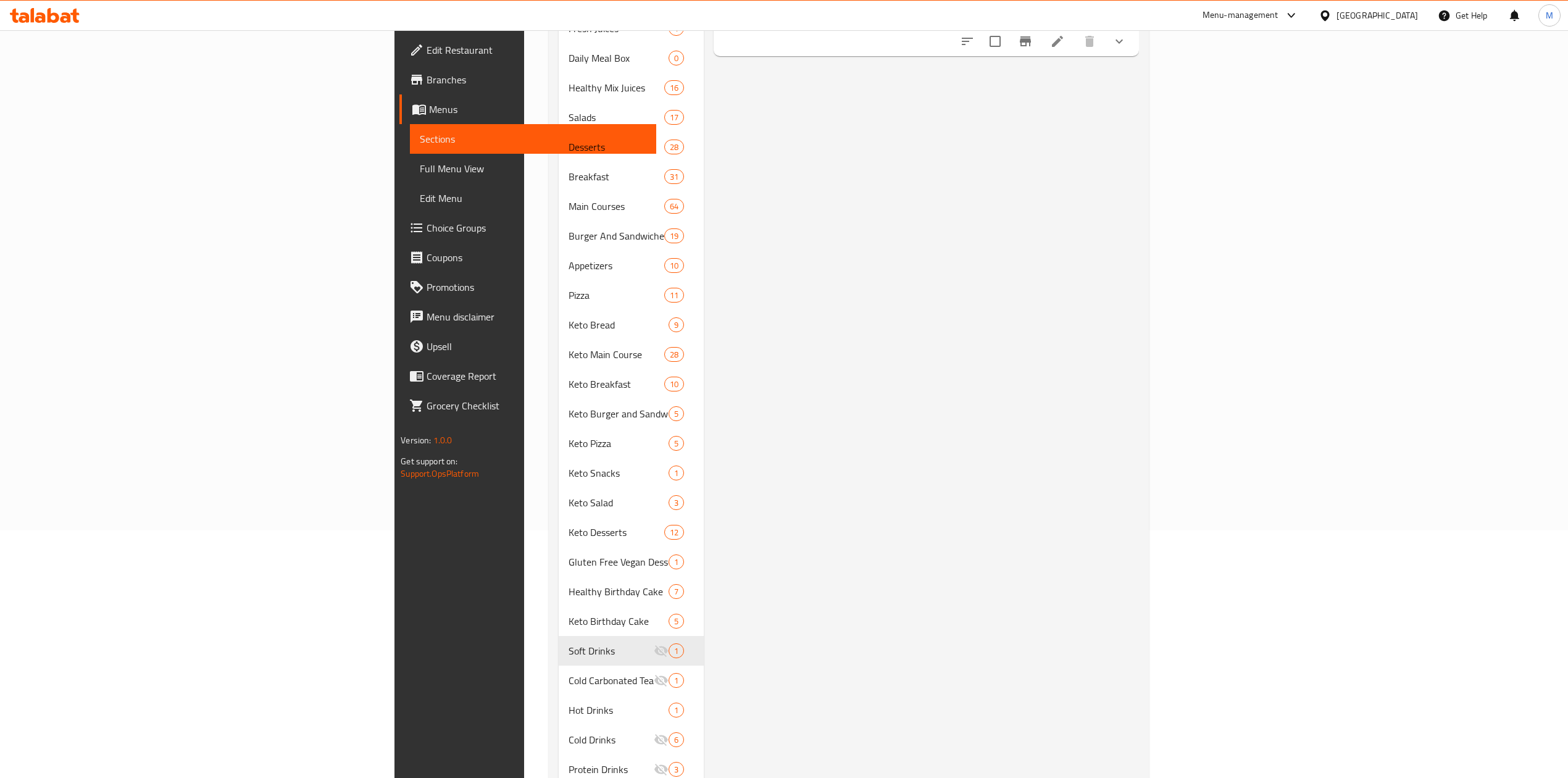
scroll to position [101, 0]
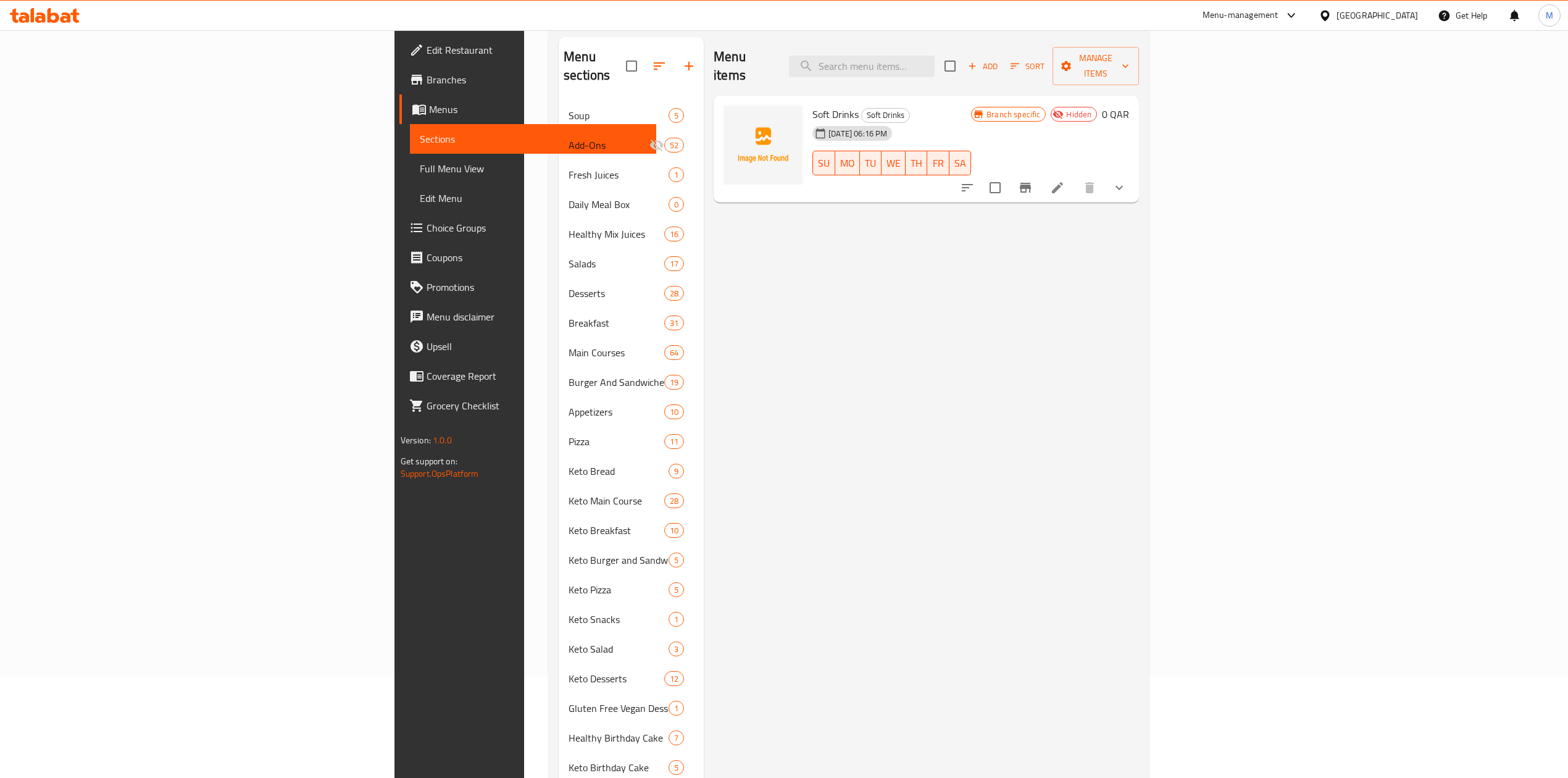
click at [1074, 176] on li at bounding box center [1057, 187] width 35 height 22
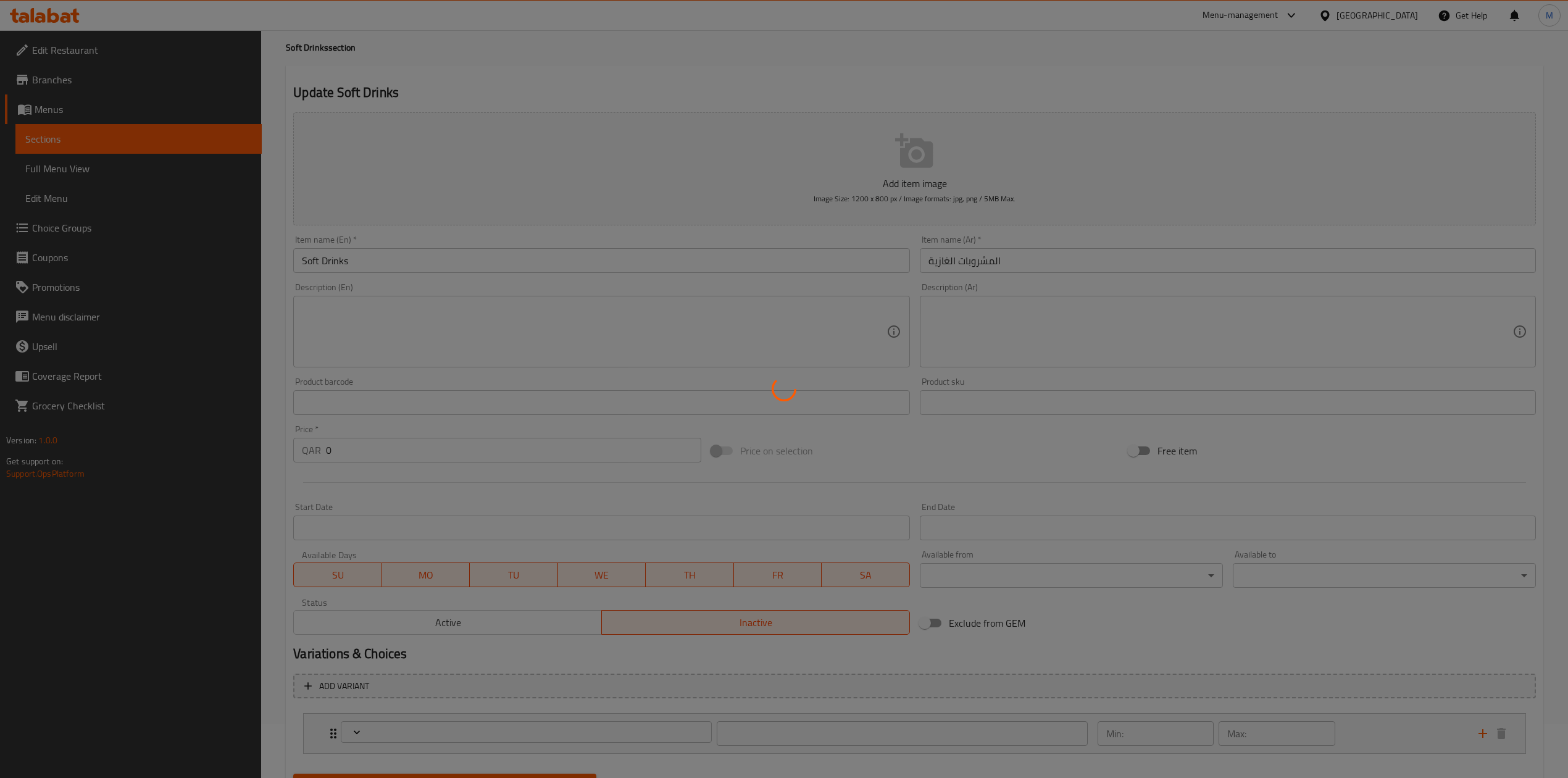
scroll to position [116, 0]
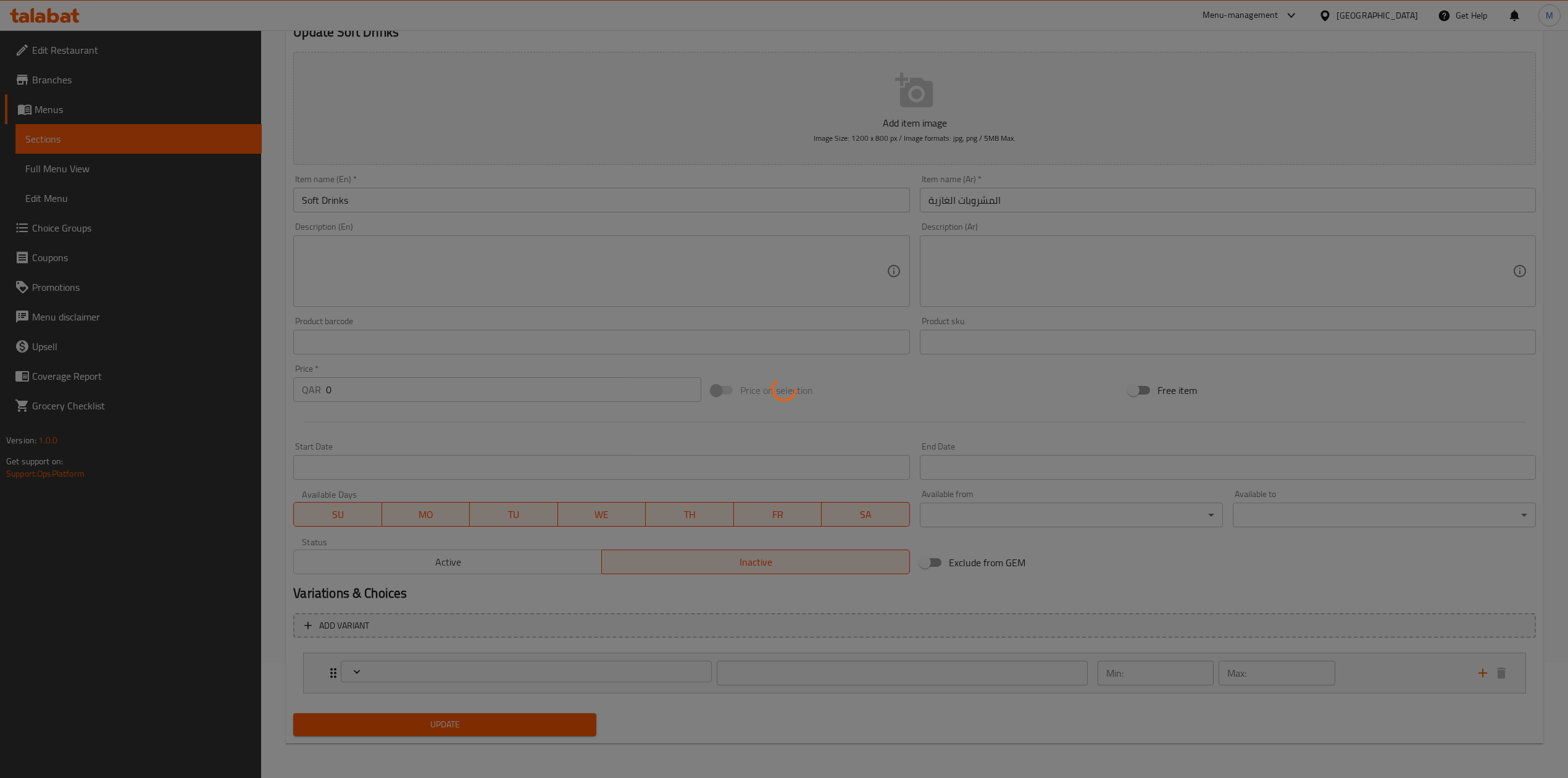
type input "اختيارك من المشروبات الغازية:"
type input "1"
click at [344, 382] on div at bounding box center [784, 389] width 1568 height 778
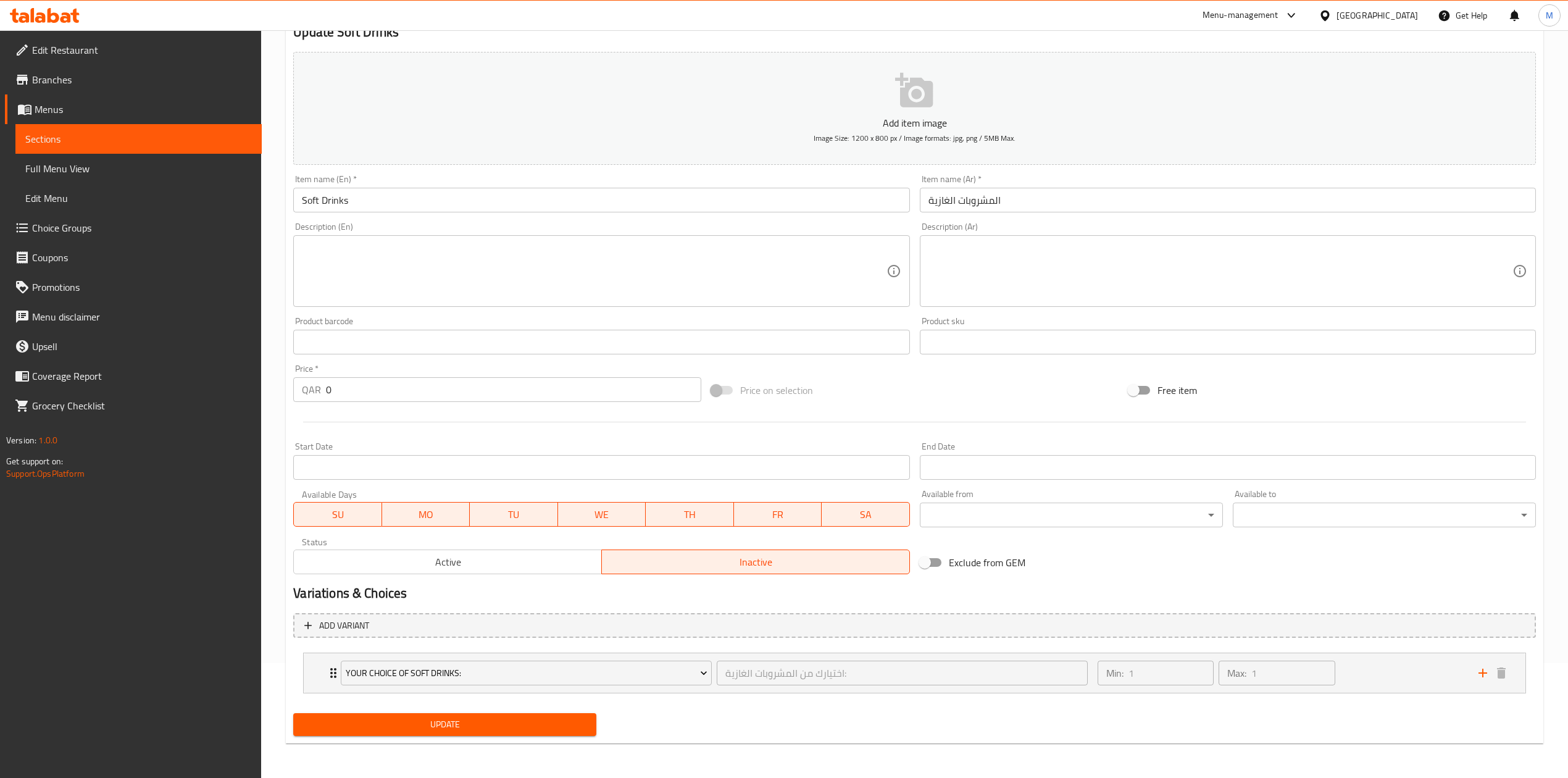
drag, startPoint x: 361, startPoint y: 391, endPoint x: 307, endPoint y: 380, distance: 55.1
click at [307, 380] on div "QAR 0 Price *" at bounding box center [497, 389] width 407 height 25
type input "5"
click at [363, 414] on div at bounding box center [914, 422] width 1253 height 30
click at [492, 716] on span "Update" at bounding box center [444, 723] width 284 height 15
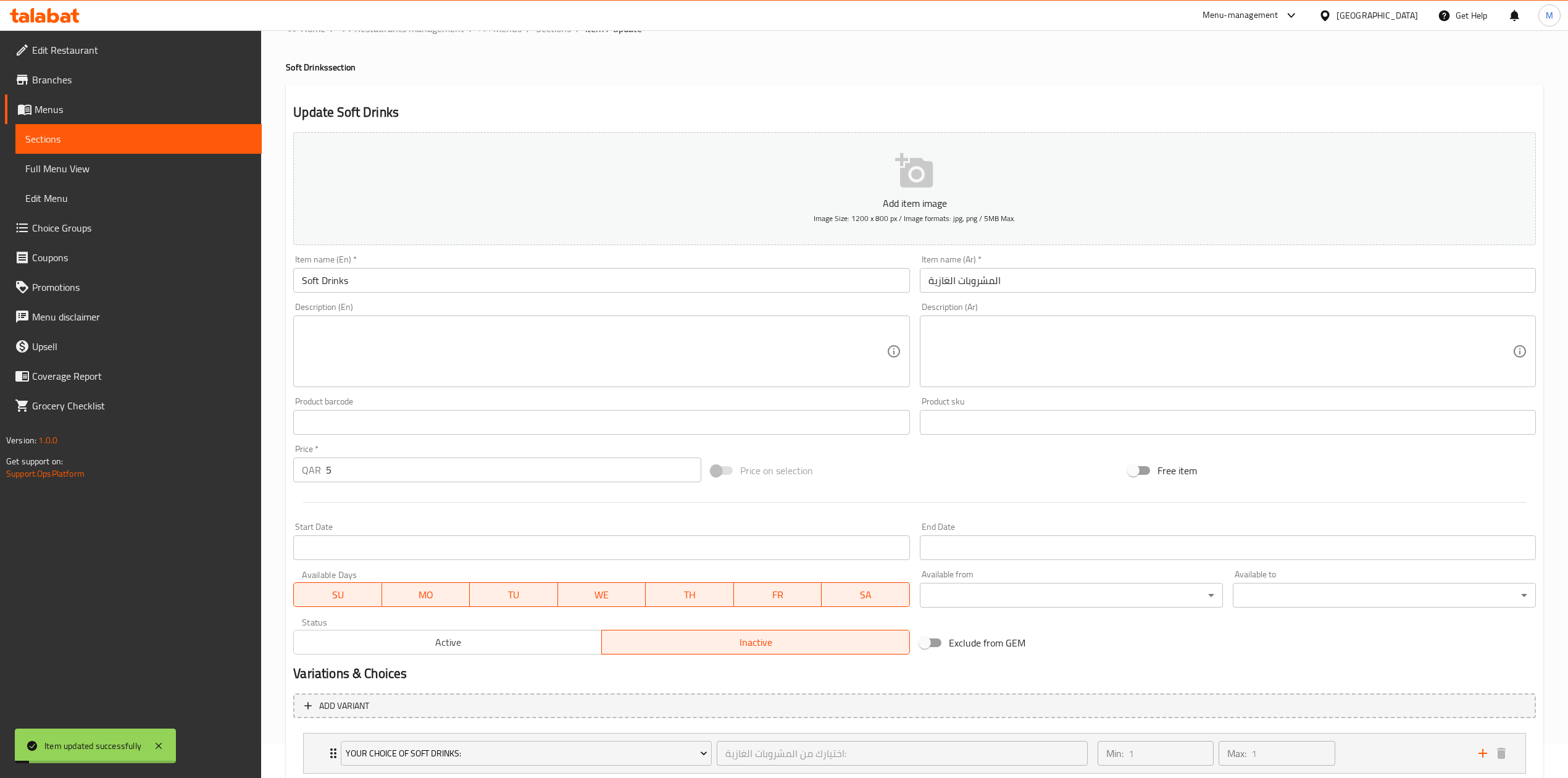
scroll to position [0, 0]
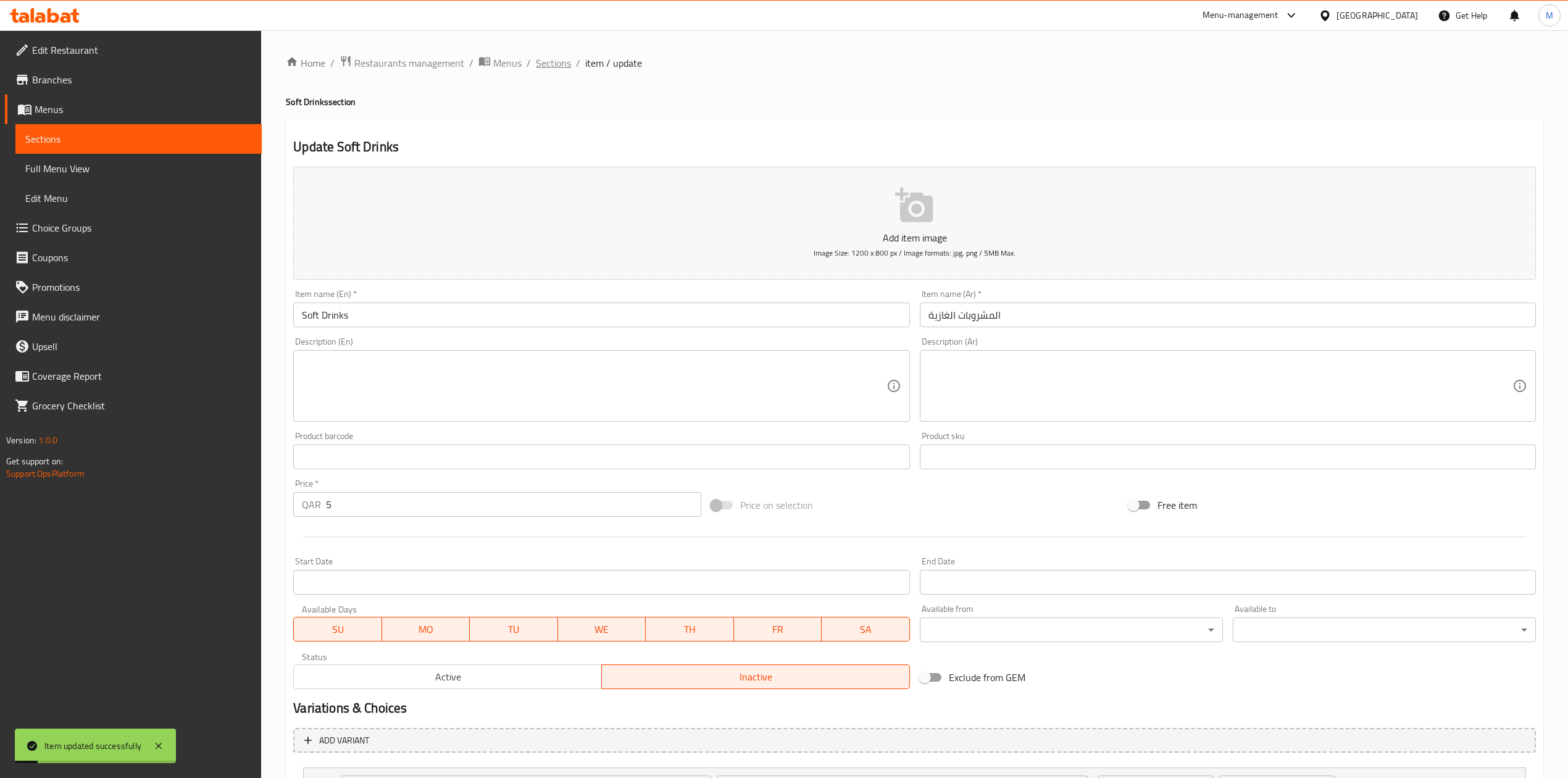
click at [542, 66] on span "Sections" at bounding box center [553, 63] width 35 height 15
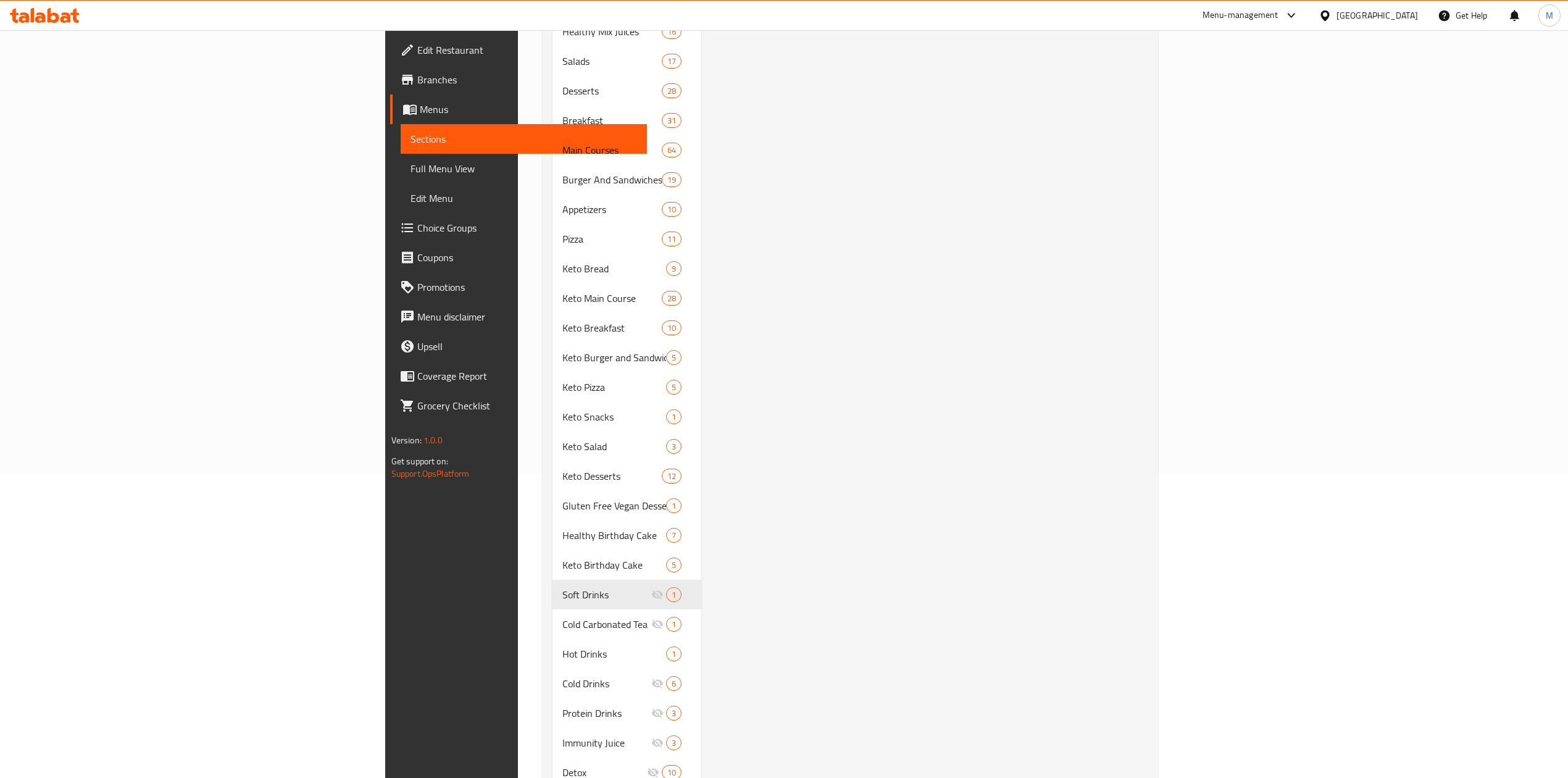
scroll to position [329, 0]
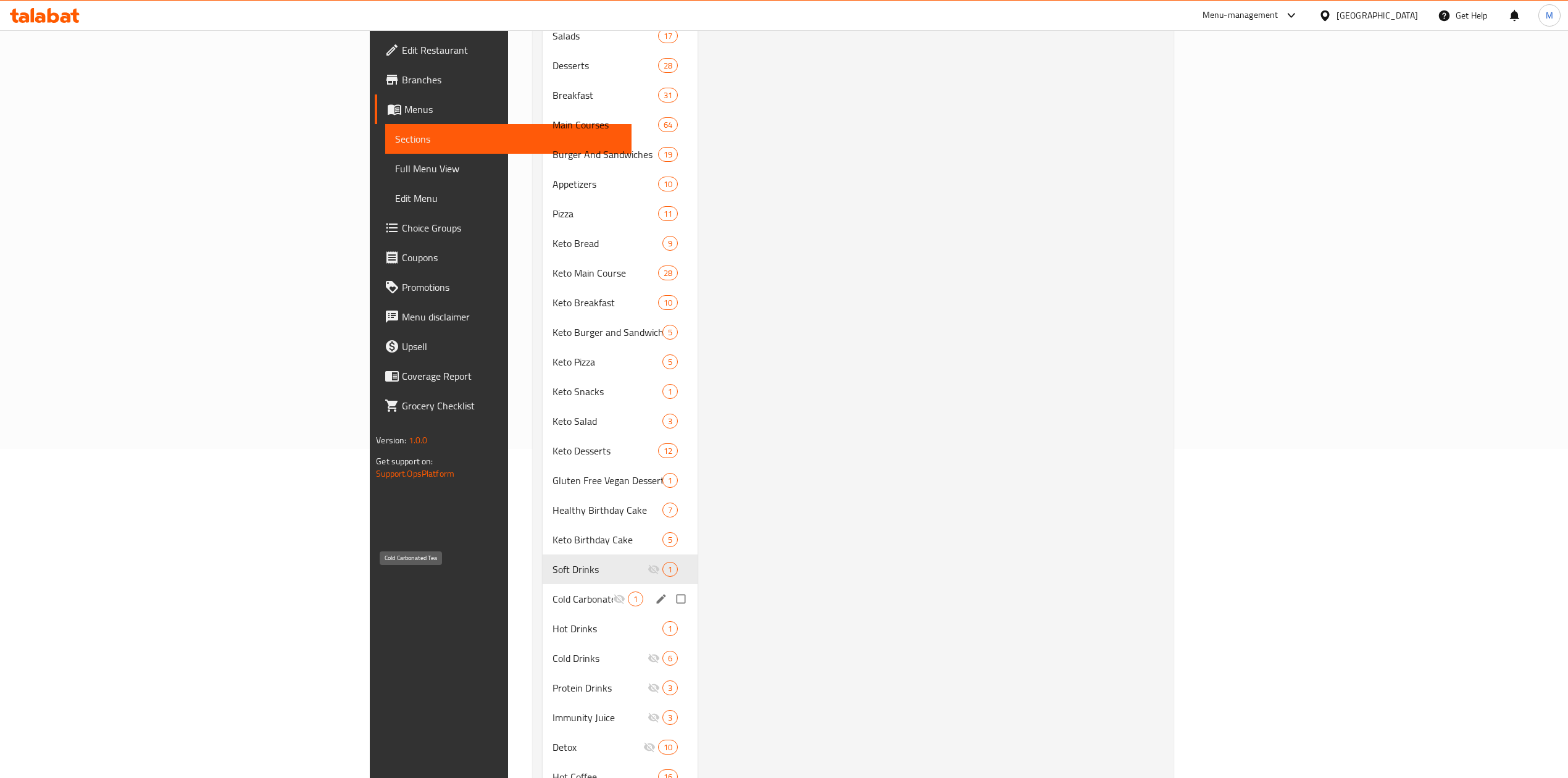
click at [553, 592] on span "Cold Carbonated Tea" at bounding box center [583, 599] width 61 height 15
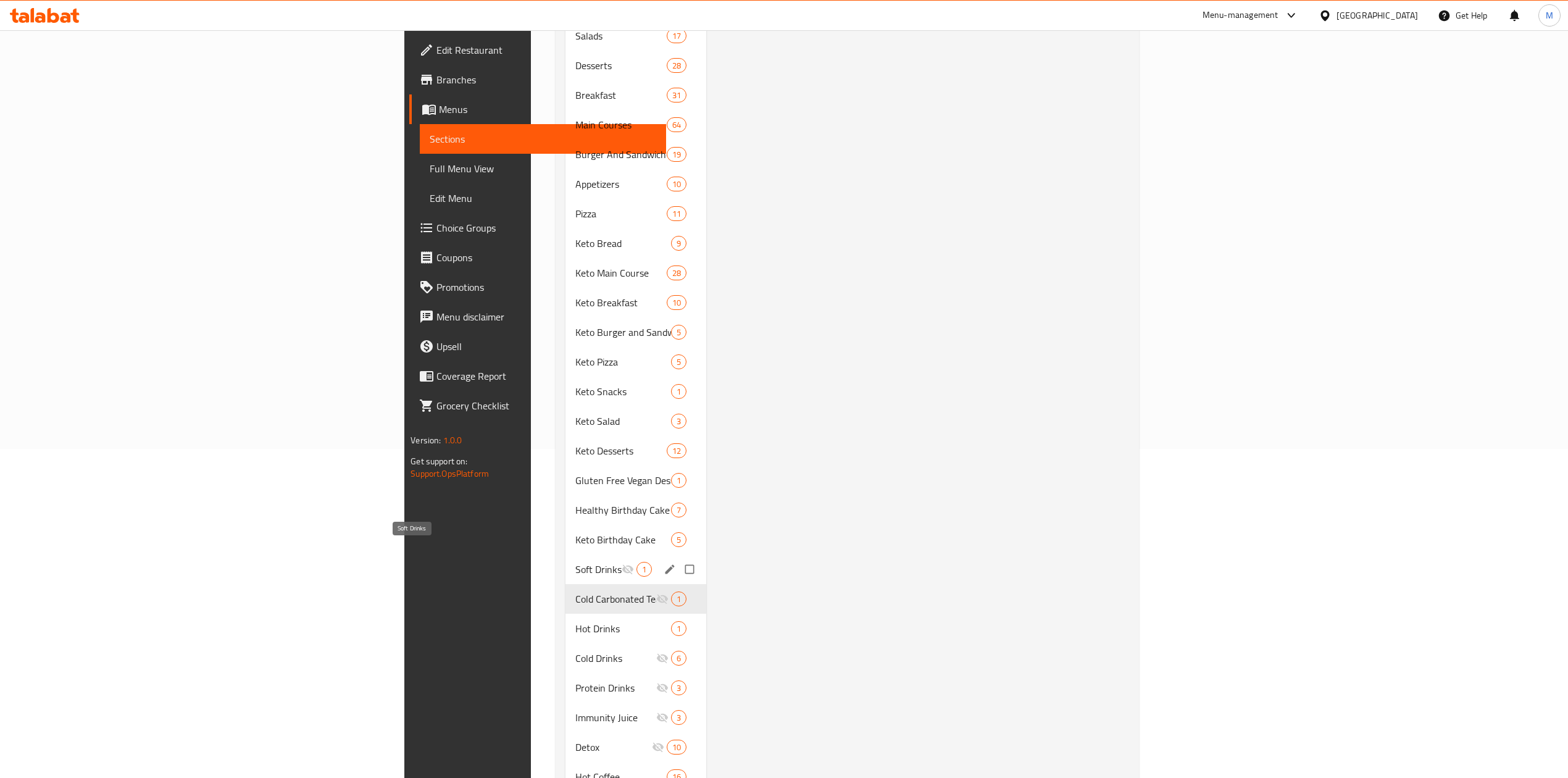
click at [575, 562] on span "Soft Drinks" at bounding box center [598, 569] width 46 height 15
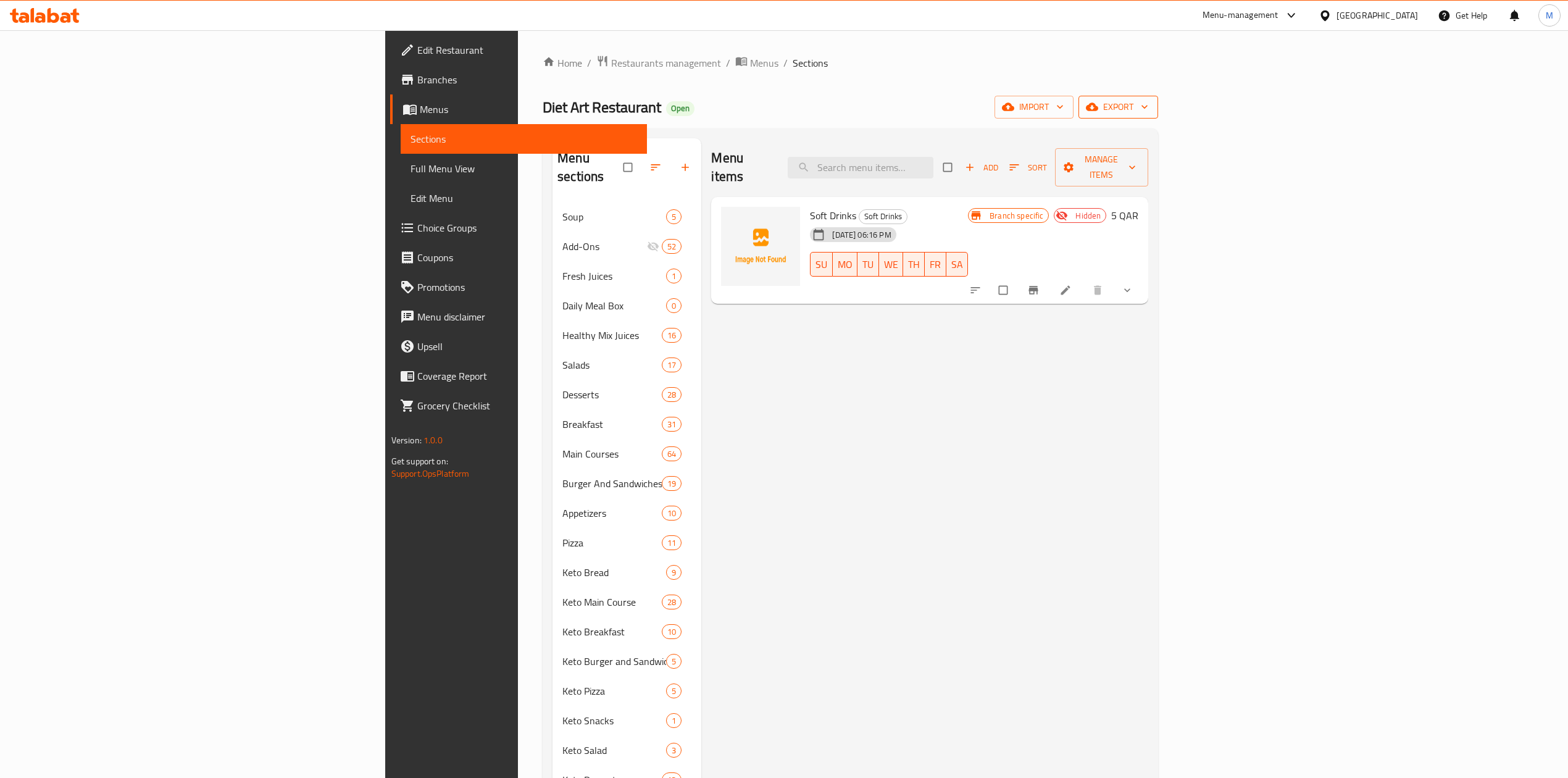
click at [1148, 115] on span "export" at bounding box center [1118, 106] width 60 height 15
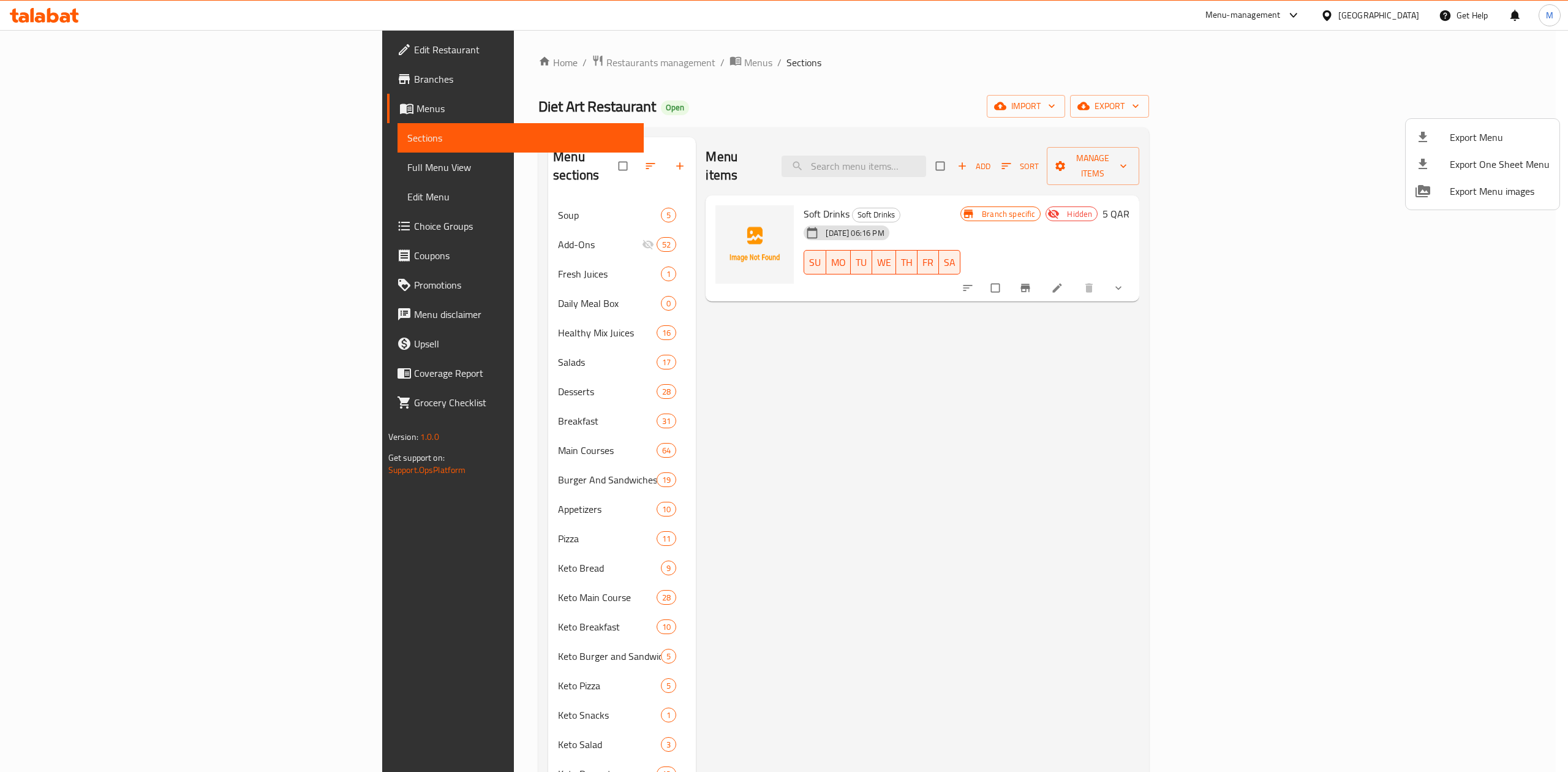
click at [1412, 355] on div at bounding box center [784, 386] width 1568 height 772
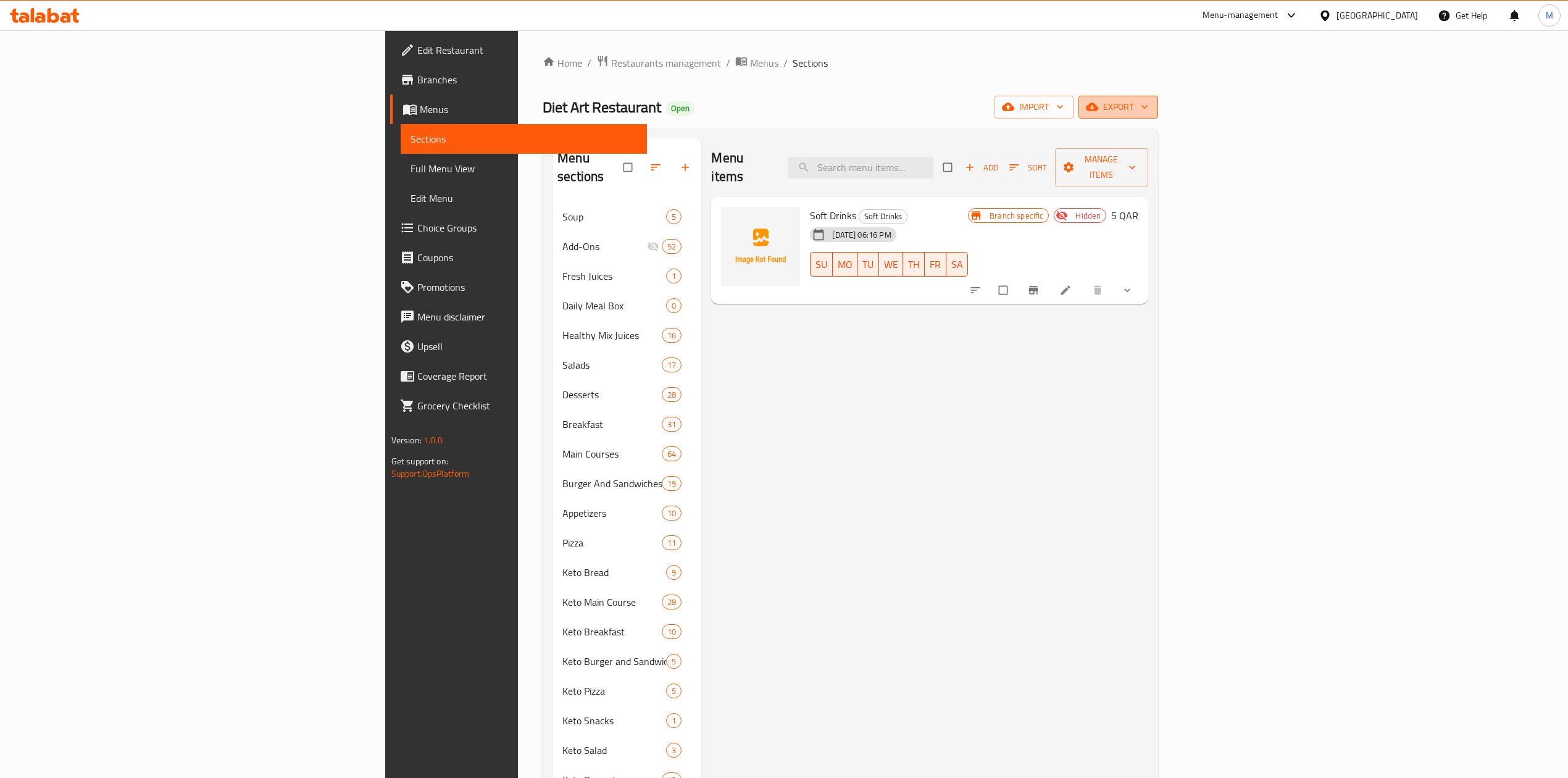
click at [1098, 106] on icon "button" at bounding box center [1093, 107] width 13 height 13
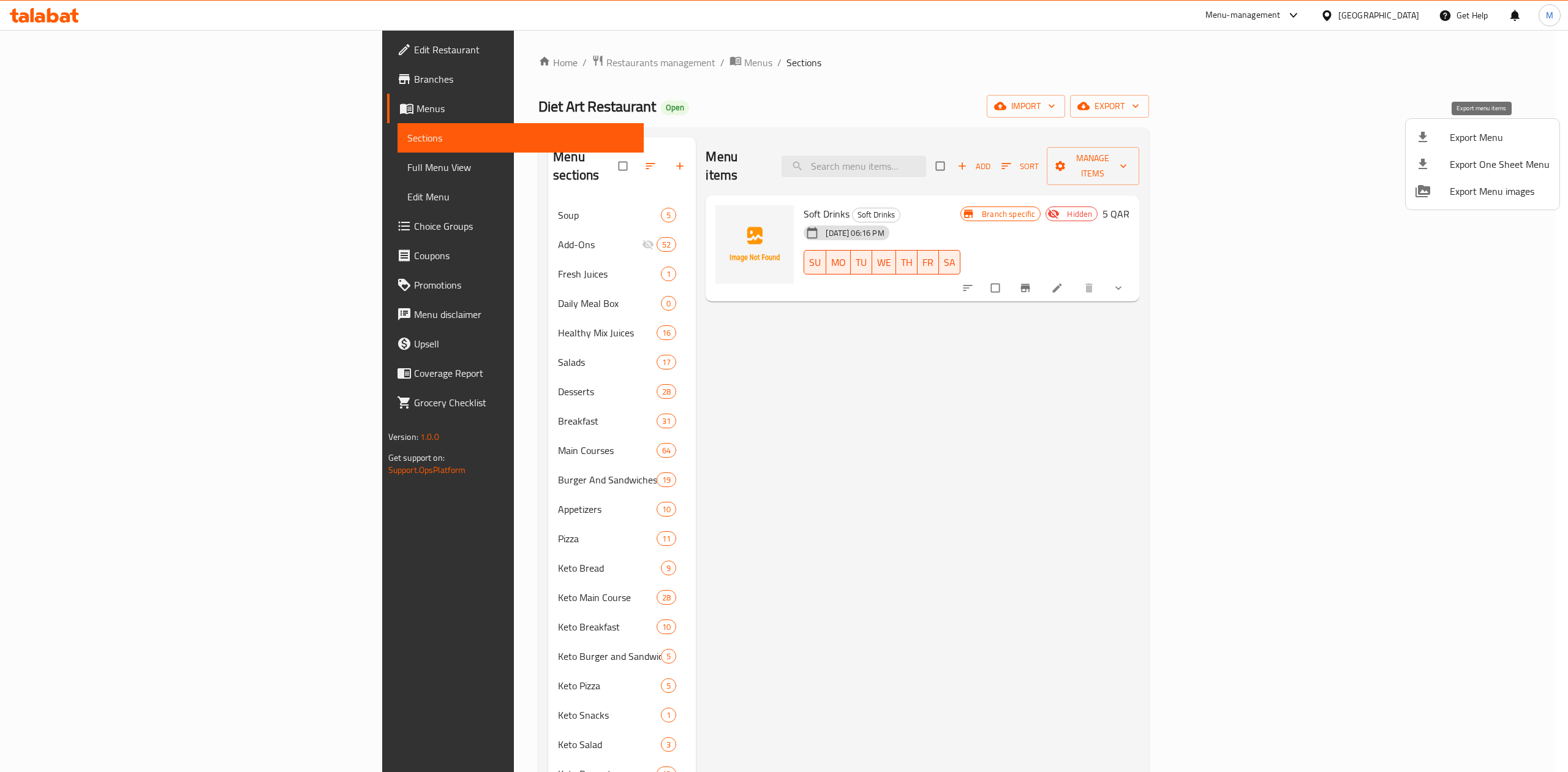
click at [1465, 130] on span "Export Menu" at bounding box center [1499, 137] width 100 height 14
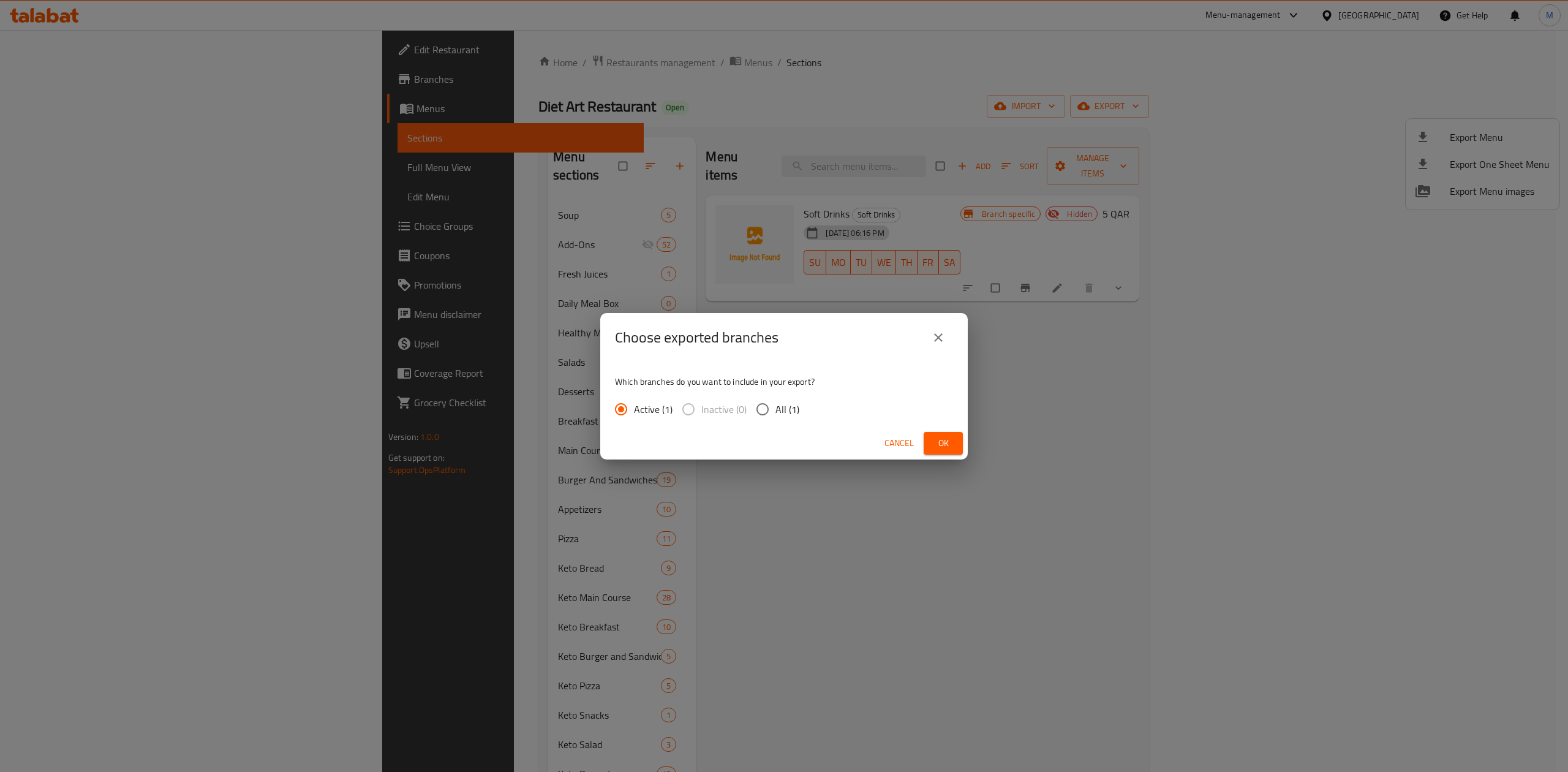
click at [782, 408] on span "All (1)" at bounding box center [787, 409] width 23 height 14
click at [775, 408] on input "All (1)" at bounding box center [762, 409] width 26 height 26
radio input "true"
click at [943, 447] on span "Ok" at bounding box center [943, 443] width 20 height 15
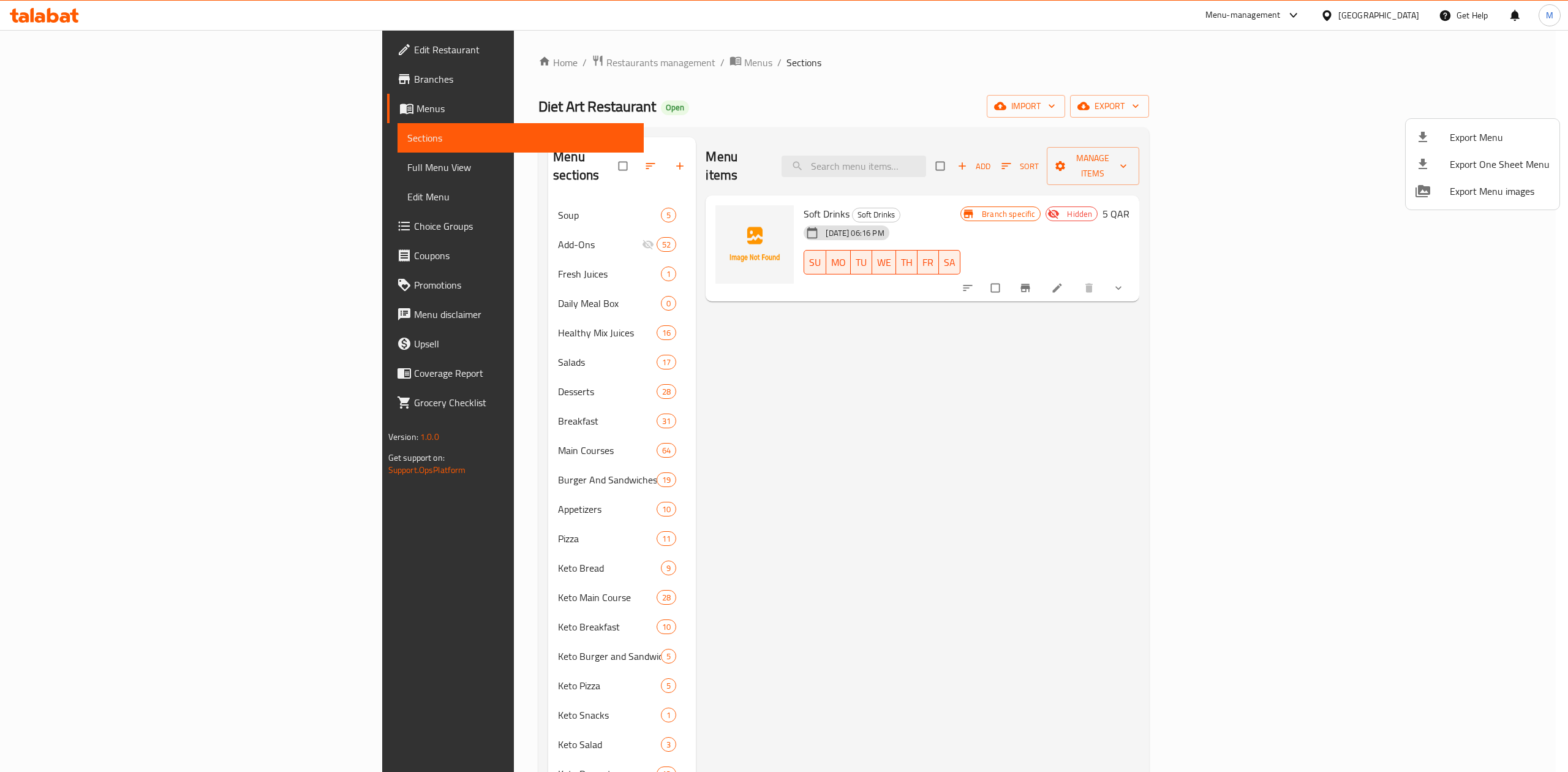
click at [1399, 22] on div at bounding box center [784, 386] width 1568 height 772
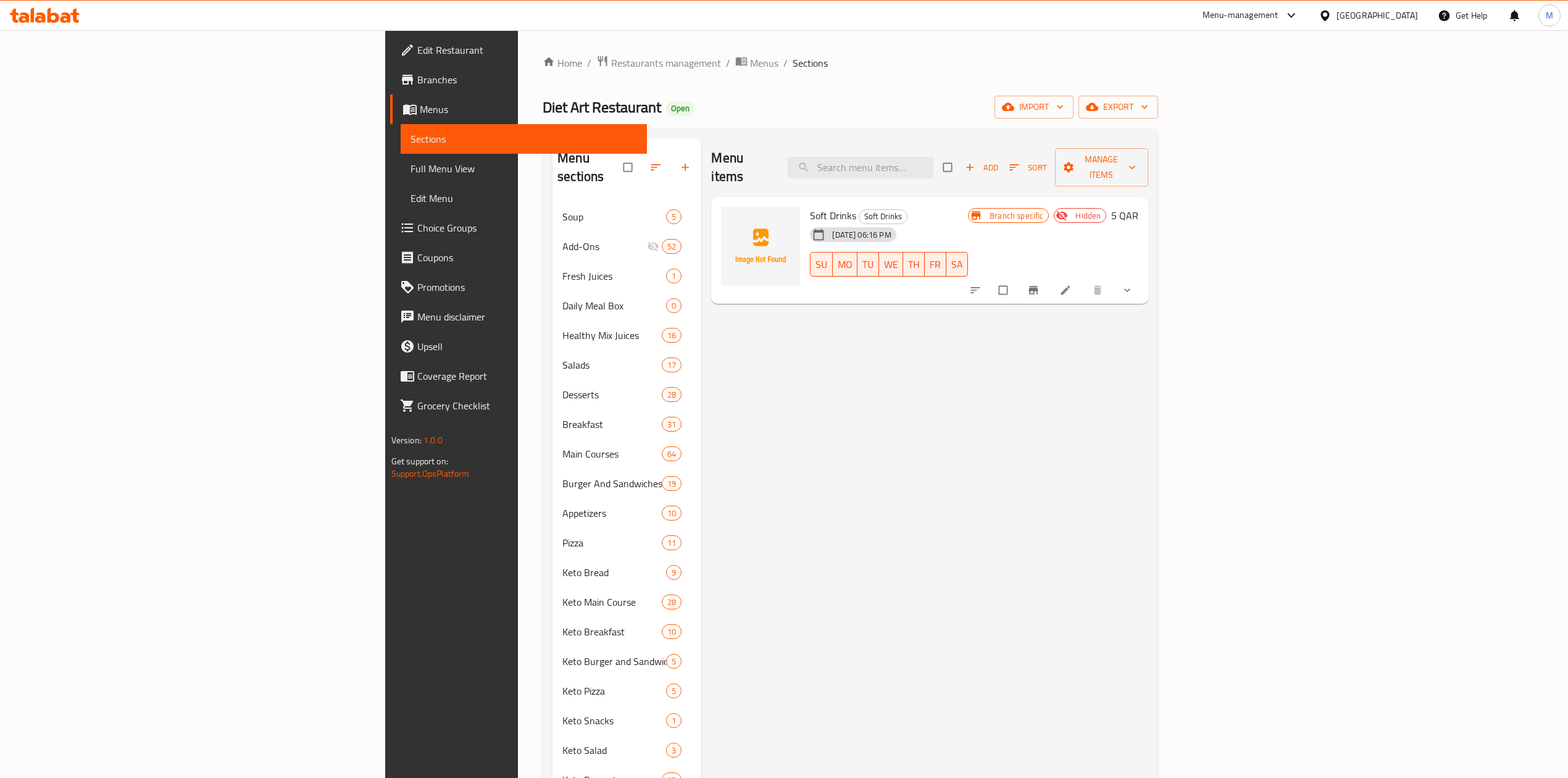
click at [1413, 15] on div "[GEOGRAPHIC_DATA]" at bounding box center [1377, 15] width 82 height 14
click at [1342, 131] on div "[GEOGRAPHIC_DATA]" at bounding box center [1324, 126] width 185 height 28
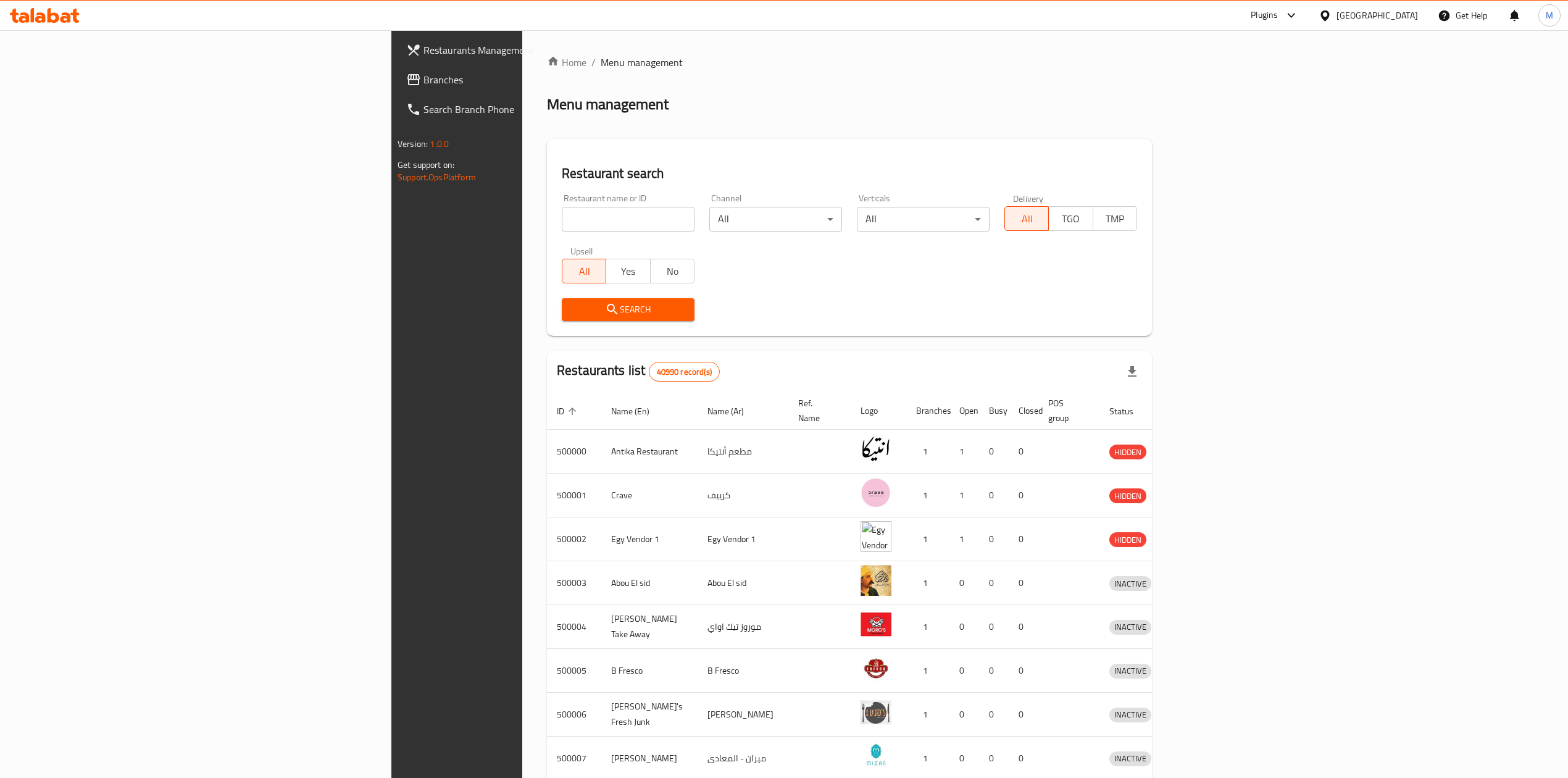
click at [396, 92] on link "Branches" at bounding box center [524, 79] width 257 height 30
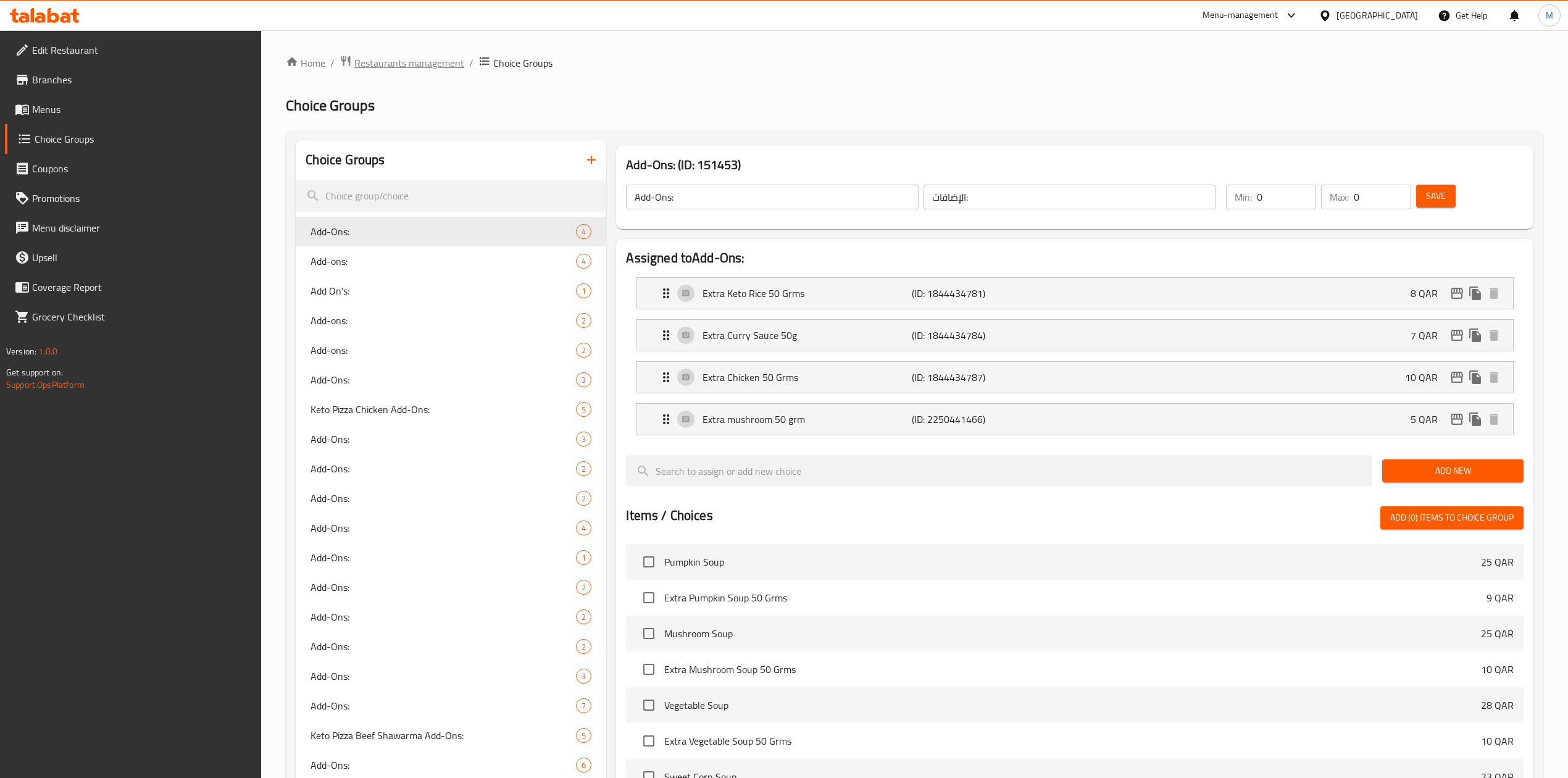
click at [376, 68] on span "Restaurants management" at bounding box center [409, 63] width 110 height 15
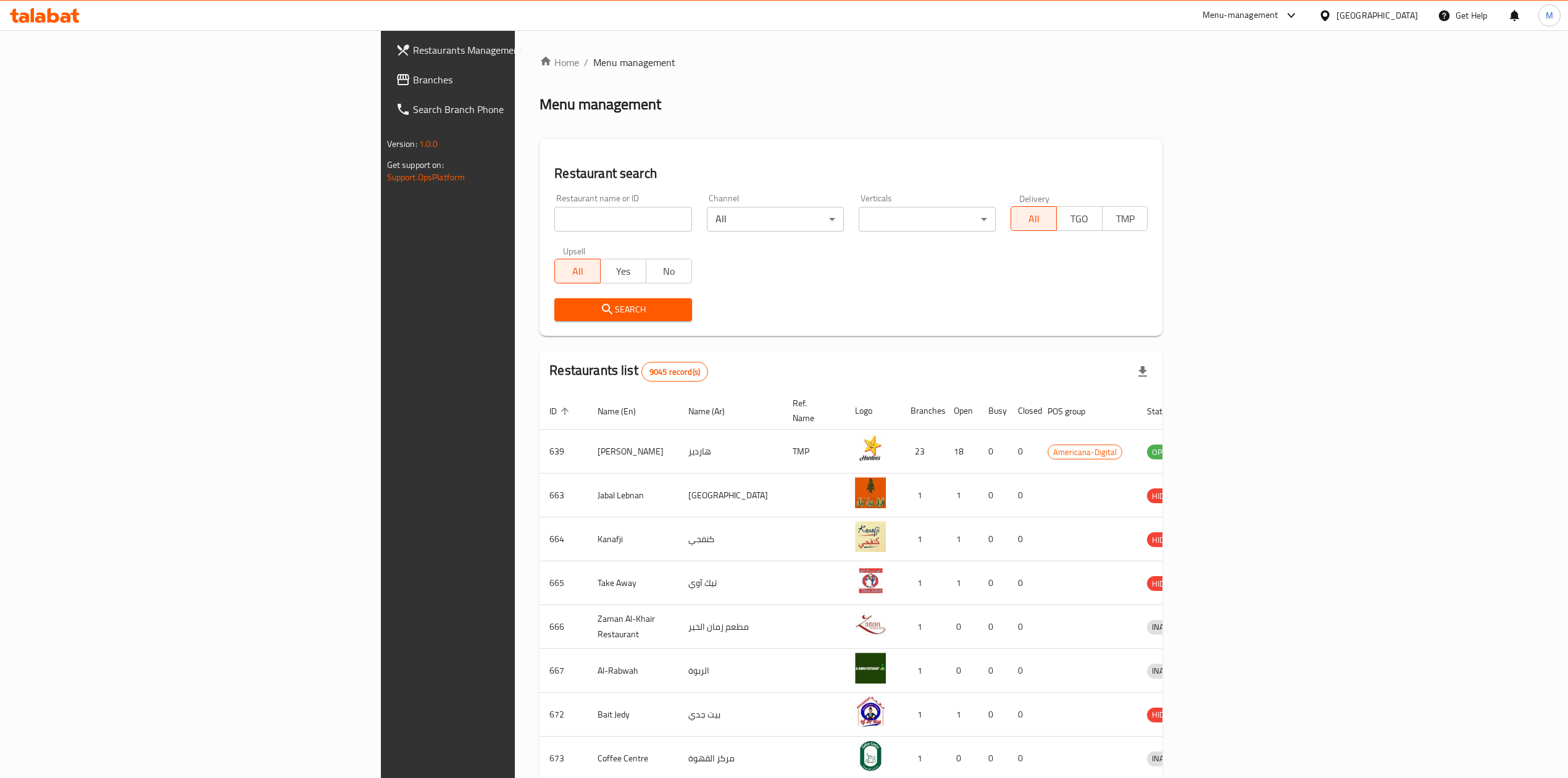
click at [1329, 15] on icon at bounding box center [1325, 15] width 9 height 11
click at [1286, 135] on div "[GEOGRAPHIC_DATA]" at bounding box center [1324, 126] width 185 height 28
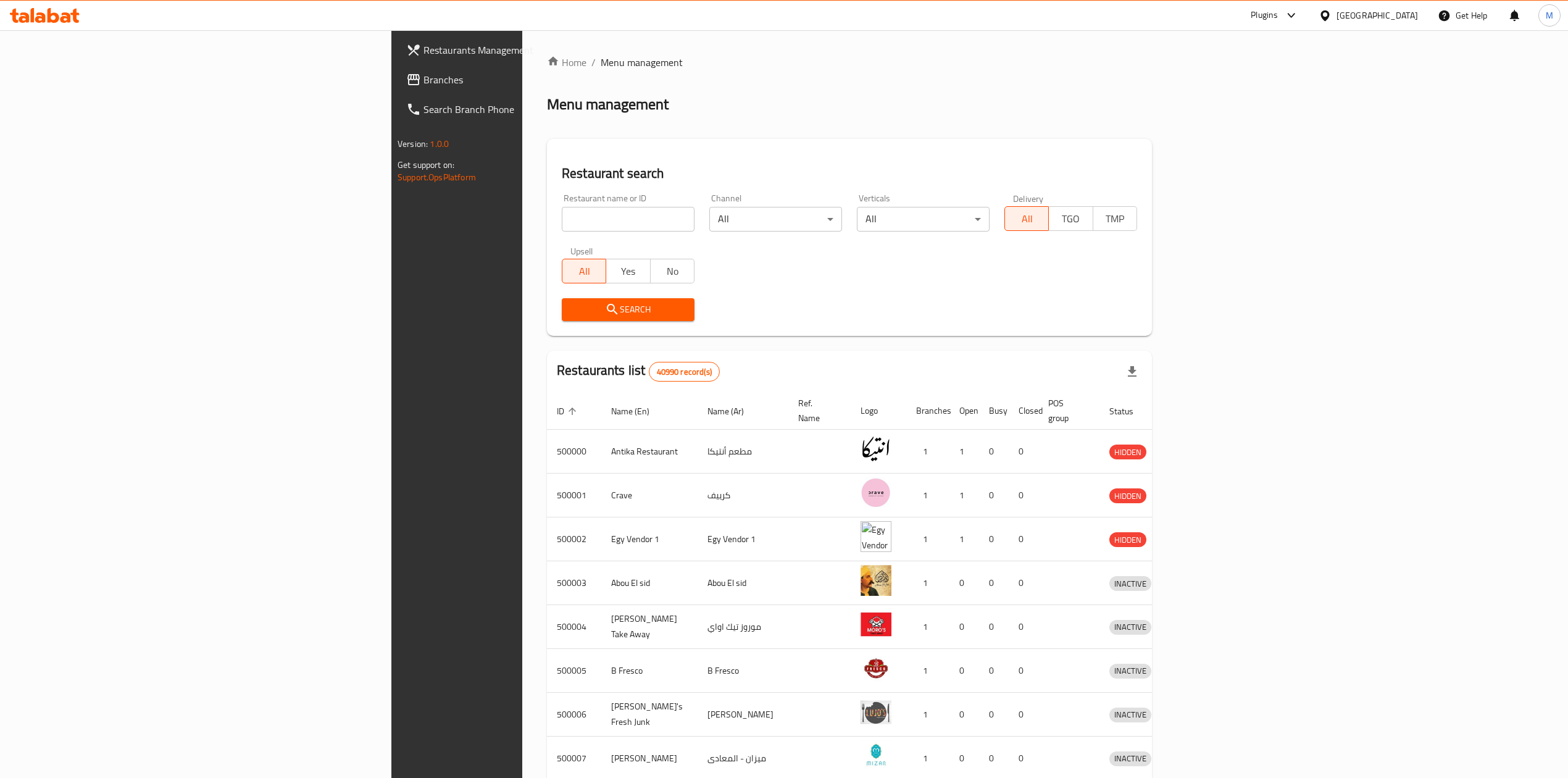
click at [562, 215] on input "search" at bounding box center [628, 219] width 133 height 25
paste input "667364"
type input "667364"
click at [562, 300] on button "Search" at bounding box center [628, 309] width 133 height 23
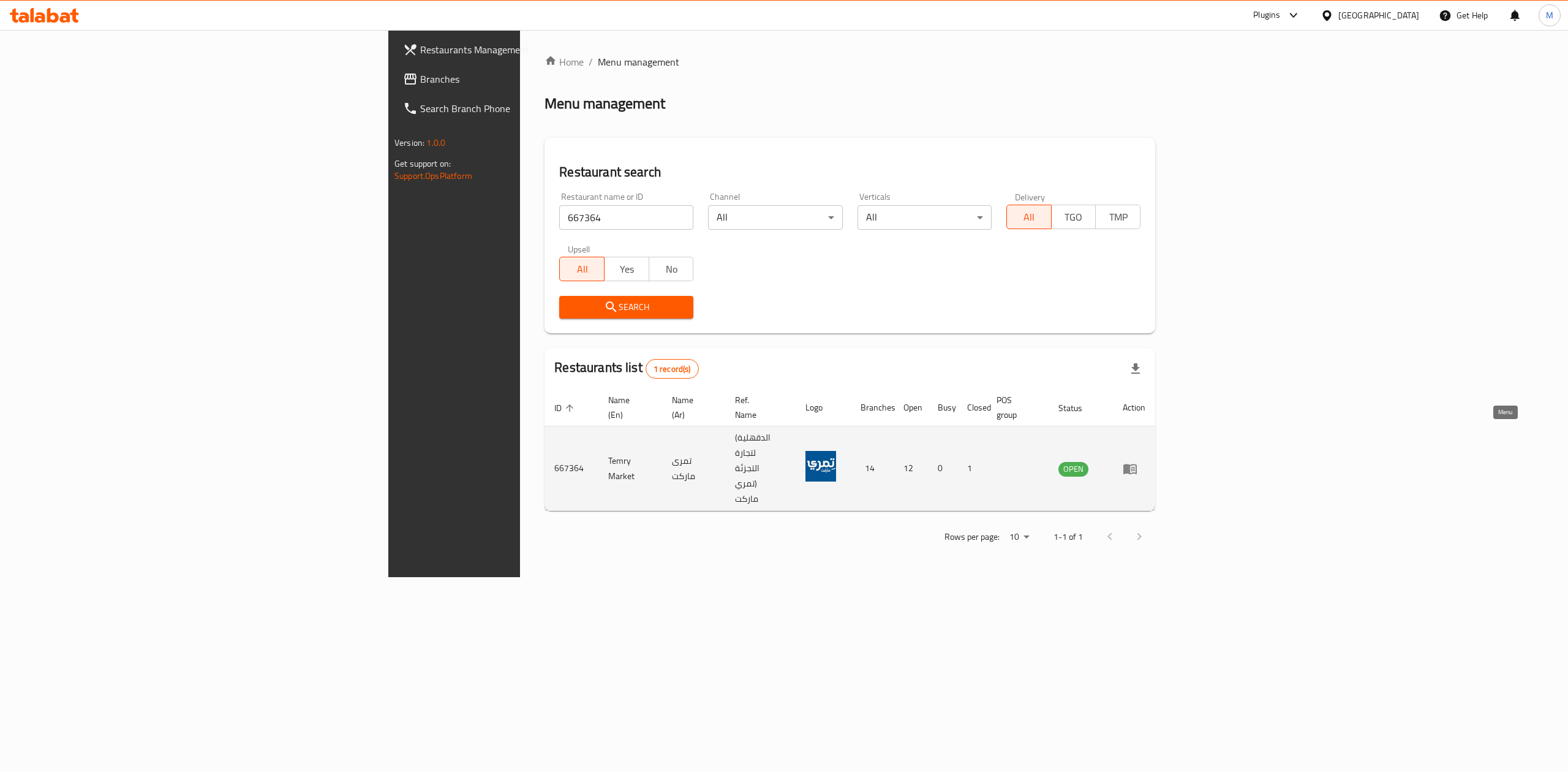
click at [1137, 461] on icon "enhanced table" at bounding box center [1130, 468] width 14 height 14
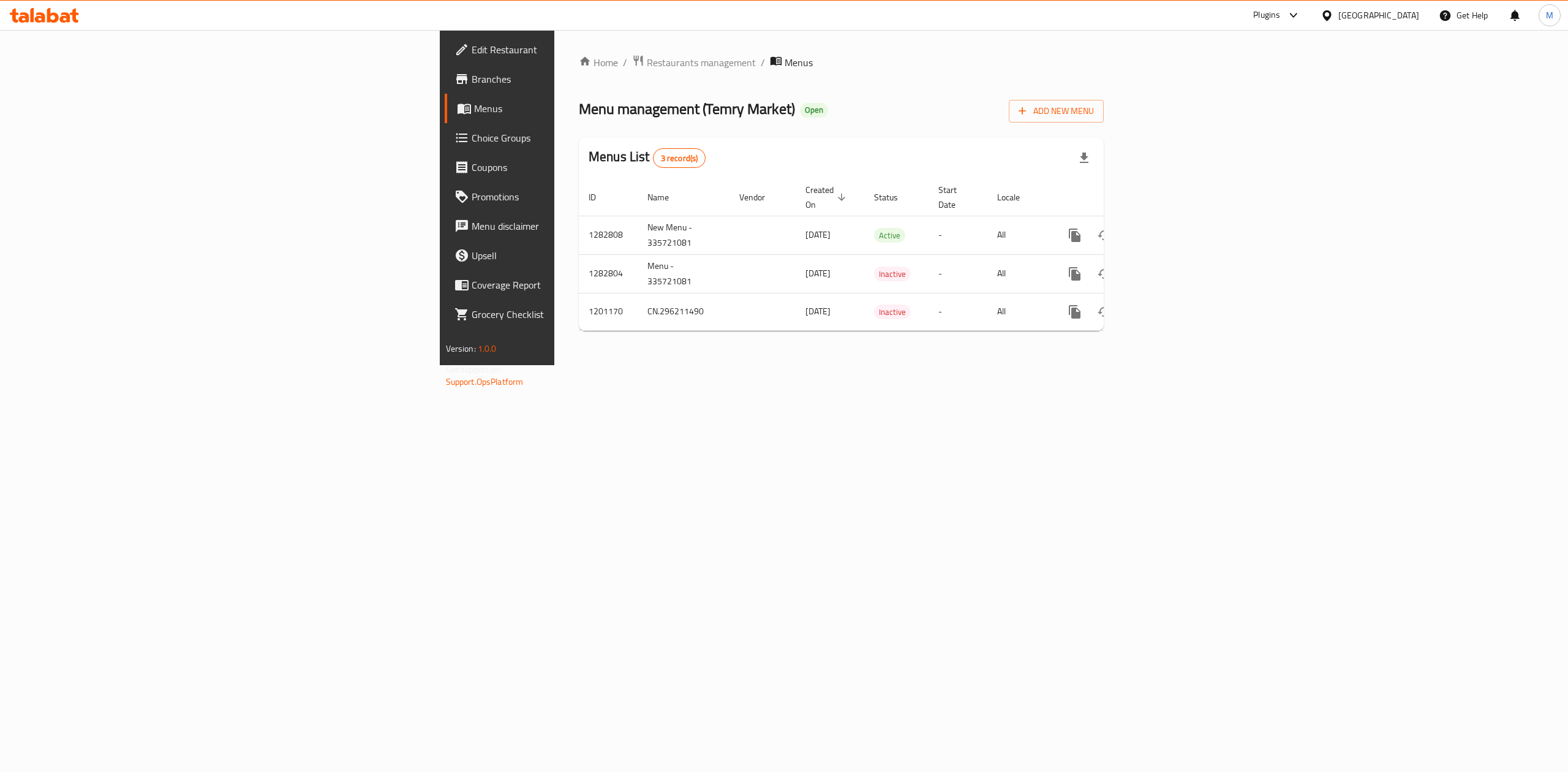
click at [472, 81] on span "Branches" at bounding box center [582, 78] width 220 height 14
click at [1178, 219] on link "enhanced table" at bounding box center [1162, 234] width 30 height 30
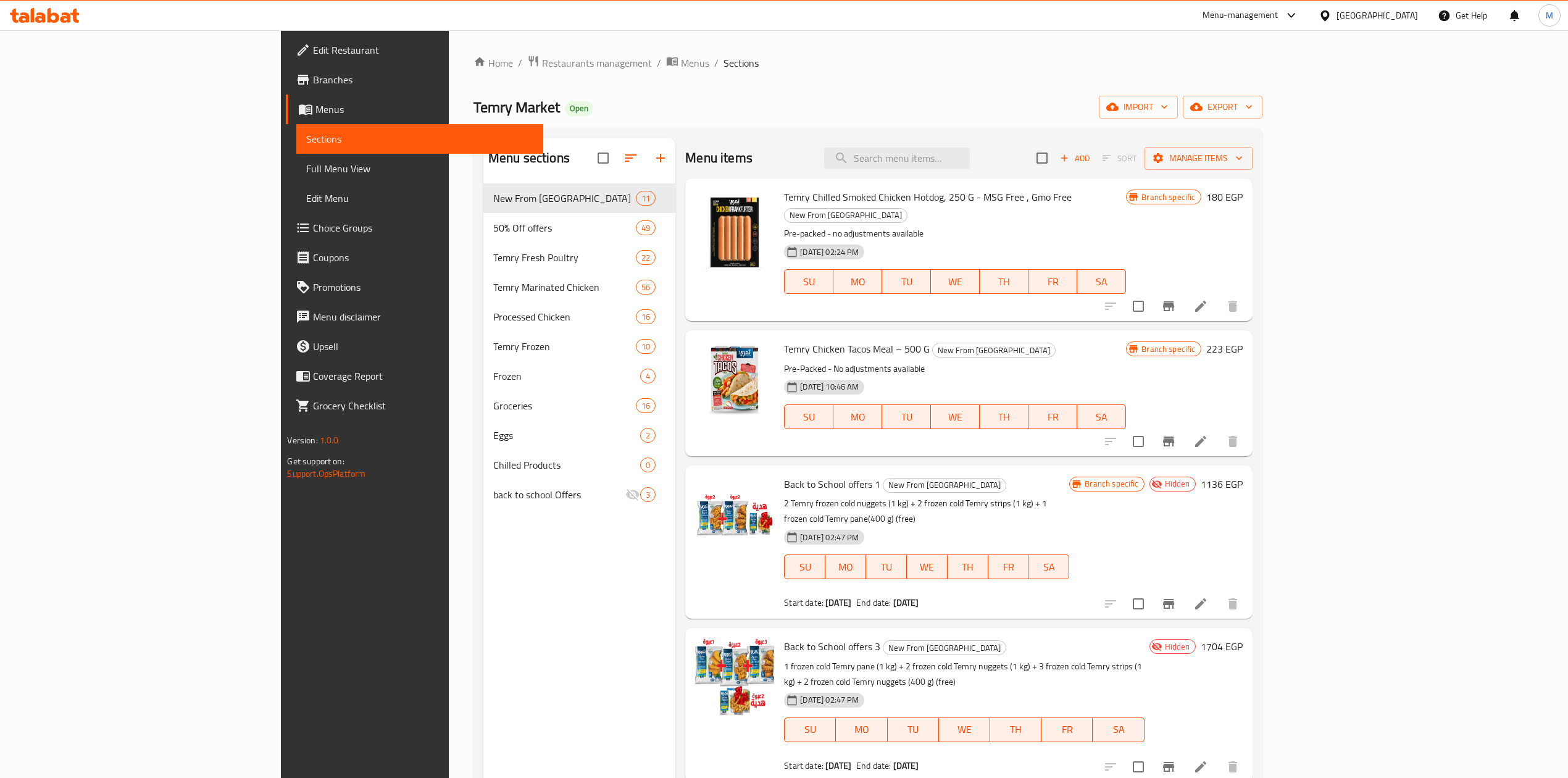
click at [971, 171] on div "Menu items Add Sort Manage items" at bounding box center [968, 158] width 566 height 40
click at [970, 155] on input "search" at bounding box center [897, 158] width 145 height 22
drag, startPoint x: 801, startPoint y: 468, endPoint x: 711, endPoint y: 470, distance: 90.0
click at [779, 470] on div "Back to School offers 1 New From Temry 2 Temry frozen cold nuggets (1 kg) + 2 f…" at bounding box center [926, 542] width 295 height 144
copy span "Back to School offers"
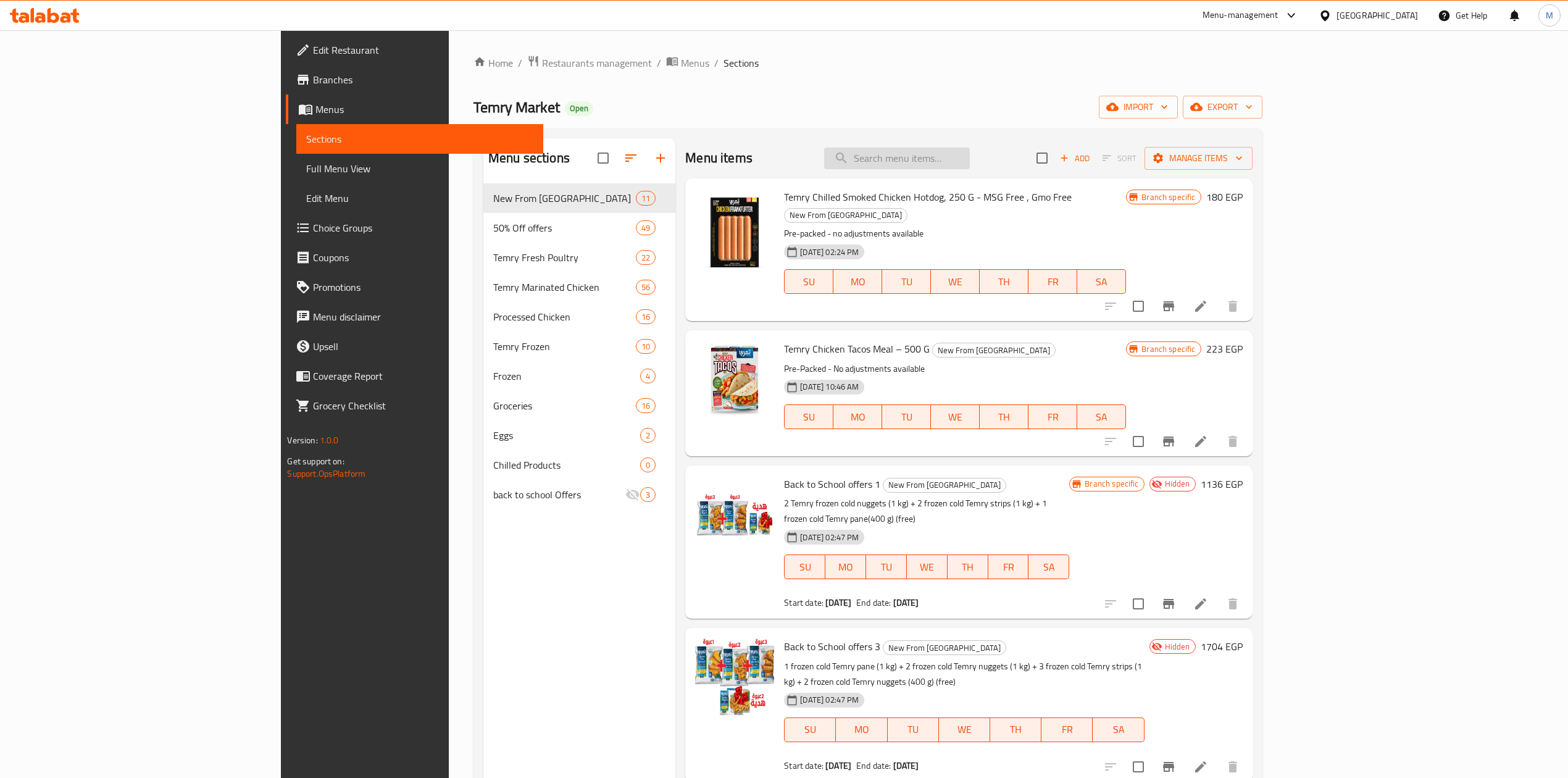
click at [970, 163] on input "search" at bounding box center [897, 158] width 145 height 22
paste input "Back to School offers"
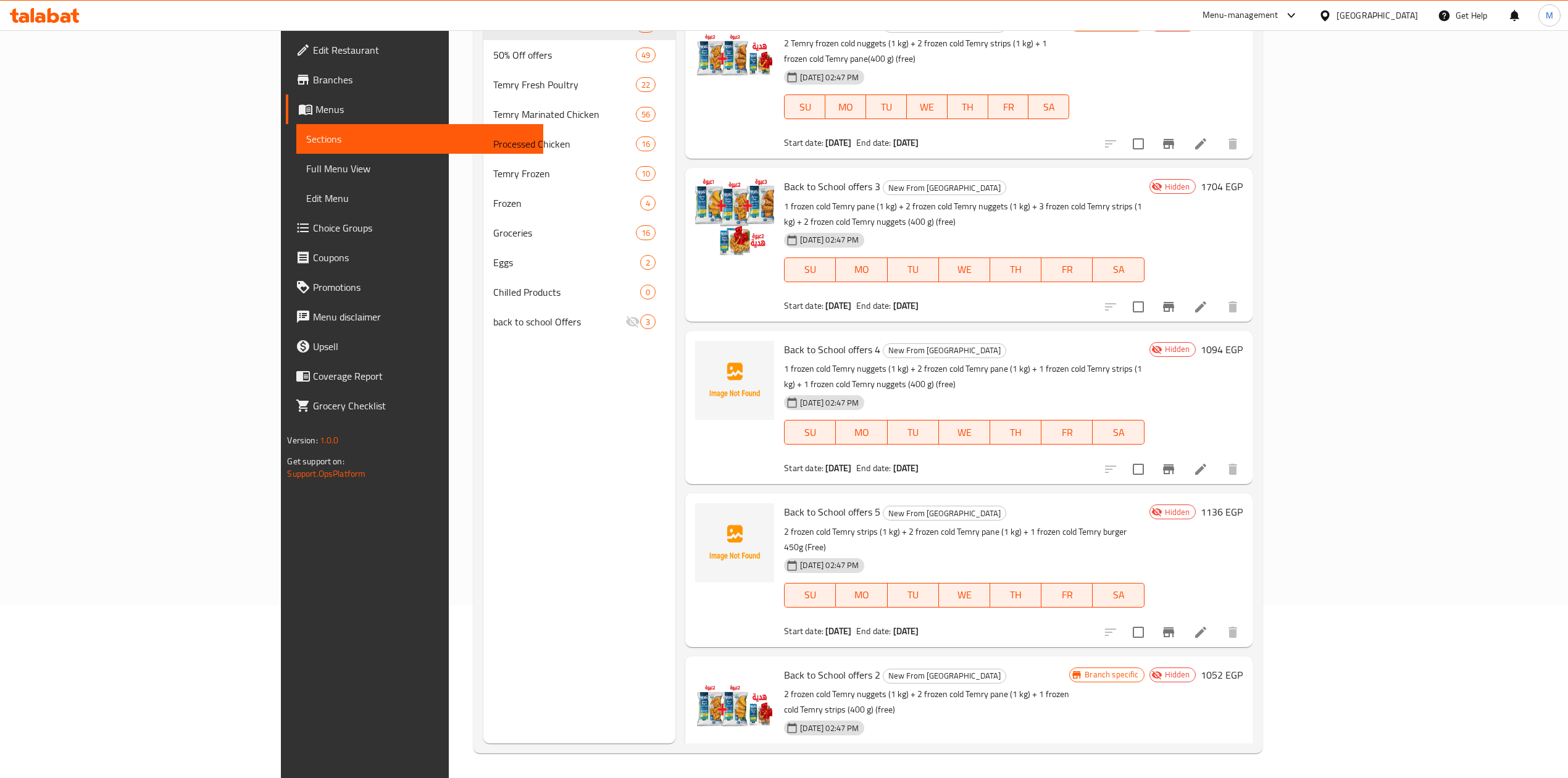
type input "Back to School offers"
